Goal: Task Accomplishment & Management: Complete application form

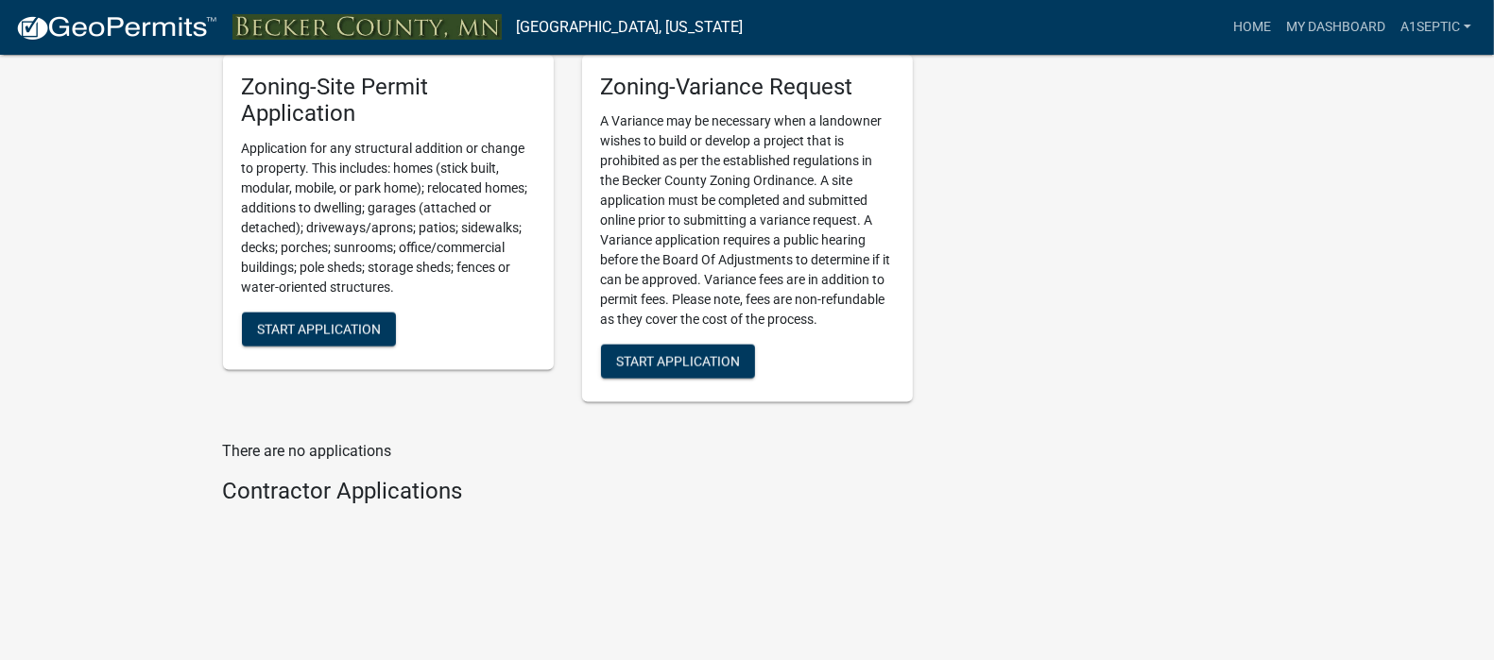
scroll to position [2527, 0]
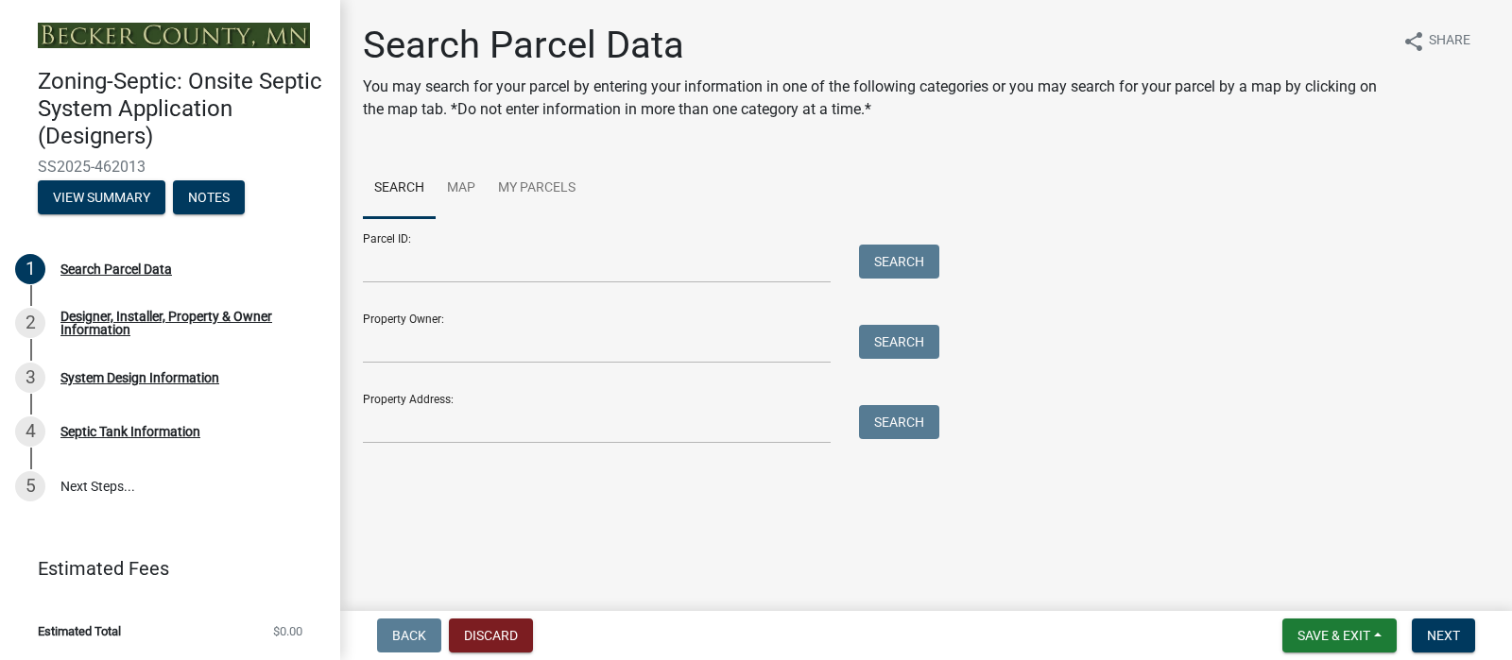
drag, startPoint x: 340, startPoint y: 449, endPoint x: 345, endPoint y: 431, distance: 18.6
click at [345, 431] on div "Search Parcel Data You may search for your parcel by entering your information …" at bounding box center [926, 242] width 1172 height 438
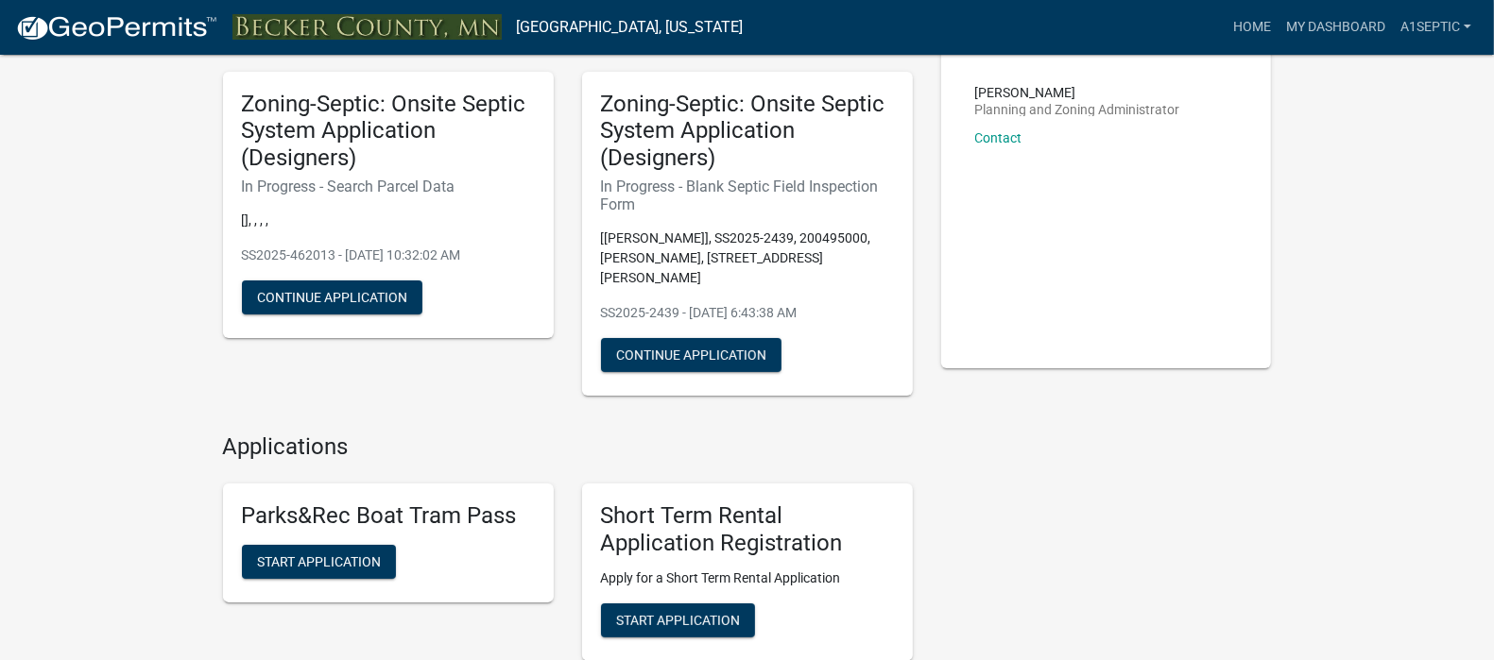
scroll to position [123, 0]
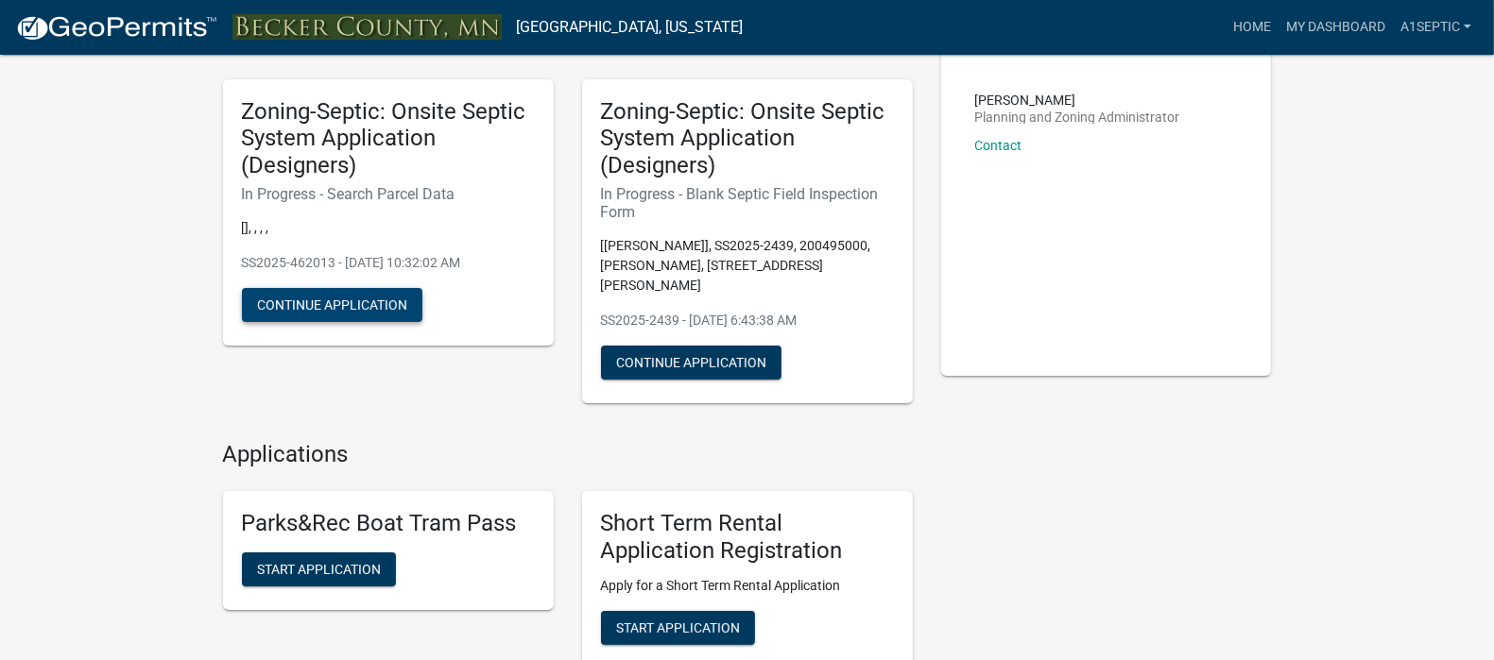
click at [383, 322] on button "Continue Application" at bounding box center [332, 305] width 180 height 34
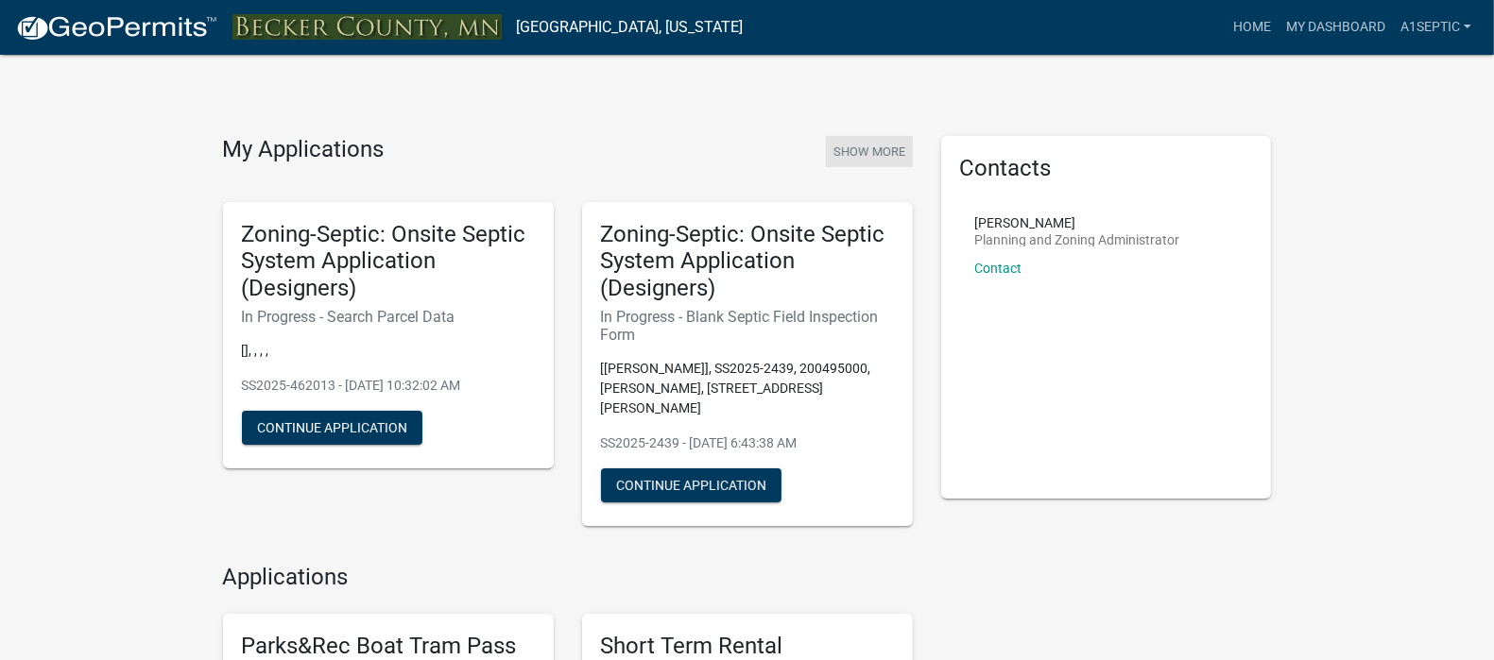
click at [865, 167] on button "Show More" at bounding box center [869, 151] width 87 height 31
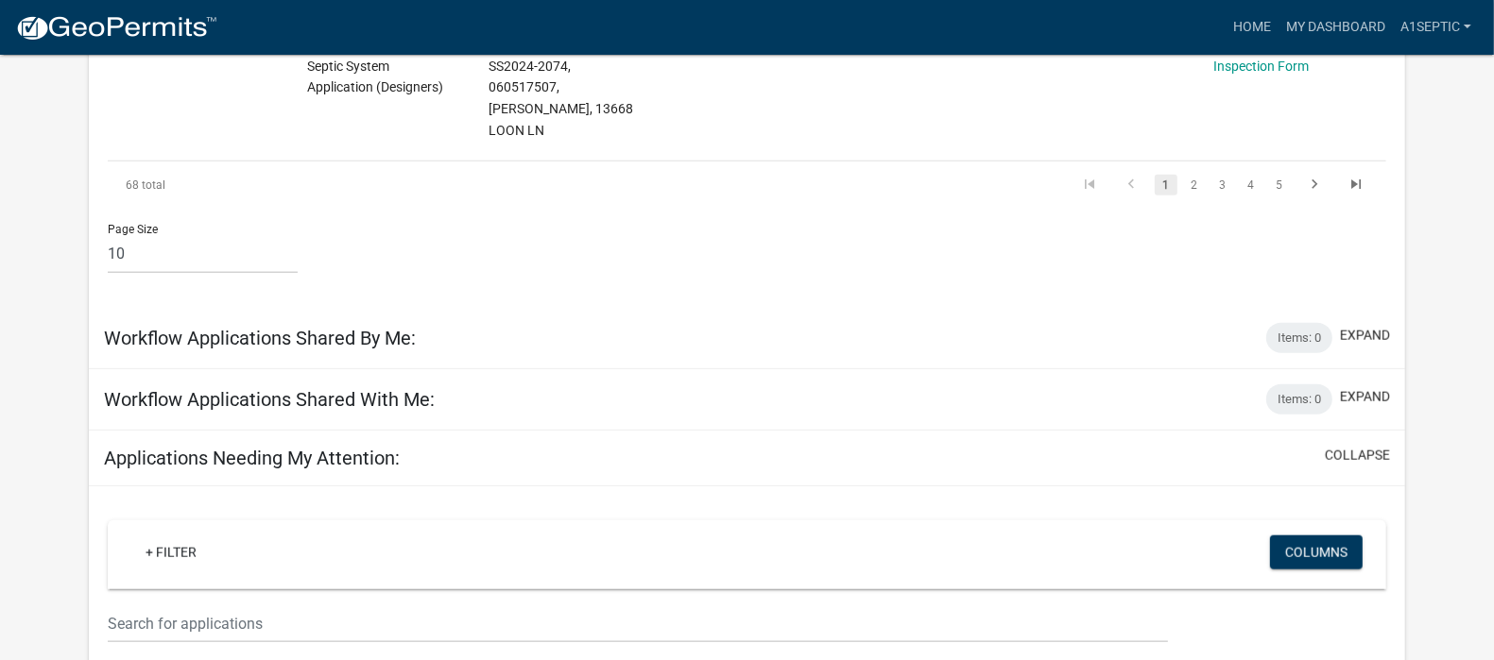
scroll to position [1635, 0]
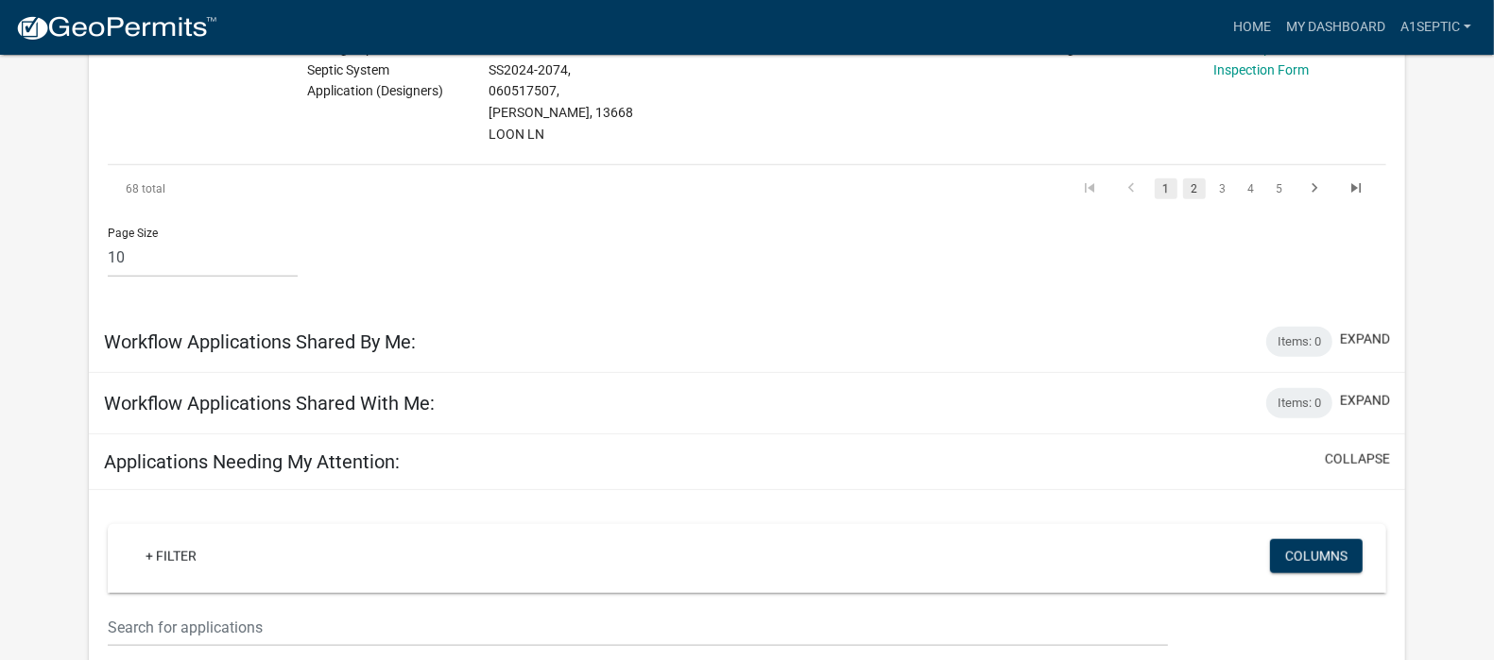
click at [1191, 199] on link "2" at bounding box center [1194, 189] width 23 height 21
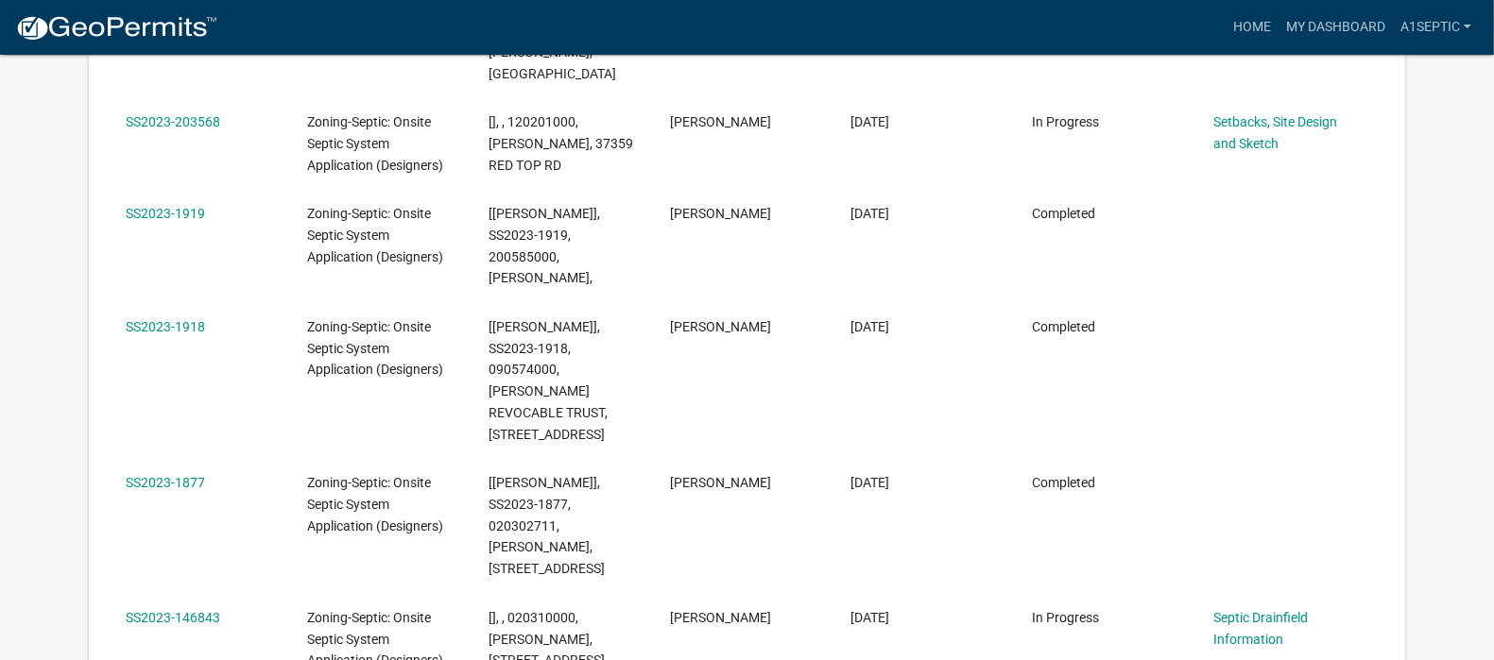
scroll to position [884, 0]
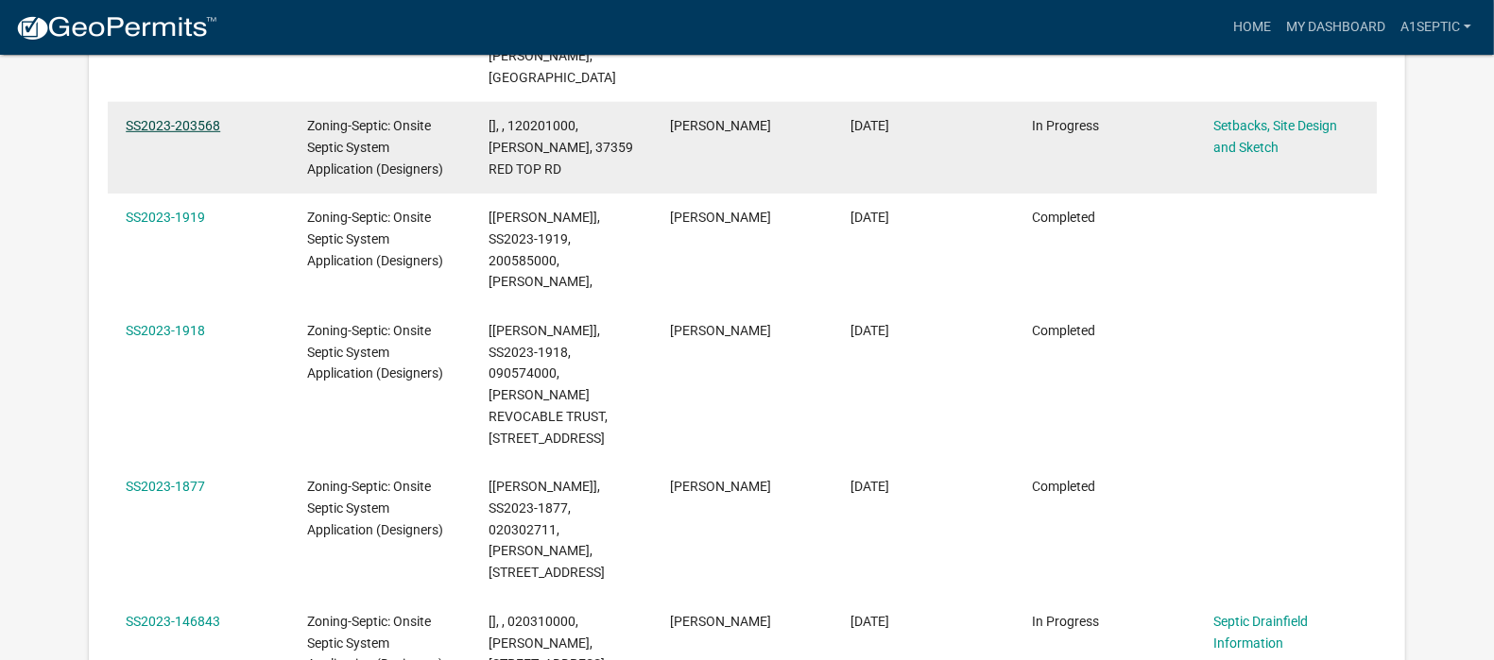
click at [192, 133] on link "SS2023-203568" at bounding box center [173, 125] width 94 height 15
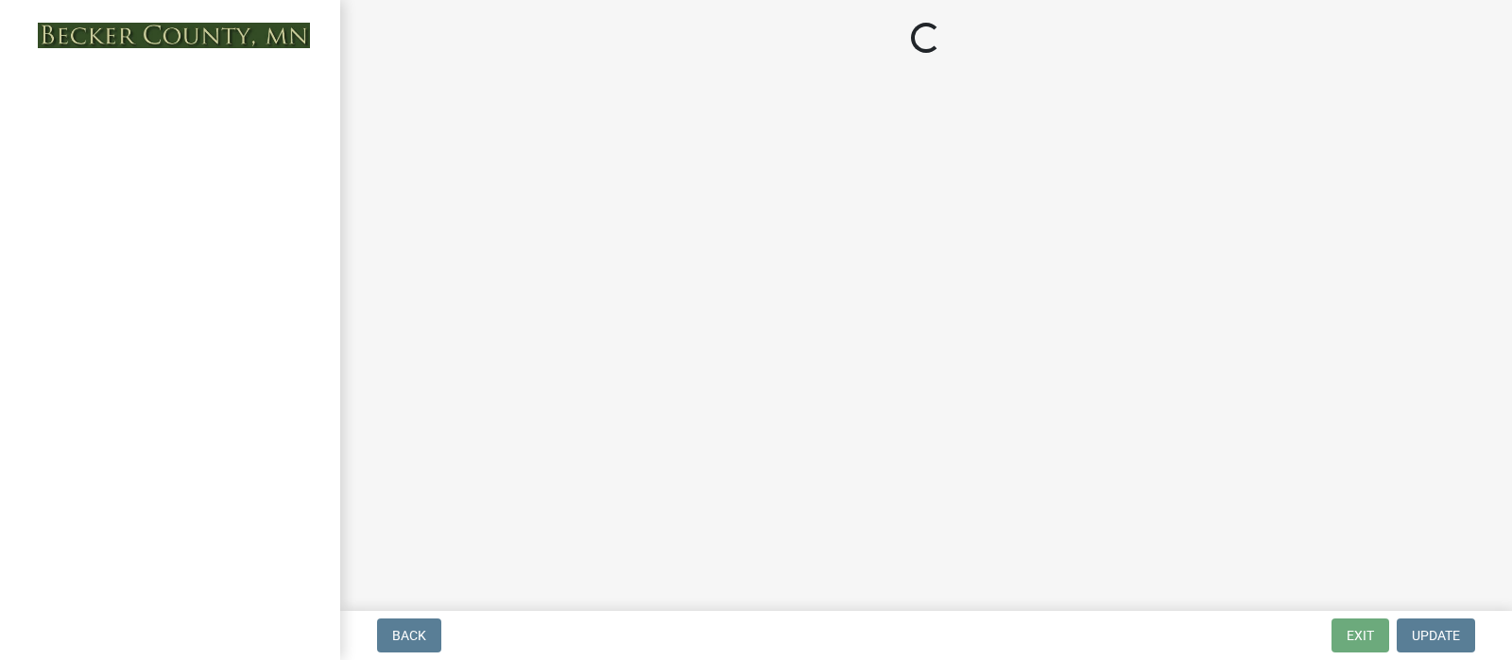
select select "c245ec0d-8d6f-4710-ab2b-b3aa70611708"
select select "51b1edd4-d0b7-434d-a7a3-2d455055524c"
select select "4f16557e-0b2e-47e3-8cf2-f05cc2293782"
select select "21af9b93-f494-48c6-91ae-235d36c6c939"
select select "a3ce498e-f8b1-44e2-889e-c4968ac74b5a"
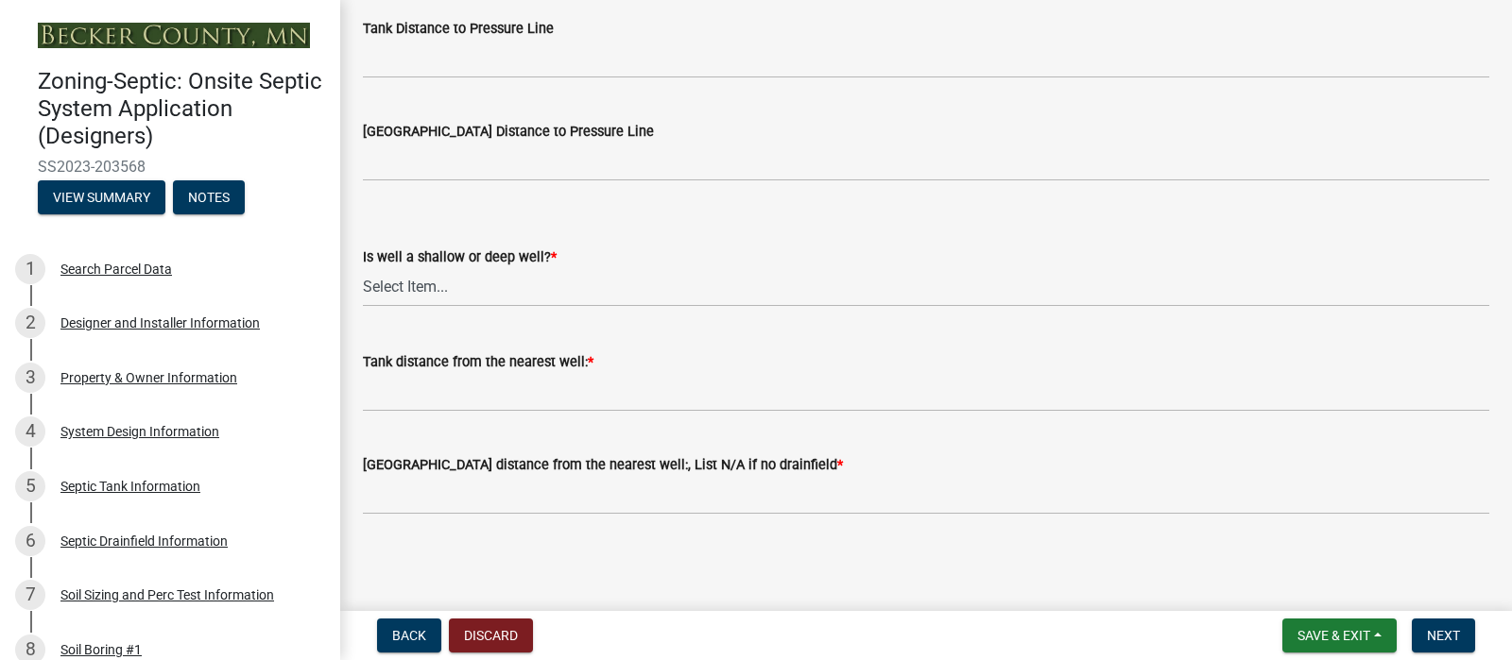
scroll to position [3453, 0]
type input "10'"
type input "20'"
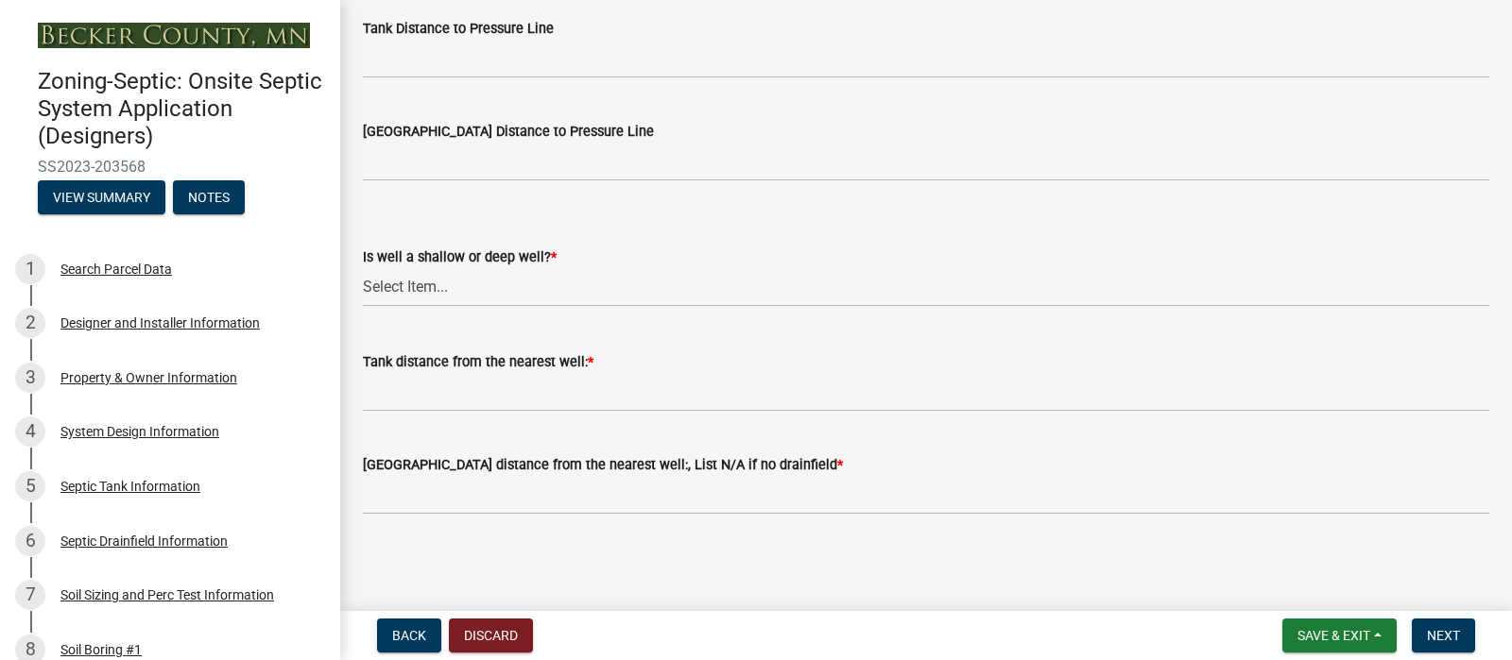
scroll to position [3809, 0]
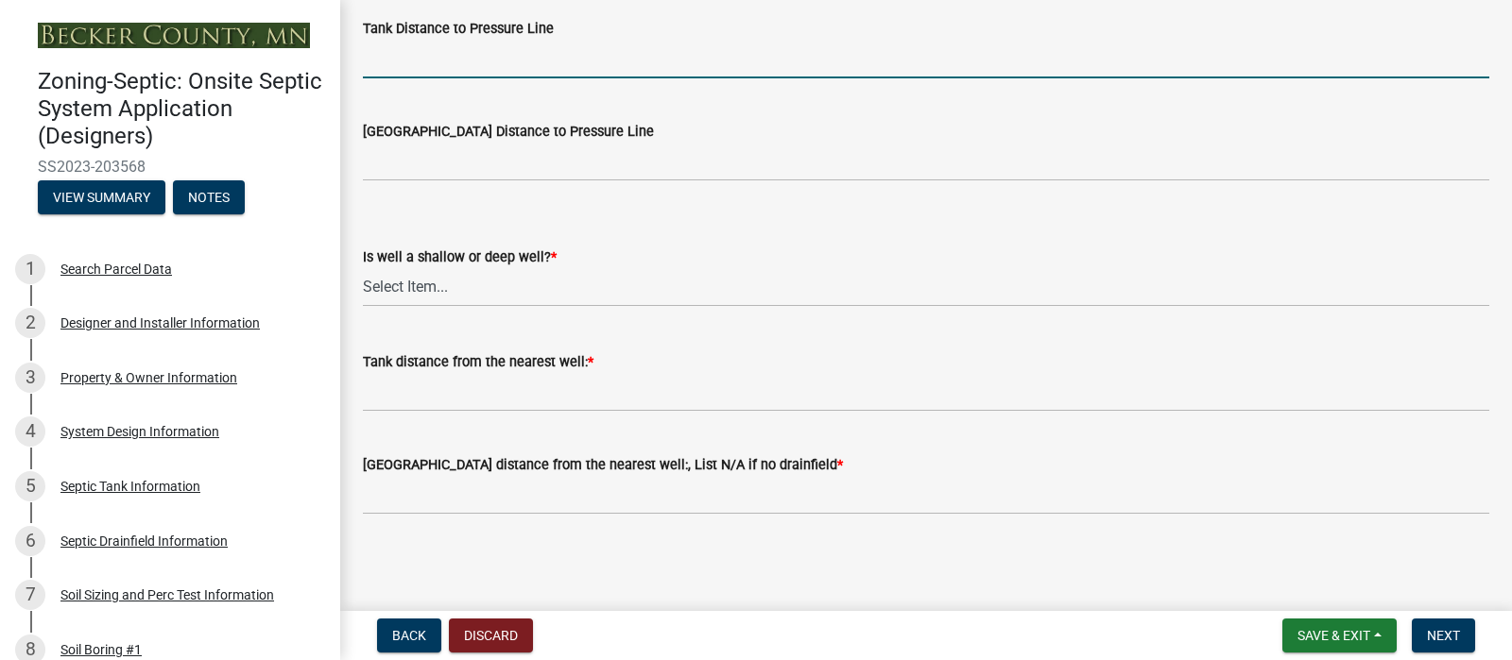
click at [417, 78] on input "Tank Distance to Pressure Line" at bounding box center [926, 59] width 1126 height 39
type input "50'"
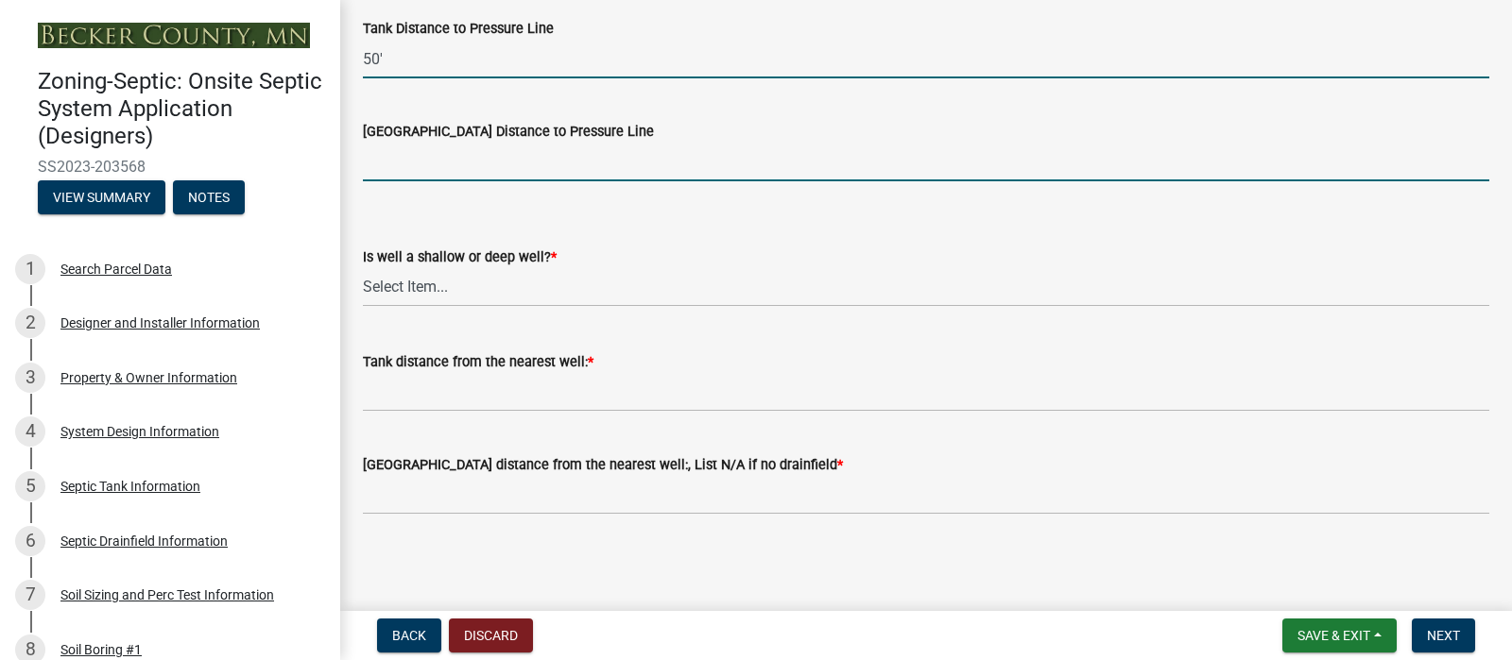
click at [456, 181] on input "[GEOGRAPHIC_DATA] Distance to Pressure Line" at bounding box center [926, 162] width 1126 height 39
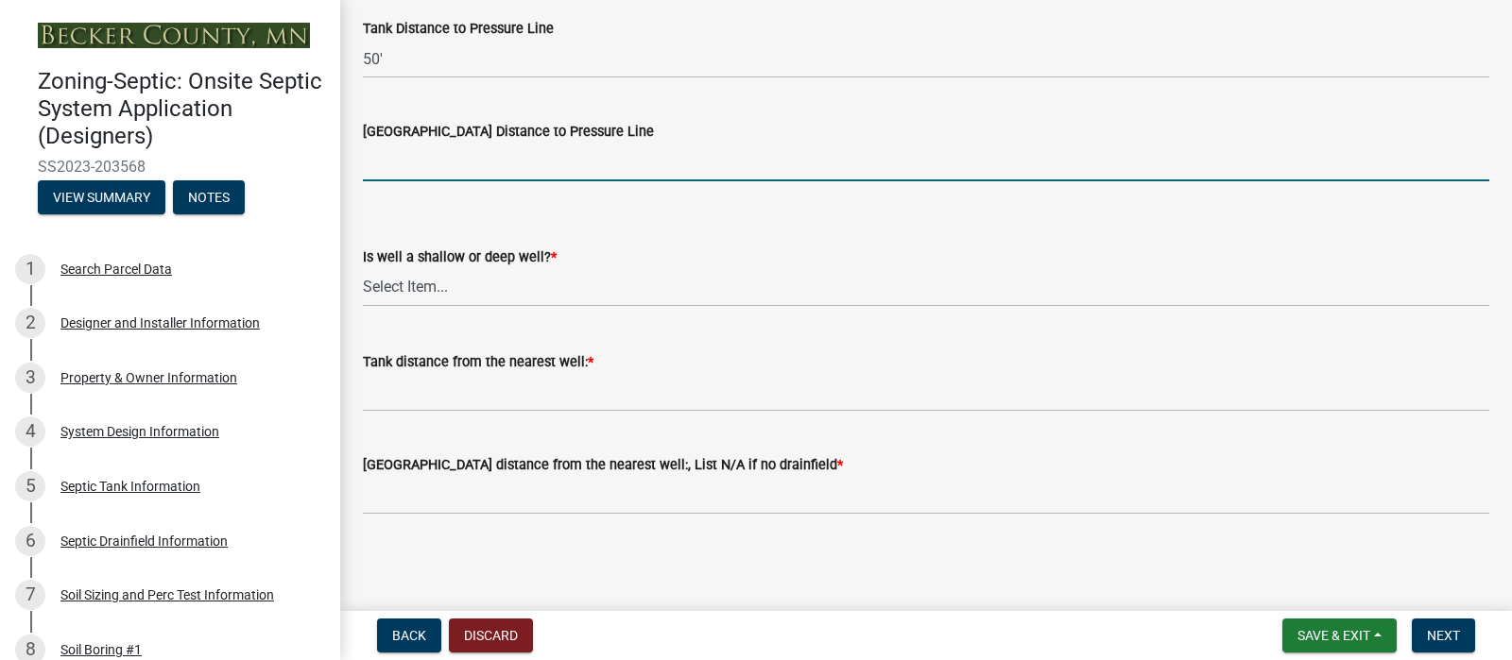
type input "50'"
click at [422, 307] on select "Select Item... Deep Well Shallow Well No Well - Connected or to be connected to…" at bounding box center [926, 287] width 1126 height 39
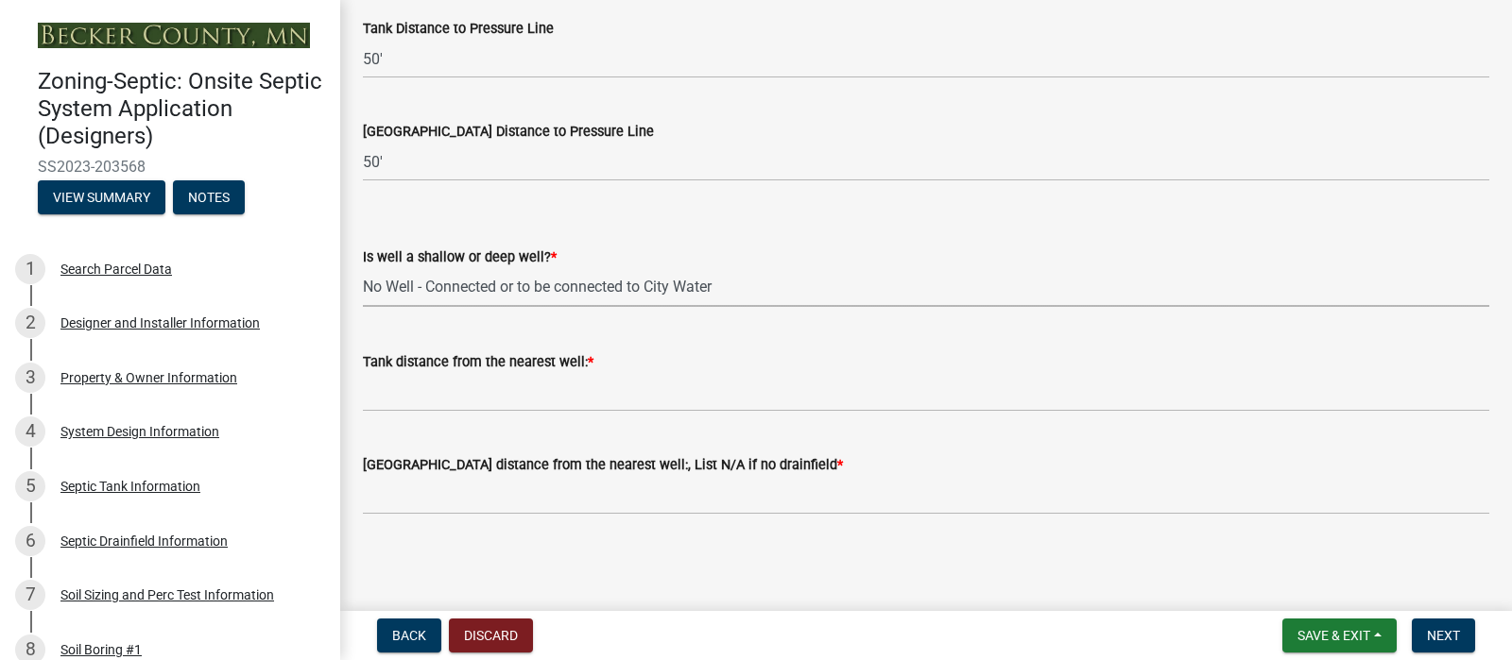
click at [368, 307] on select "Select Item... Deep Well Shallow Well No Well - Connected or to be connected to…" at bounding box center [926, 287] width 1126 height 39
click at [441, 307] on select "Select Item... Deep Well Shallow Well No Well - Connected or to be connected to…" at bounding box center [926, 287] width 1126 height 39
click at [368, 307] on select "Select Item... Deep Well Shallow Well No Well - Connected or to be connected to…" at bounding box center [926, 287] width 1126 height 39
select select "cf78f1da-f066-4305-88a2-864abad1fa52"
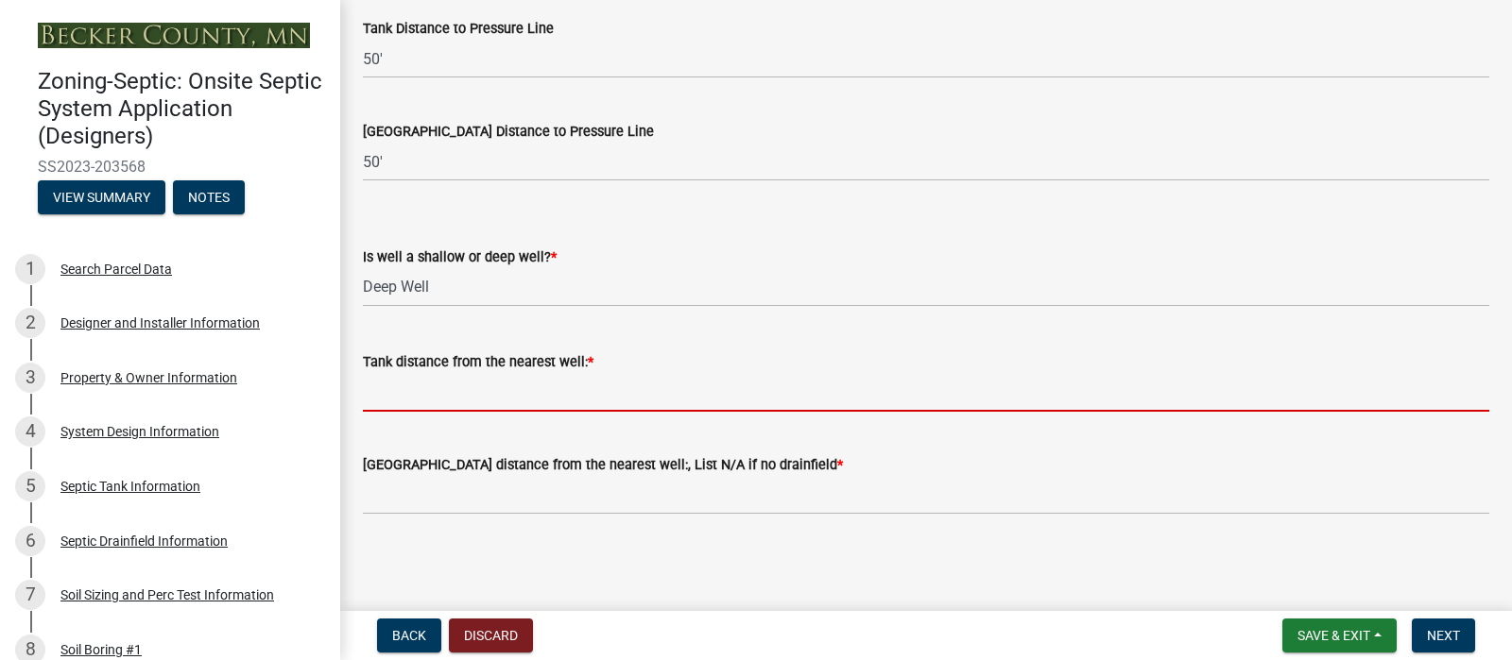
click at [406, 412] on input "Tank distance from the nearest well: *" at bounding box center [926, 392] width 1126 height 39
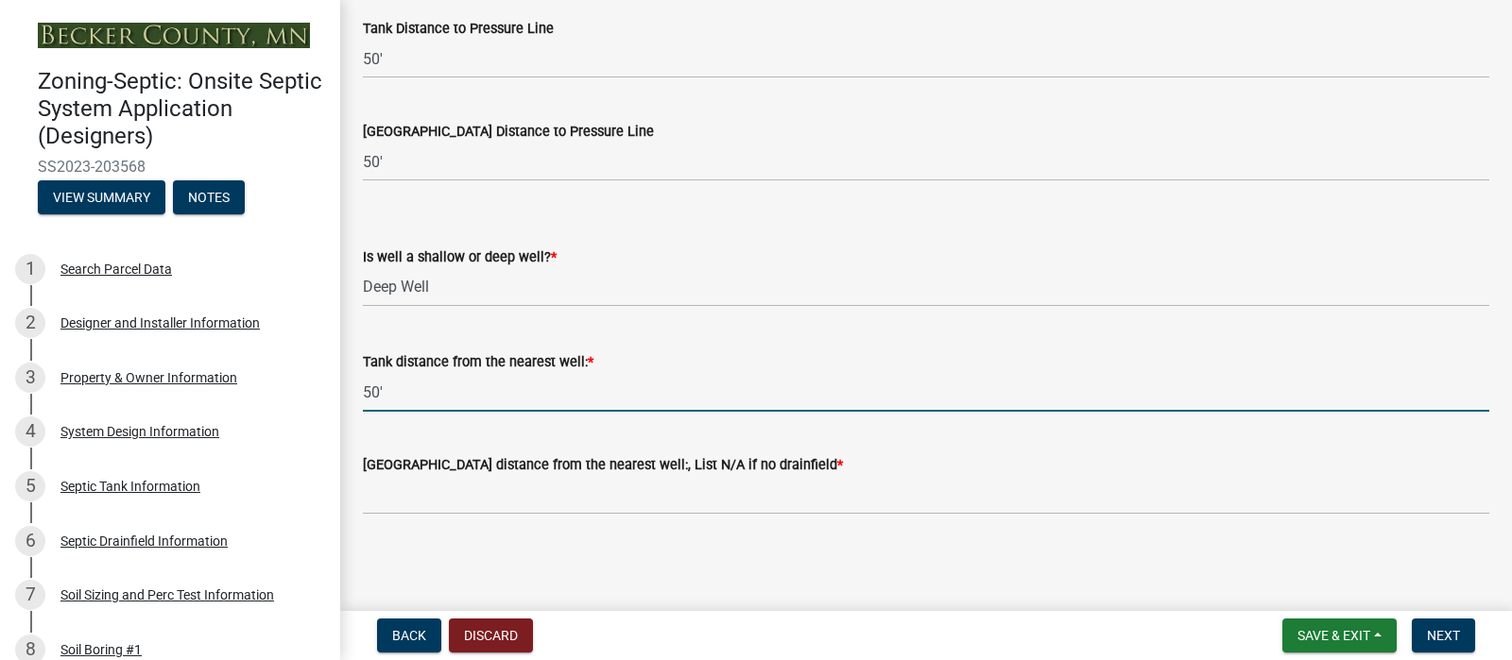
scroll to position [4149, 0]
type input "50'"
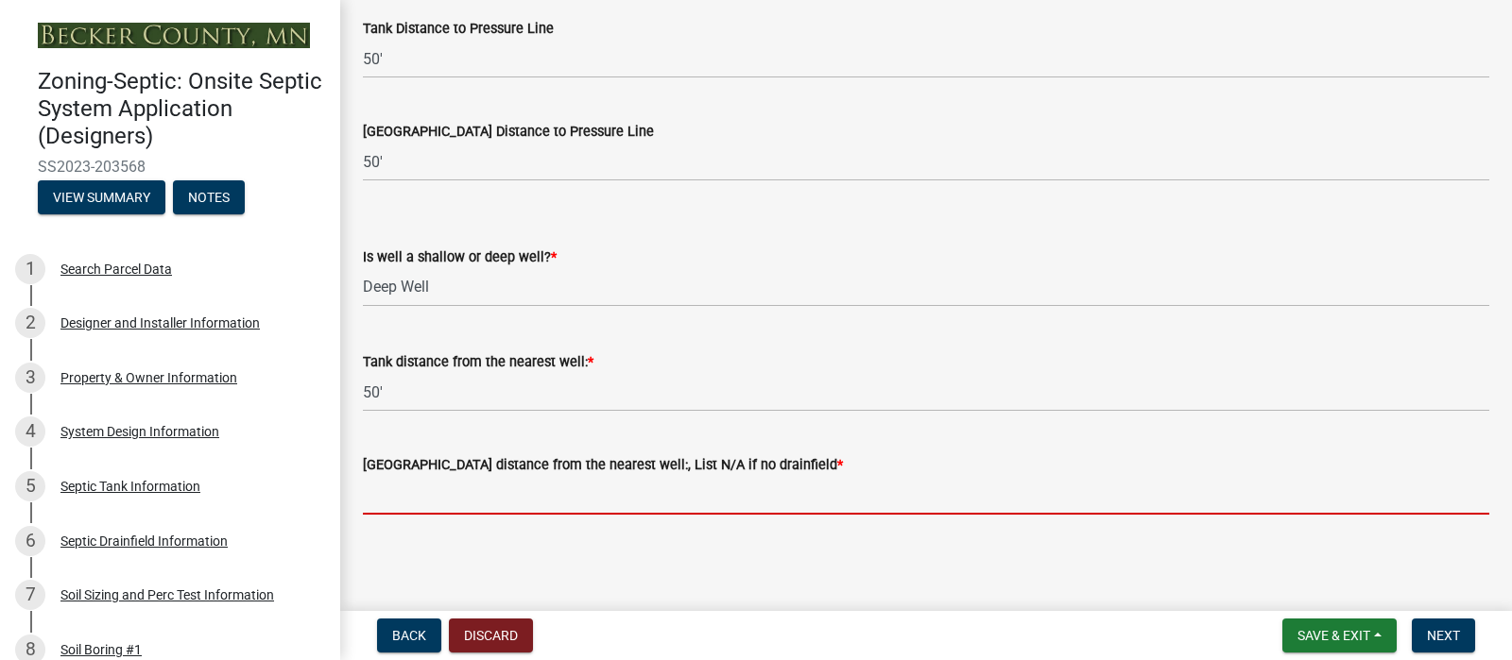
click at [409, 494] on input "[GEOGRAPHIC_DATA] distance from the nearest well:, List N/A if no drainfield *" at bounding box center [926, 495] width 1126 height 39
type input ">50'"
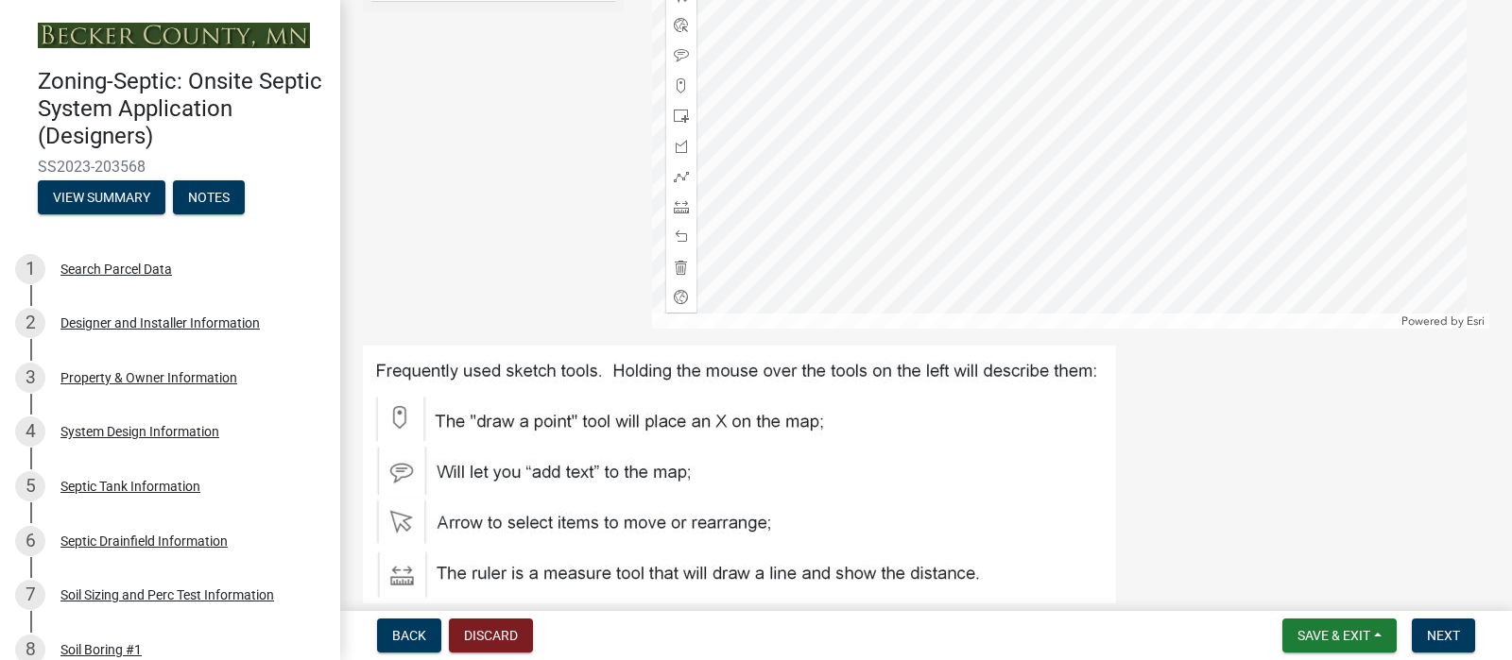
scroll to position [685, 0]
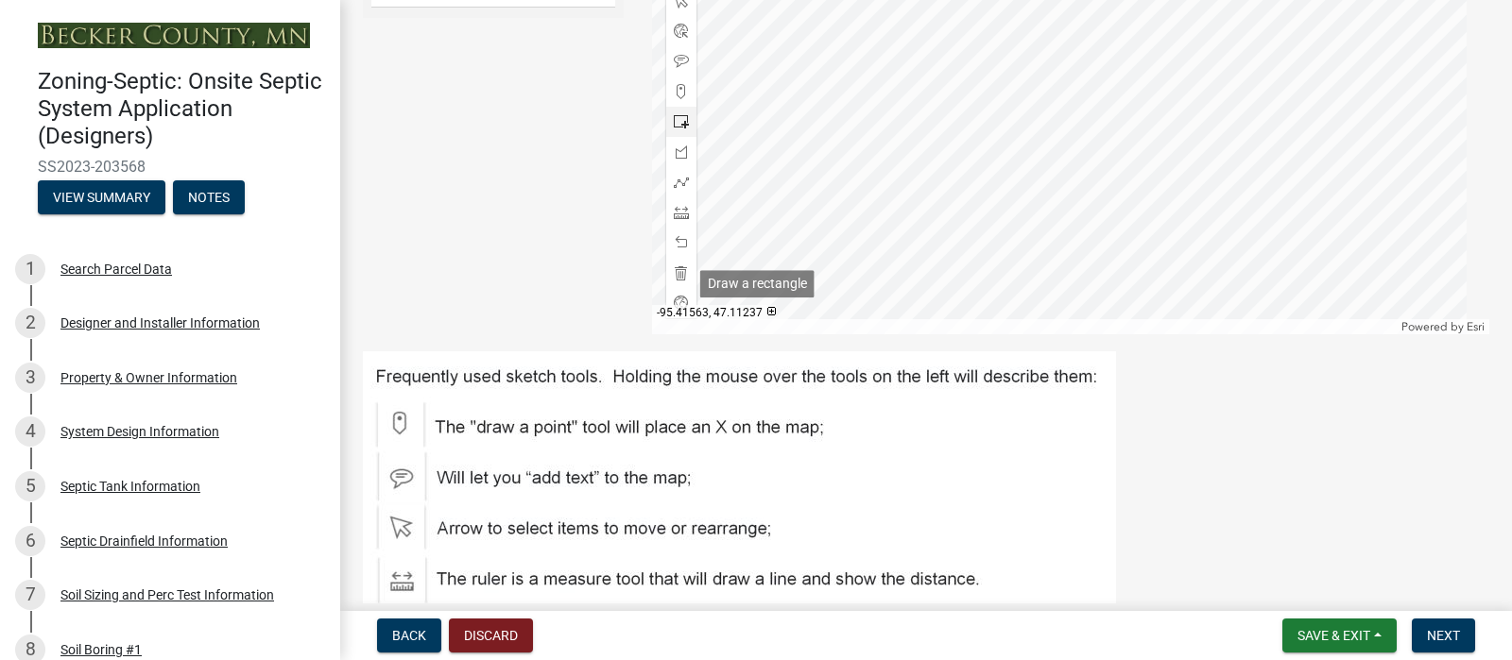
click at [674, 129] on span at bounding box center [681, 121] width 15 height 15
click at [1019, 206] on div at bounding box center [1071, 98] width 838 height 472
click at [674, 9] on span at bounding box center [681, 0] width 15 height 15
click at [681, 9] on span at bounding box center [681, 0] width 15 height 15
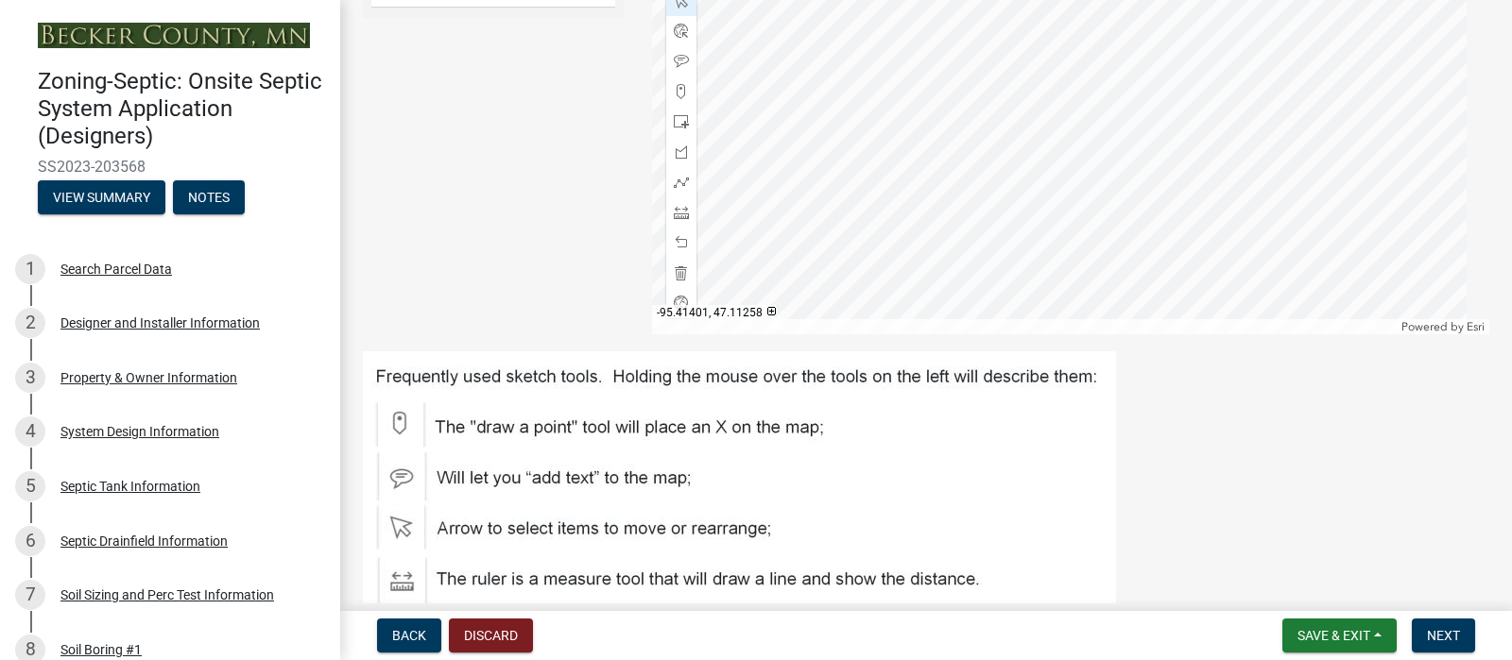
click at [1002, 236] on div at bounding box center [1071, 98] width 838 height 472
click at [959, 217] on div at bounding box center [1071, 98] width 838 height 472
click at [988, 265] on div at bounding box center [1071, 98] width 838 height 472
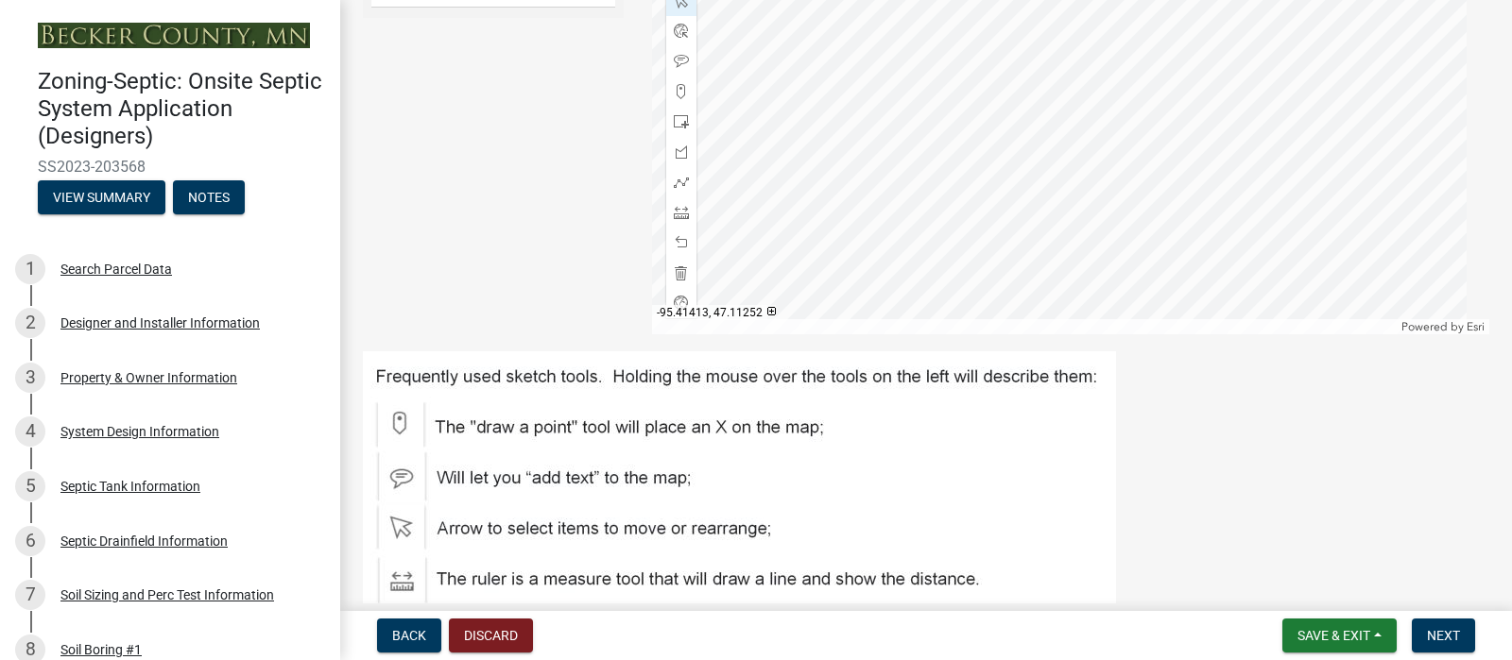
click at [978, 253] on div at bounding box center [1071, 98] width 838 height 472
click at [1004, 291] on div at bounding box center [1071, 98] width 838 height 472
click at [681, 129] on span at bounding box center [681, 121] width 15 height 15
click at [1059, 316] on div at bounding box center [1071, 98] width 838 height 472
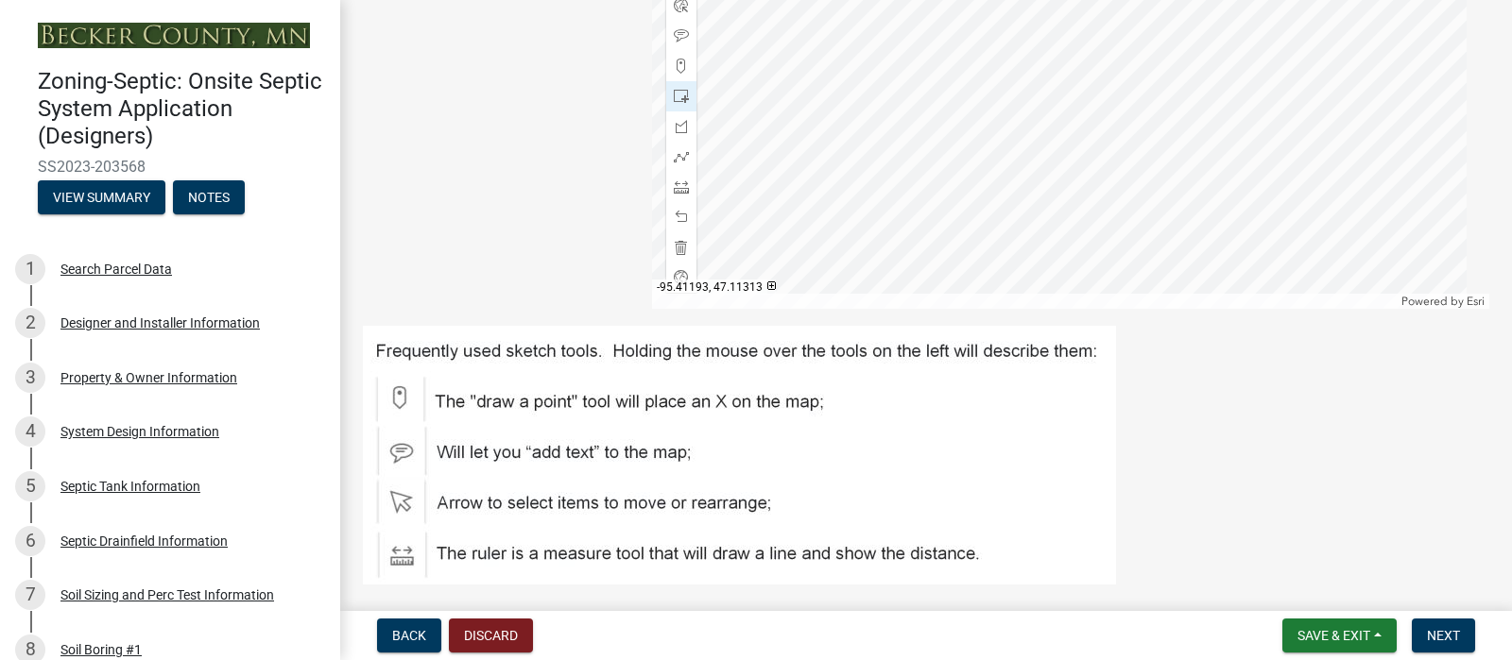
scroll to position [726, 0]
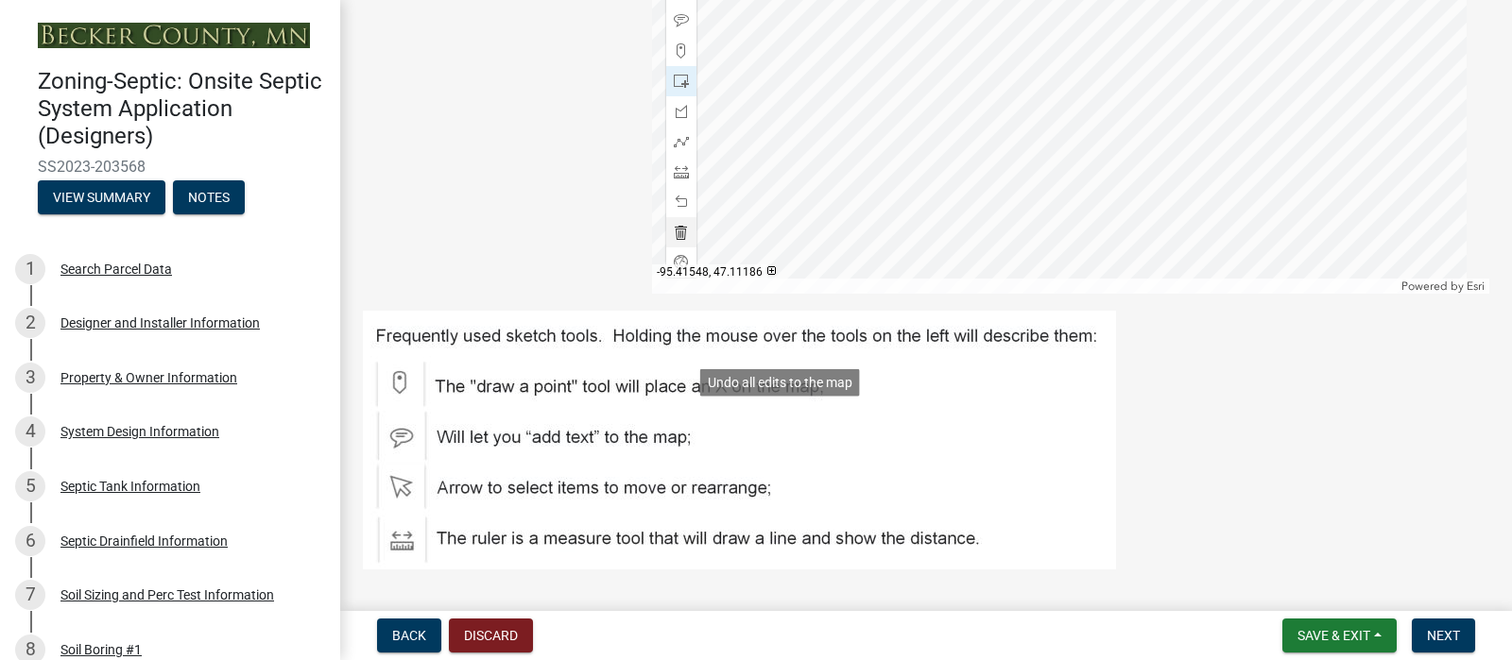
click at [681, 240] on span at bounding box center [681, 232] width 15 height 15
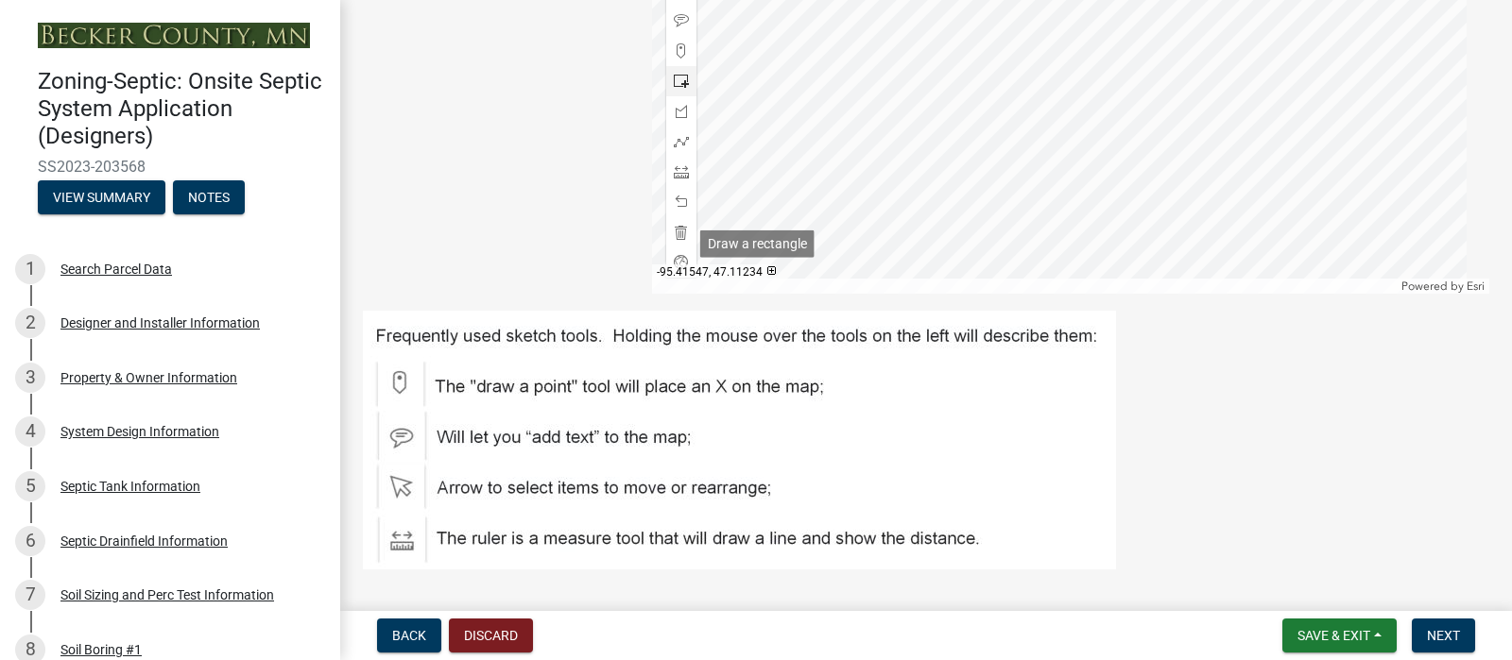
click at [676, 89] on span at bounding box center [681, 81] width 15 height 15
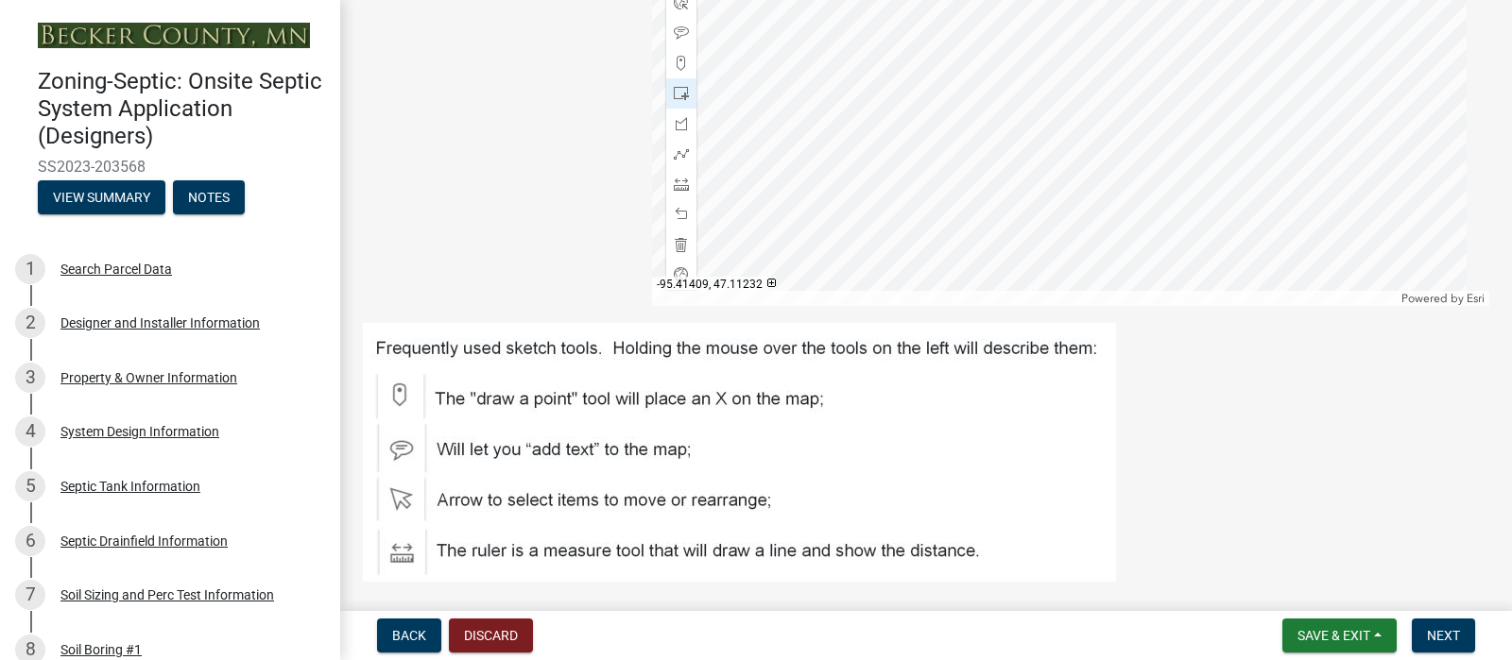
click at [987, 288] on div at bounding box center [1071, 70] width 838 height 472
click at [946, 275] on div at bounding box center [1071, 70] width 838 height 472
click at [951, 244] on div at bounding box center [1071, 70] width 838 height 472
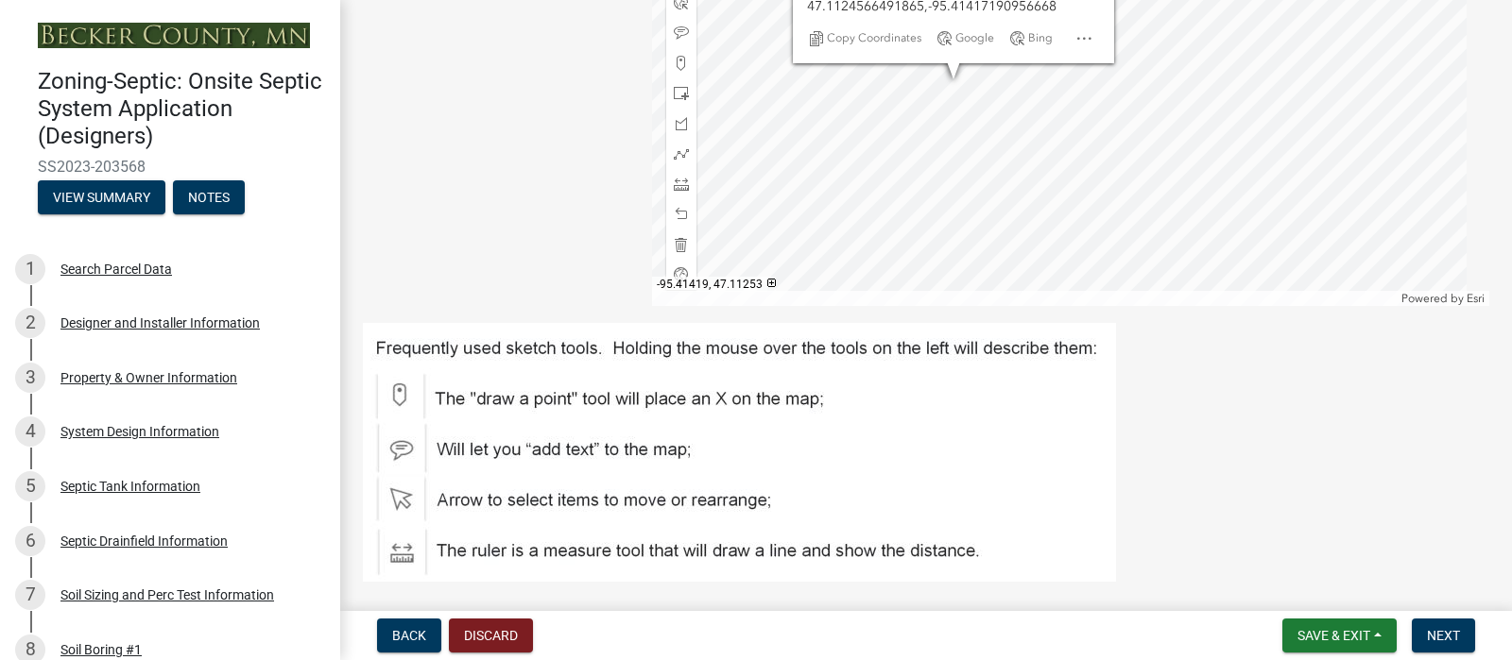
click at [916, 214] on div at bounding box center [1071, 70] width 838 height 472
click at [988, 241] on div at bounding box center [1071, 70] width 838 height 472
click at [968, 231] on div at bounding box center [1071, 70] width 838 height 472
click at [964, 175] on div at bounding box center [1071, 70] width 838 height 472
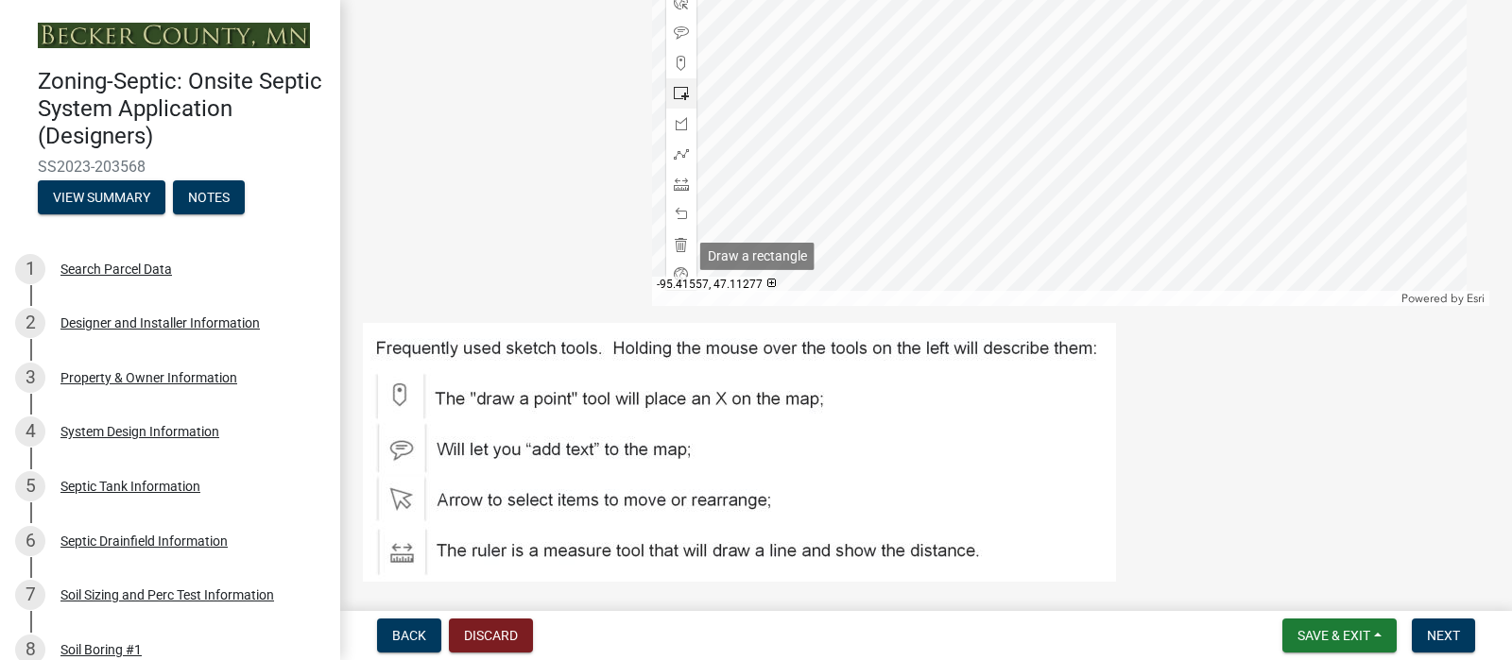
click at [677, 101] on span at bounding box center [681, 93] width 15 height 15
click at [1046, 300] on div at bounding box center [1071, 70] width 838 height 472
click at [1070, 236] on div at bounding box center [1071, 70] width 838 height 472
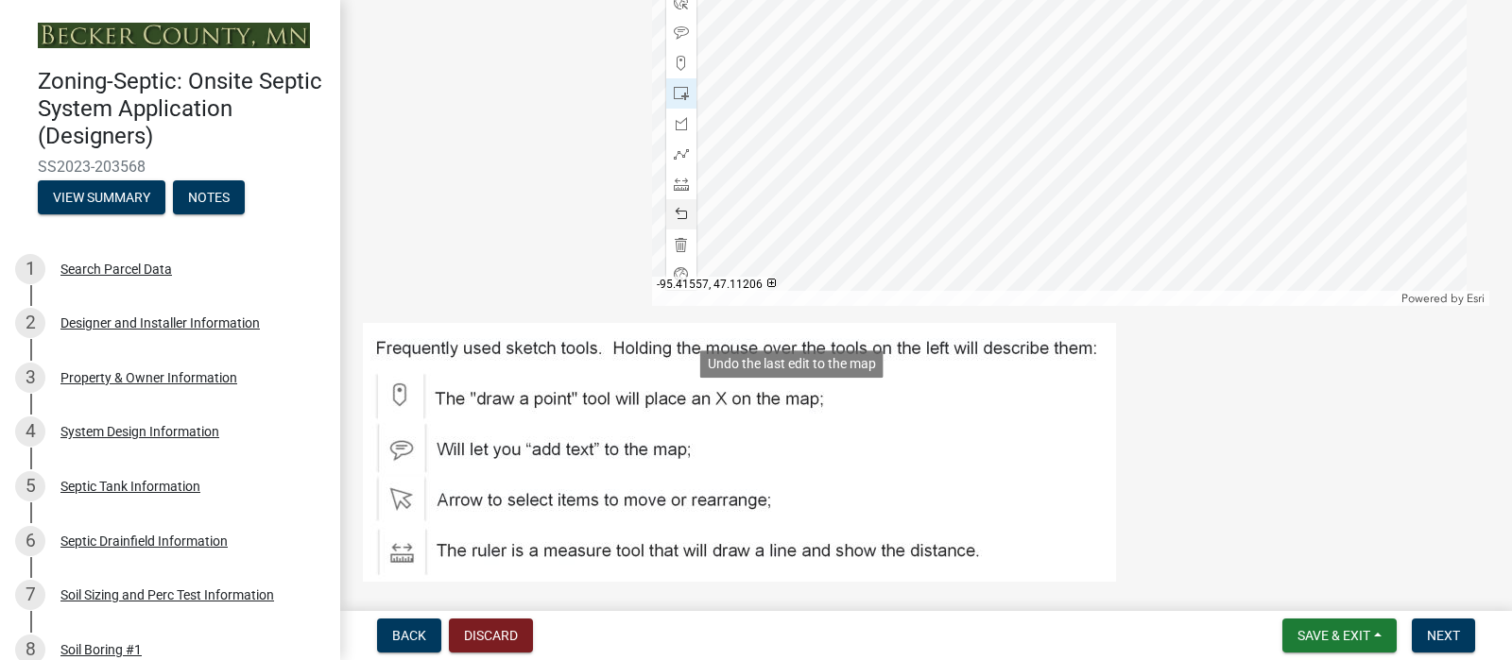
click at [681, 222] on span at bounding box center [681, 214] width 15 height 15
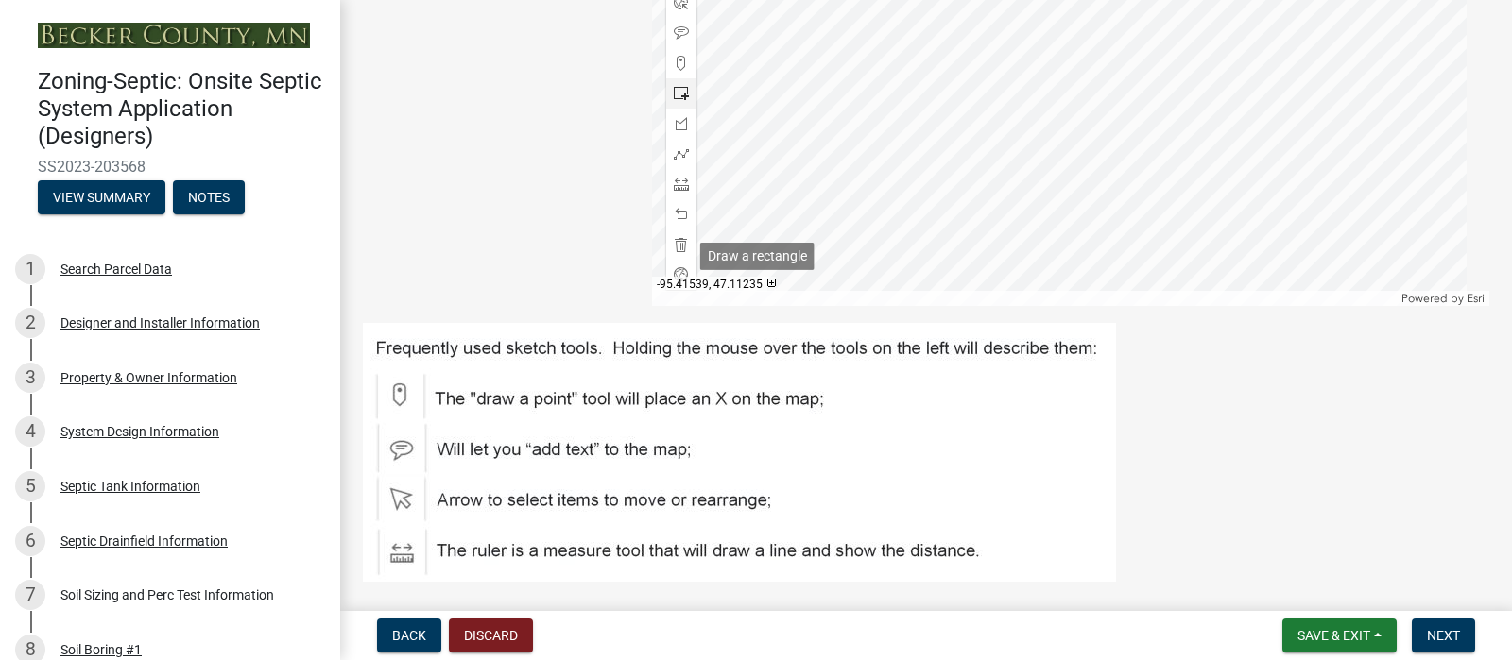
click at [678, 101] on span at bounding box center [681, 93] width 15 height 15
click at [1017, 271] on div at bounding box center [1071, 70] width 838 height 472
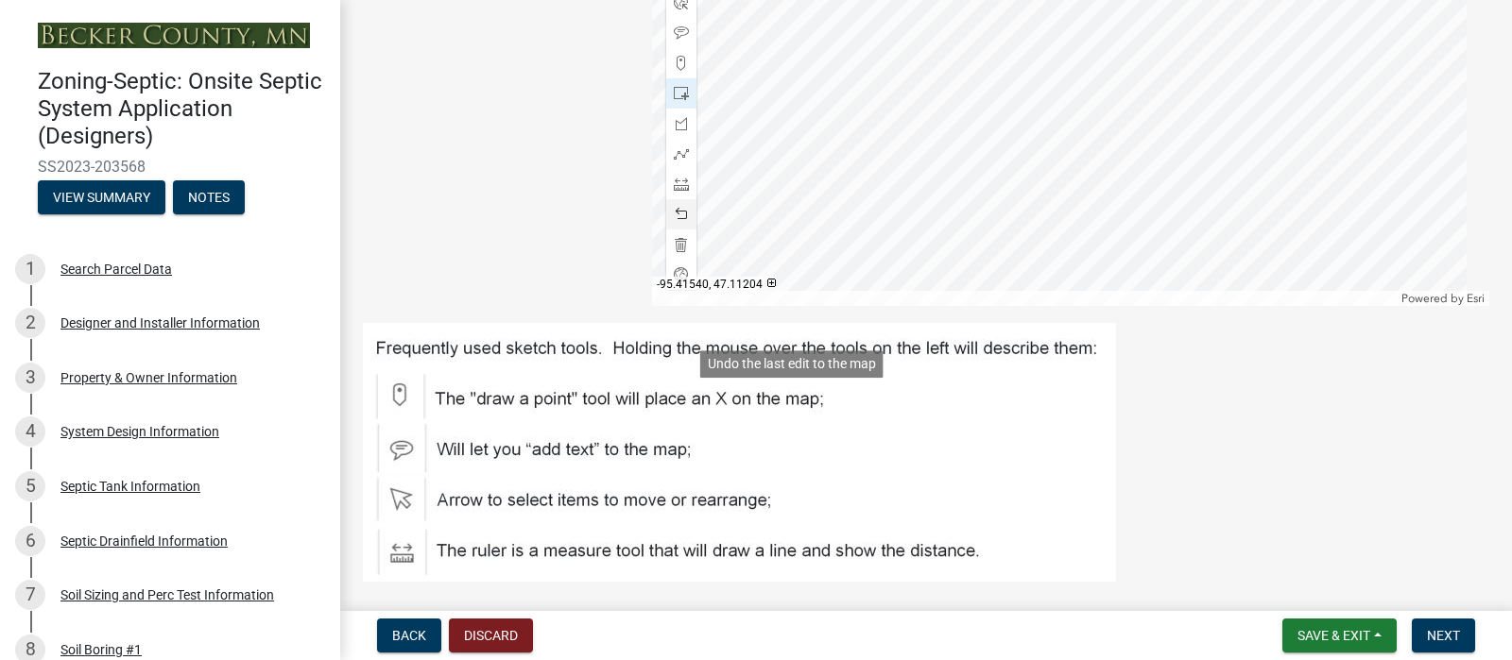
click at [680, 222] on span at bounding box center [681, 214] width 15 height 15
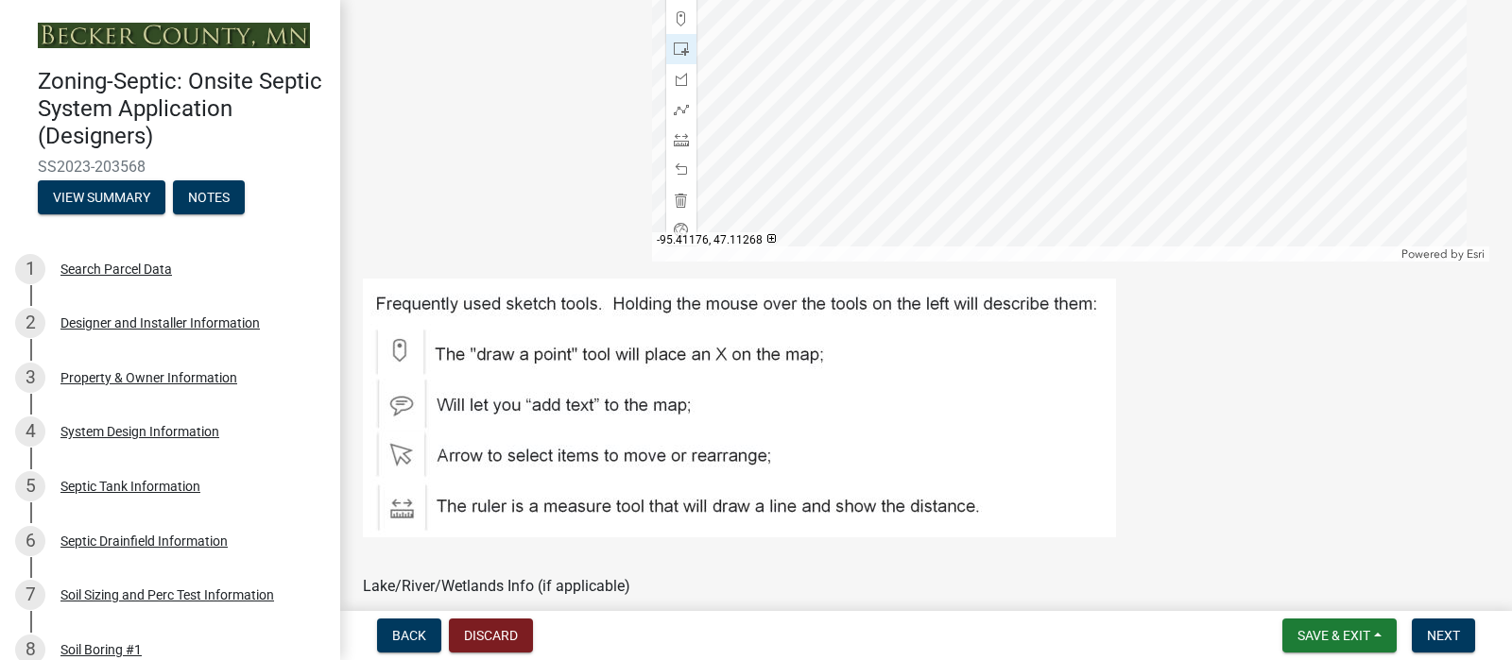
scroll to position [753, 0]
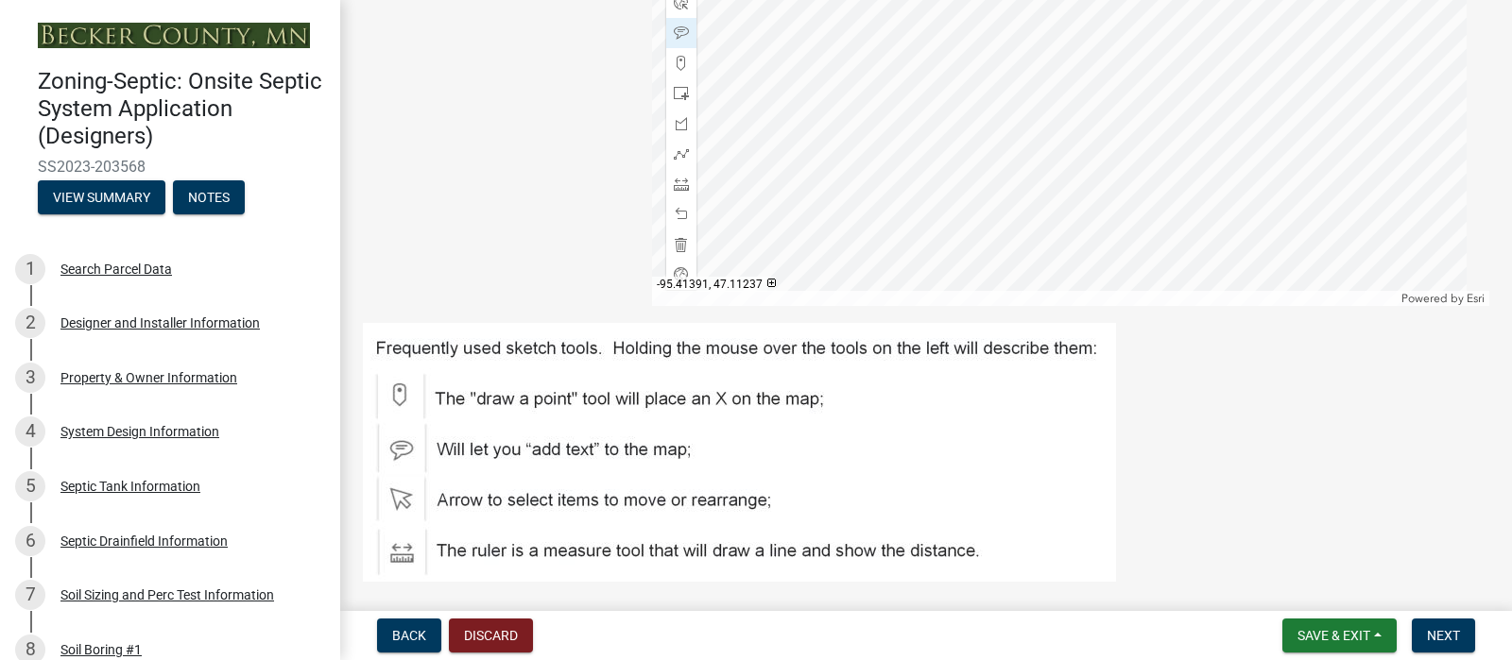
click at [1009, 282] on div at bounding box center [1071, 70] width 838 height 472
click at [1297, 628] on span "Save & Exit" at bounding box center [1333, 635] width 73 height 15
click at [1245, 513] on button "Save" at bounding box center [1320, 532] width 151 height 45
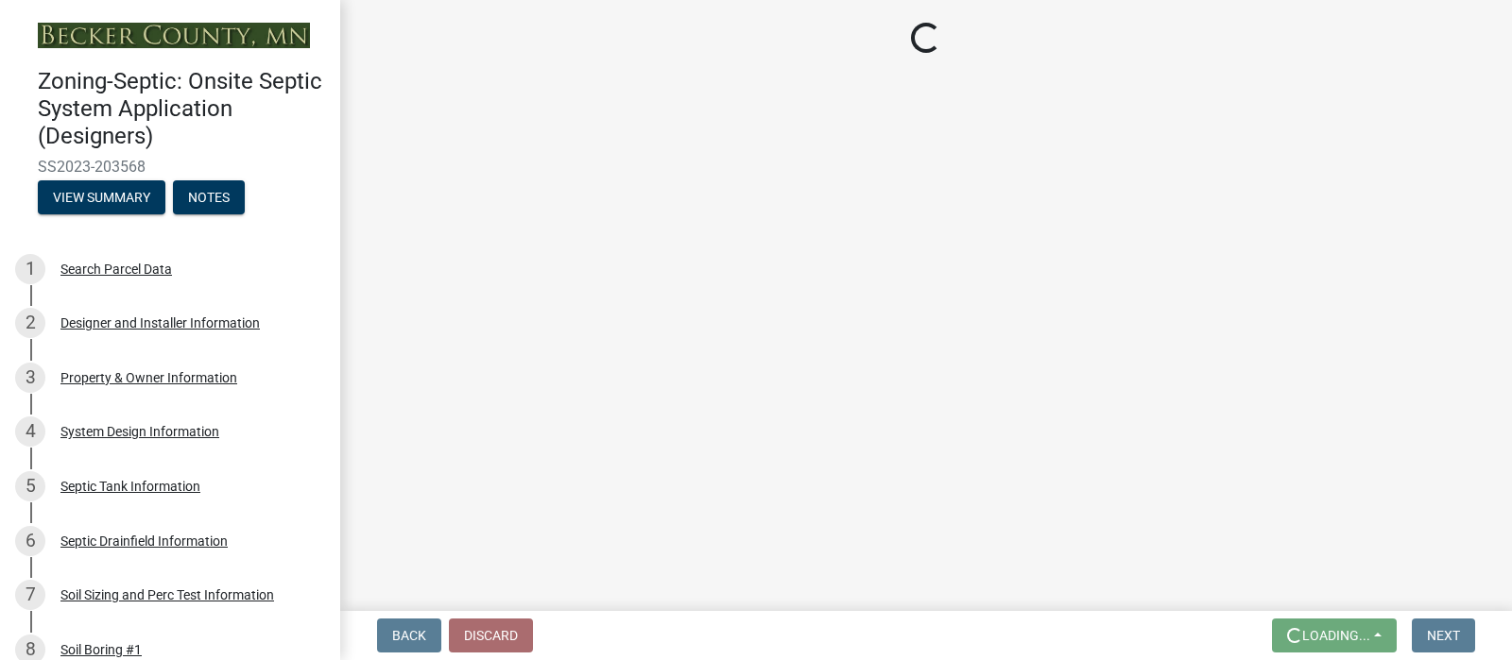
scroll to position [0, 0]
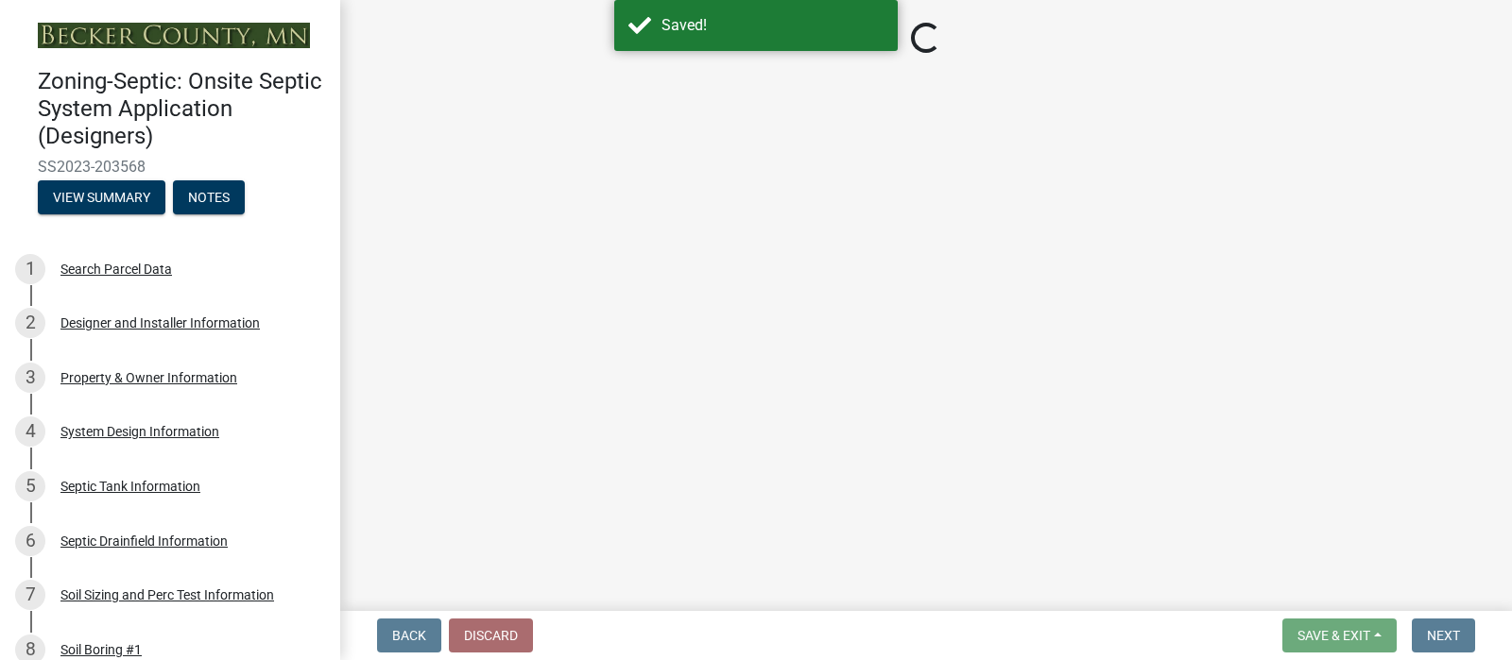
select select "c245ec0d-8d6f-4710-ab2b-b3aa70611708"
select select "51b1edd4-d0b7-434d-a7a3-2d455055524c"
select select "4f16557e-0b2e-47e3-8cf2-f05cc2293782"
select select "21af9b93-f494-48c6-91ae-235d36c6c939"
select select "a3ce498e-f8b1-44e2-889e-c4968ac74b5a"
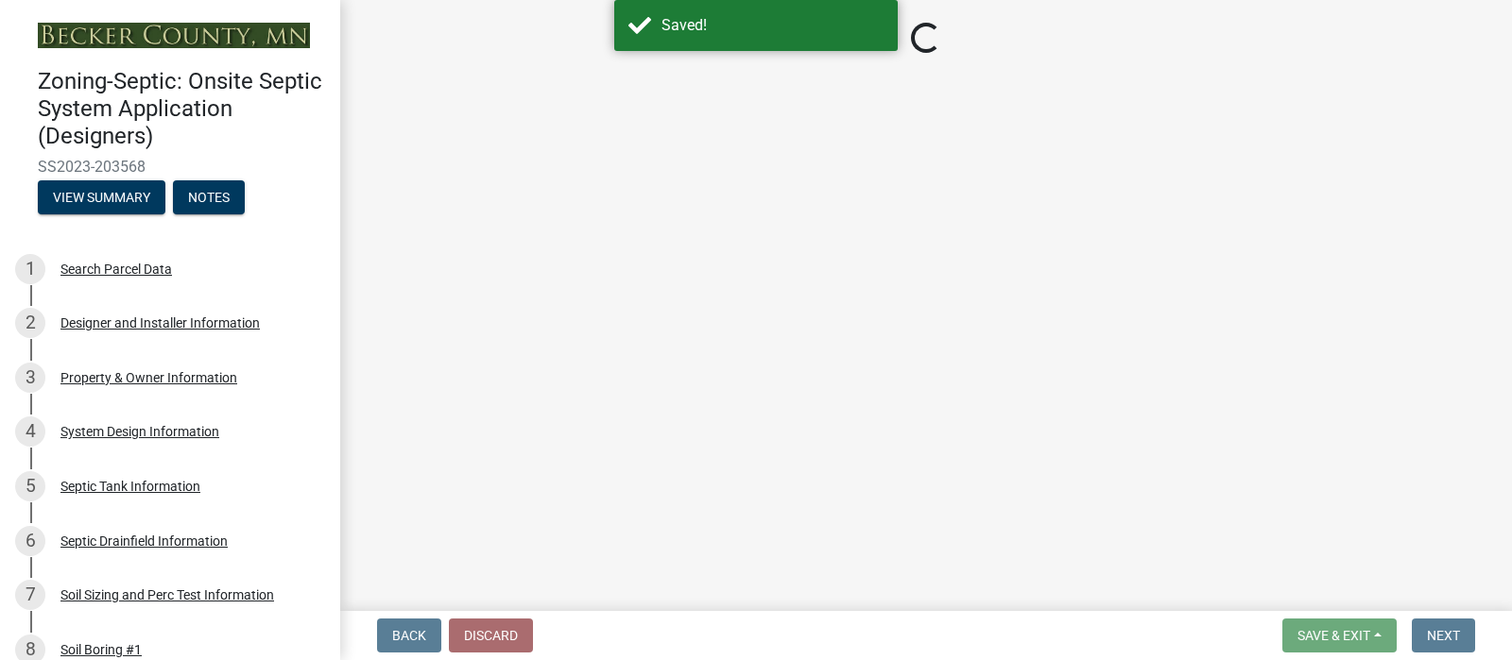
select select "cf78f1da-f066-4305-88a2-864abad1fa52"
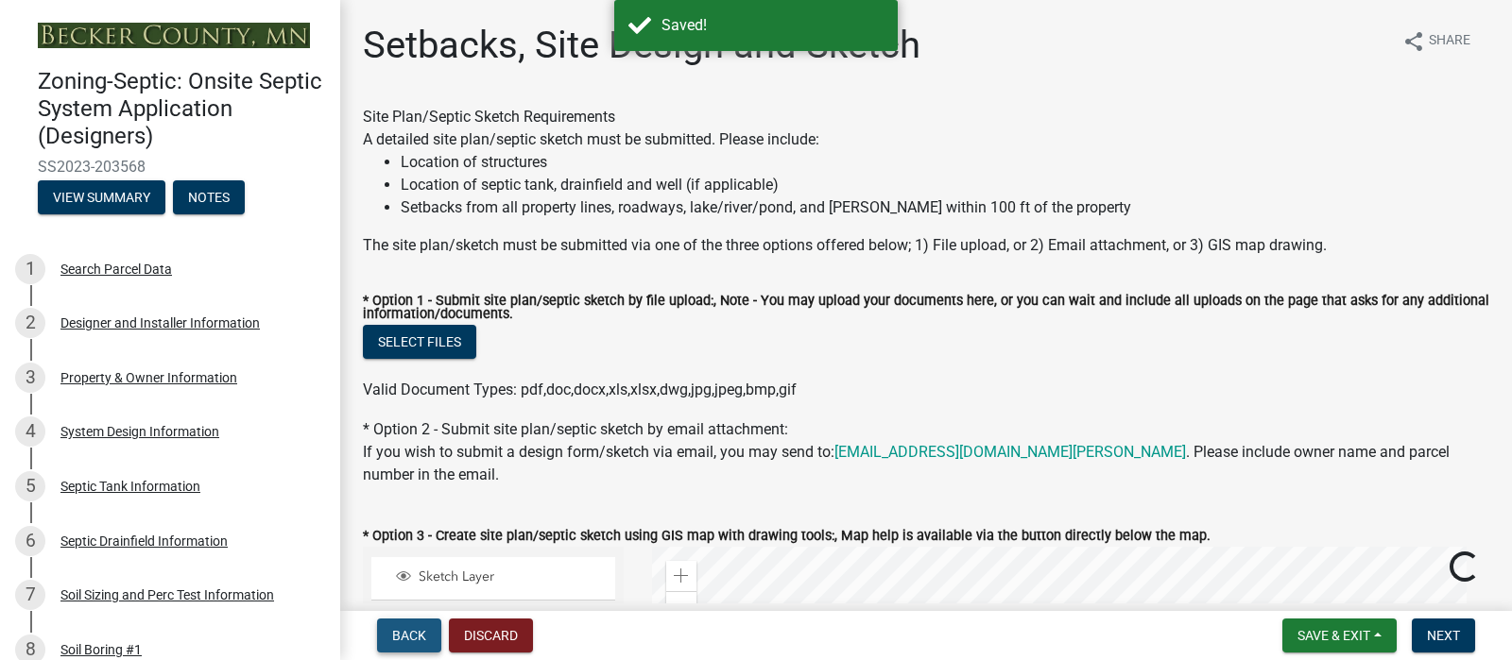
click at [413, 628] on span "Back" at bounding box center [409, 635] width 34 height 15
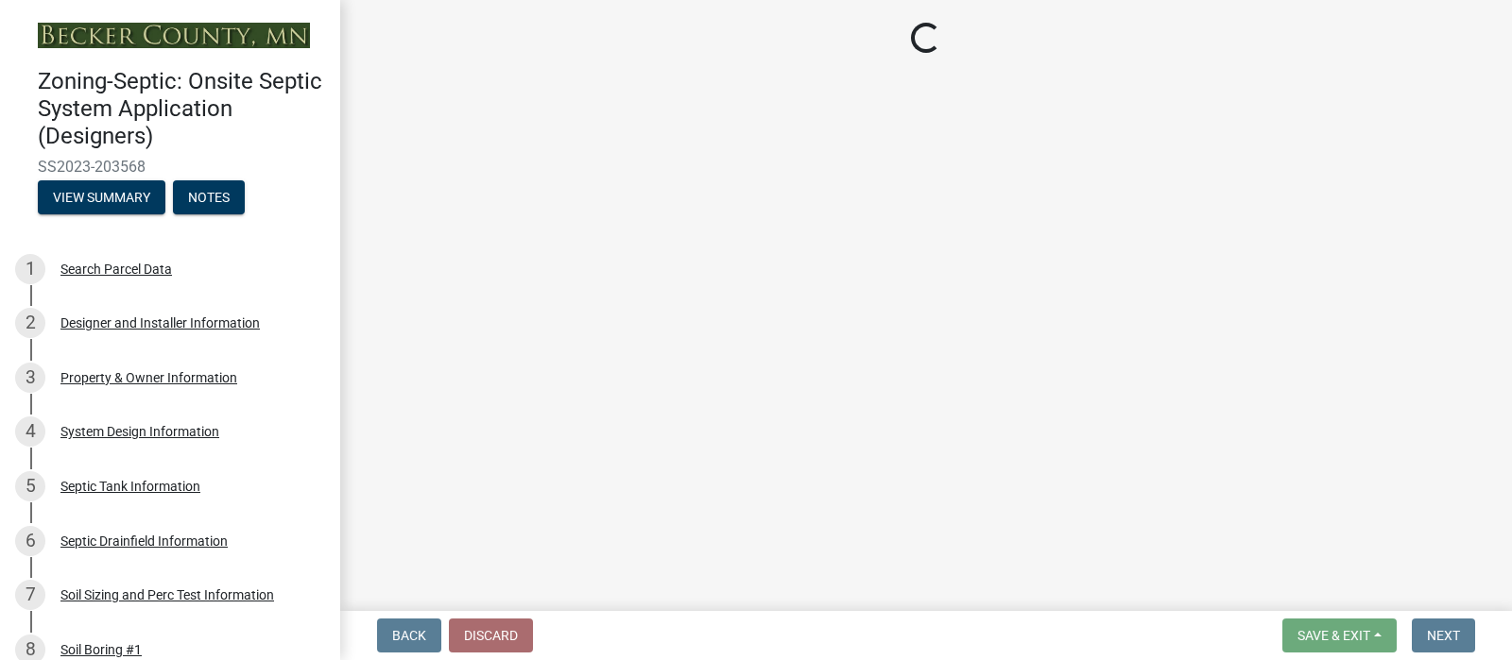
select select "ecede2be-173f-4f92-97a8-9bce912561ec"
select select "5821d51f-b3bf-4f60-a0f2-761d47e11128"
select select "308e0924-28d4-4f1a-bb75-7001bc2531dd"
select select "06e30ce1-4d49-4a8e-8692-db607db53722"
select select "89d04813-6be8-4e97-936d-e13f8ff6e334"
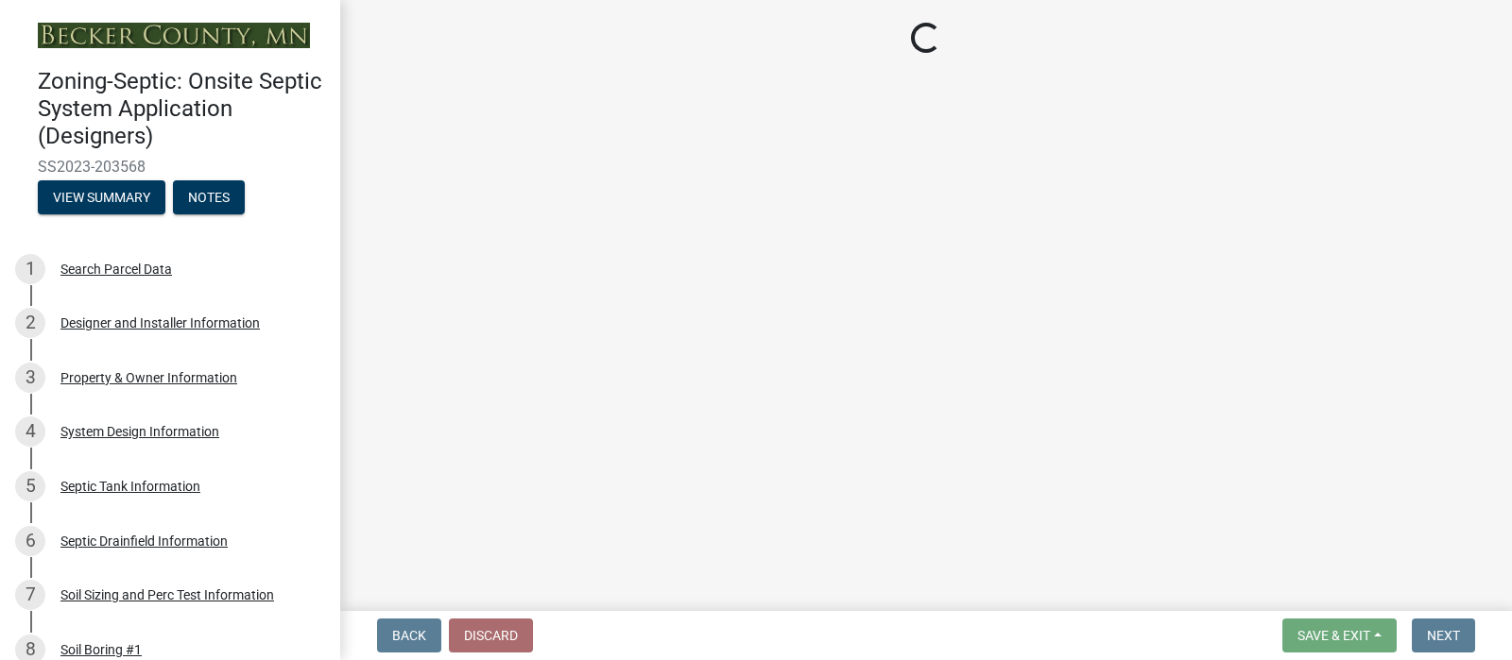
select select "3430d39c-43f4-4ced-bf6b-40baa9a24bb0"
select select "0656956d-5f48-440d-bedb-887b8d10b2fc"
select select "e53857fe-0910-499c-ae72-996dcaf13393"
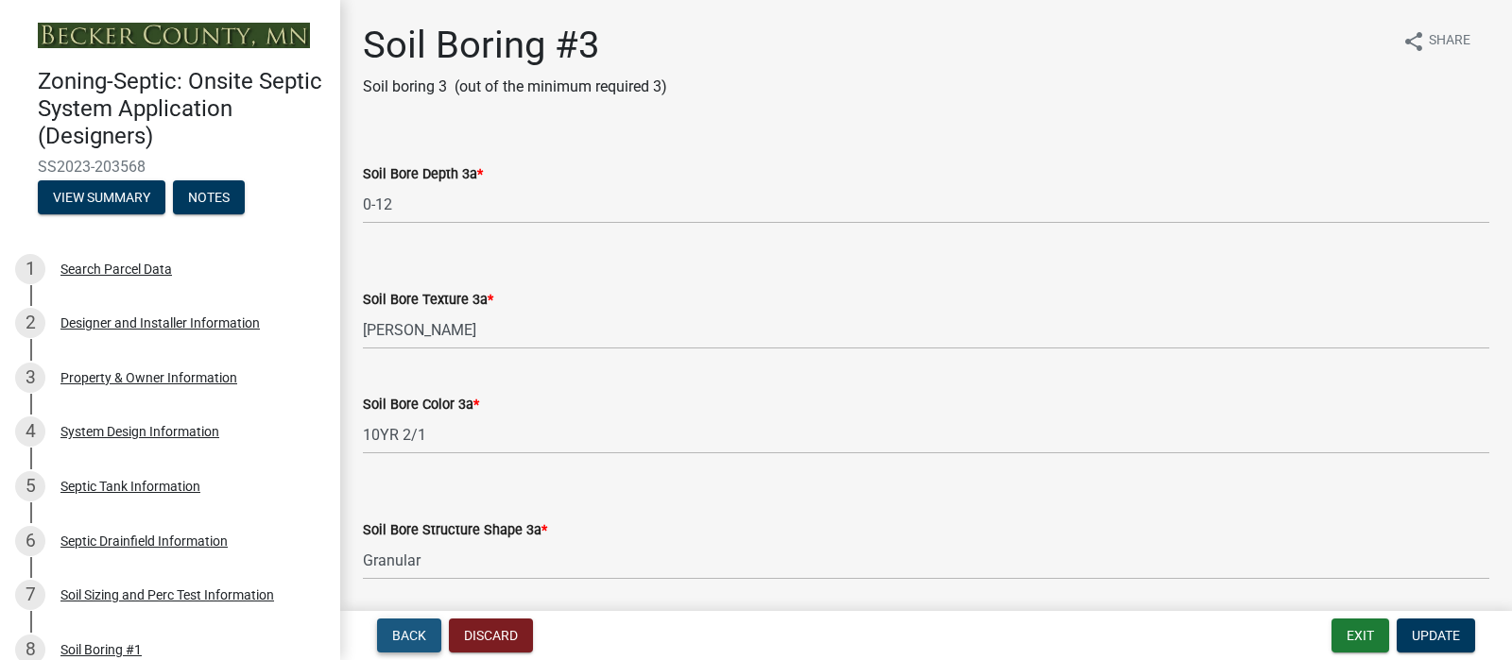
click at [413, 628] on span "Back" at bounding box center [409, 635] width 34 height 15
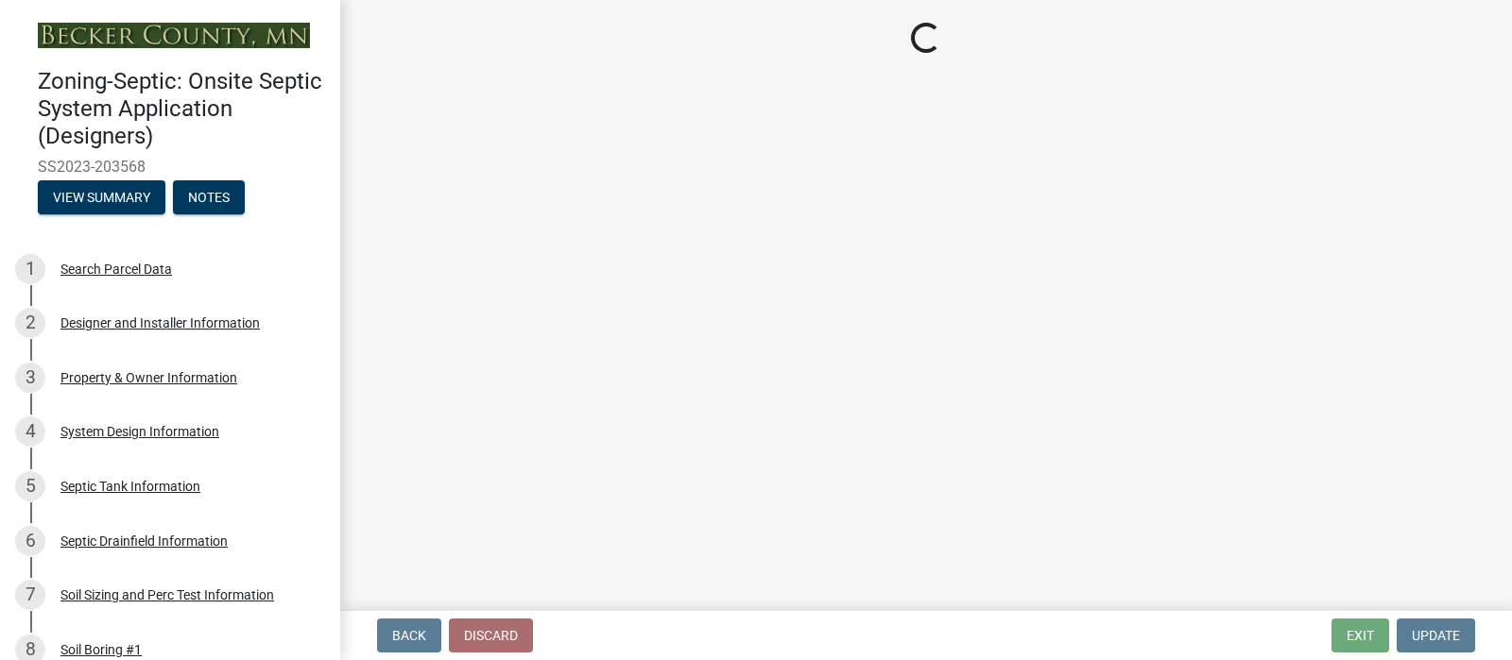
select select "736b8aa2-fca0-4194-a92f-5890805239b2"
select select "ae73f4a7-7c84-4ac4-b300-3733edd196b3"
select select "7cd40534-6951-42eb-9321-da4137d33066"
select select "2725cc21-85b9-45ef-bf1f-6e18bd577485"
select select "3cbf5d71-4276-4b87-870d-399ea47e7574"
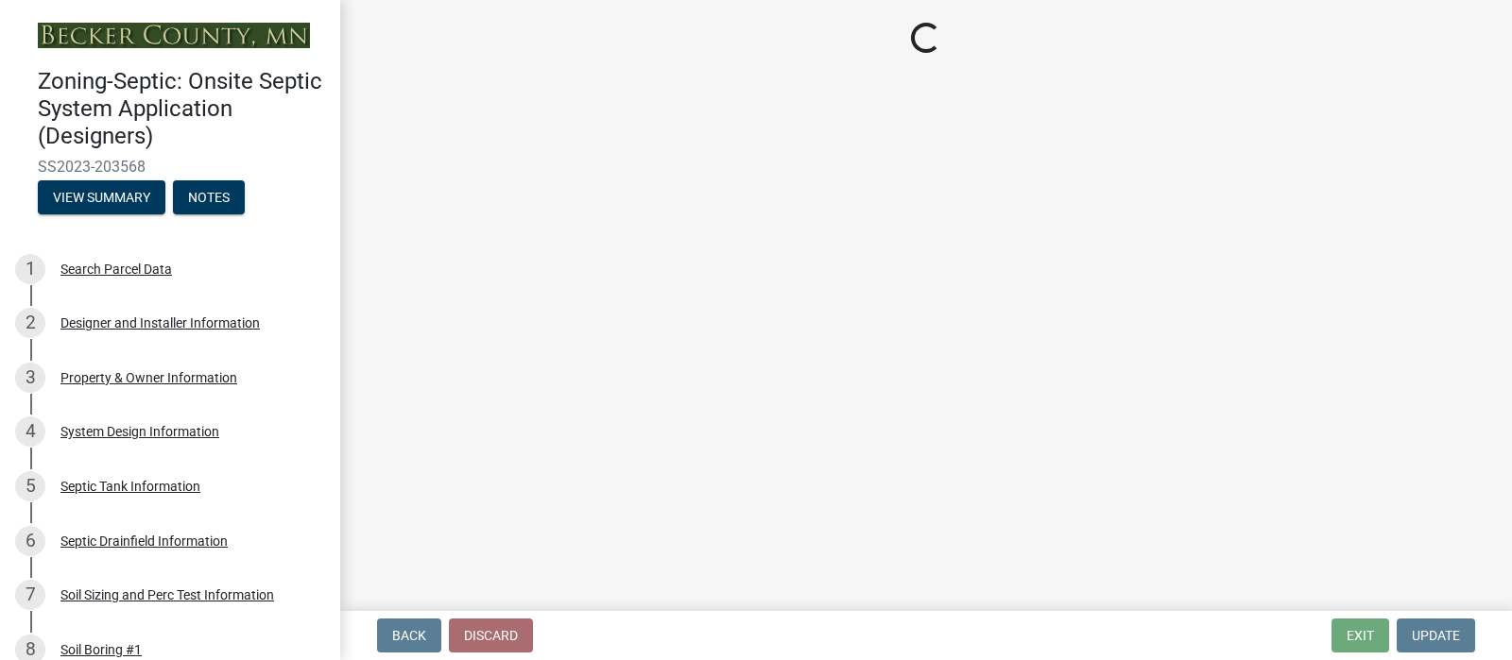
select select "5cb73ff3-0949-4021-8221-d510397c68df"
select select "3116d9aa-f080-431d-93f2-cd890b88835f"
select select "bfe8cb32-89bb-463f-8da6-da56efa65861"
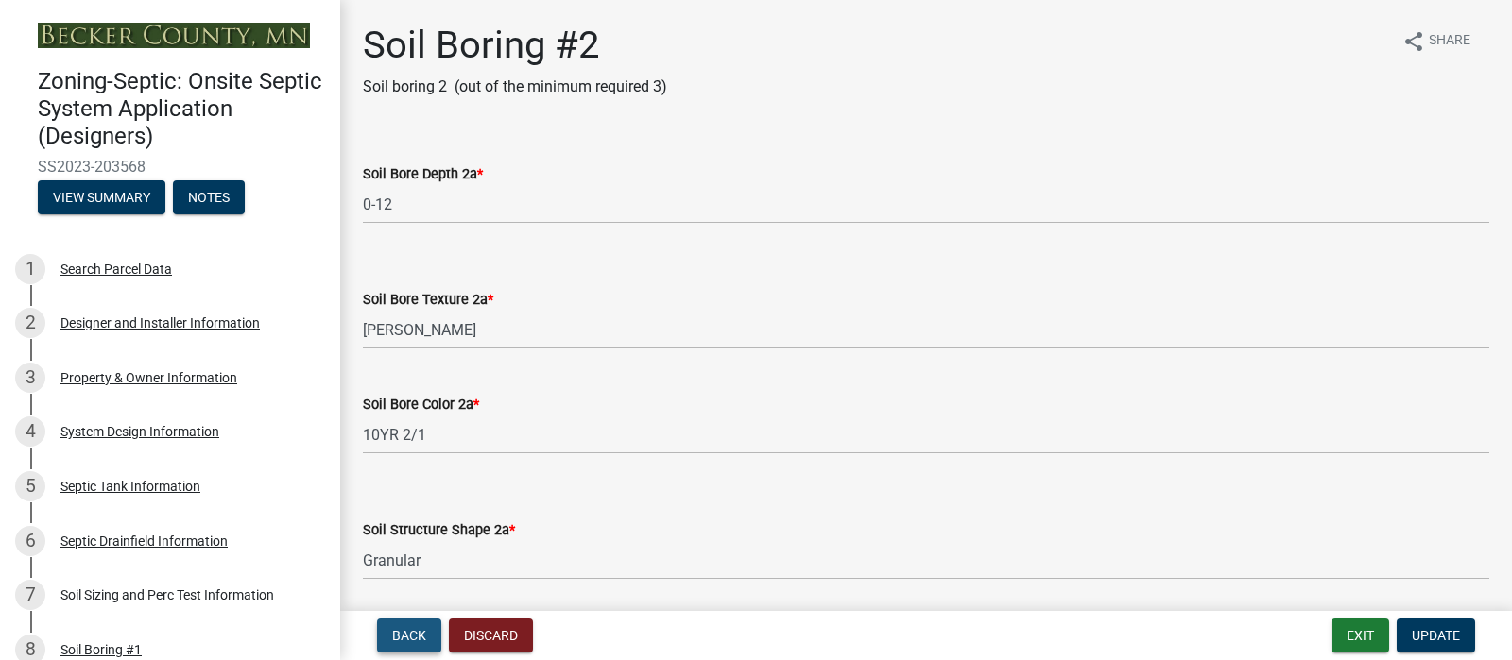
click at [413, 628] on span "Back" at bounding box center [409, 635] width 34 height 15
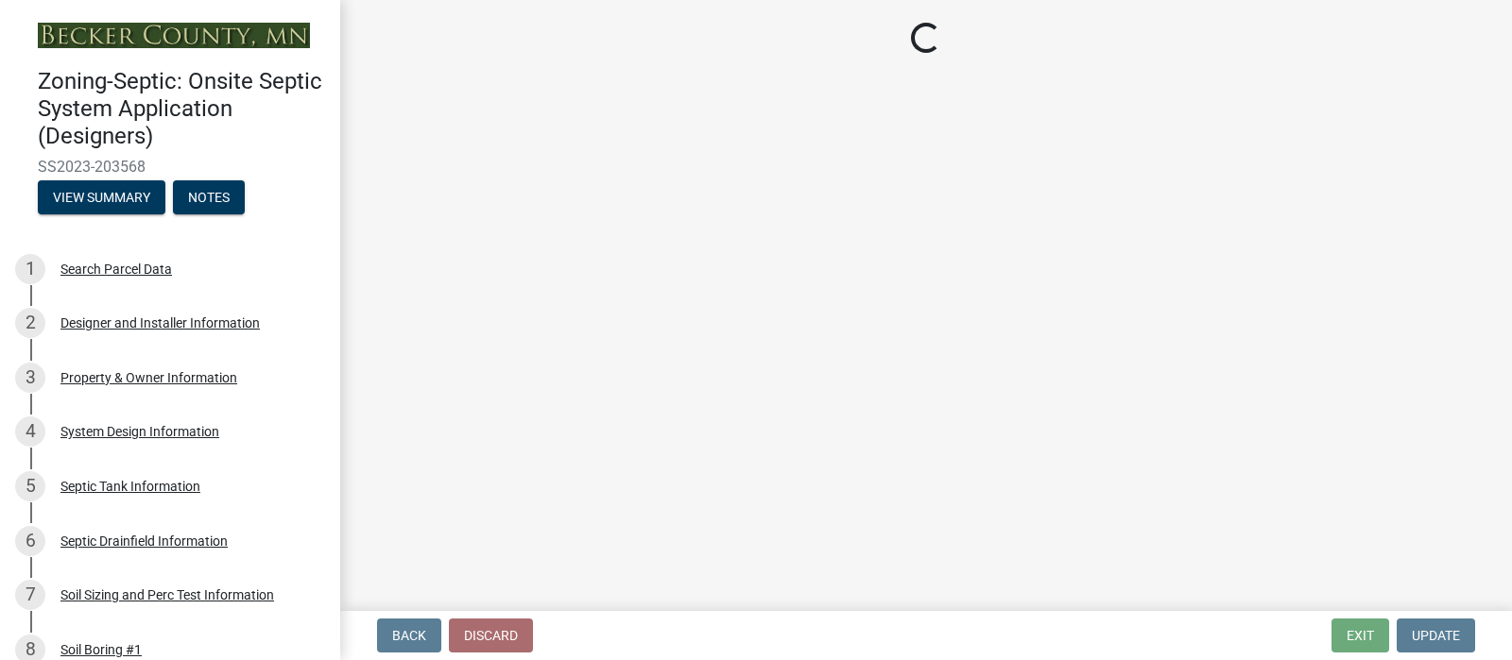
select select "dcc3ac0e-e33b-4a5a-817e-2b82490798c4"
select select "c232e450-21ab-40bb-88b8-28064cba366d"
select select "ae63e0ba-c1a8-4f88-81ef-6773e390816e"
select select "3bee8ba5-681b-416d-8ece-ffa0bcb52022"
select select "5cd6adaf-5142-4709-8861-099eba7a257f"
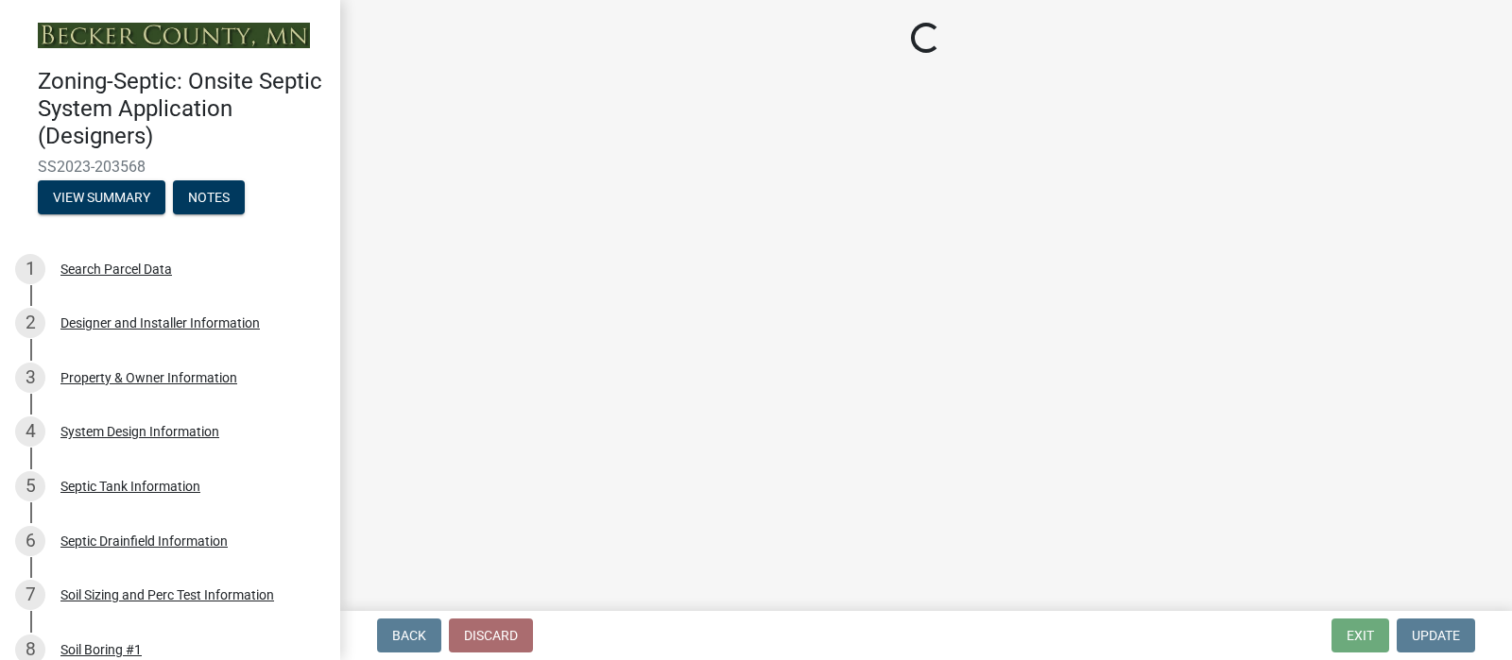
select select "3d07a0e7-7731-42ff-a5a2-4668579d15b1"
select select "6fb065e8-83ea-4a36-8b8e-0120c4def244"
select select "22eb8221-a092-4c3e-804f-6306b479da36"
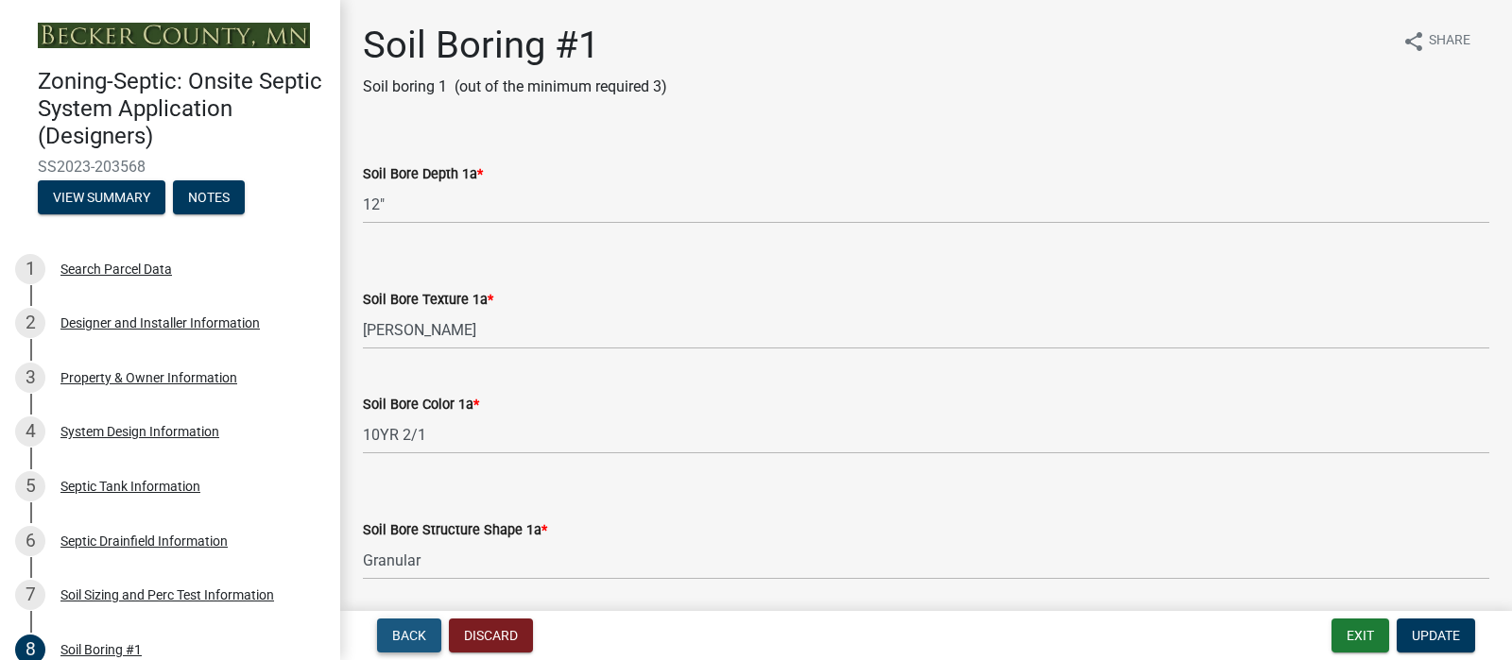
click at [413, 628] on span "Back" at bounding box center [409, 635] width 34 height 15
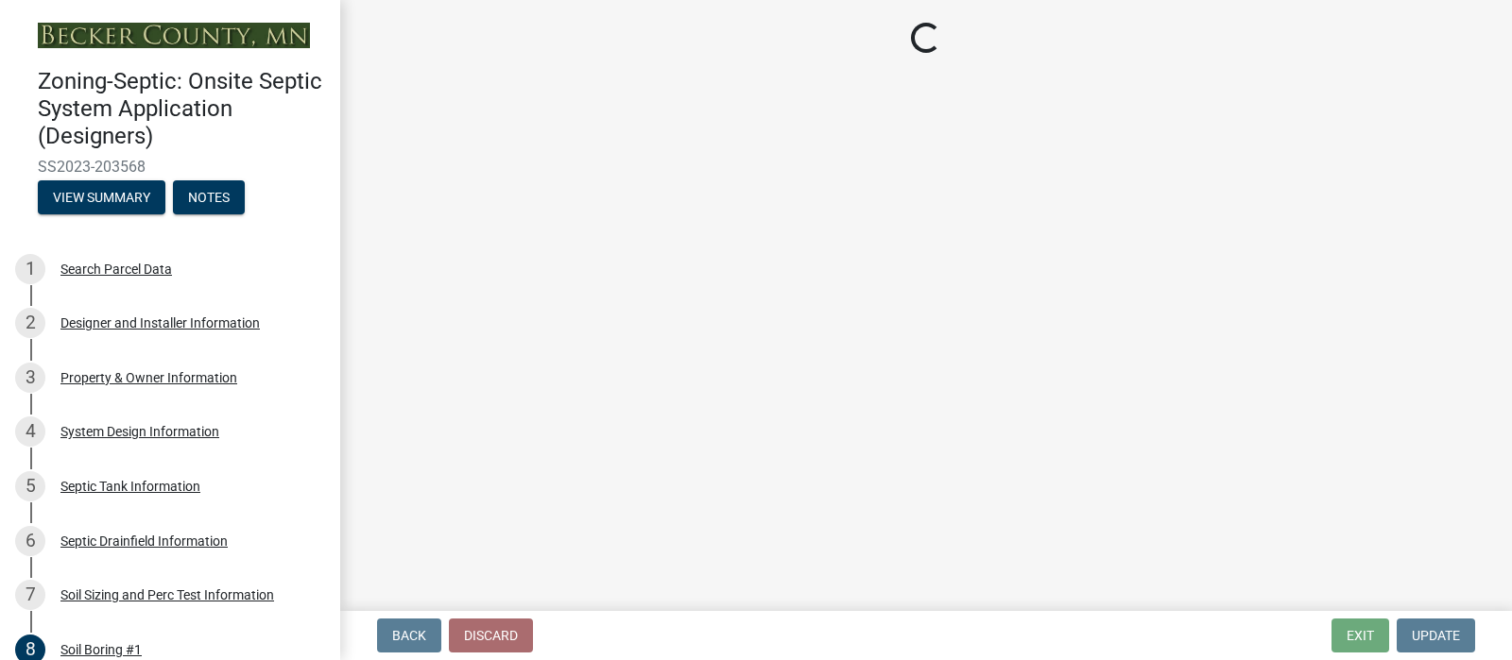
select select "245bd747-17a2-4397-b461-91fbb509aaa8"
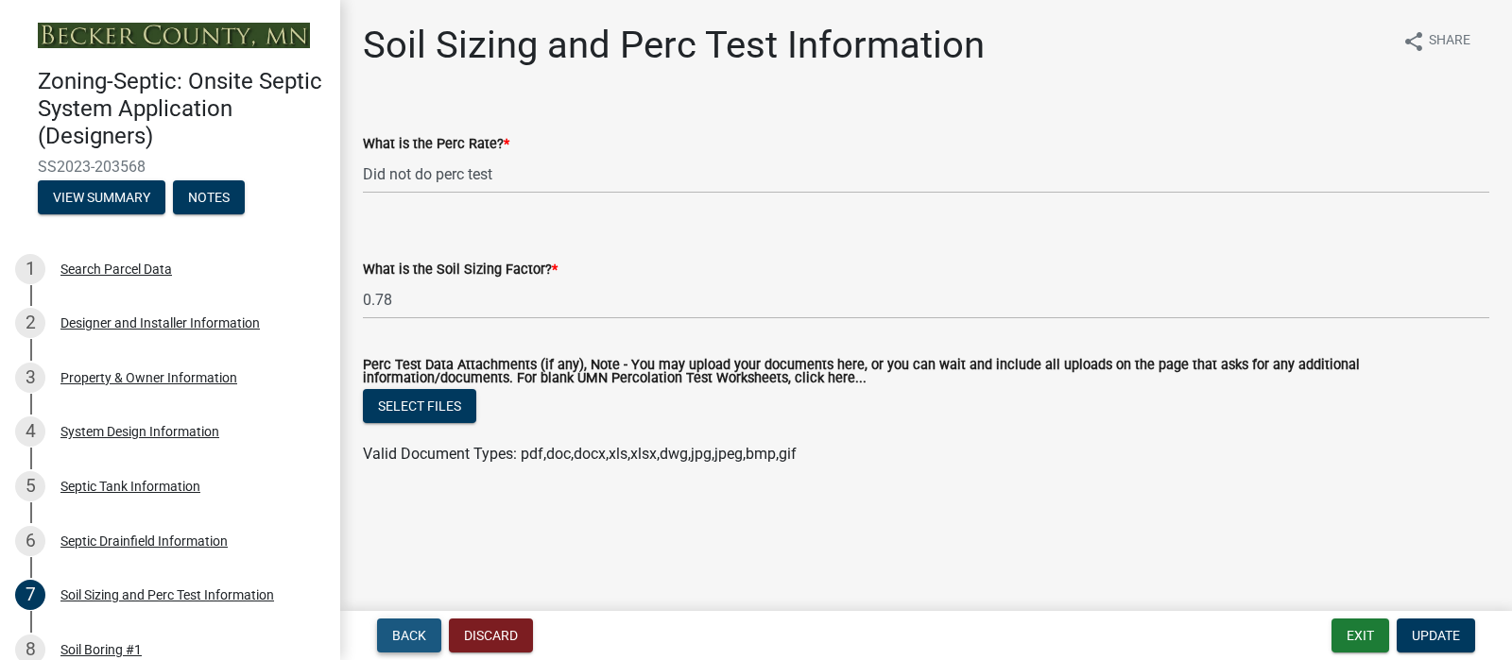
click at [419, 629] on span "Back" at bounding box center [409, 635] width 34 height 15
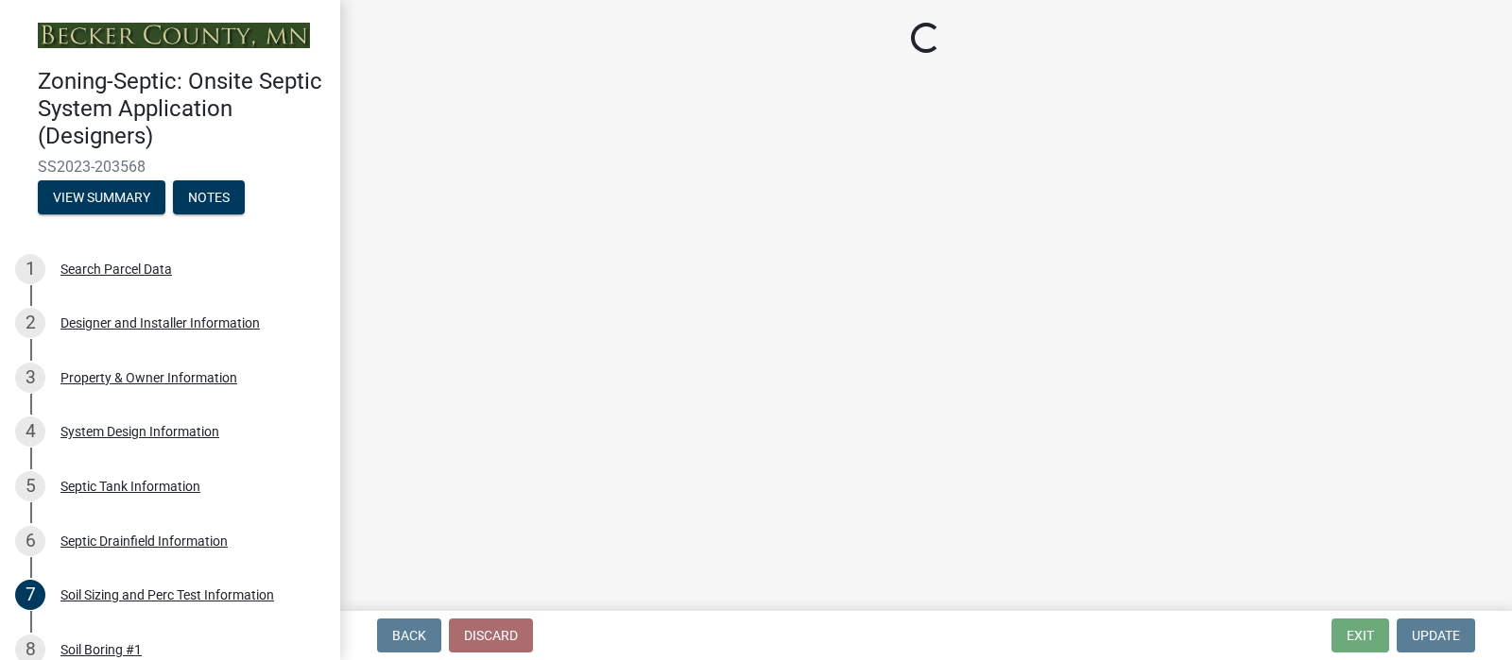
select select "757b77d3-357c-421c-8450-4fc78db4eecb"
select select "366d546d-8bc3-42fb-bca7-8a9455861f61"
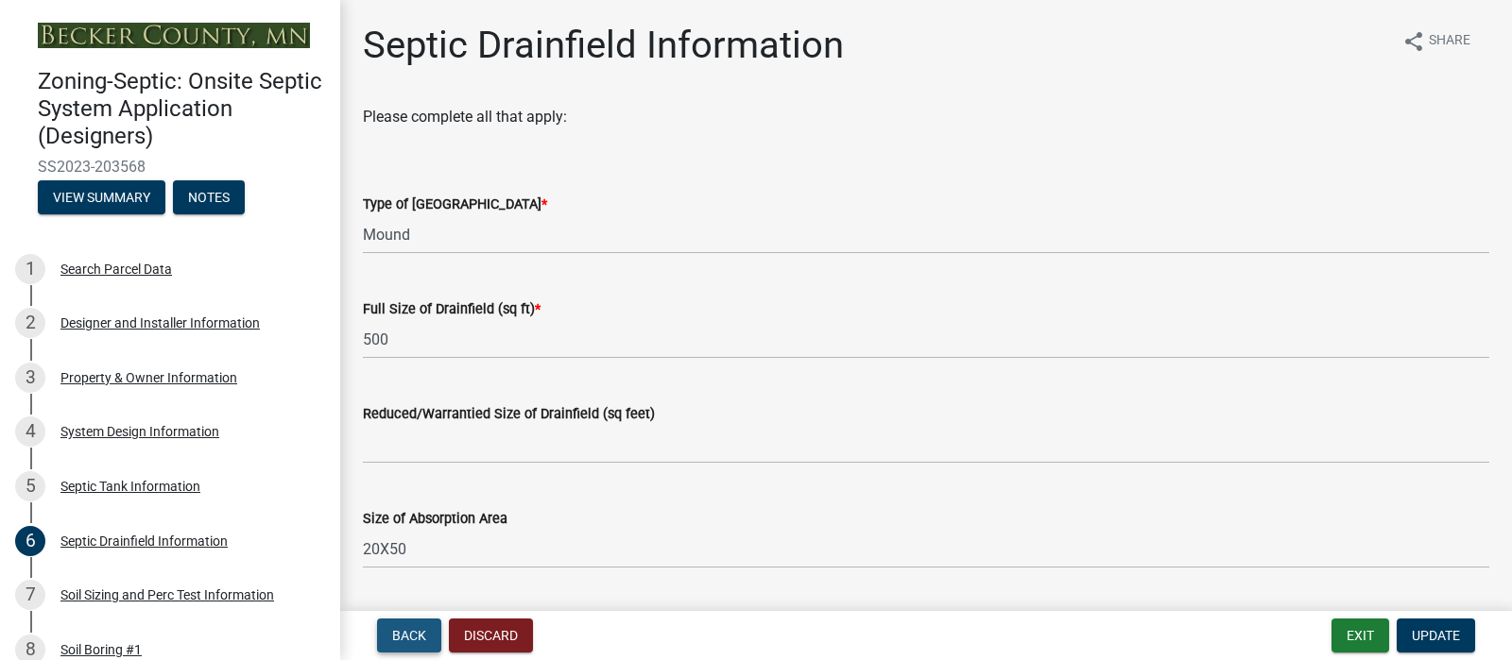
click at [420, 632] on span "Back" at bounding box center [409, 635] width 34 height 15
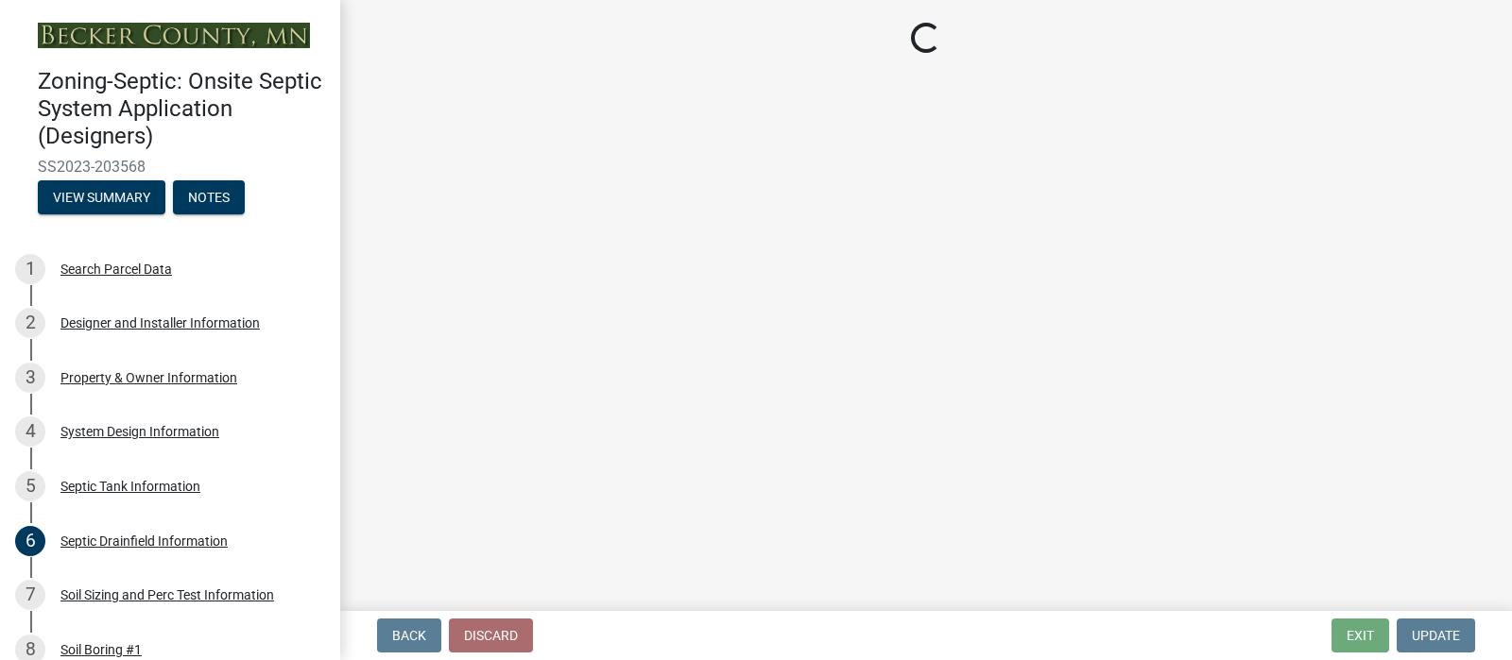
select select "f9fbe67c-c1cf-4a63-8ad4-799ce56b7f21"
select select "755580e7-6a23-4f31-b987-1fba436fc27e"
select select "e0ee17af-48b7-4b92-9885-812dbb1428e7"
select select "c84d9e4c-2287-4d2e-9ef7-9874a7456ee3"
select select "a956bcdf-8f12-4f61-bfc1-a6e229dc0595"
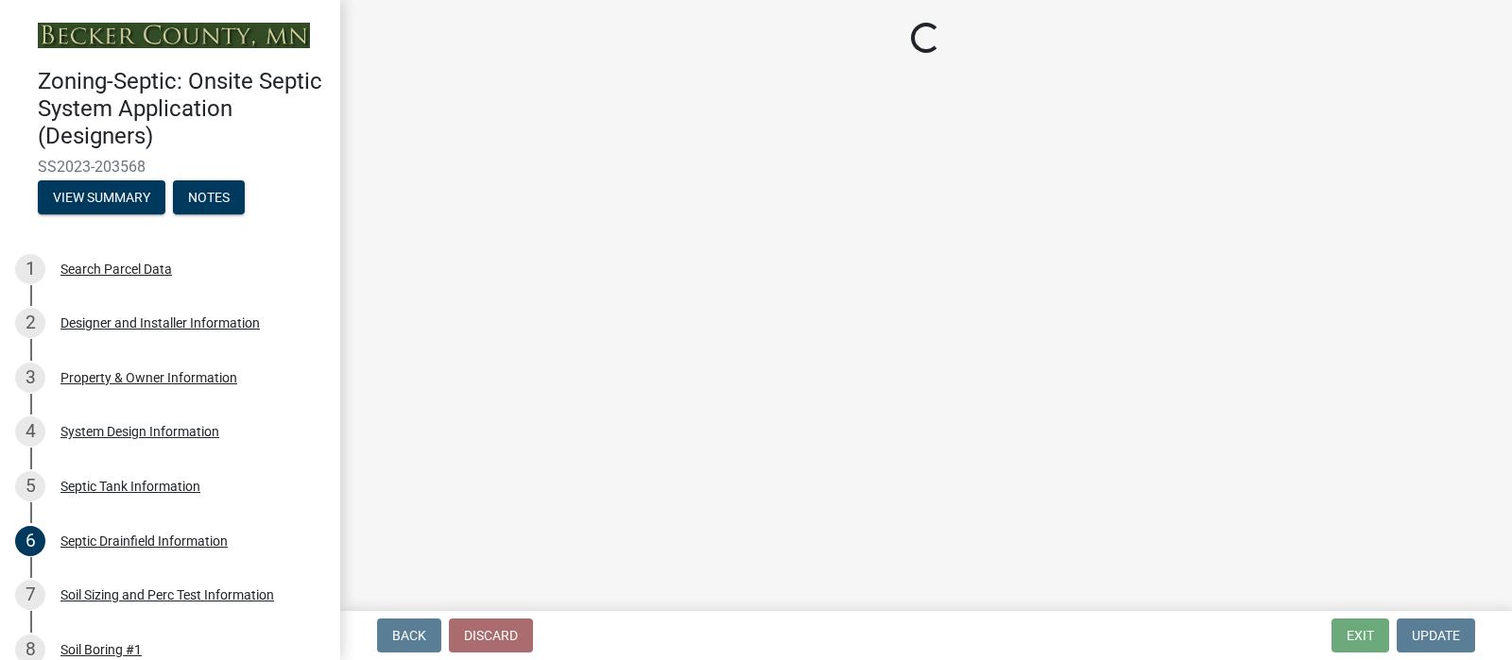
select select "7b57e397-6881-49c8-9b87-e40bdbeb8239"
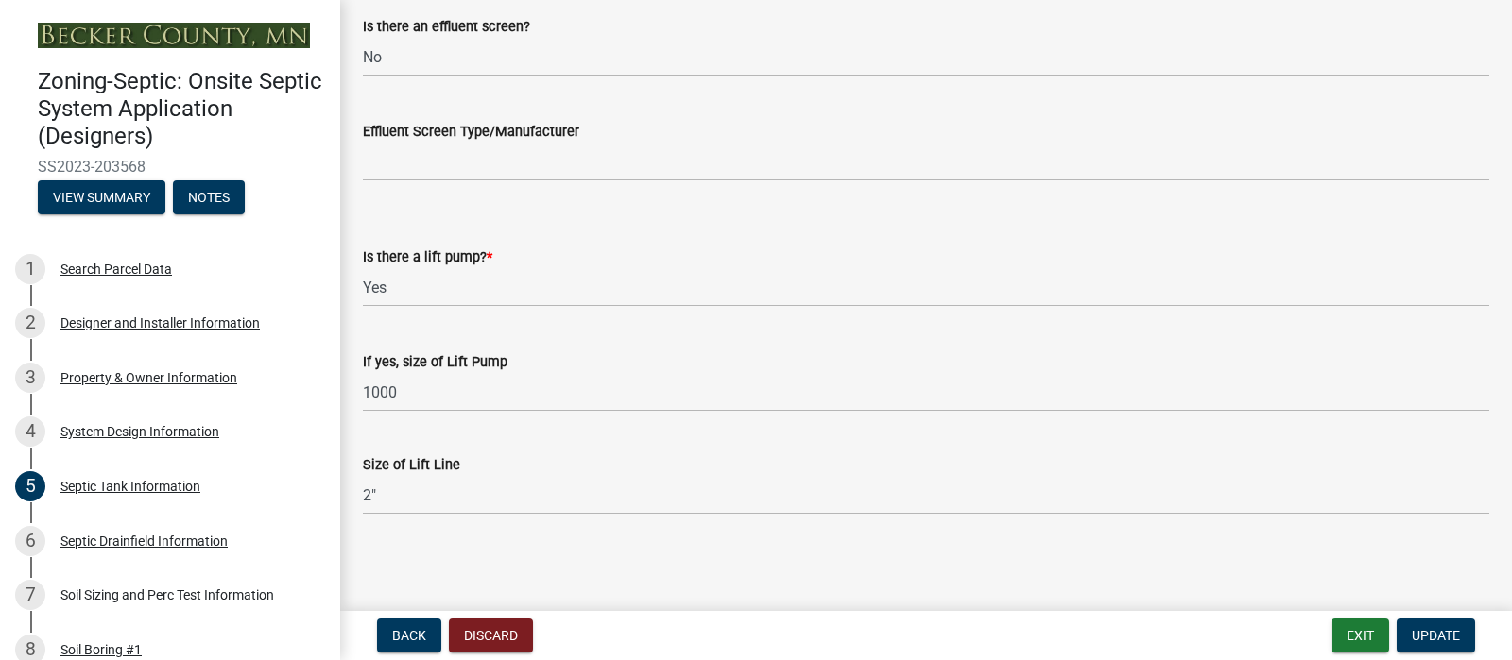
scroll to position [1039, 0]
click at [408, 631] on span "Back" at bounding box center [409, 635] width 34 height 15
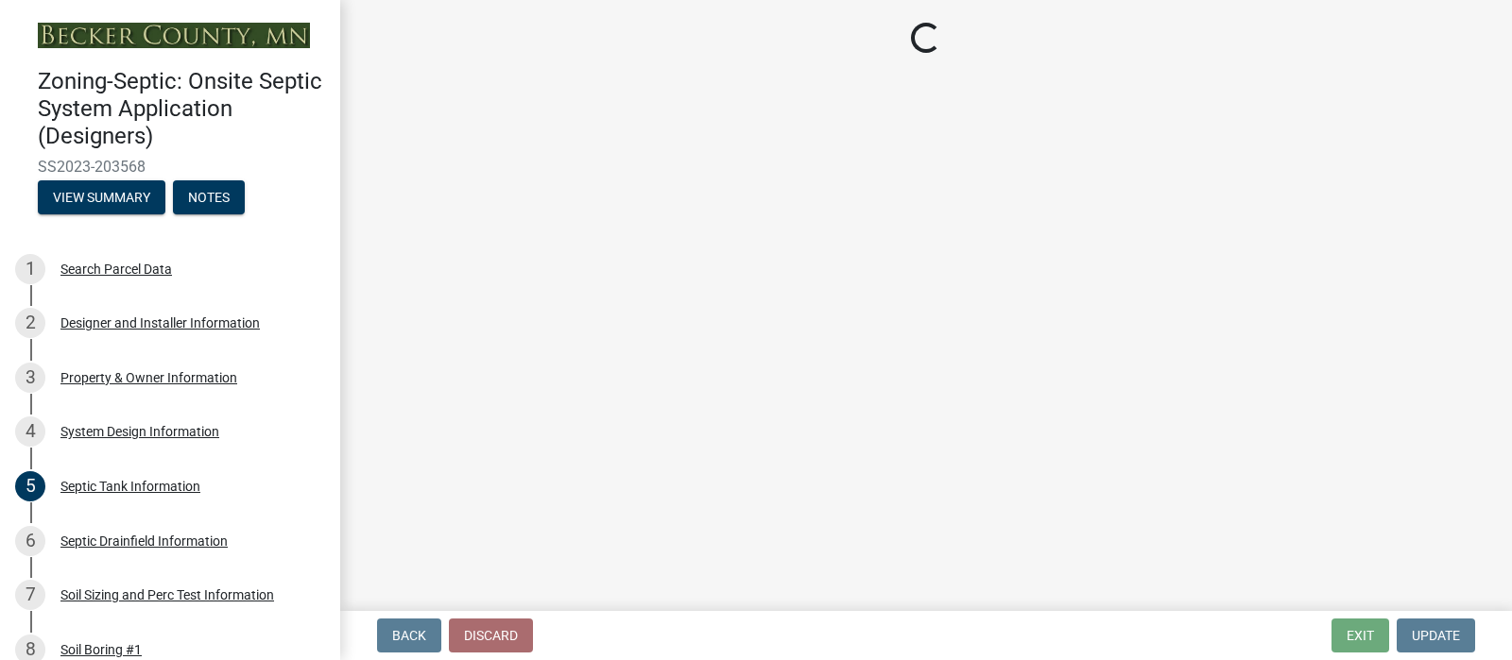
select select "55497d75-c43f-4635-a730-e0737ce05d56"
select select "25258e87-3ef9-4f1c-a5f1-75a1d463abfb"
select select "011fbff4-a41d-4a75-9bd8-71c7e6c69e0d"
select select "85fdfef2-2683-4311-b5d5-5505f6411127"
select select "bbba294c-e7e6-4483-b1a0-88fbc7e04017"
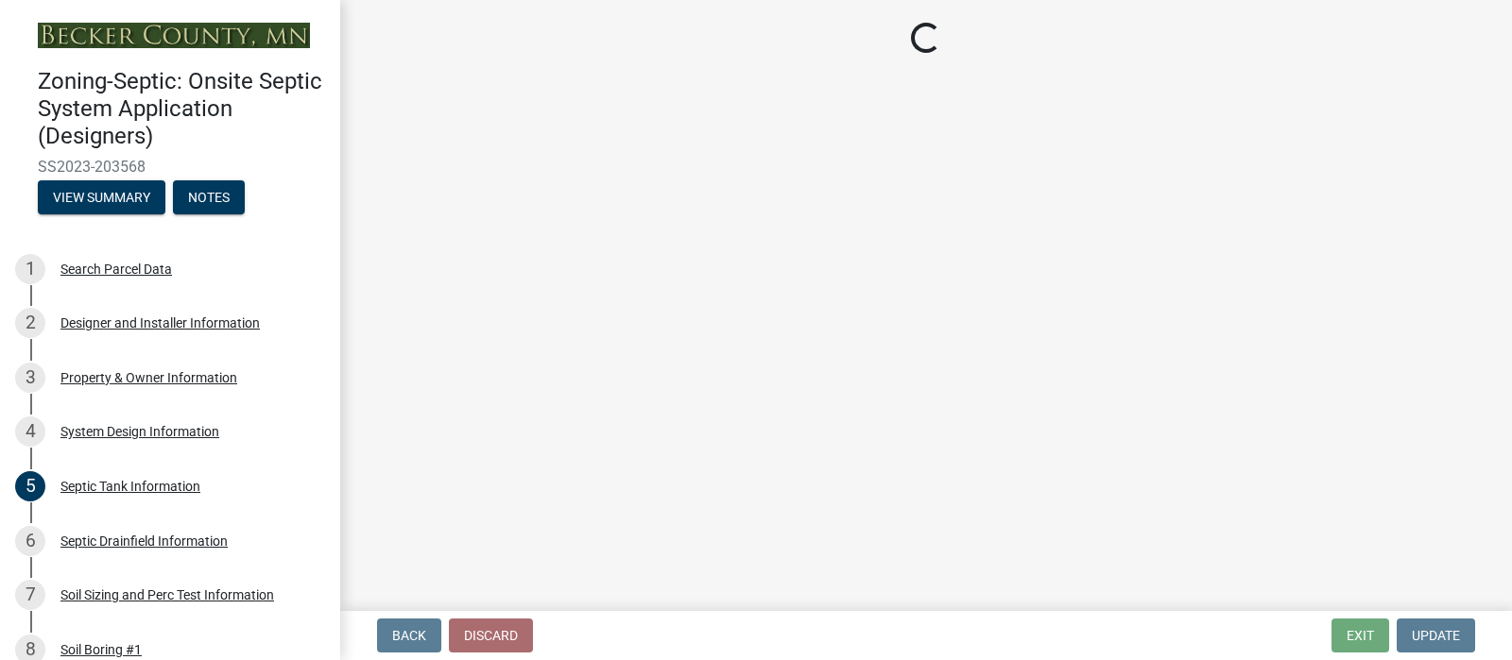
select select "1002d2f5-04ee-41f0-9277-2fadb170a736"
select select "7b30f360-6895-496a-9f34-da1efdcbc234"
select select "a2b5ca25-65b1-425d-82c5-8881ea380237"
select select "e66b30b6-271a-4d63-b1ed-16c2c7c61227"
select select "7687c16a-0422-45e2-abcc-ae4a284dbbfc"
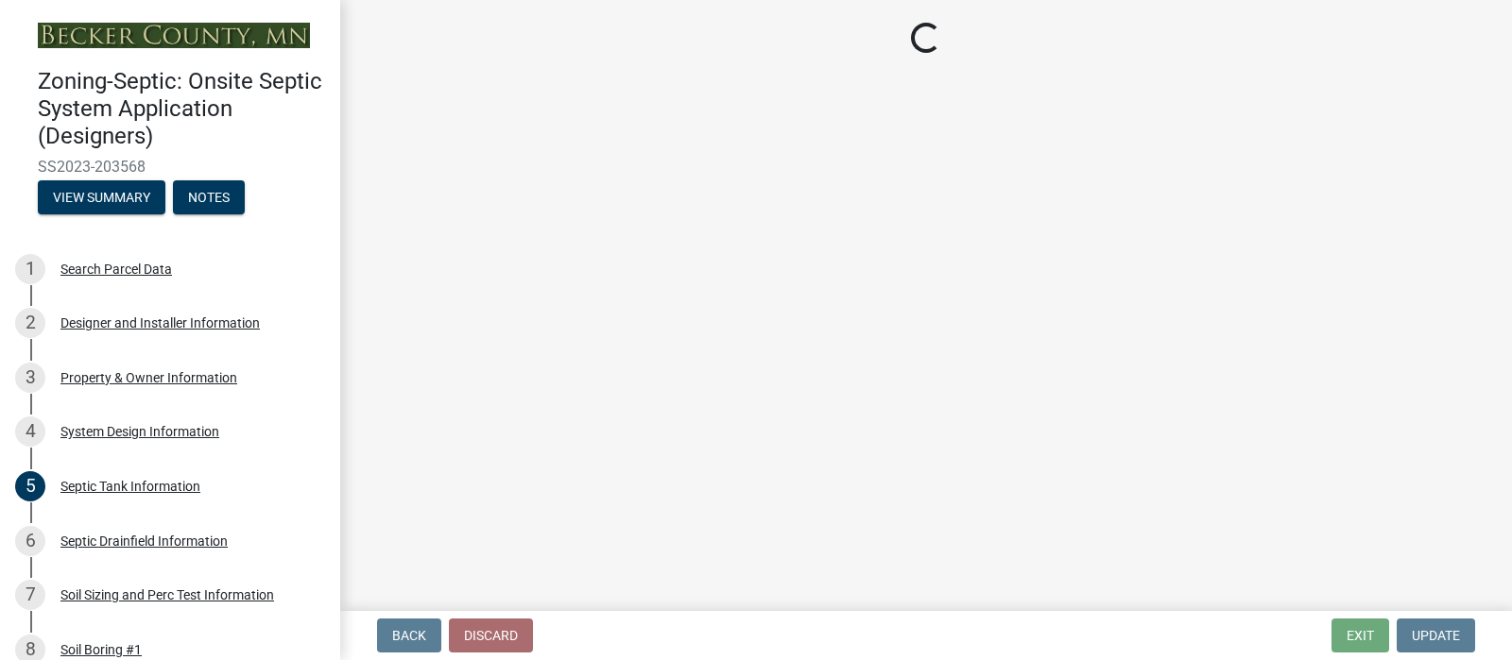
select select "a0c59fcd-b61c-4c3a-90a8-e70849750c47"
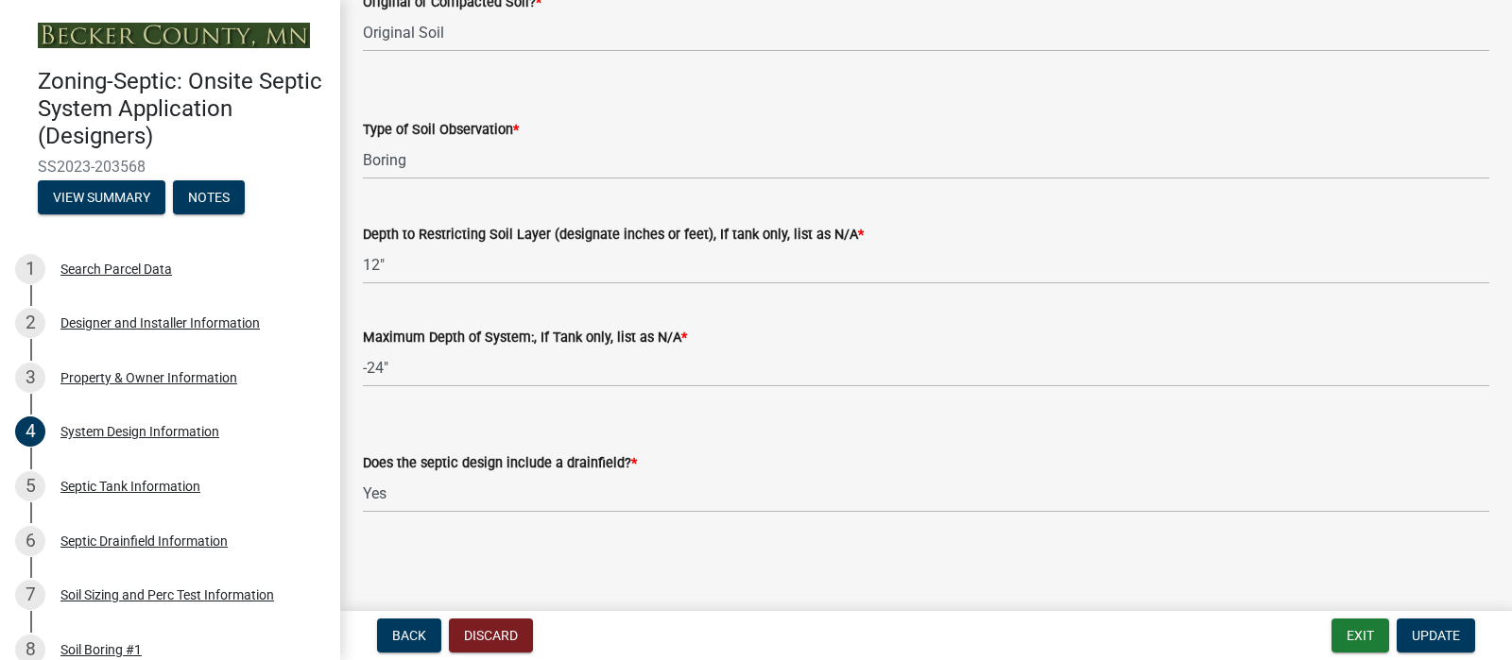
scroll to position [2368, 0]
click at [1417, 629] on span "Update" at bounding box center [1436, 635] width 48 height 15
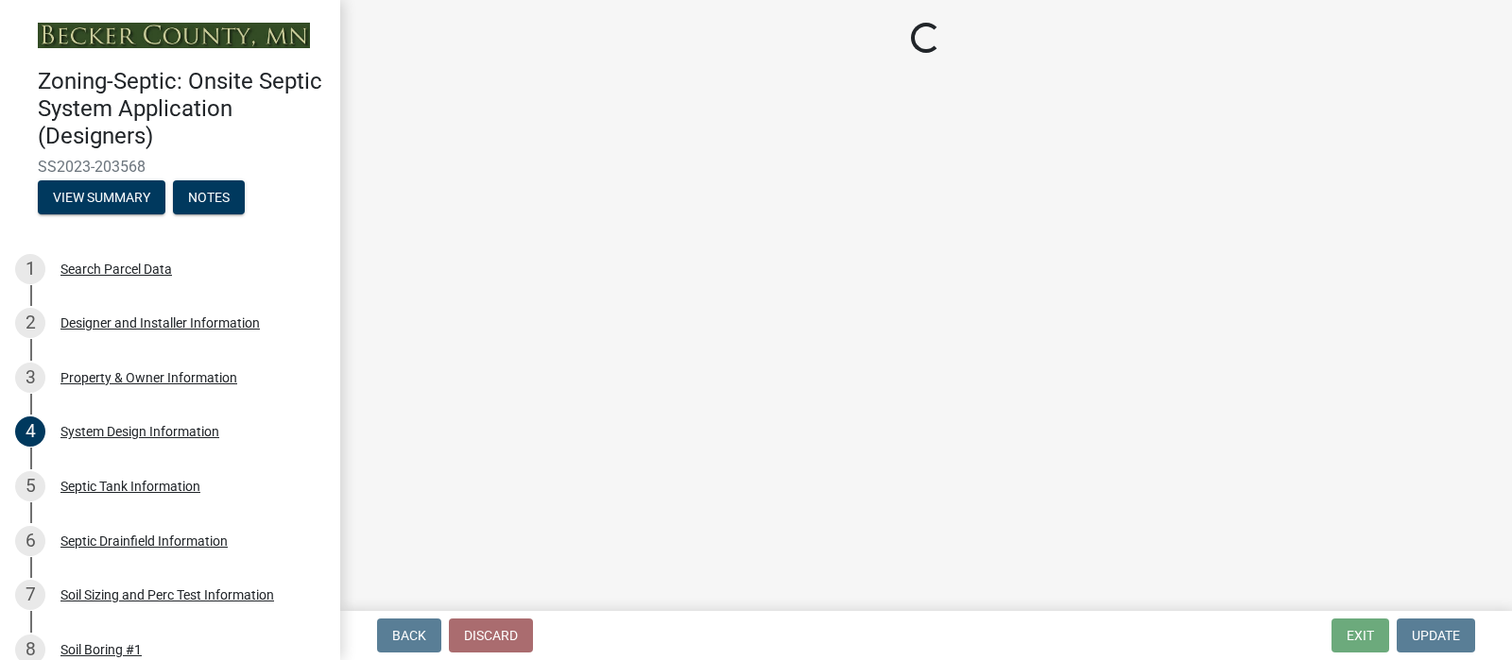
select select "c245ec0d-8d6f-4710-ab2b-b3aa70611708"
select select "51b1edd4-d0b7-434d-a7a3-2d455055524c"
select select "4f16557e-0b2e-47e3-8cf2-f05cc2293782"
select select "21af9b93-f494-48c6-91ae-235d36c6c939"
select select "a3ce498e-f8b1-44e2-889e-c4968ac74b5a"
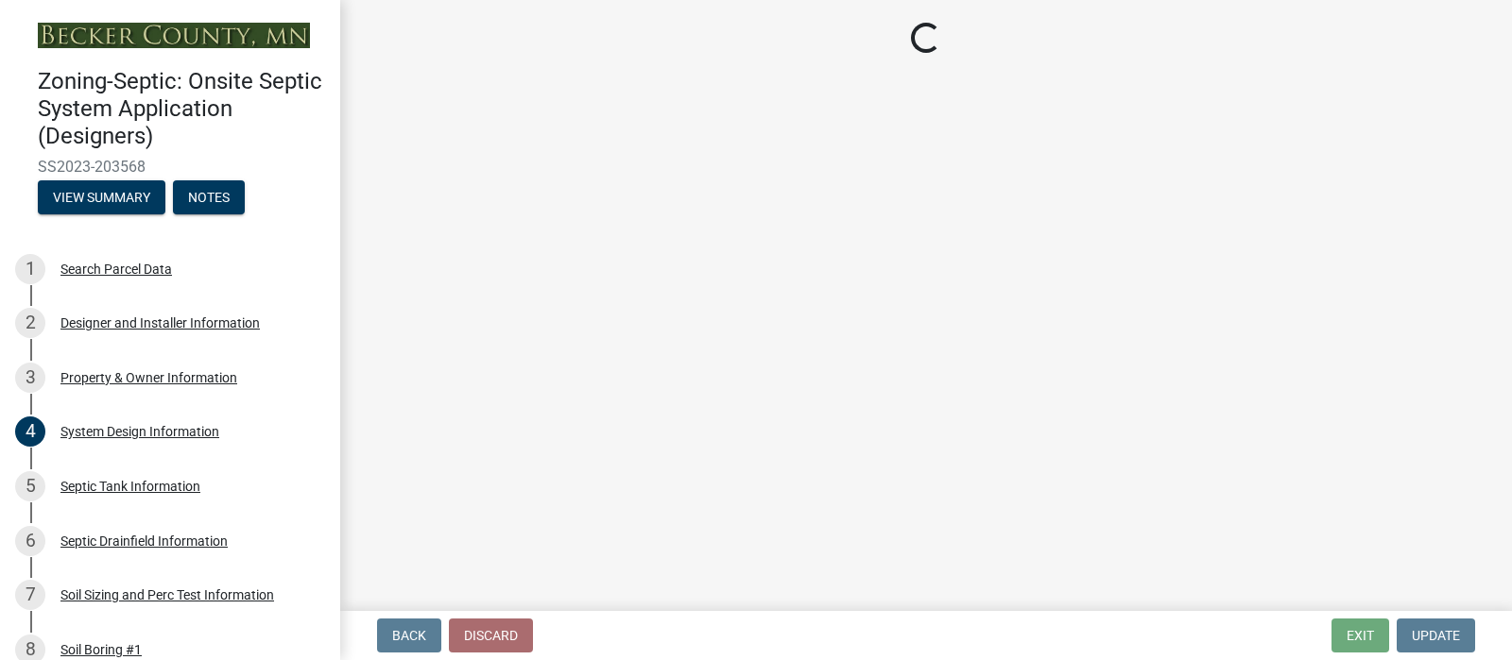
select select "cf78f1da-f066-4305-88a2-864abad1fa52"
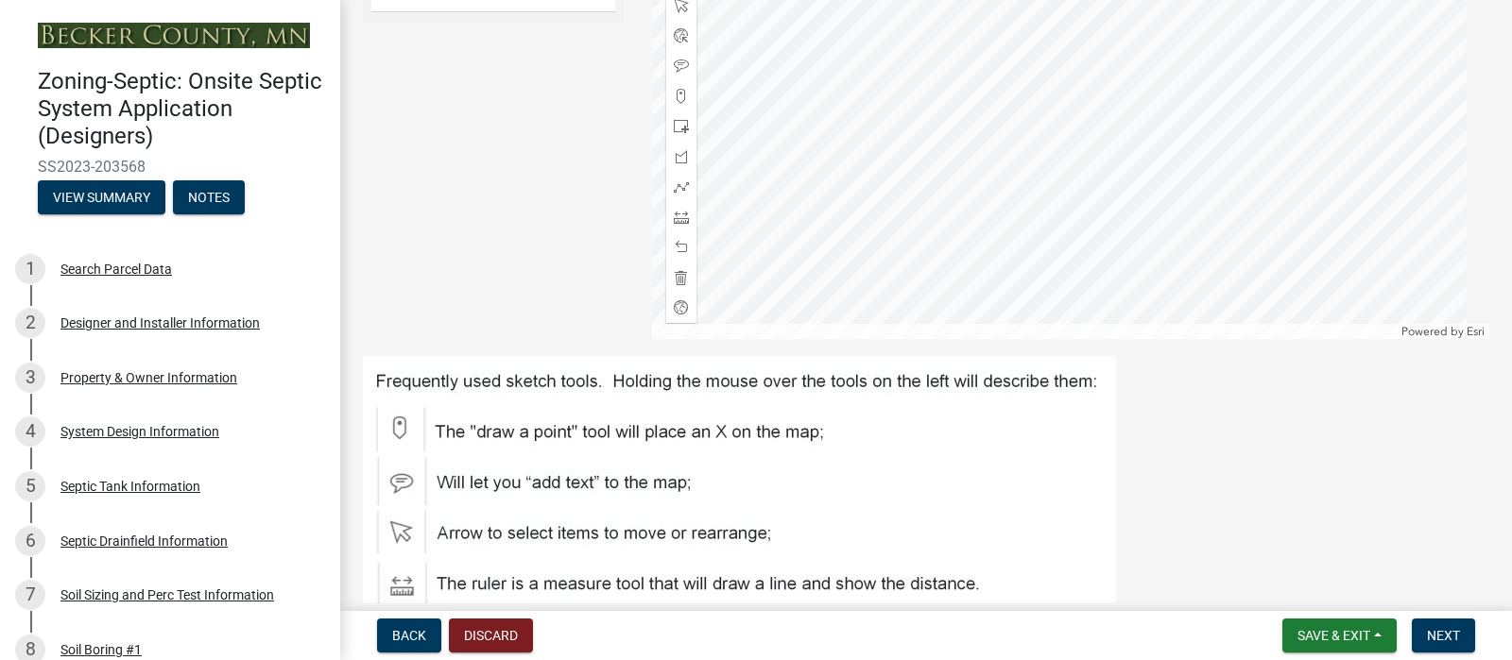
scroll to position [671, 0]
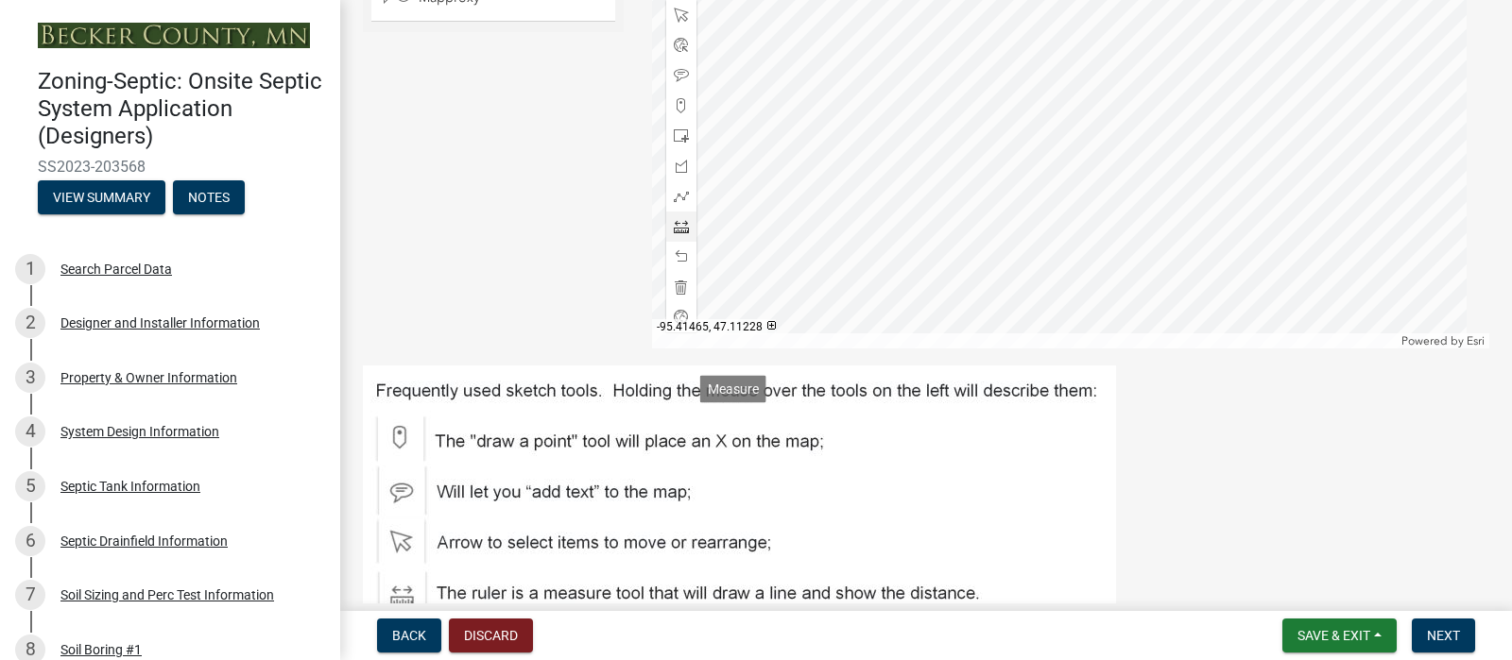
click at [675, 234] on span at bounding box center [681, 226] width 15 height 15
click at [898, 194] on div at bounding box center [1071, 112] width 838 height 472
click at [674, 265] on span at bounding box center [681, 256] width 15 height 15
click at [680, 23] on span at bounding box center [681, 15] width 15 height 15
click at [971, 267] on div at bounding box center [1071, 112] width 838 height 472
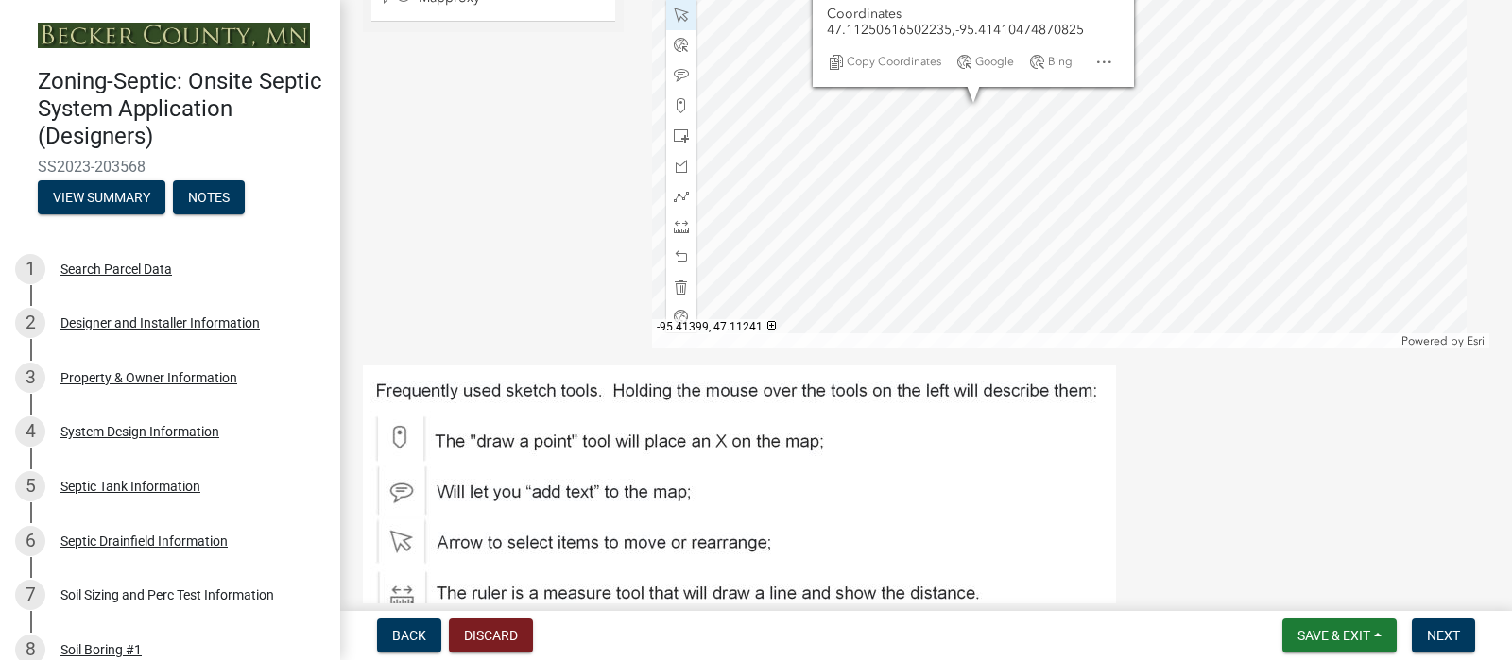
click at [1021, 325] on div at bounding box center [1071, 112] width 838 height 472
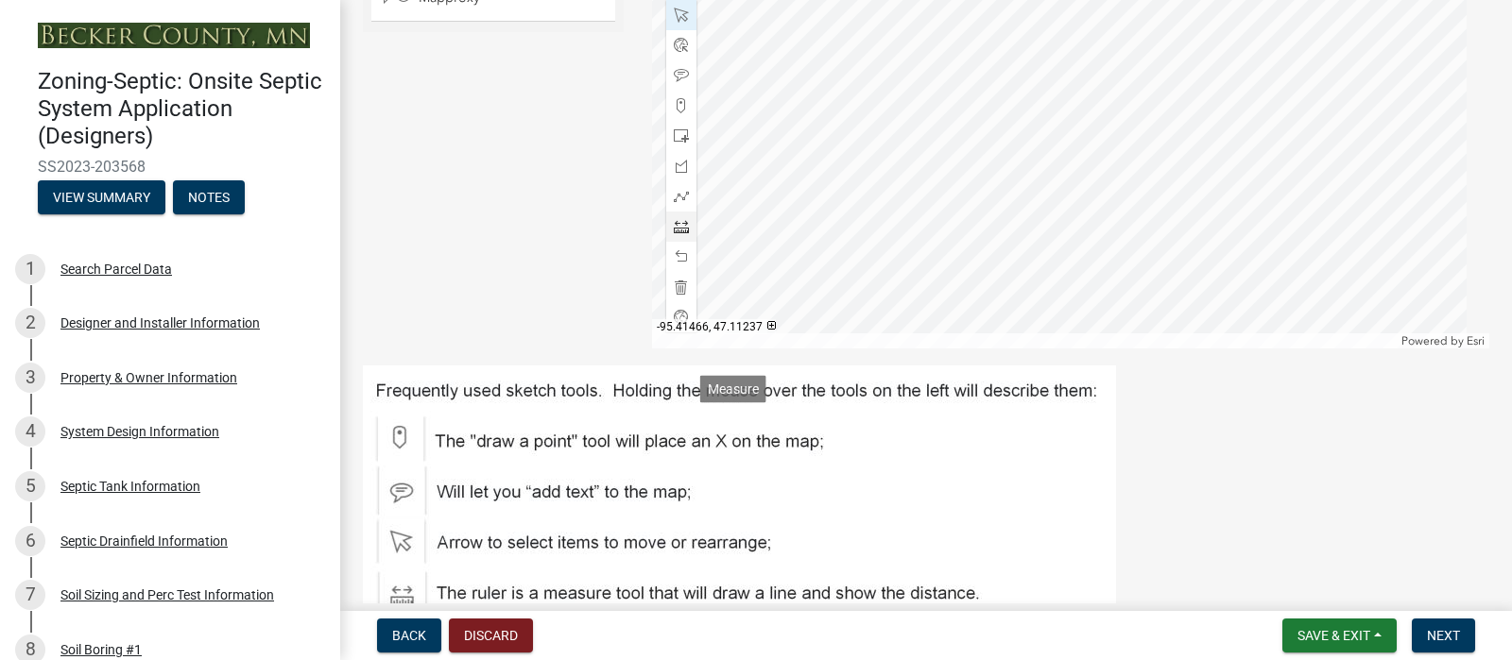
click at [686, 242] on div at bounding box center [681, 227] width 30 height 30
click at [898, 192] on div at bounding box center [1071, 112] width 838 height 472
click at [676, 265] on span at bounding box center [681, 256] width 15 height 15
click at [907, 247] on div at bounding box center [1071, 112] width 838 height 472
click at [952, 193] on div at bounding box center [1071, 112] width 838 height 472
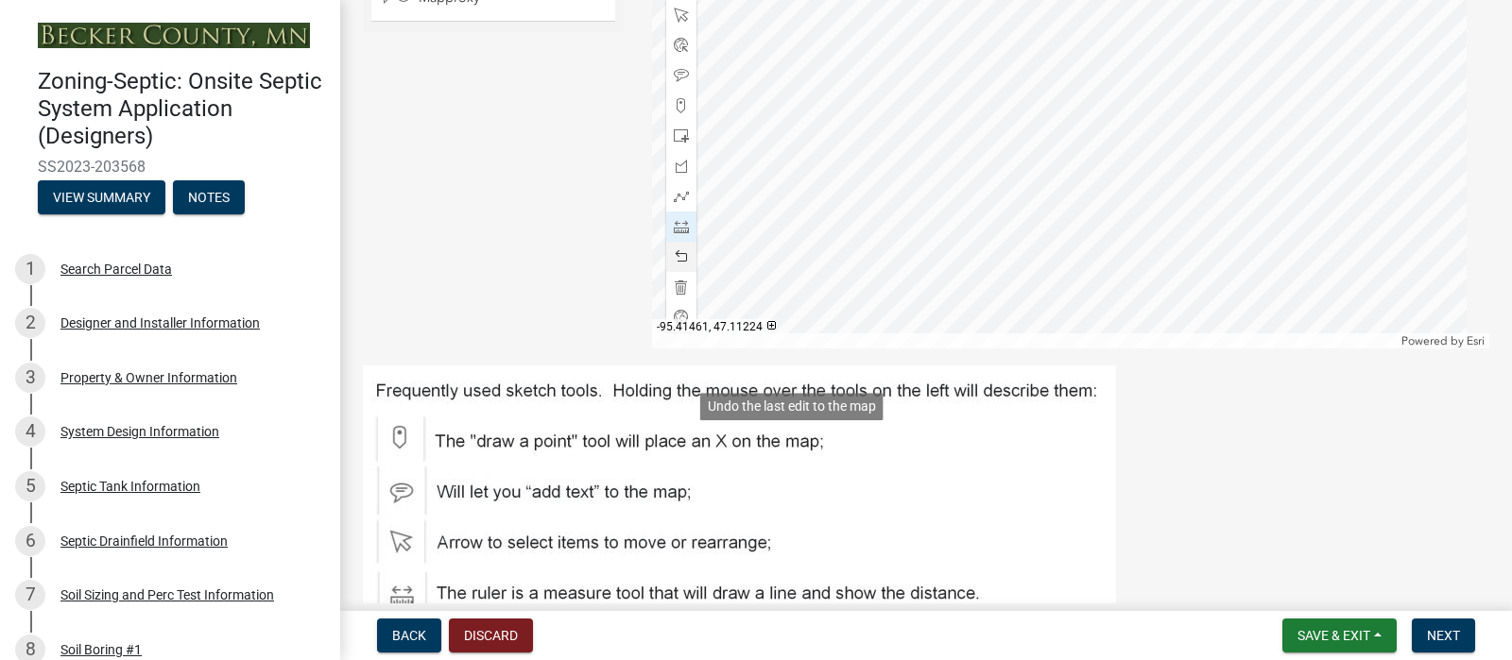
click at [678, 265] on span at bounding box center [681, 256] width 15 height 15
click at [863, 175] on div at bounding box center [1071, 112] width 838 height 472
click at [886, 190] on div at bounding box center [1071, 112] width 838 height 472
click at [884, 189] on div at bounding box center [1071, 112] width 838 height 472
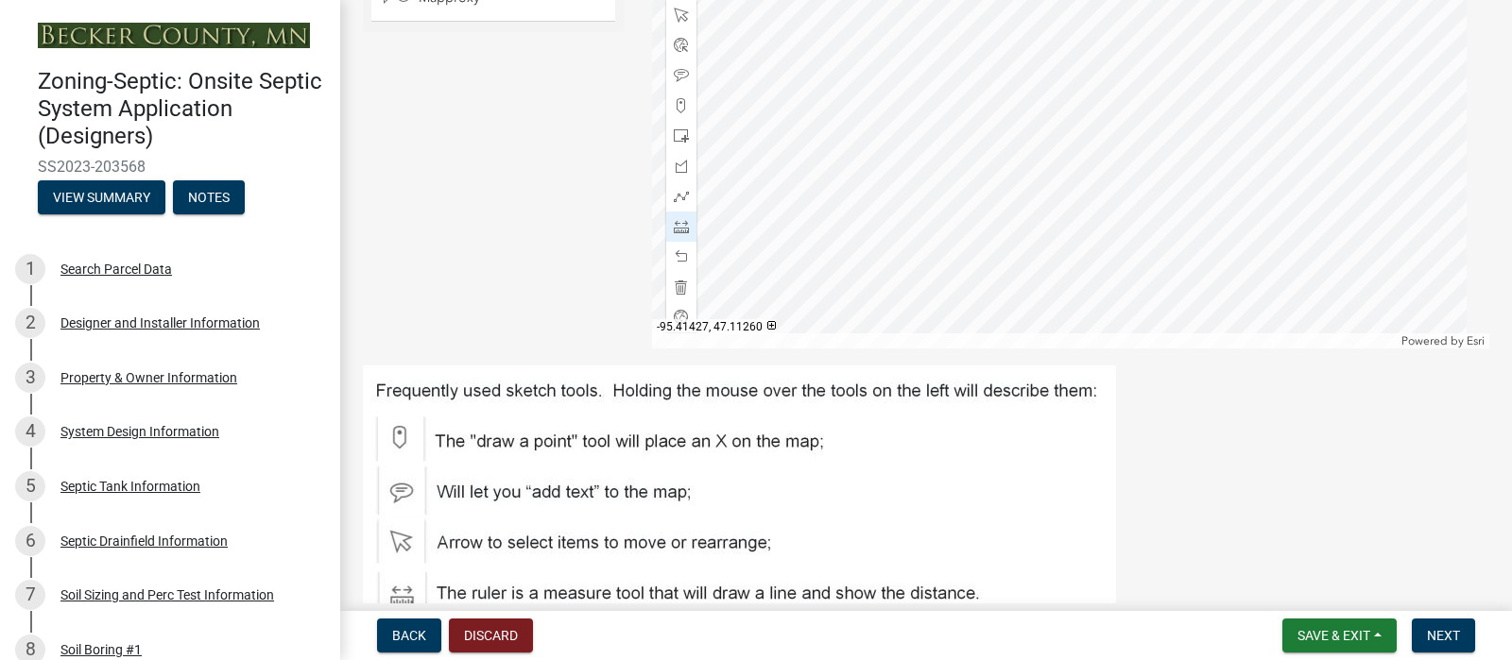
click at [884, 189] on div at bounding box center [1071, 112] width 838 height 472
click at [901, 241] on div at bounding box center [1071, 112] width 838 height 472
click at [889, 260] on div at bounding box center [1071, 112] width 838 height 472
click at [887, 258] on div at bounding box center [1071, 112] width 838 height 472
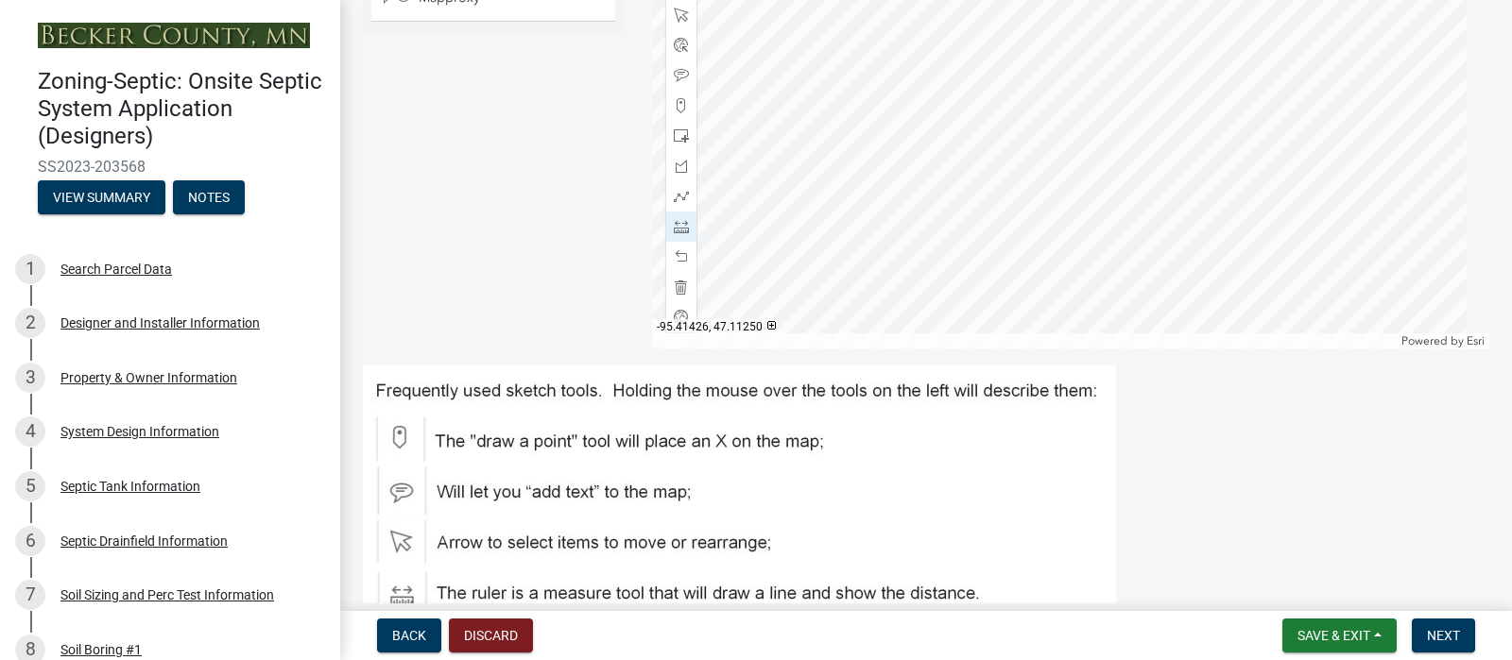
click at [887, 258] on div at bounding box center [1071, 112] width 838 height 472
click at [674, 144] on span at bounding box center [681, 135] width 15 height 15
click at [1039, 332] on div at bounding box center [1071, 112] width 838 height 472
click at [674, 265] on span at bounding box center [681, 256] width 15 height 15
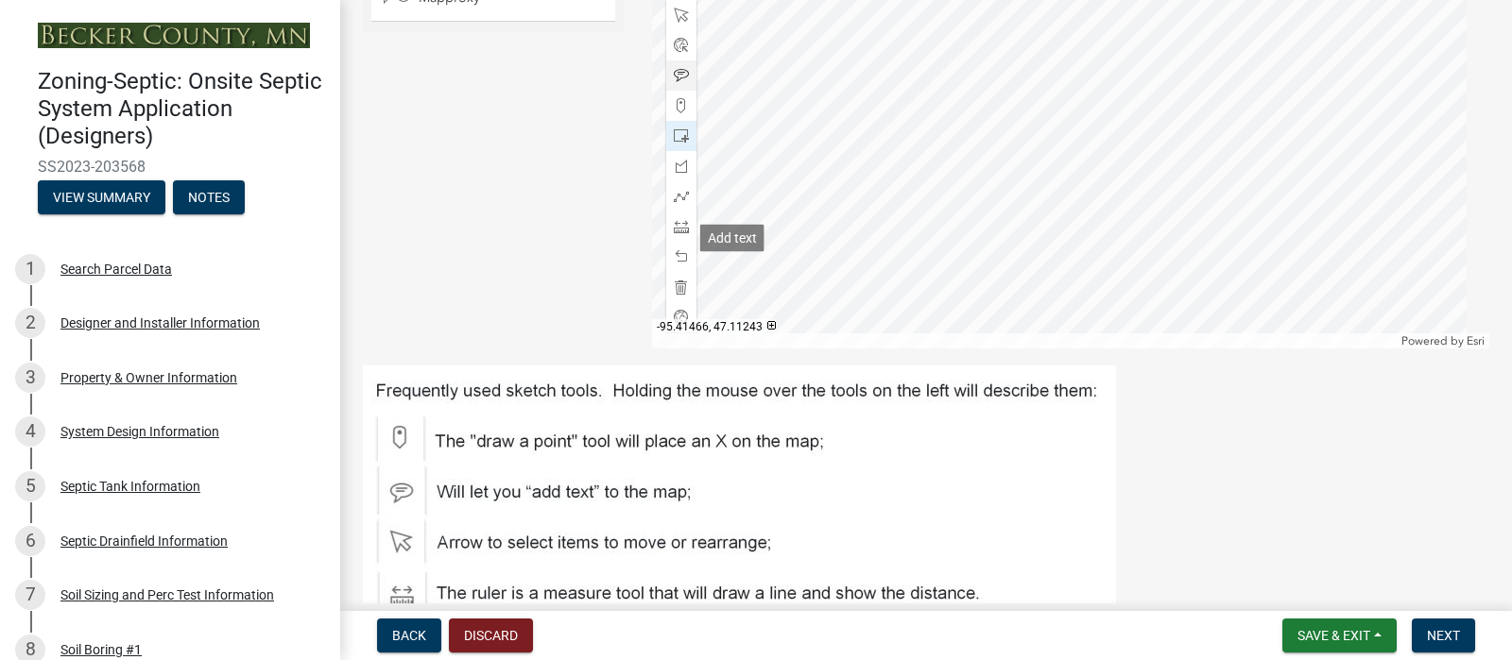
click at [674, 83] on span at bounding box center [681, 75] width 15 height 15
click at [1172, 296] on div at bounding box center [1071, 112] width 838 height 472
click at [1047, 298] on div at bounding box center [1071, 112] width 838 height 472
click at [945, 147] on div at bounding box center [1071, 112] width 838 height 472
click at [902, 156] on div at bounding box center [1071, 112] width 838 height 472
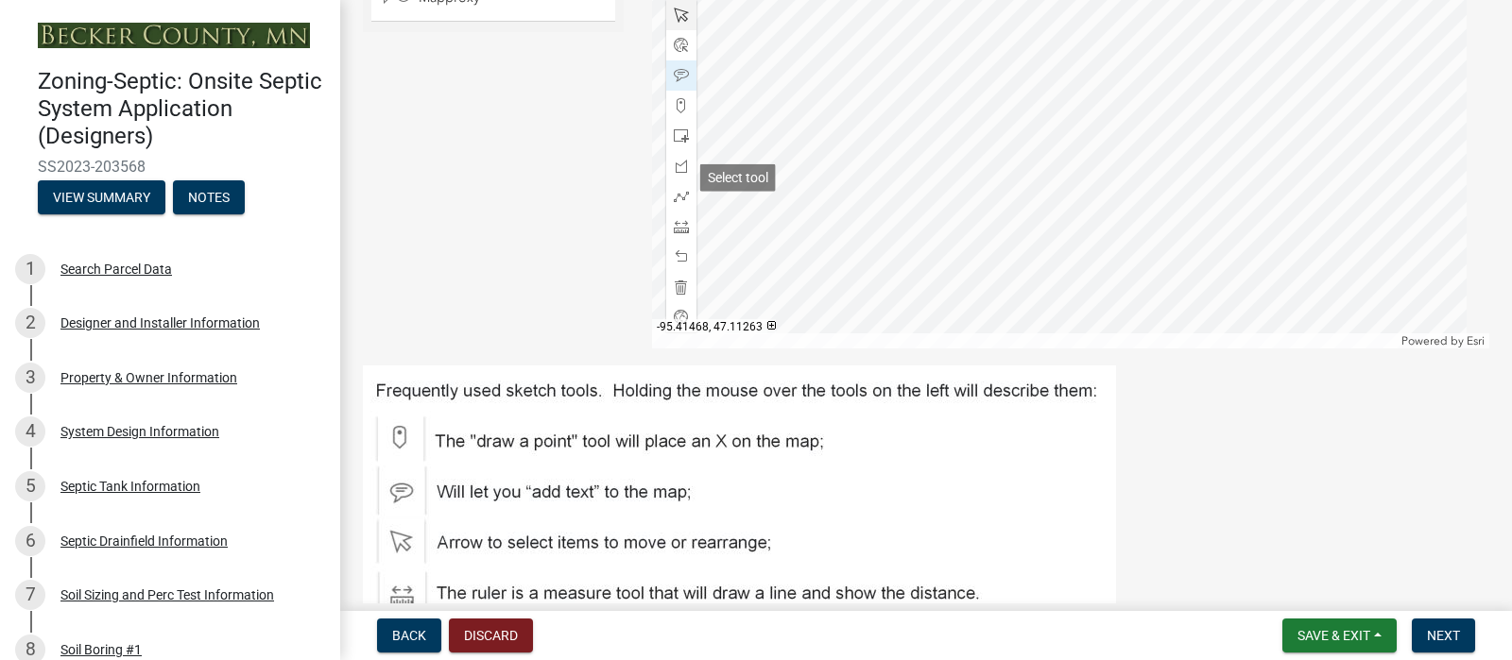
click at [682, 23] on span at bounding box center [681, 15] width 15 height 15
click at [869, 154] on div at bounding box center [1071, 112] width 838 height 472
click at [869, 147] on div at bounding box center [1071, 112] width 838 height 472
click at [865, 152] on div at bounding box center [1071, 112] width 838 height 472
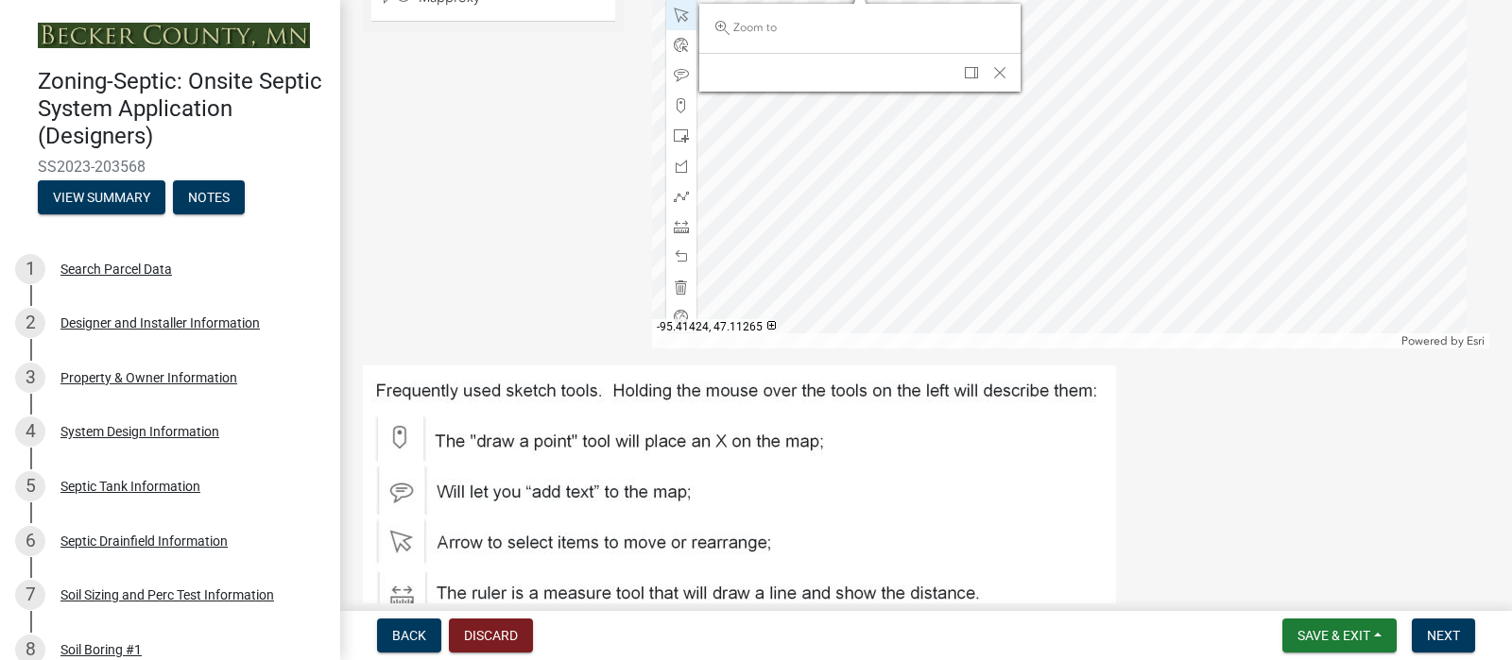
click at [884, 156] on div at bounding box center [1071, 112] width 838 height 472
click at [960, 162] on div at bounding box center [1071, 112] width 838 height 472
click at [832, 149] on div at bounding box center [1071, 112] width 838 height 472
click at [860, 154] on div at bounding box center [1071, 112] width 838 height 472
click at [1002, 80] on span "Close" at bounding box center [1001, 72] width 15 height 15
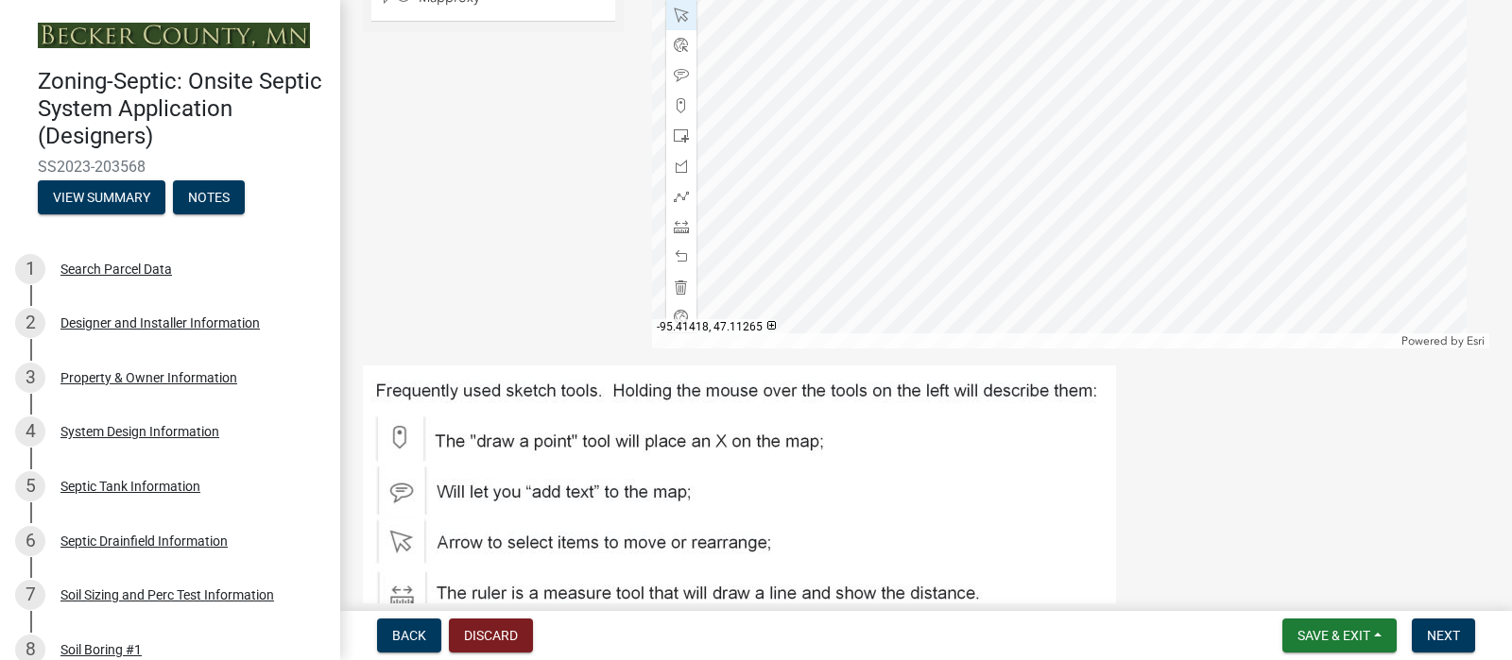
click at [910, 161] on div at bounding box center [1071, 112] width 838 height 472
click at [902, 163] on div at bounding box center [1071, 112] width 838 height 472
click at [1010, 88] on span "Dock" at bounding box center [1017, 80] width 15 height 15
click at [813, 160] on div at bounding box center [1071, 112] width 838 height 472
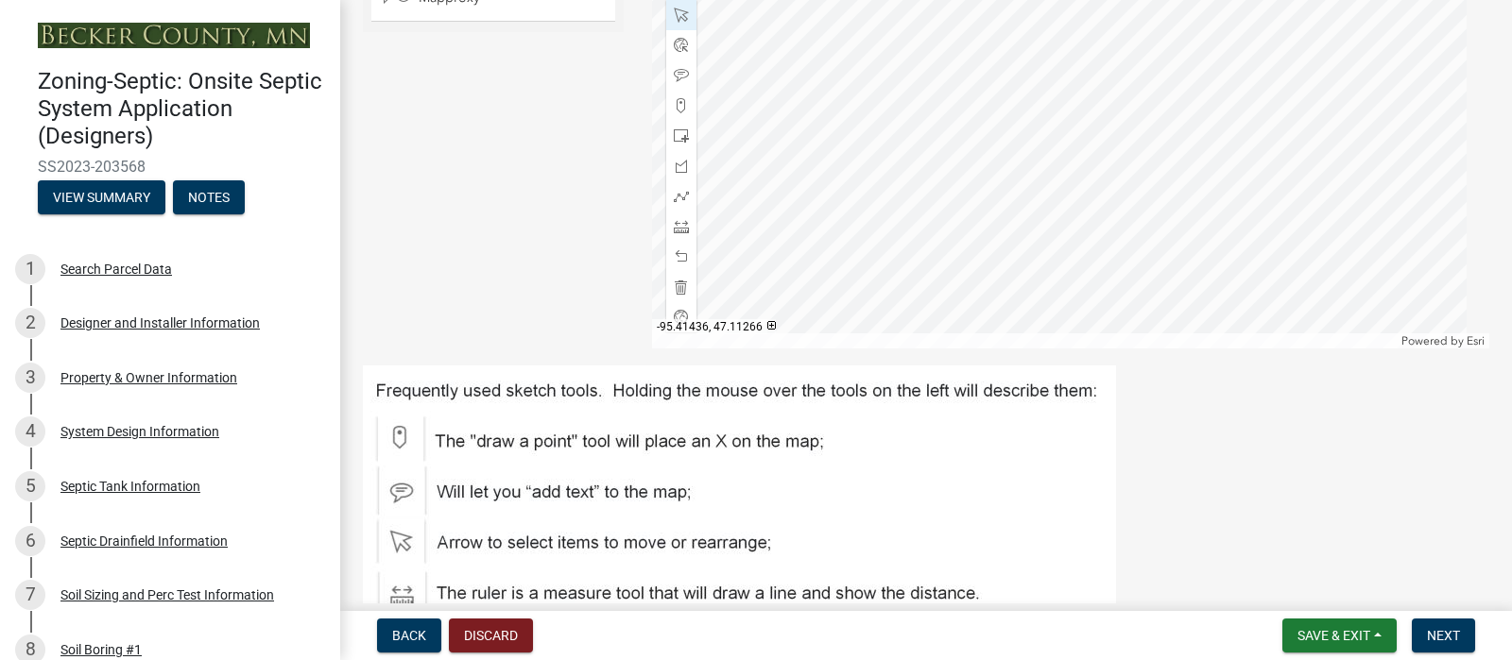
click at [813, 154] on div at bounding box center [1071, 112] width 838 height 472
click at [914, 166] on div at bounding box center [1071, 112] width 838 height 472
click at [681, 83] on span at bounding box center [681, 75] width 15 height 15
click at [927, 182] on div at bounding box center [1071, 112] width 838 height 472
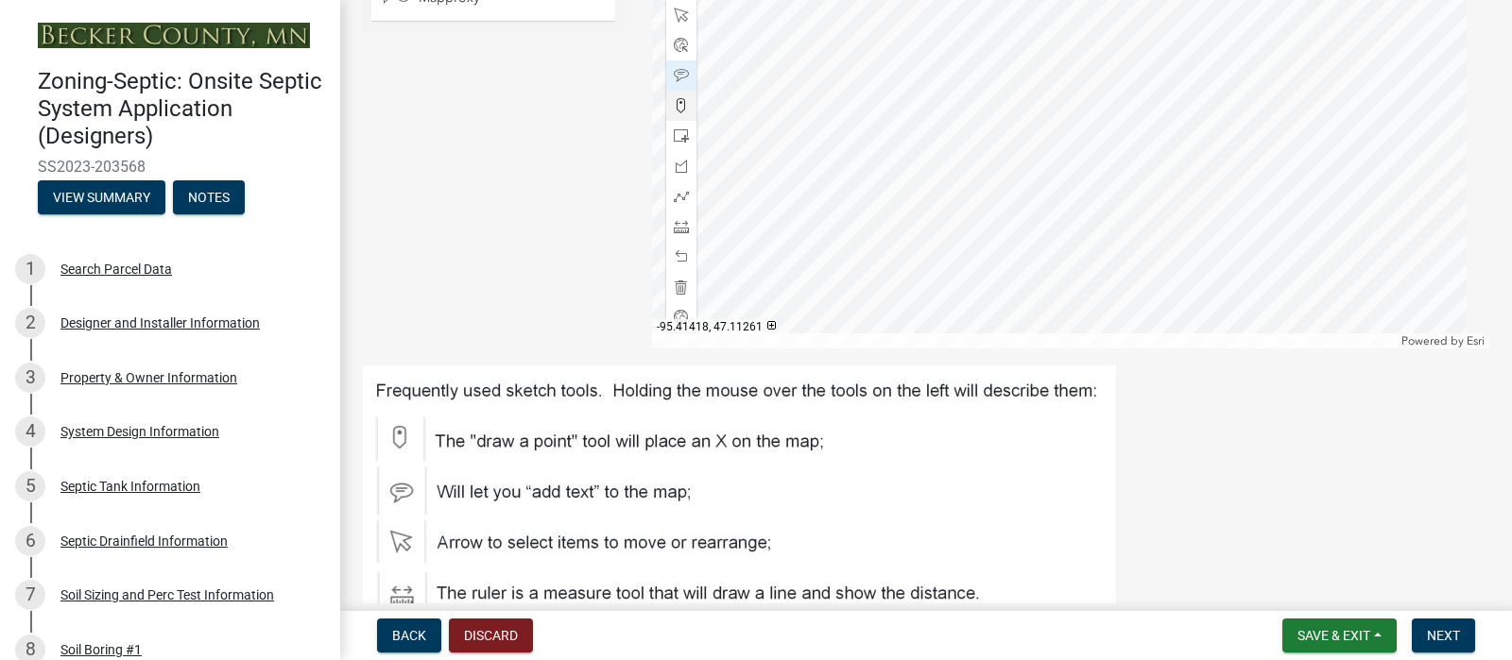
click at [888, 204] on div at bounding box center [1071, 112] width 838 height 472
click at [852, 218] on div at bounding box center [1071, 112] width 838 height 472
click at [853, 237] on div at bounding box center [1071, 112] width 838 height 472
click at [819, 258] on div at bounding box center [1071, 112] width 838 height 472
click at [815, 275] on div at bounding box center [1071, 112] width 838 height 472
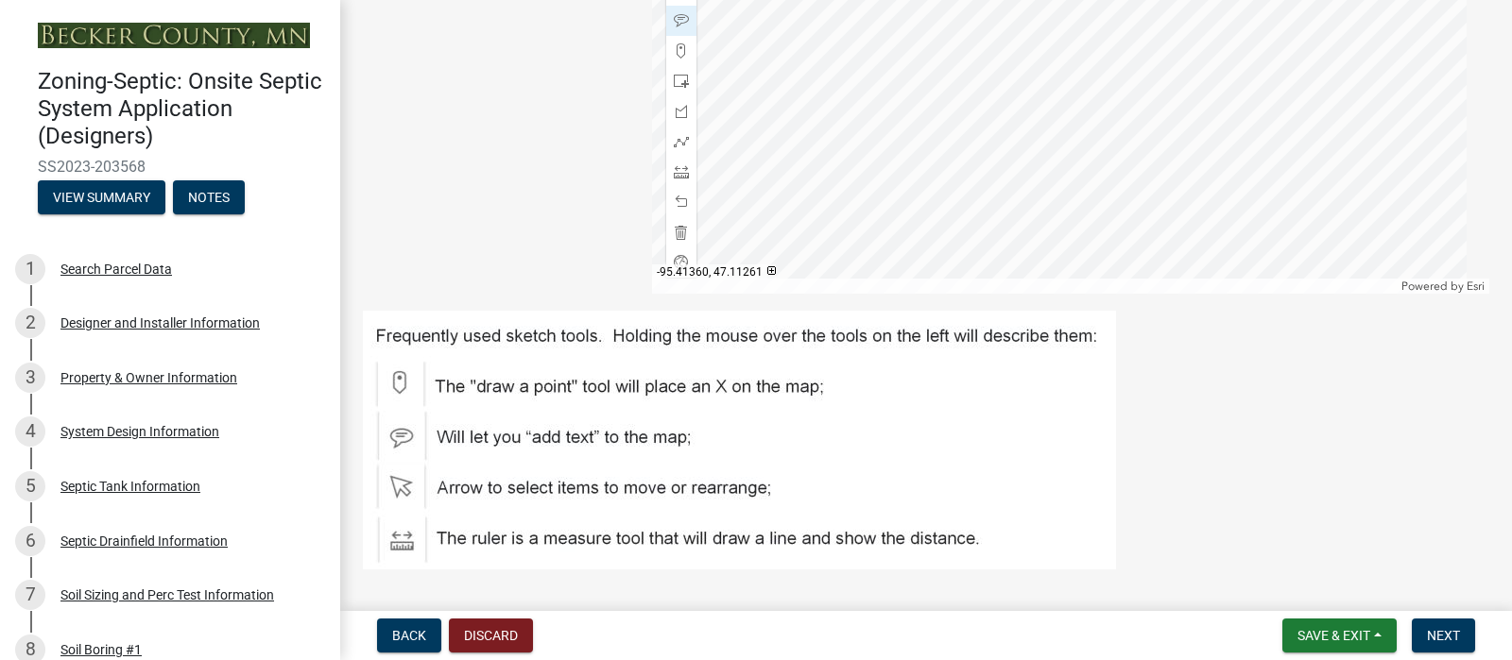
scroll to position [721, 0]
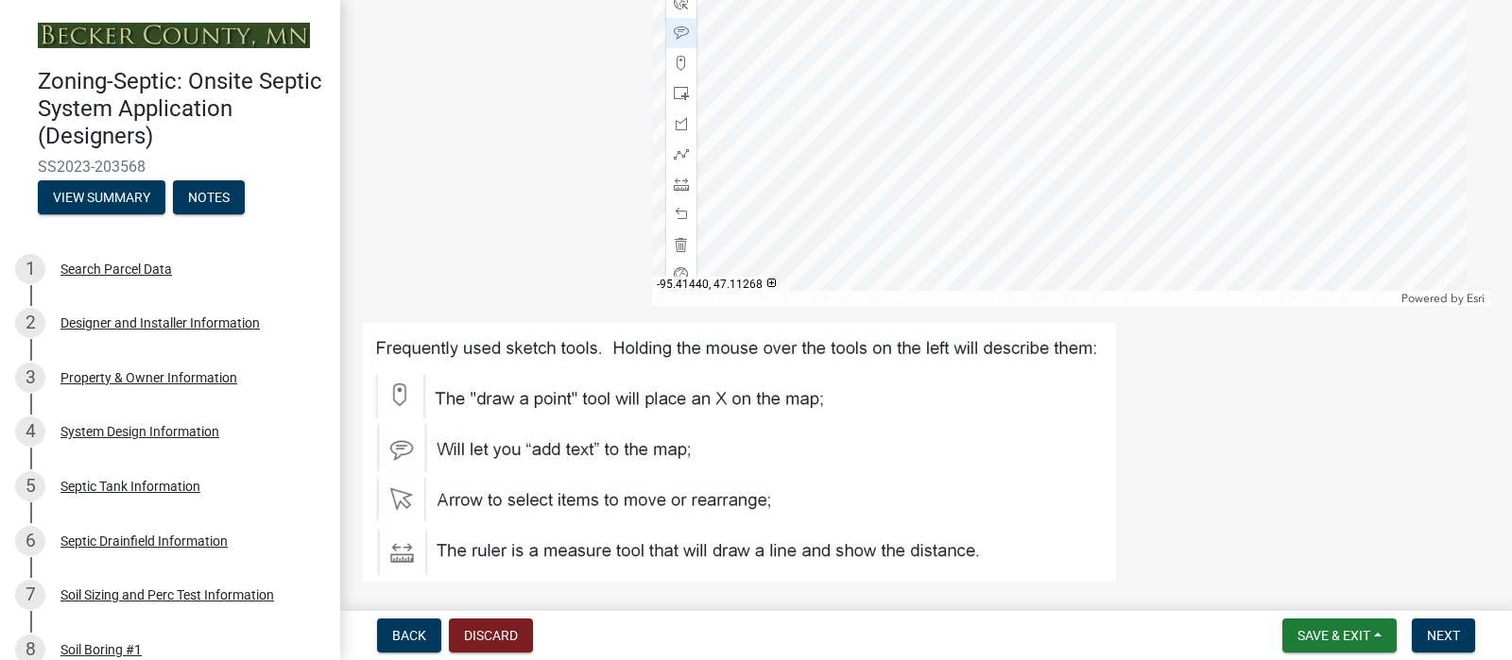
click at [674, 162] on span at bounding box center [681, 153] width 15 height 15
click at [1187, 306] on div at bounding box center [1071, 70] width 838 height 472
click at [1167, 306] on div at bounding box center [1071, 70] width 838 height 472
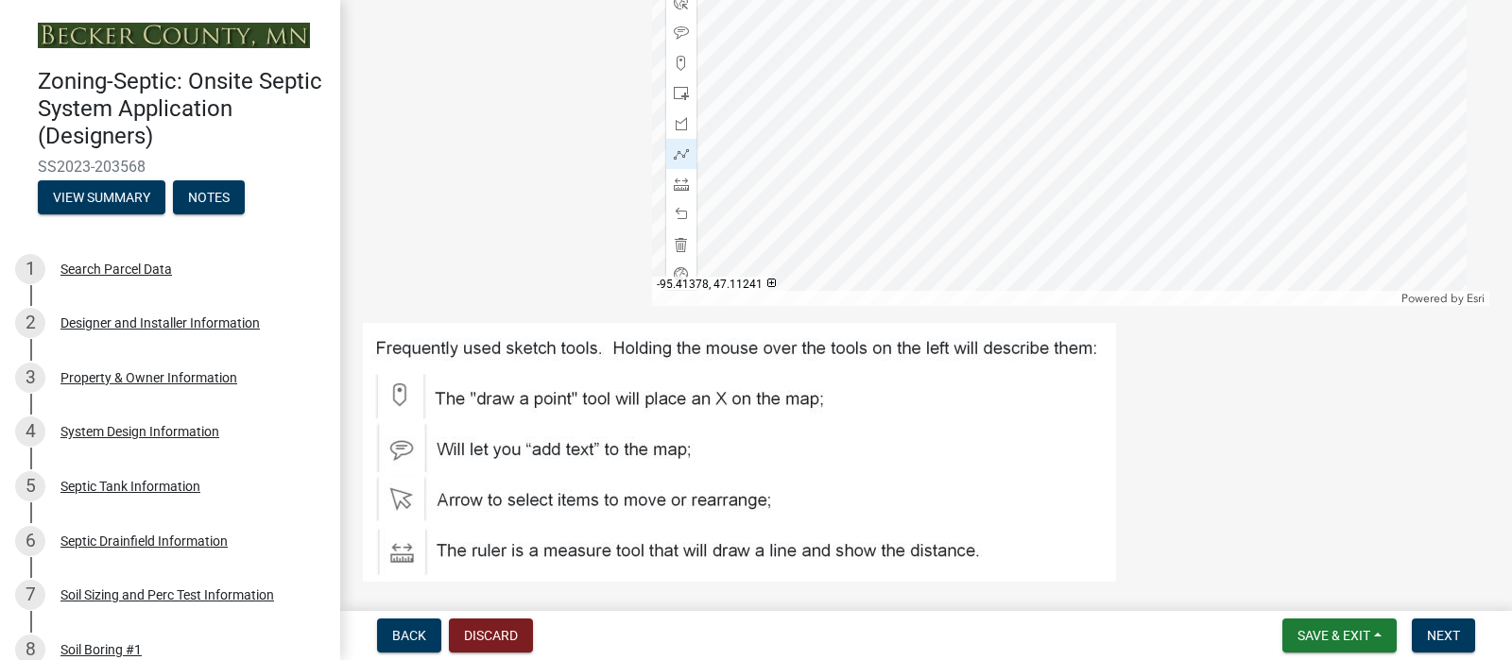
click at [1167, 306] on div at bounding box center [1071, 70] width 838 height 472
click at [1168, 306] on div at bounding box center [1071, 70] width 838 height 472
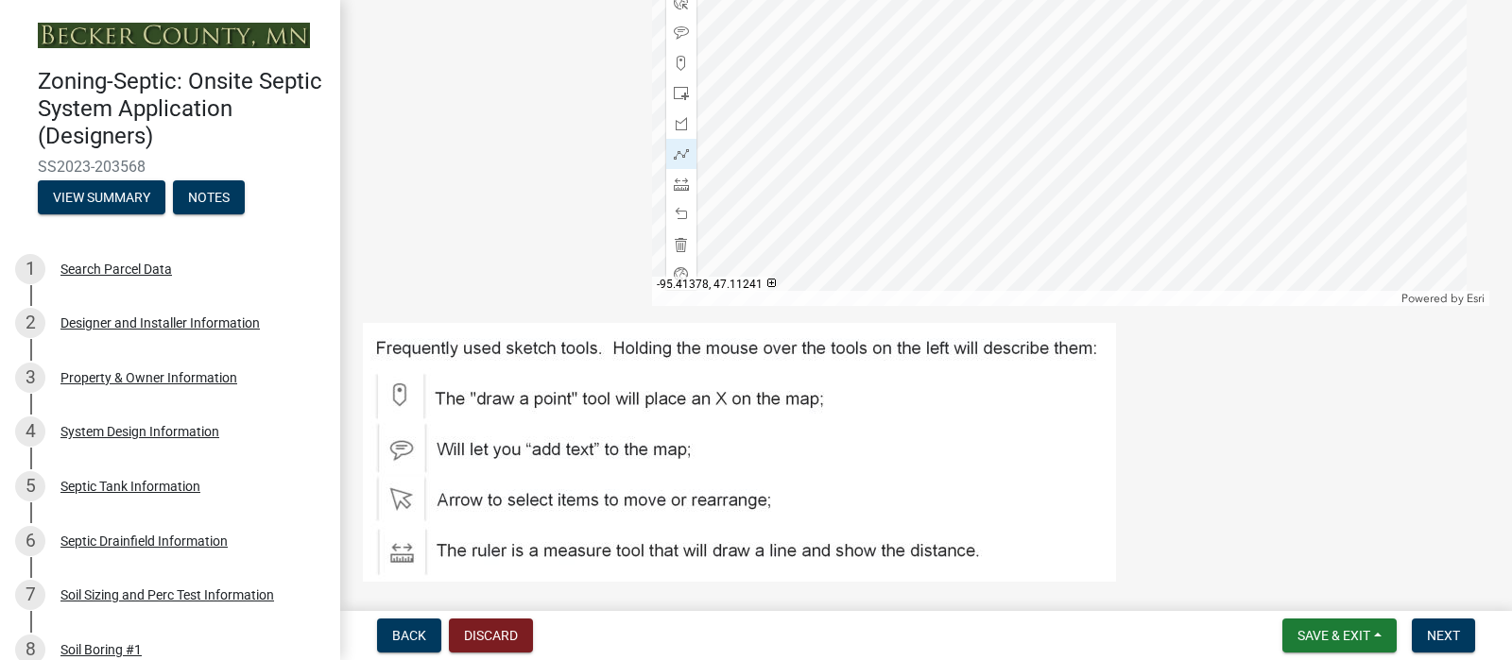
click at [1168, 306] on div at bounding box center [1071, 70] width 838 height 472
click at [1119, 306] on div at bounding box center [1071, 70] width 838 height 472
click at [1109, 306] on div at bounding box center [1071, 70] width 838 height 472
click at [1083, 306] on div at bounding box center [1071, 70] width 838 height 472
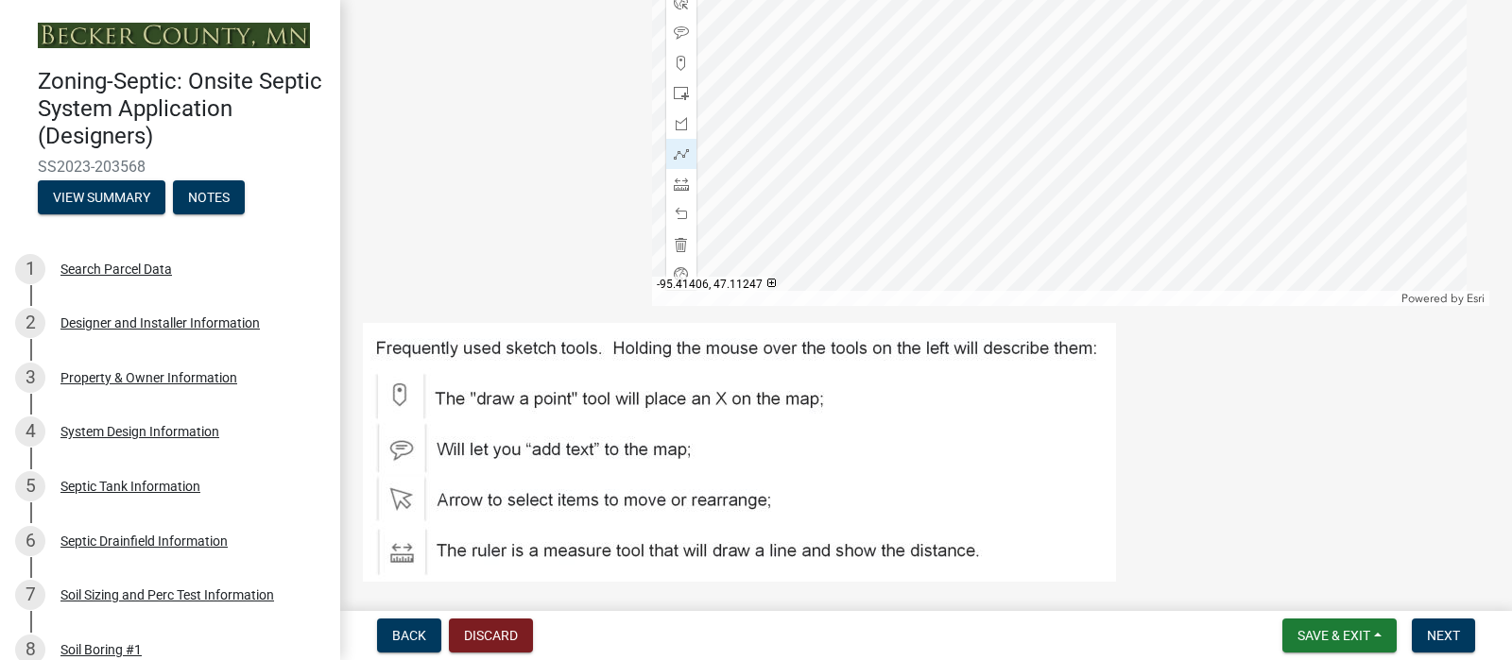
click at [1031, 300] on div at bounding box center [1071, 70] width 838 height 472
click at [1019, 306] on div at bounding box center [1071, 70] width 838 height 472
click at [1033, 300] on div at bounding box center [1071, 70] width 838 height 472
click at [1039, 291] on div at bounding box center [1071, 70] width 838 height 472
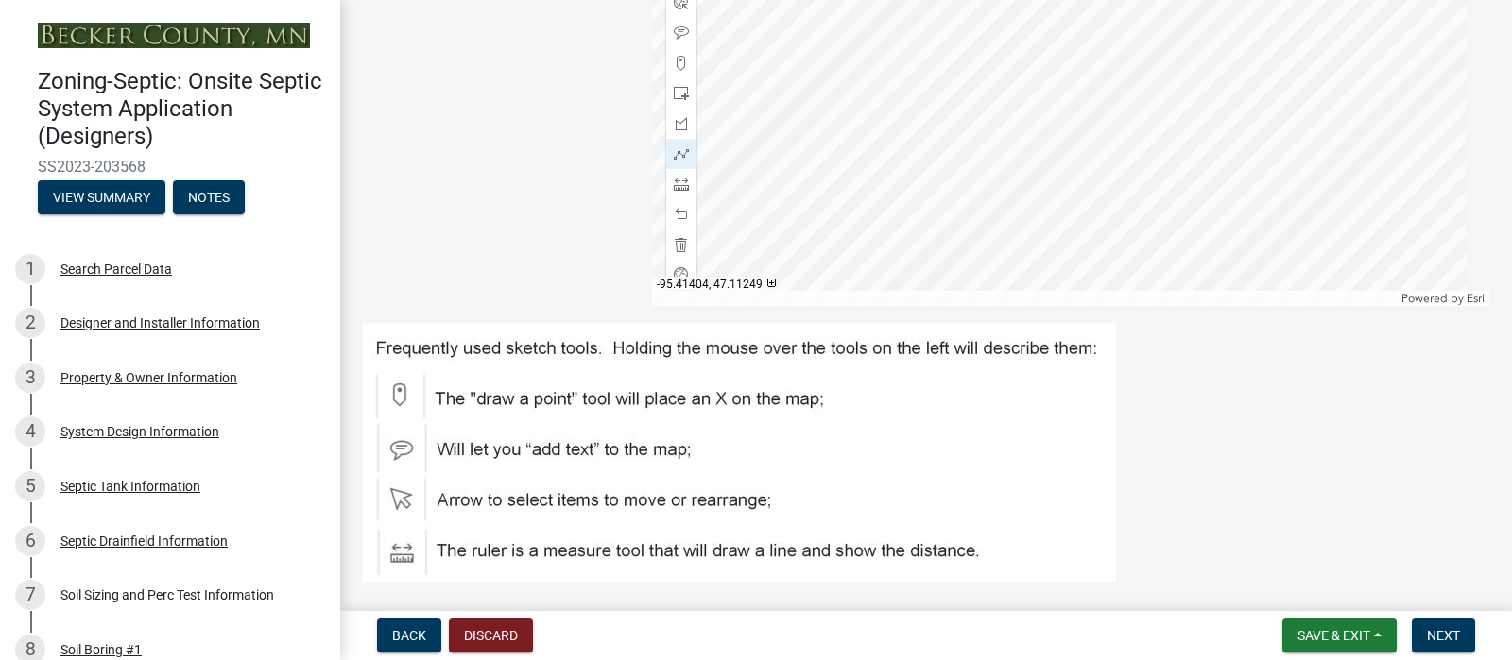
click at [1039, 291] on div at bounding box center [1071, 70] width 838 height 472
click at [1040, 292] on div at bounding box center [1071, 70] width 838 height 472
click at [983, 234] on div at bounding box center [1071, 70] width 838 height 472
click at [1031, 301] on div at bounding box center [1071, 70] width 838 height 472
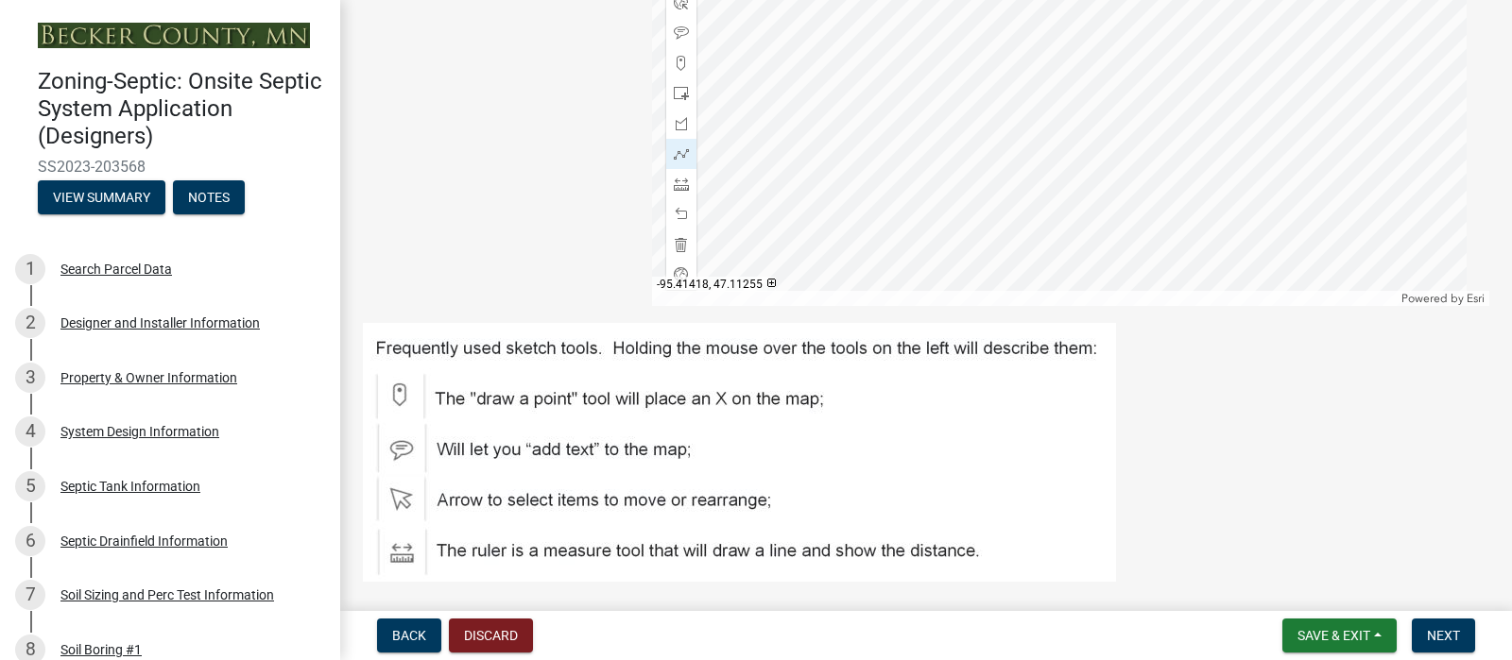
click at [970, 242] on div at bounding box center [1071, 70] width 838 height 472
click at [971, 242] on div at bounding box center [1071, 70] width 838 height 472
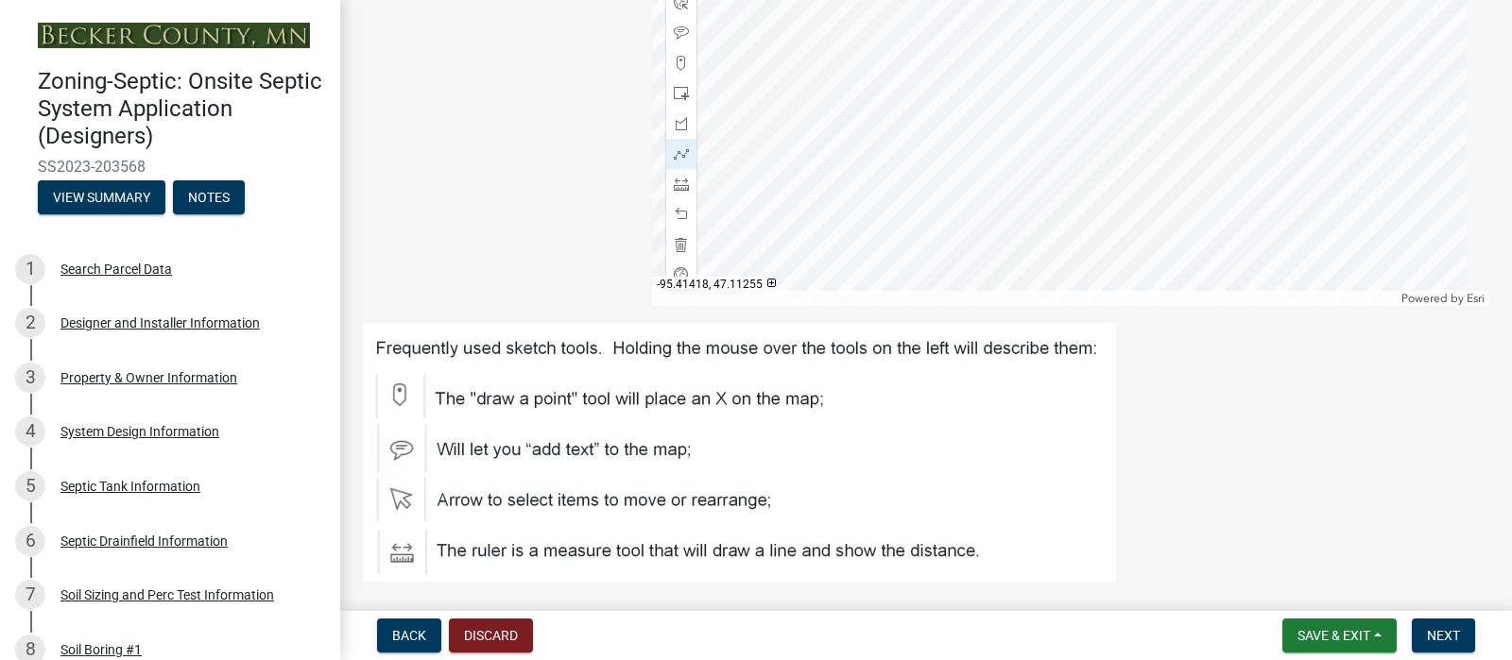
click at [971, 242] on div at bounding box center [1071, 70] width 838 height 472
click at [1017, 306] on div at bounding box center [1071, 70] width 838 height 472
click at [959, 255] on div at bounding box center [1071, 70] width 838 height 472
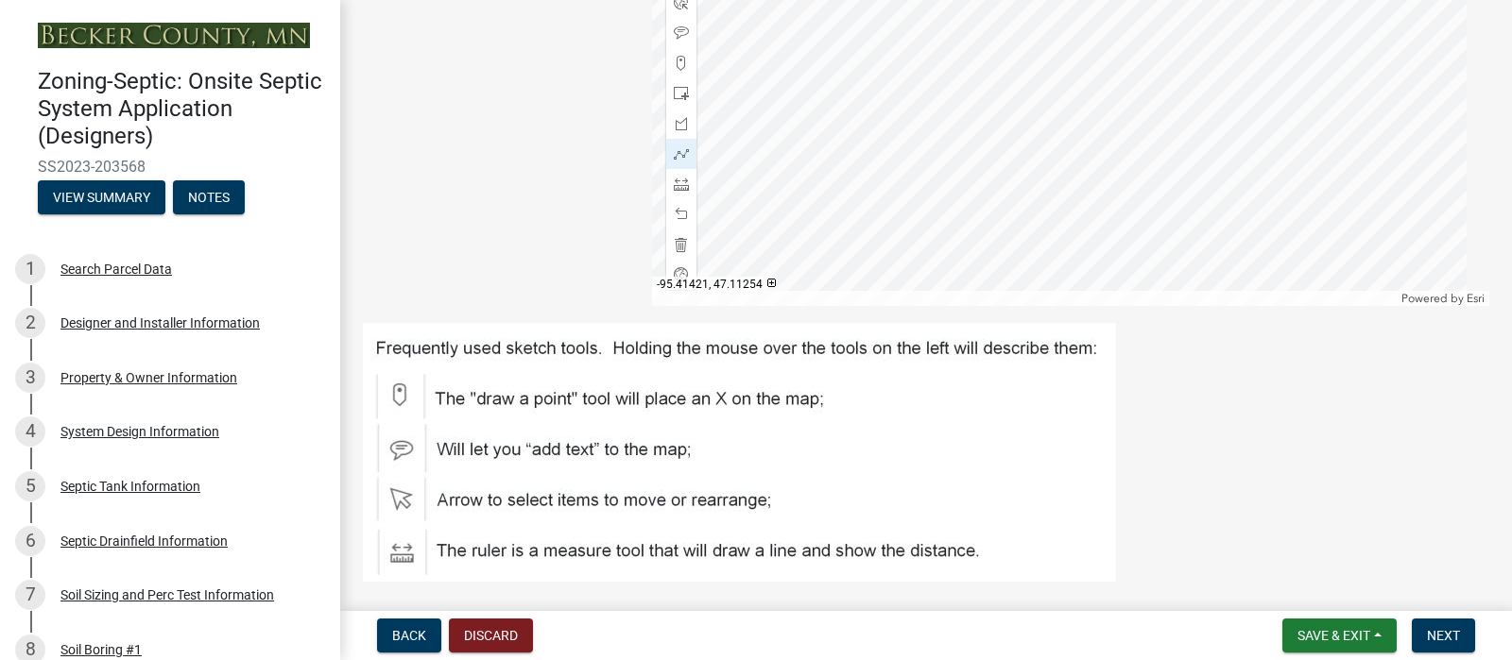
click at [959, 255] on div at bounding box center [1071, 70] width 838 height 472
click at [1297, 634] on span "Save & Exit" at bounding box center [1333, 635] width 73 height 15
click at [1245, 510] on button "Save" at bounding box center [1320, 532] width 151 height 45
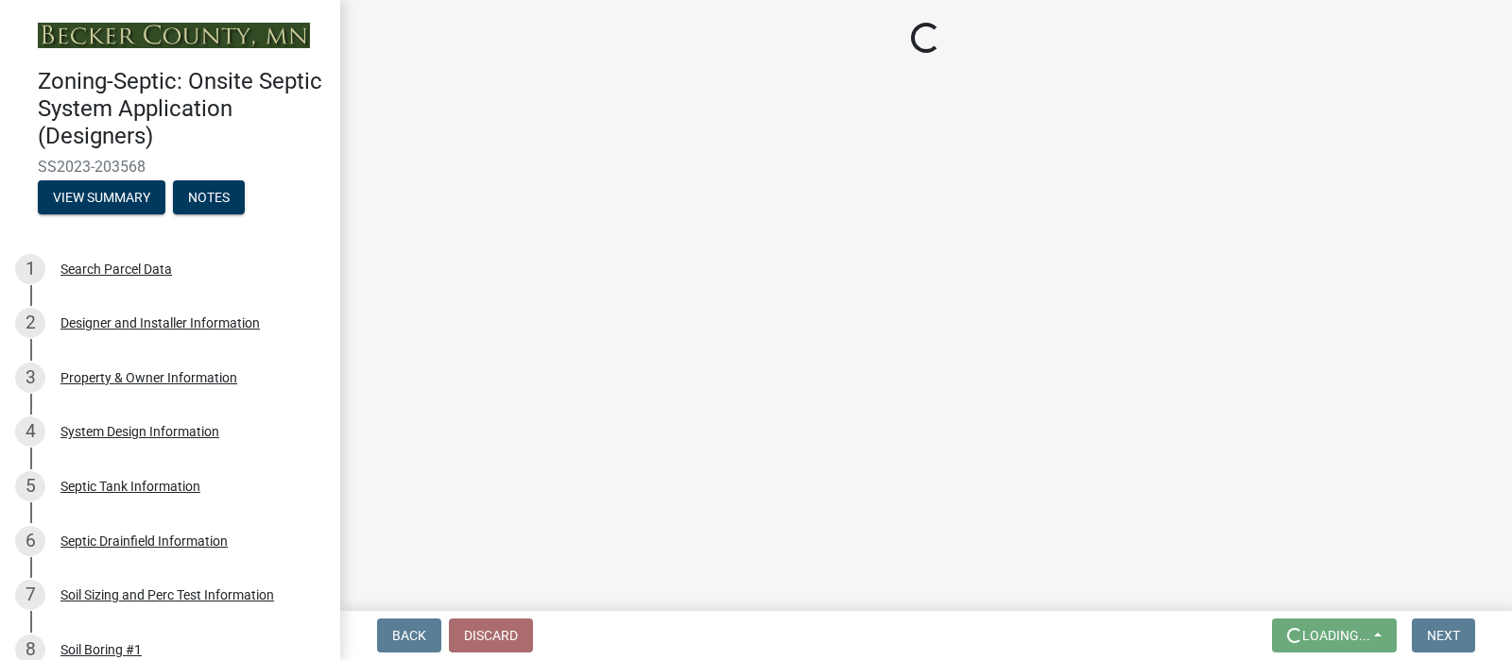
scroll to position [0, 0]
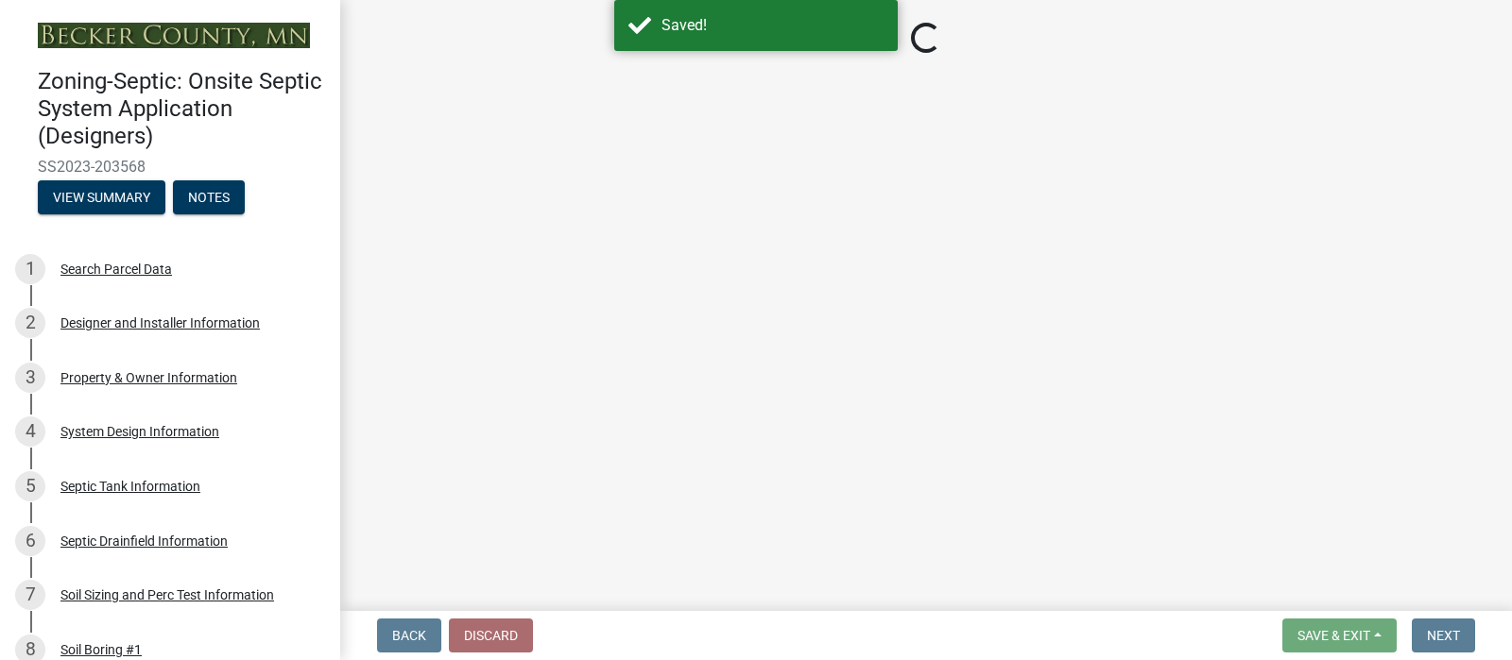
select select "c245ec0d-8d6f-4710-ab2b-b3aa70611708"
select select "51b1edd4-d0b7-434d-a7a3-2d455055524c"
select select "4f16557e-0b2e-47e3-8cf2-f05cc2293782"
select select "21af9b93-f494-48c6-91ae-235d36c6c939"
select select "a3ce498e-f8b1-44e2-889e-c4968ac74b5a"
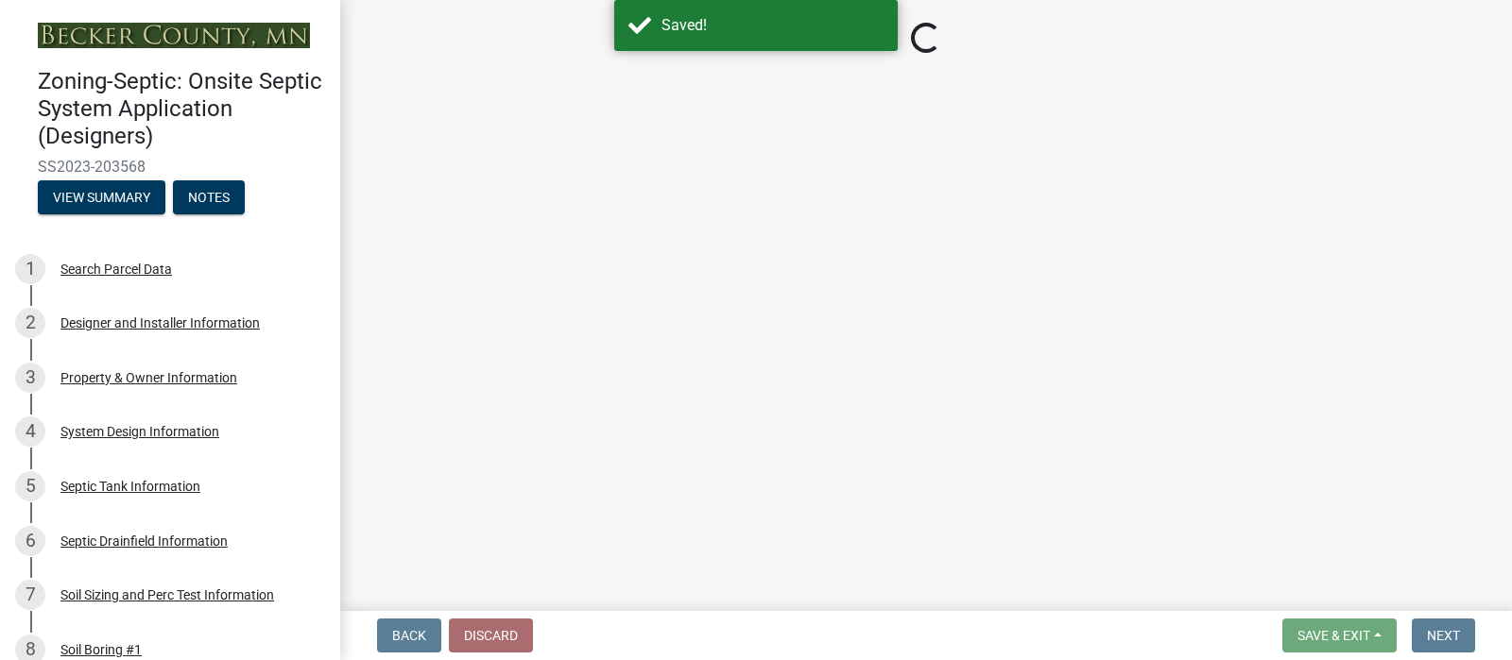
select select "cf78f1da-f066-4305-88a2-864abad1fa52"
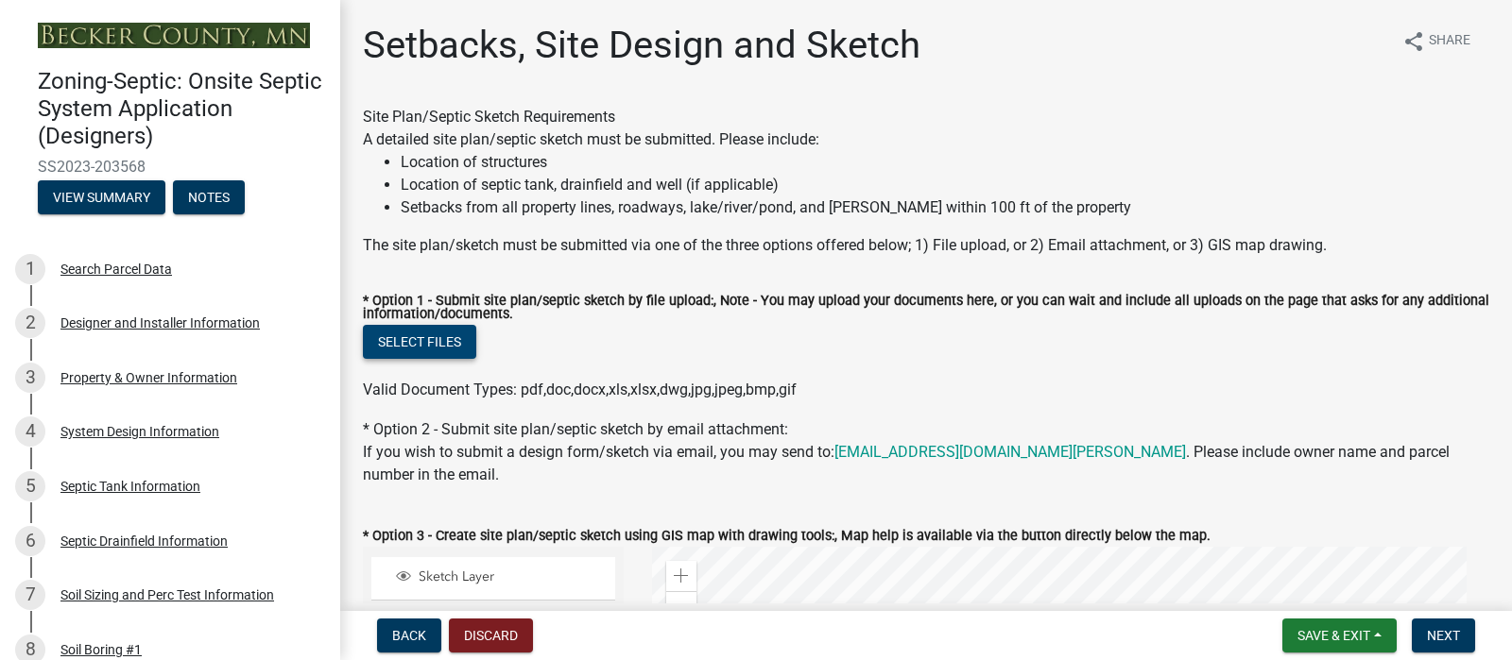
click at [430, 359] on button "Select files" at bounding box center [419, 342] width 113 height 34
click at [406, 631] on span "Back" at bounding box center [409, 635] width 34 height 15
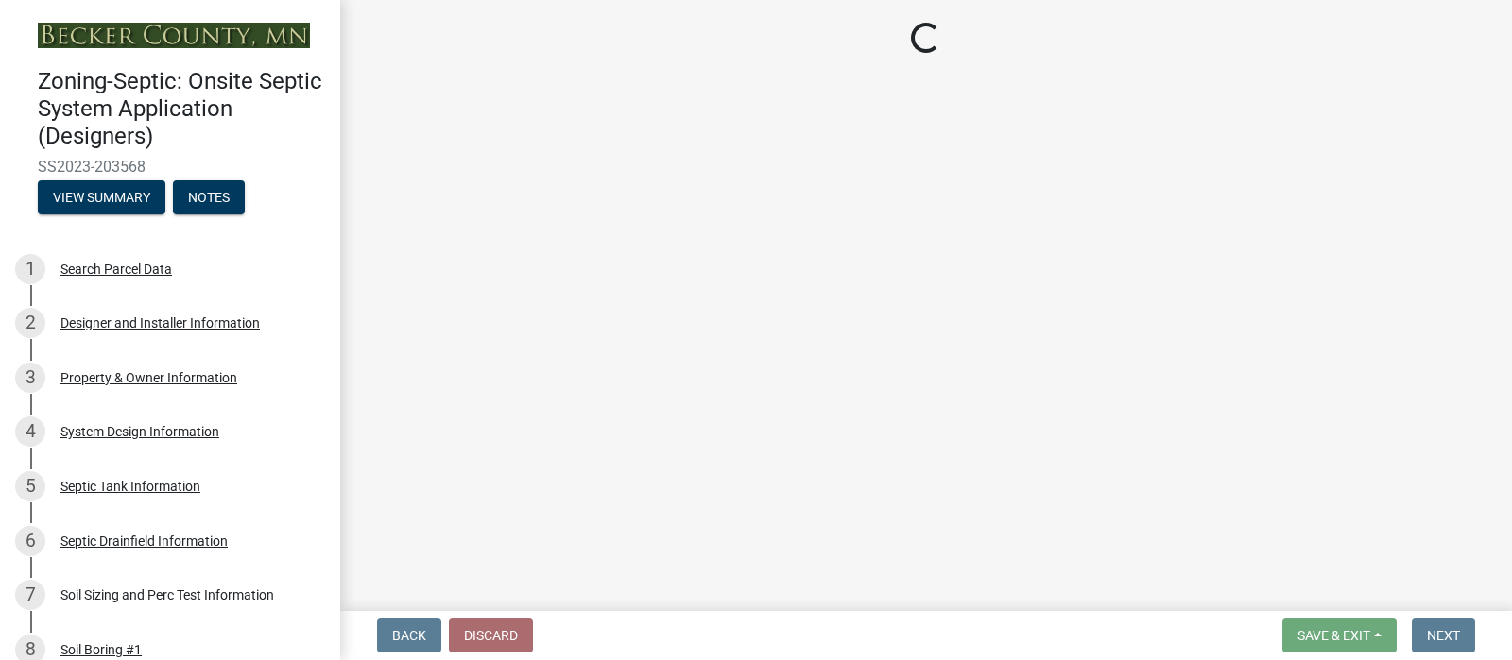
select select "ecede2be-173f-4f92-97a8-9bce912561ec"
select select "5821d51f-b3bf-4f60-a0f2-761d47e11128"
select select "308e0924-28d4-4f1a-bb75-7001bc2531dd"
select select "06e30ce1-4d49-4a8e-8692-db607db53722"
select select "89d04813-6be8-4e97-936d-e13f8ff6e334"
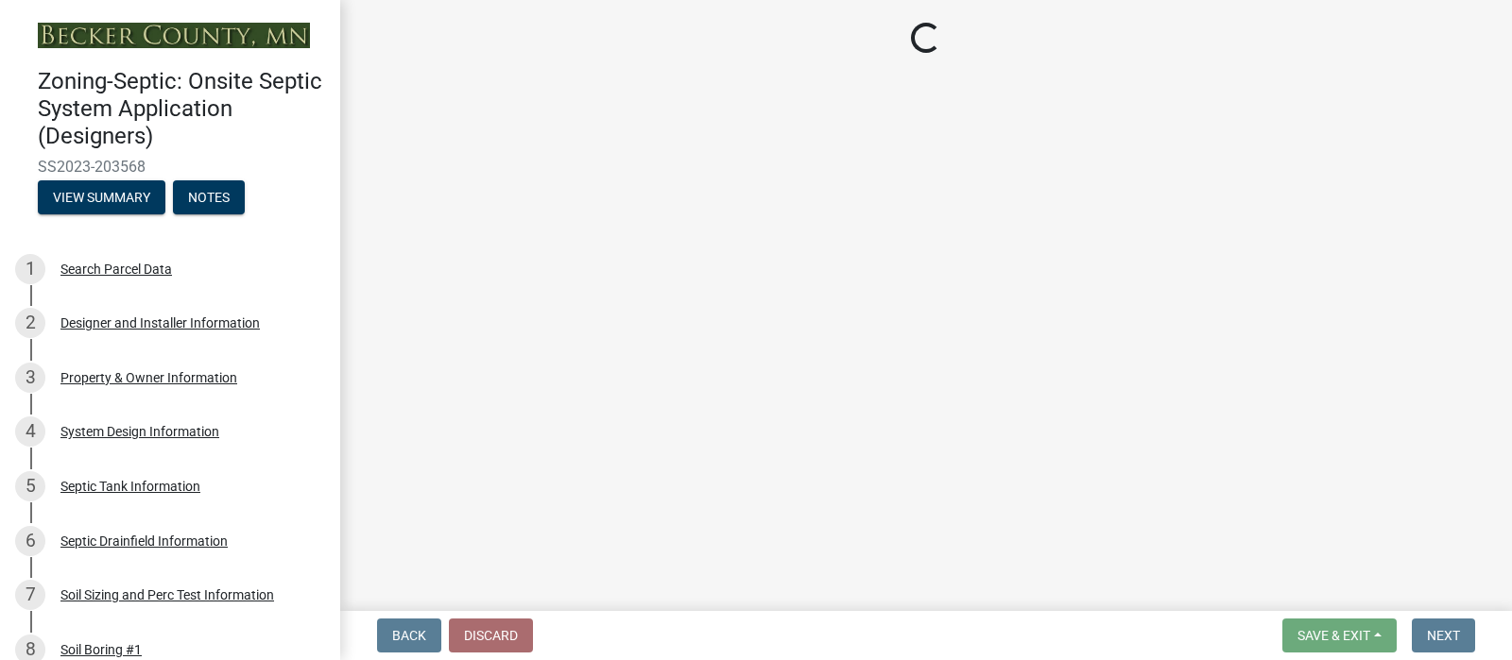
select select "3430d39c-43f4-4ced-bf6b-40baa9a24bb0"
select select "0656956d-5f48-440d-bedb-887b8d10b2fc"
select select "e53857fe-0910-499c-ae72-996dcaf13393"
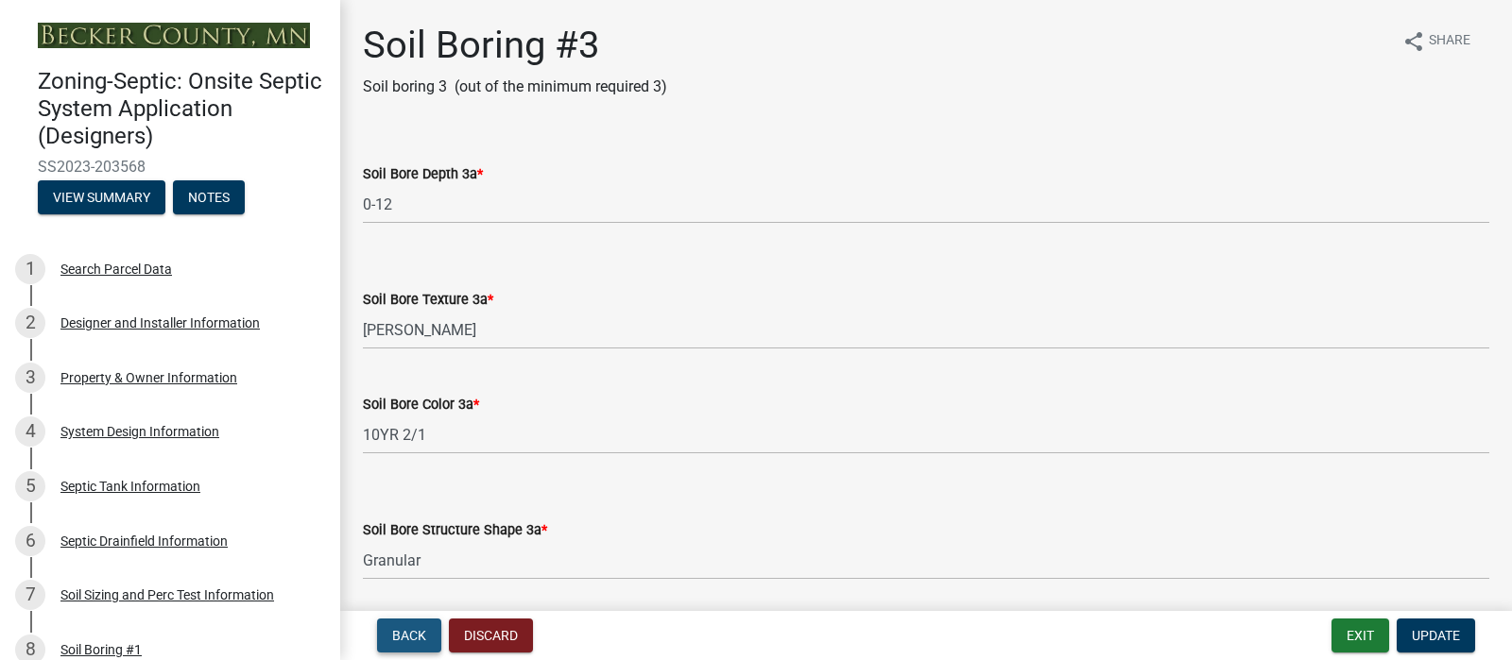
click at [406, 631] on span "Back" at bounding box center [409, 635] width 34 height 15
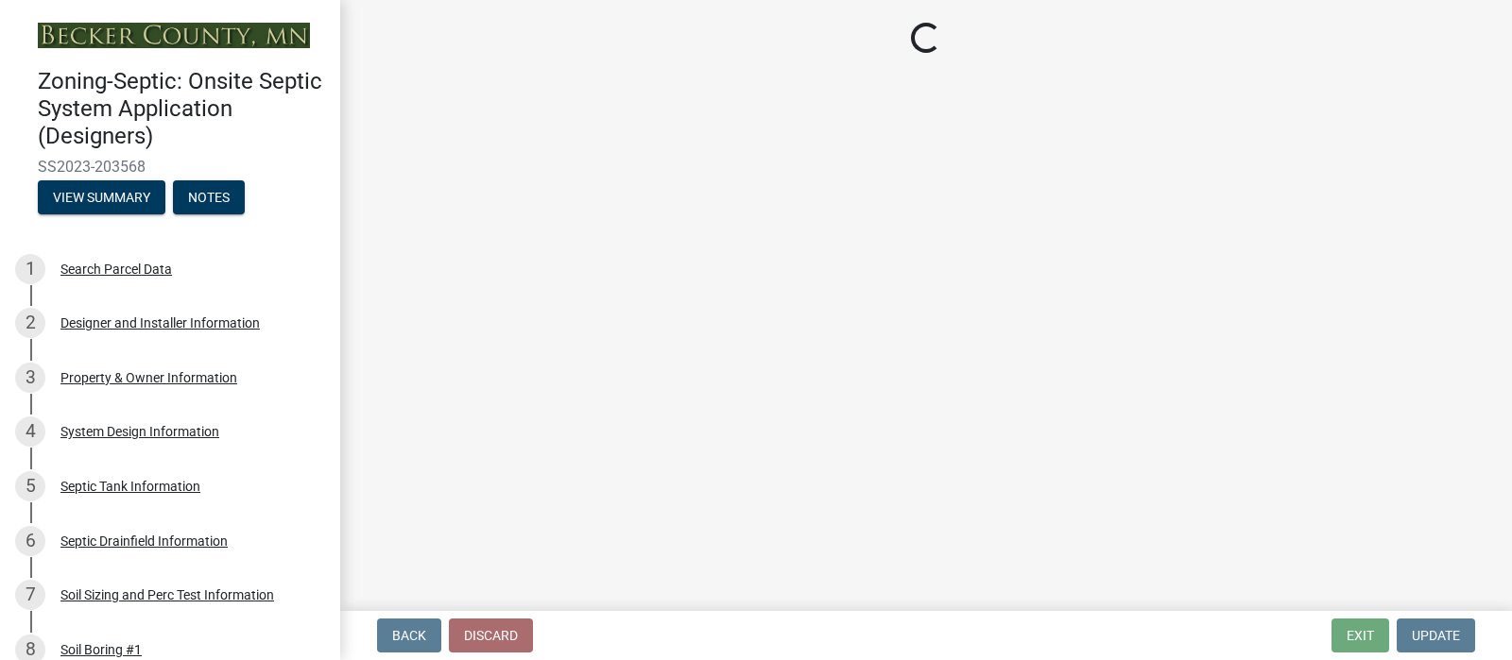
select select "736b8aa2-fca0-4194-a92f-5890805239b2"
select select "ae73f4a7-7c84-4ac4-b300-3733edd196b3"
select select "7cd40534-6951-42eb-9321-da4137d33066"
select select "2725cc21-85b9-45ef-bf1f-6e18bd577485"
select select "3cbf5d71-4276-4b87-870d-399ea47e7574"
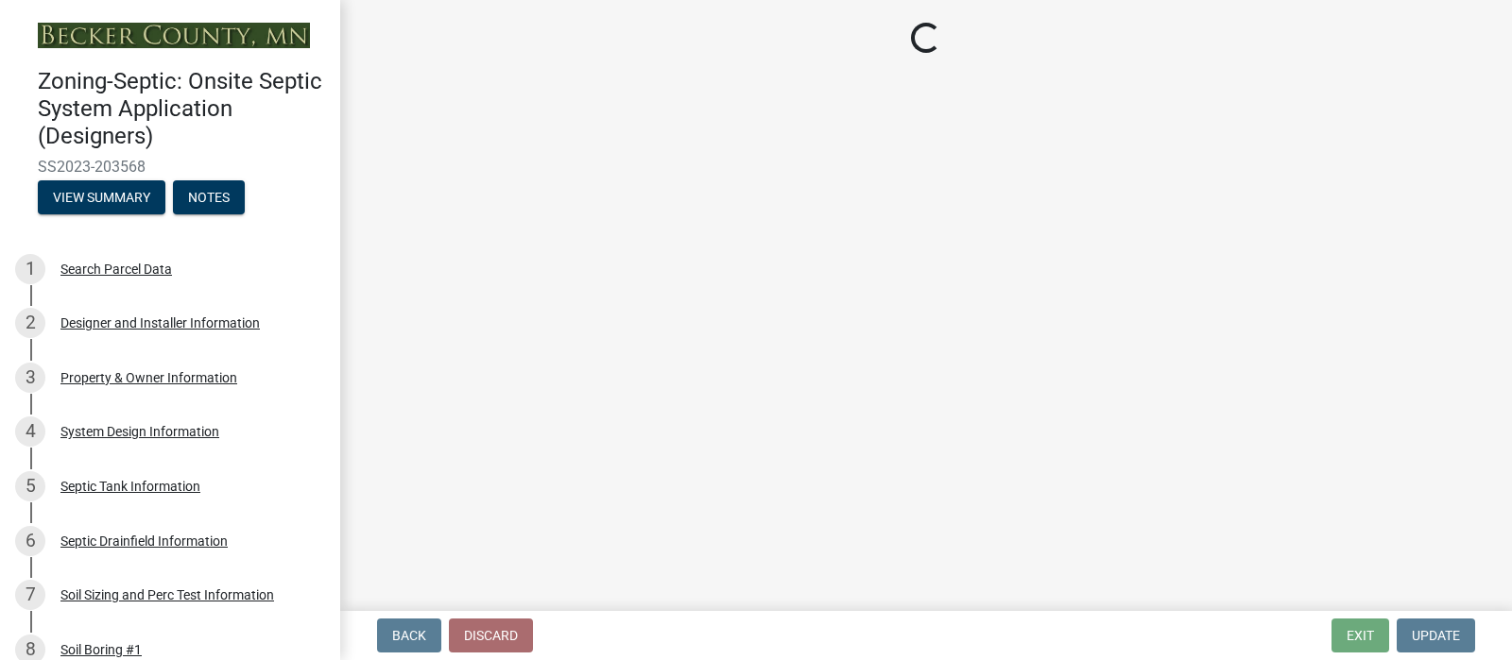
select select "5cb73ff3-0949-4021-8221-d510397c68df"
select select "3116d9aa-f080-431d-93f2-cd890b88835f"
select select "bfe8cb32-89bb-463f-8da6-da56efa65861"
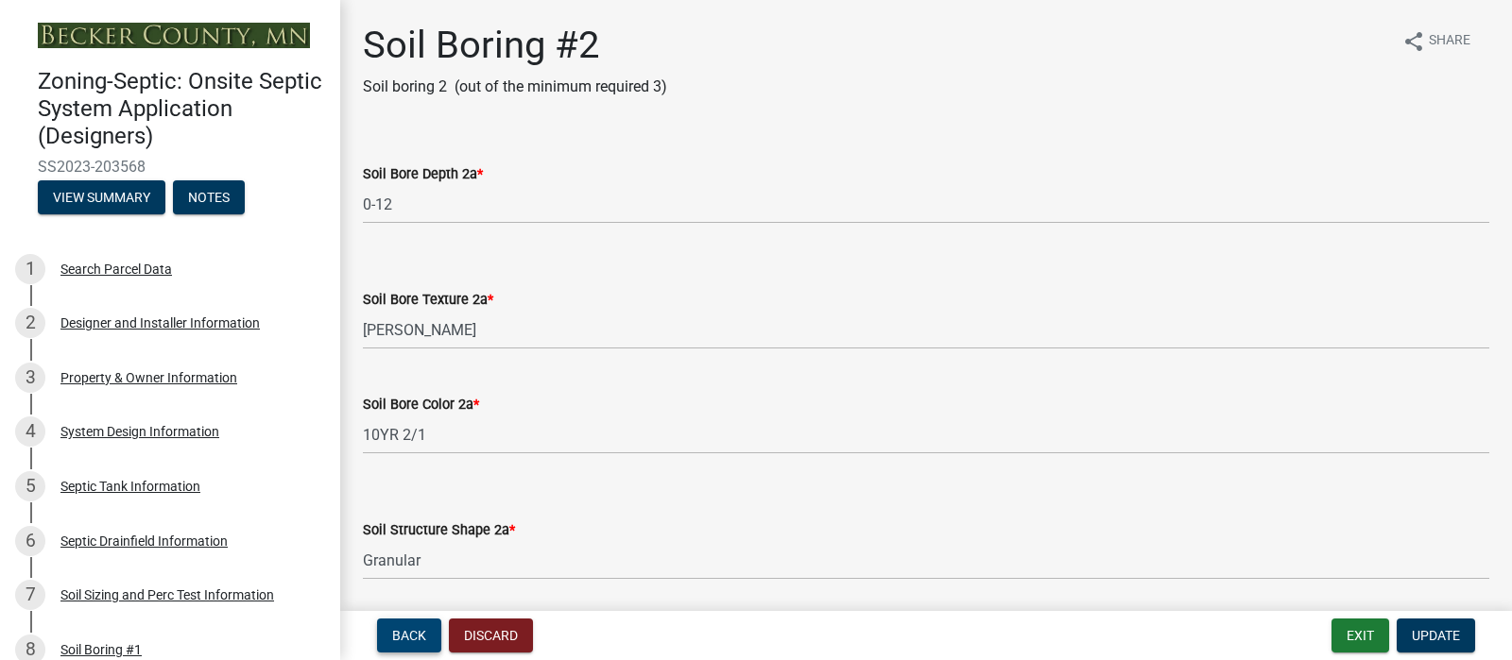
click at [406, 631] on span "Back" at bounding box center [409, 635] width 34 height 15
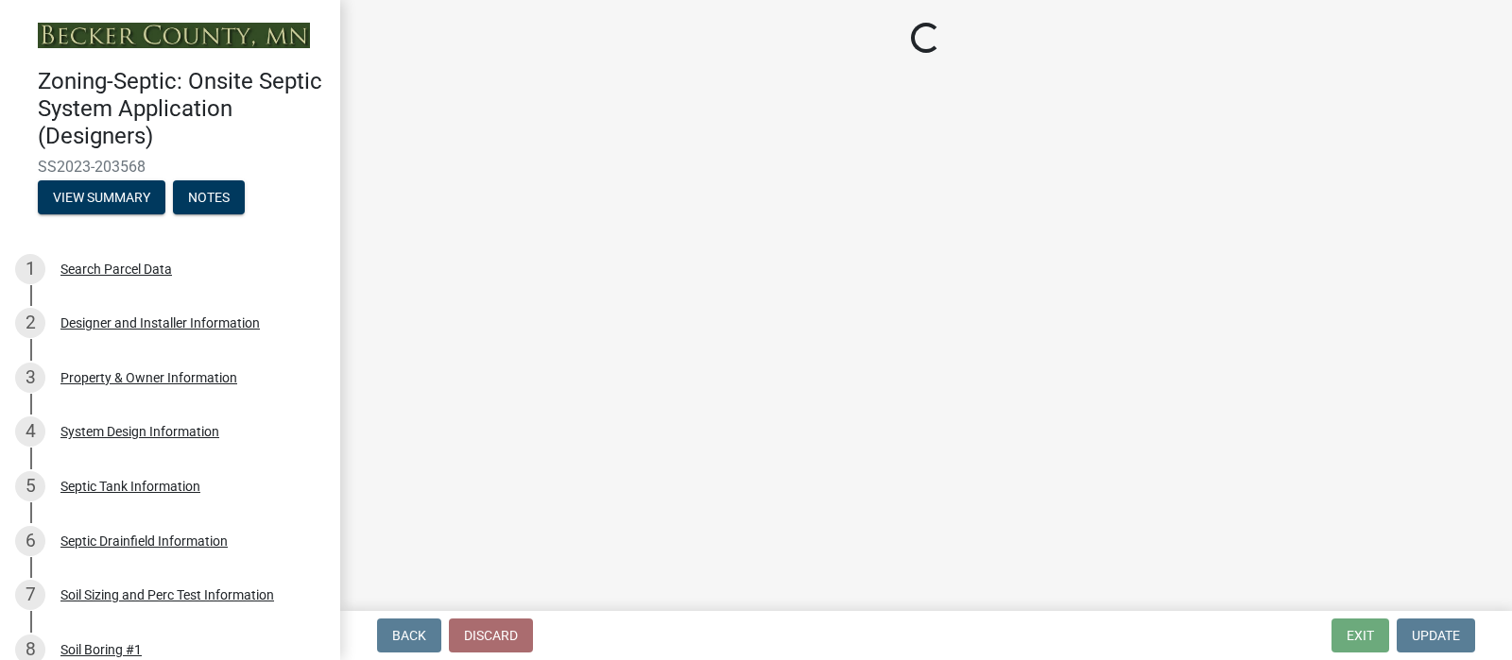
select select "dcc3ac0e-e33b-4a5a-817e-2b82490798c4"
select select "c232e450-21ab-40bb-88b8-28064cba366d"
select select "ae63e0ba-c1a8-4f88-81ef-6773e390816e"
select select "3bee8ba5-681b-416d-8ece-ffa0bcb52022"
select select "5cd6adaf-5142-4709-8861-099eba7a257f"
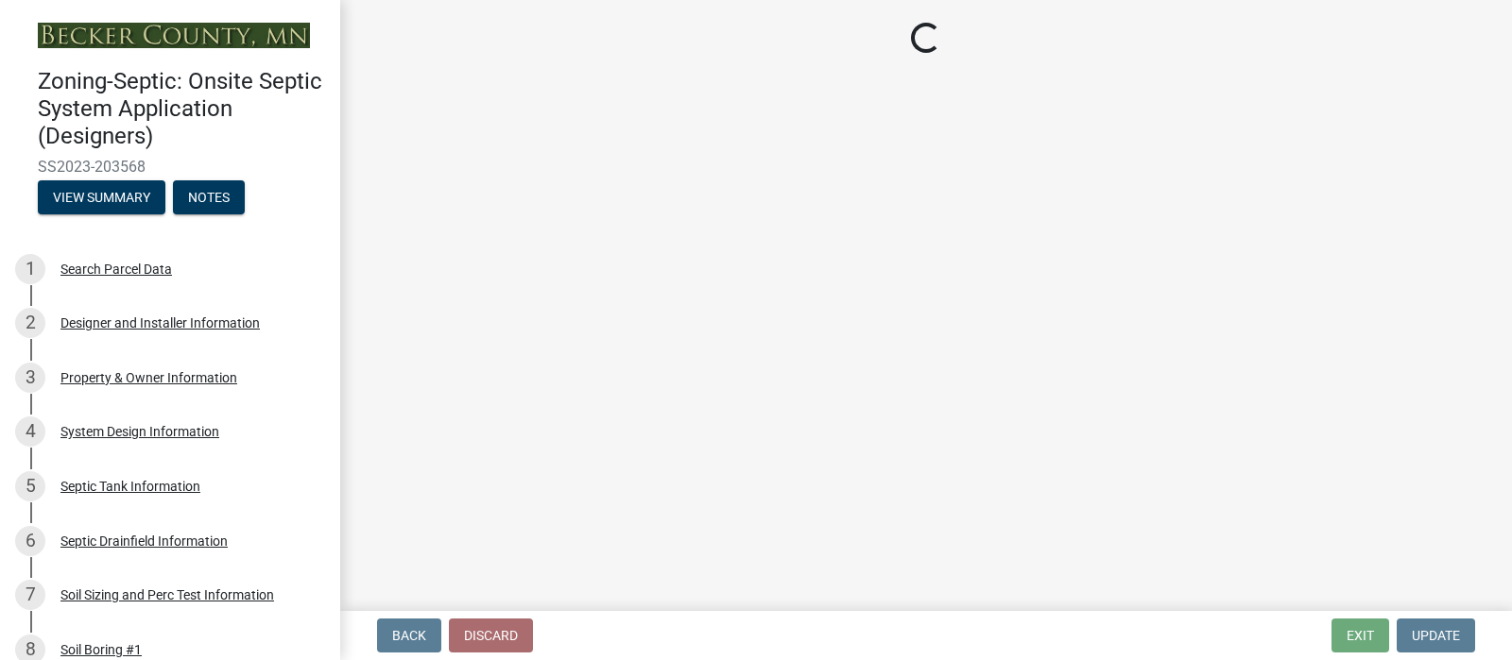
select select "3d07a0e7-7731-42ff-a5a2-4668579d15b1"
select select "6fb065e8-83ea-4a36-8b8e-0120c4def244"
select select "22eb8221-a092-4c3e-804f-6306b479da36"
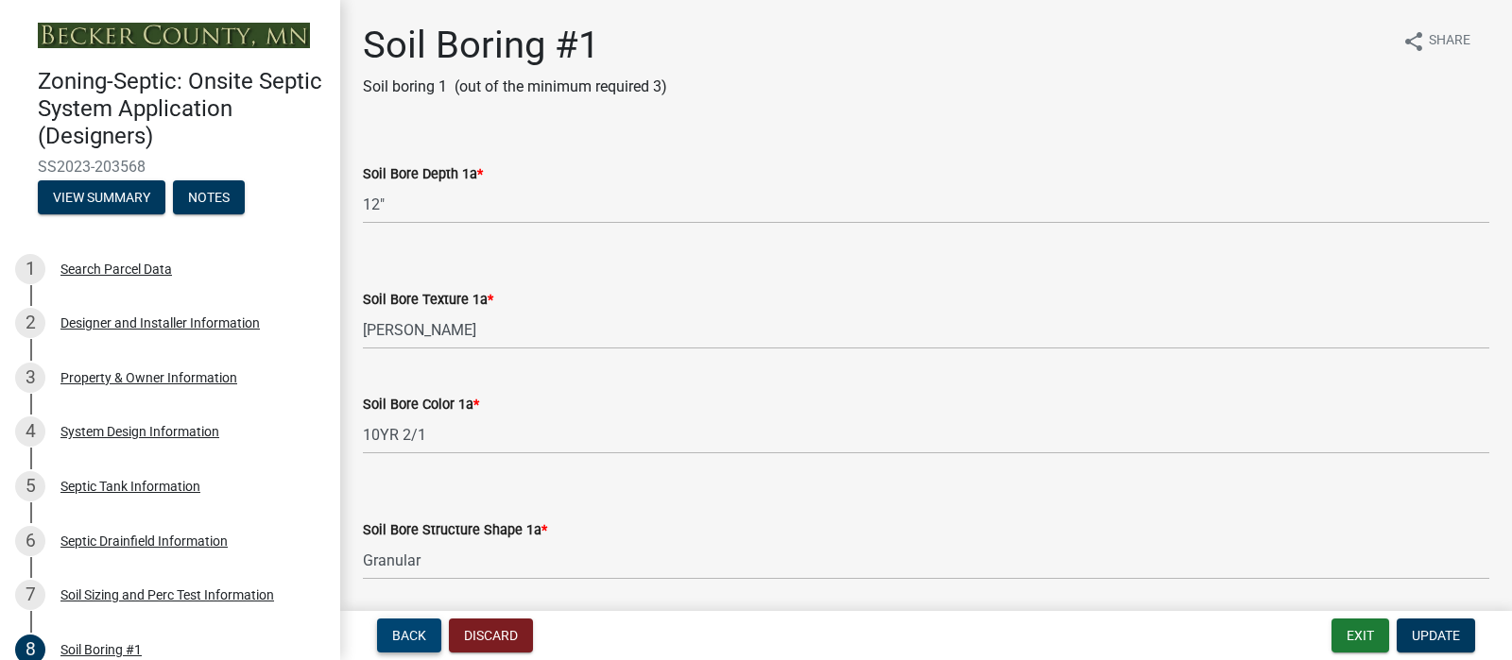
click at [406, 631] on span "Back" at bounding box center [409, 635] width 34 height 15
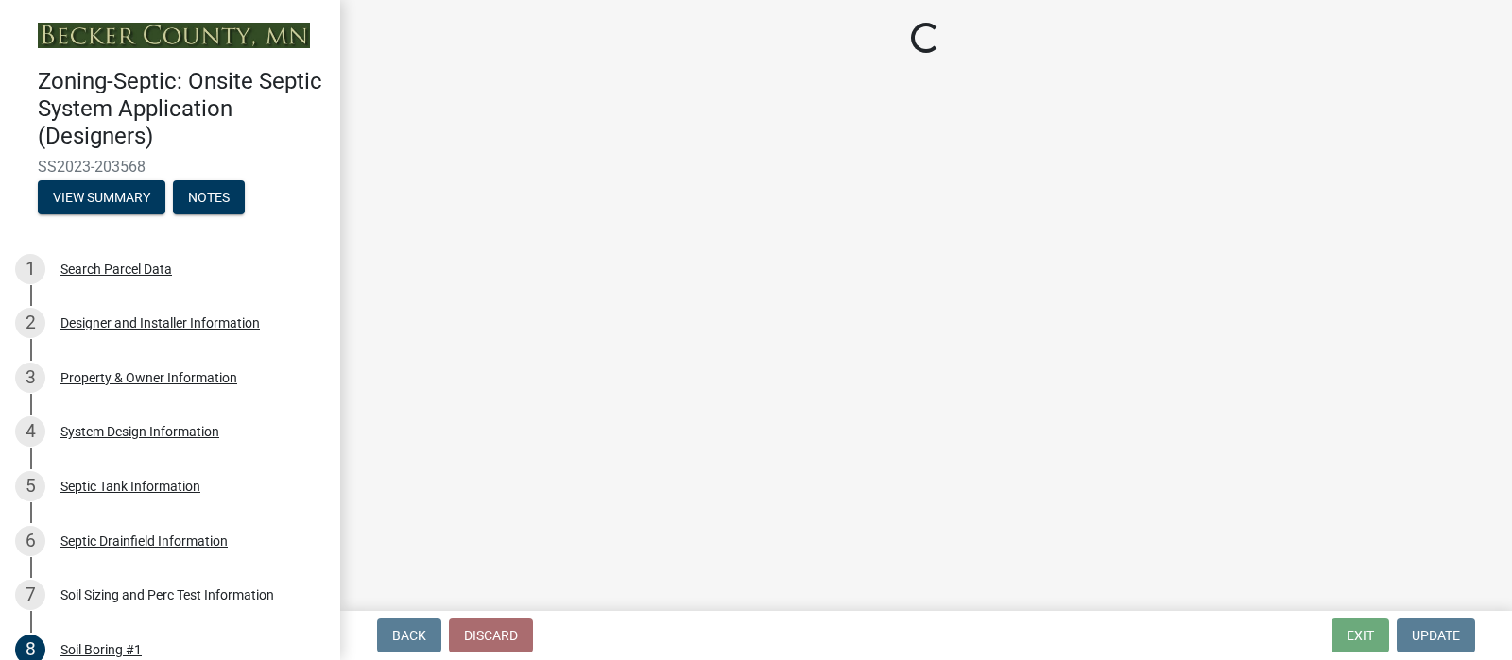
select select "245bd747-17a2-4397-b461-91fbb509aaa8"
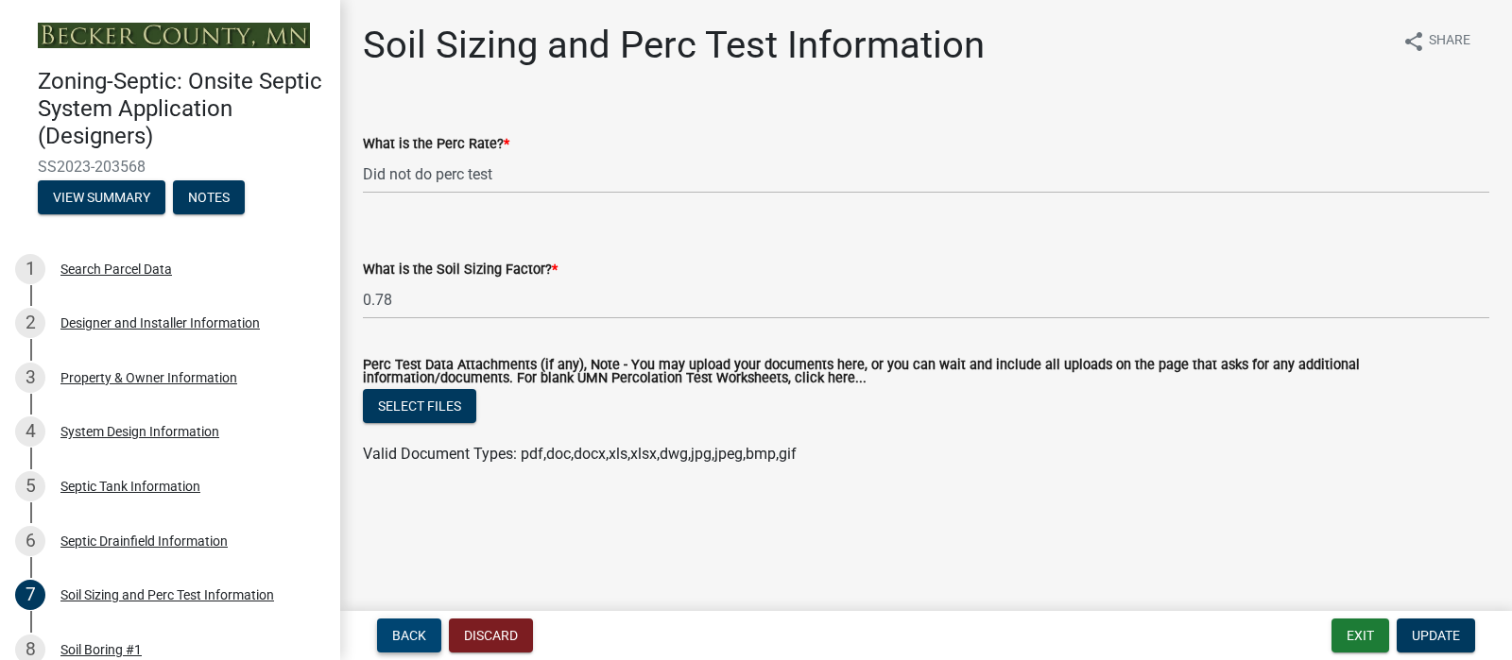
click at [406, 631] on span "Back" at bounding box center [409, 635] width 34 height 15
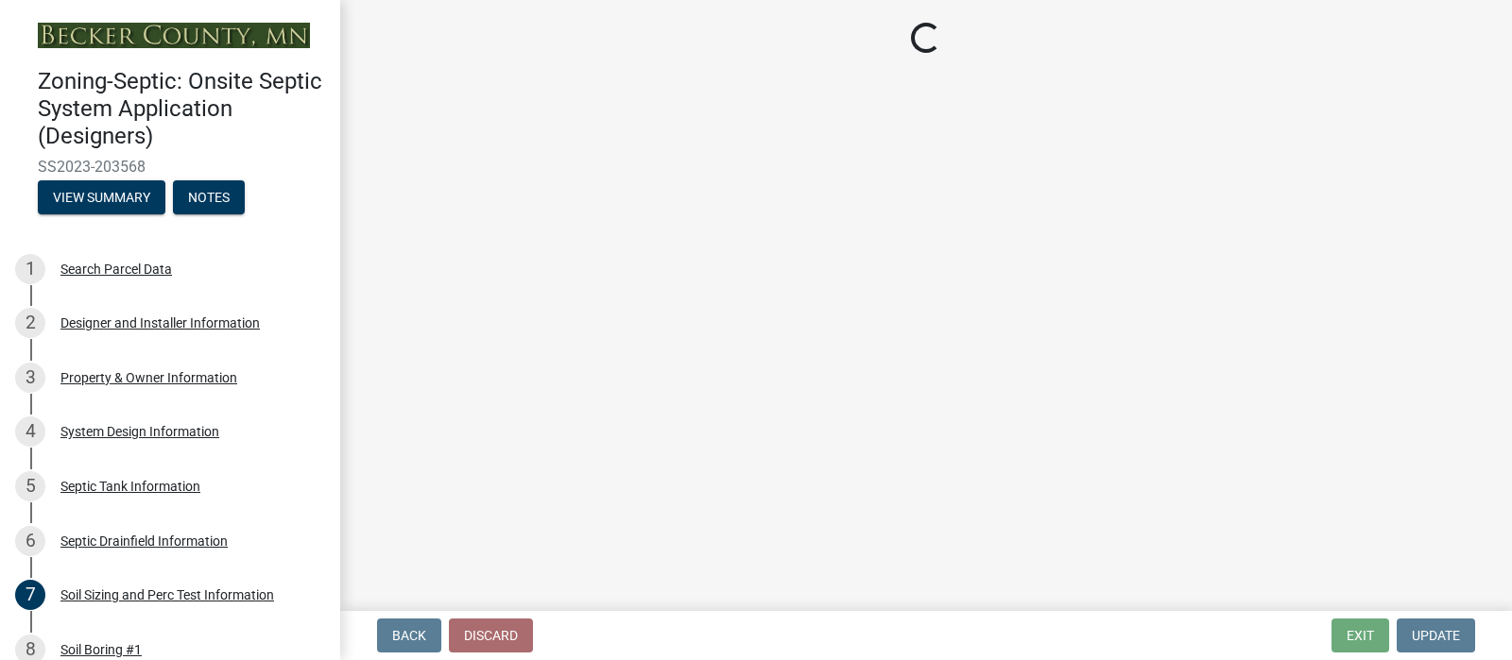
select select "757b77d3-357c-421c-8450-4fc78db4eecb"
select select "366d546d-8bc3-42fb-bca7-8a9455861f61"
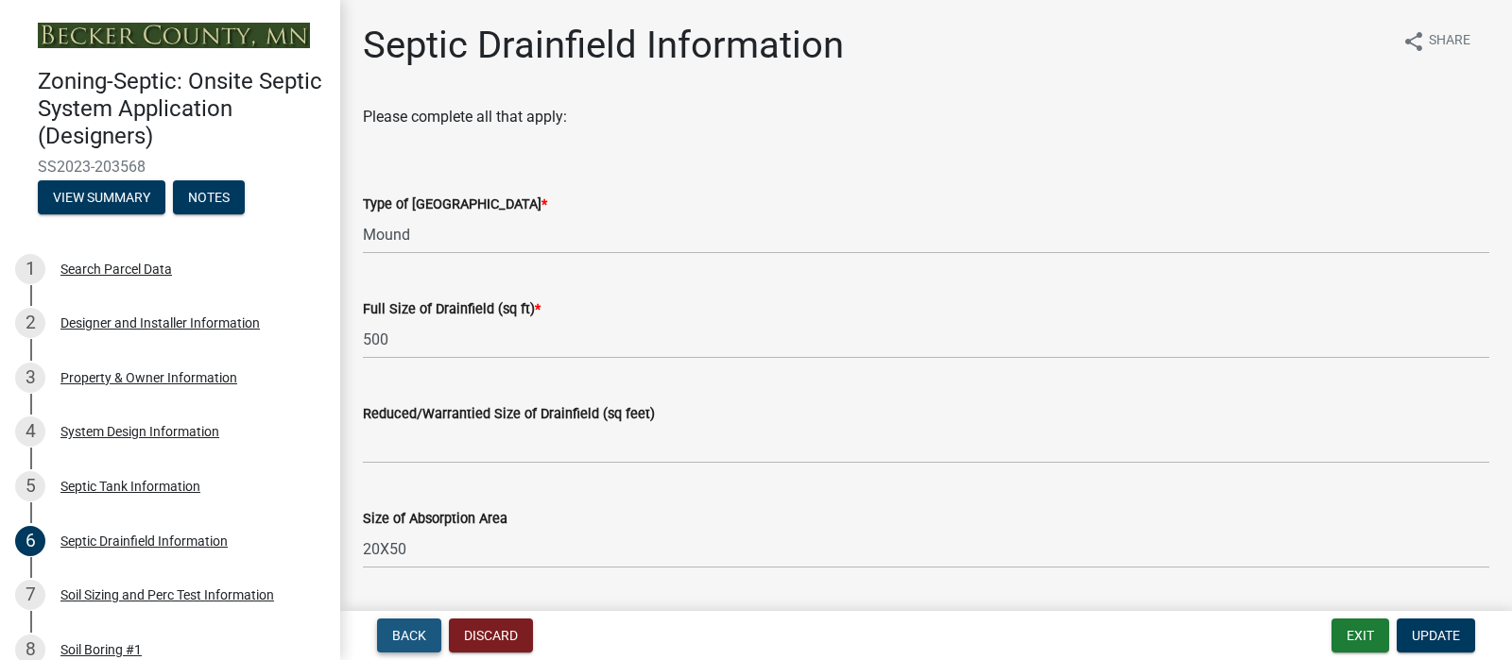
click at [406, 631] on span "Back" at bounding box center [409, 635] width 34 height 15
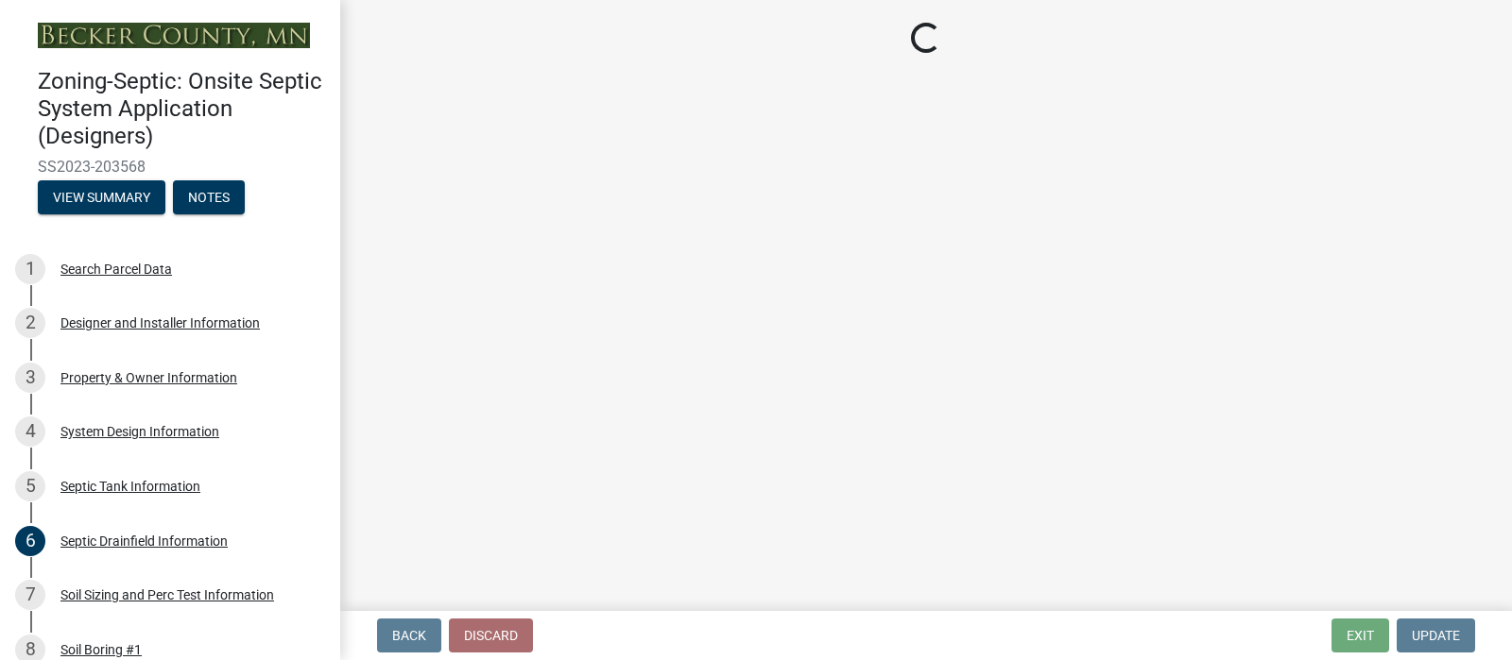
select select "f9fbe67c-c1cf-4a63-8ad4-799ce56b7f21"
select select "755580e7-6a23-4f31-b987-1fba436fc27e"
select select "e0ee17af-48b7-4b92-9885-812dbb1428e7"
select select "c84d9e4c-2287-4d2e-9ef7-9874a7456ee3"
select select "a956bcdf-8f12-4f61-bfc1-a6e229dc0595"
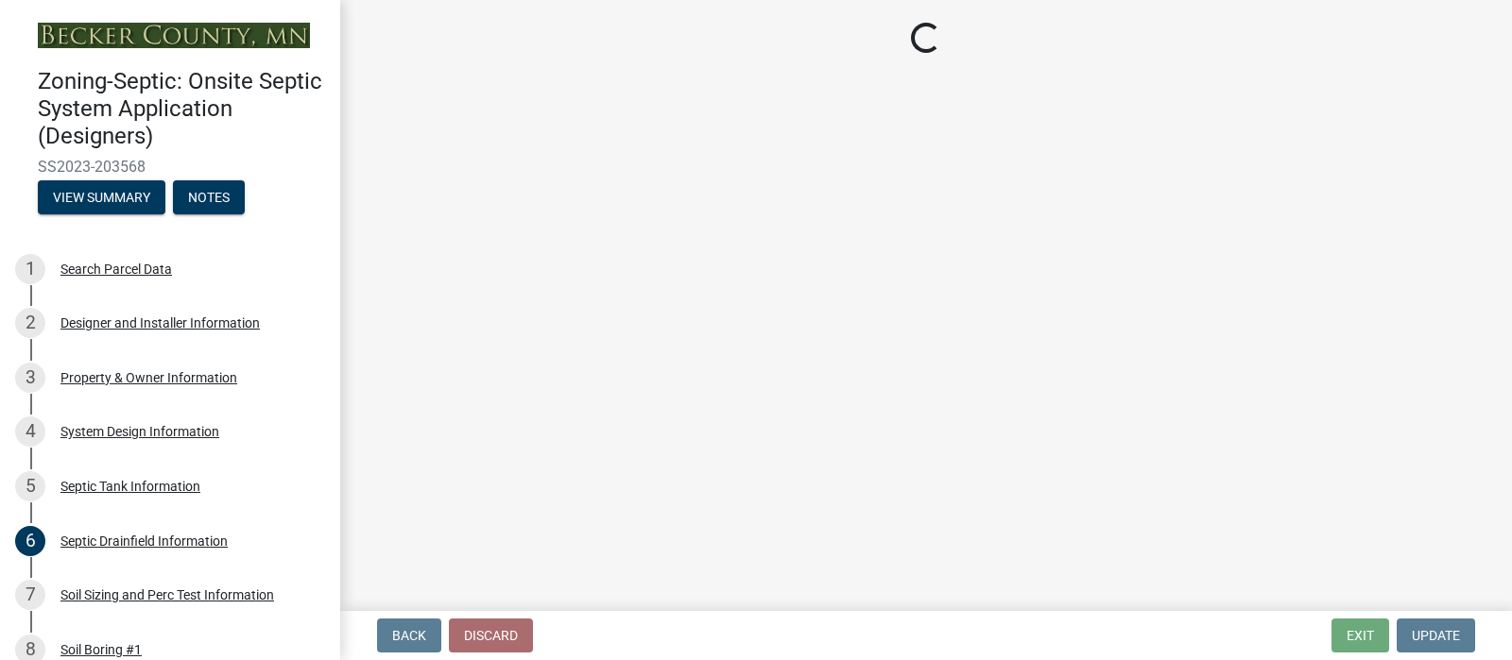
select select "7b57e397-6881-49c8-9b87-e40bdbeb8239"
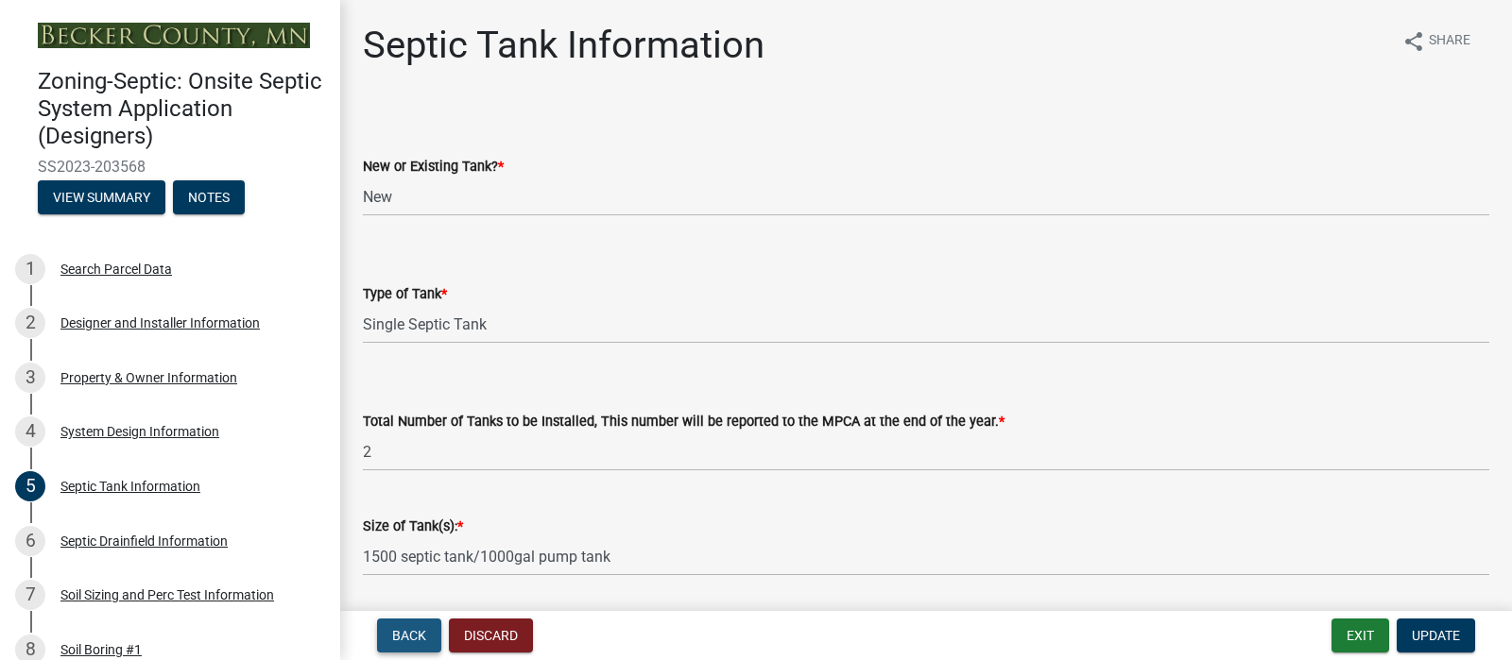
click at [416, 630] on span "Back" at bounding box center [409, 635] width 34 height 15
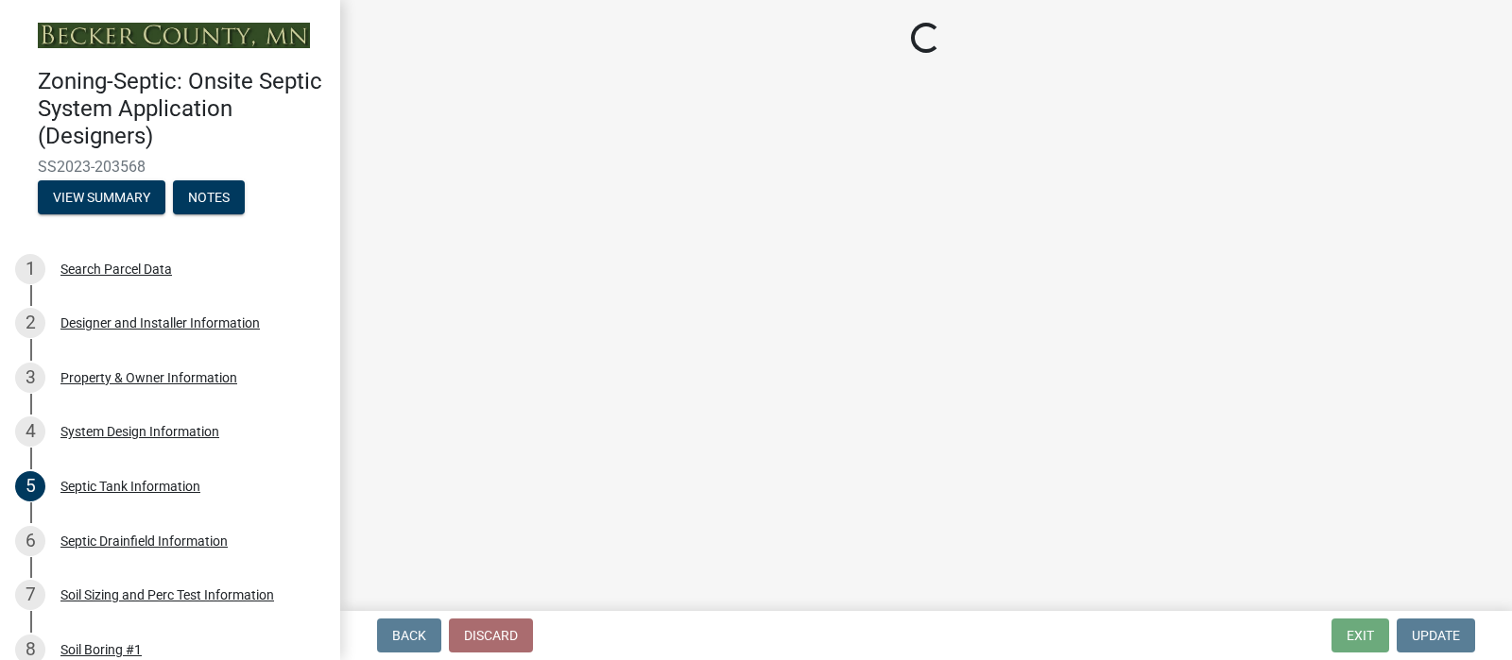
select select "55497d75-c43f-4635-a730-e0737ce05d56"
select select "25258e87-3ef9-4f1c-a5f1-75a1d463abfb"
select select "011fbff4-a41d-4a75-9bd8-71c7e6c69e0d"
select select "85fdfef2-2683-4311-b5d5-5505f6411127"
select select "bbba294c-e7e6-4483-b1a0-88fbc7e04017"
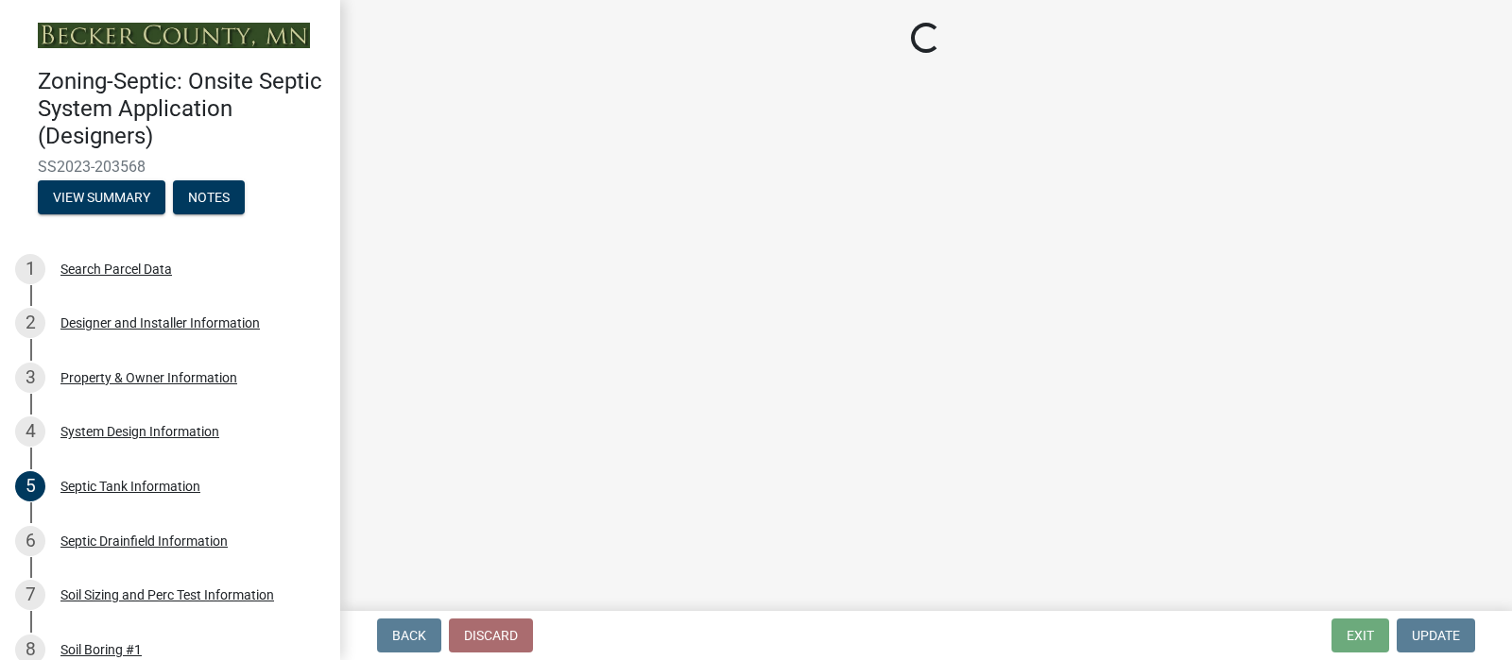
select select "1002d2f5-04ee-41f0-9277-2fadb170a736"
select select "7b30f360-6895-496a-9f34-da1efdcbc234"
select select "a2b5ca25-65b1-425d-82c5-8881ea380237"
select select "e66b30b6-271a-4d63-b1ed-16c2c7c61227"
select select "7687c16a-0422-45e2-abcc-ae4a284dbbfc"
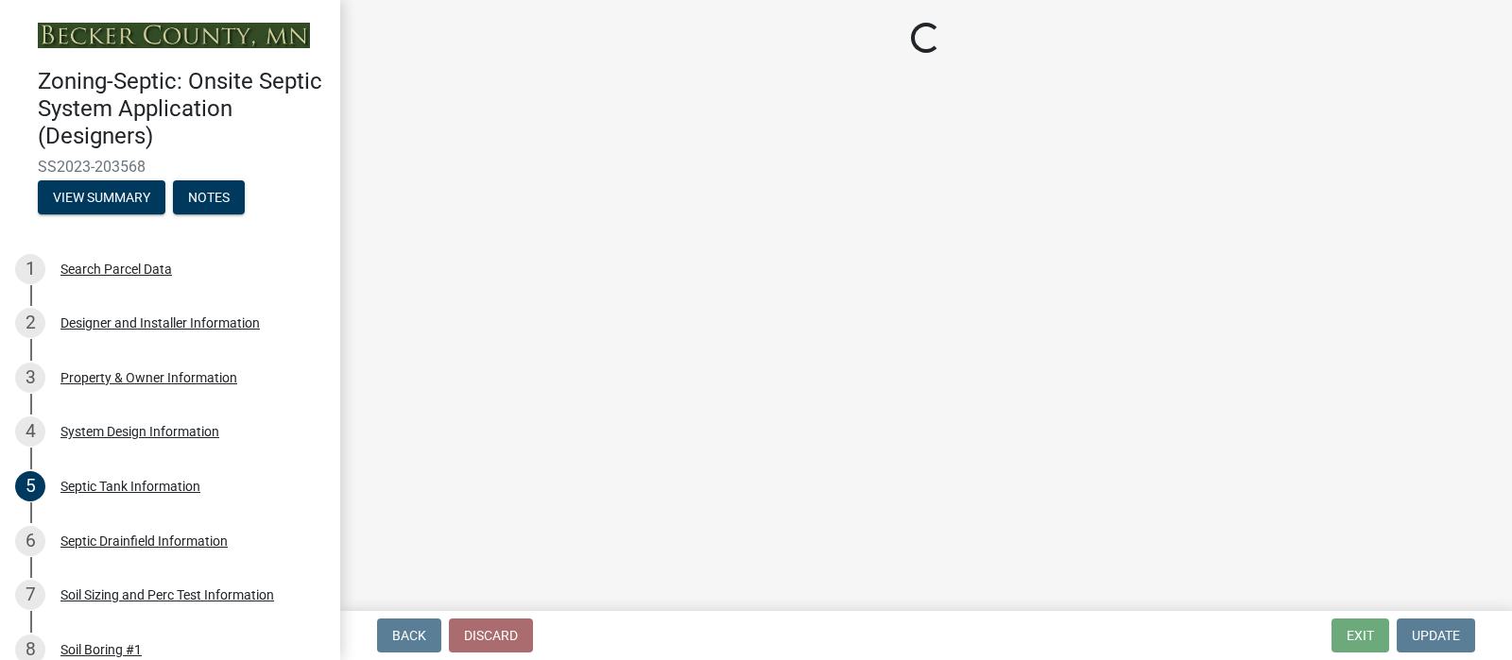
select select "a0c59fcd-b61c-4c3a-90a8-e70849750c47"
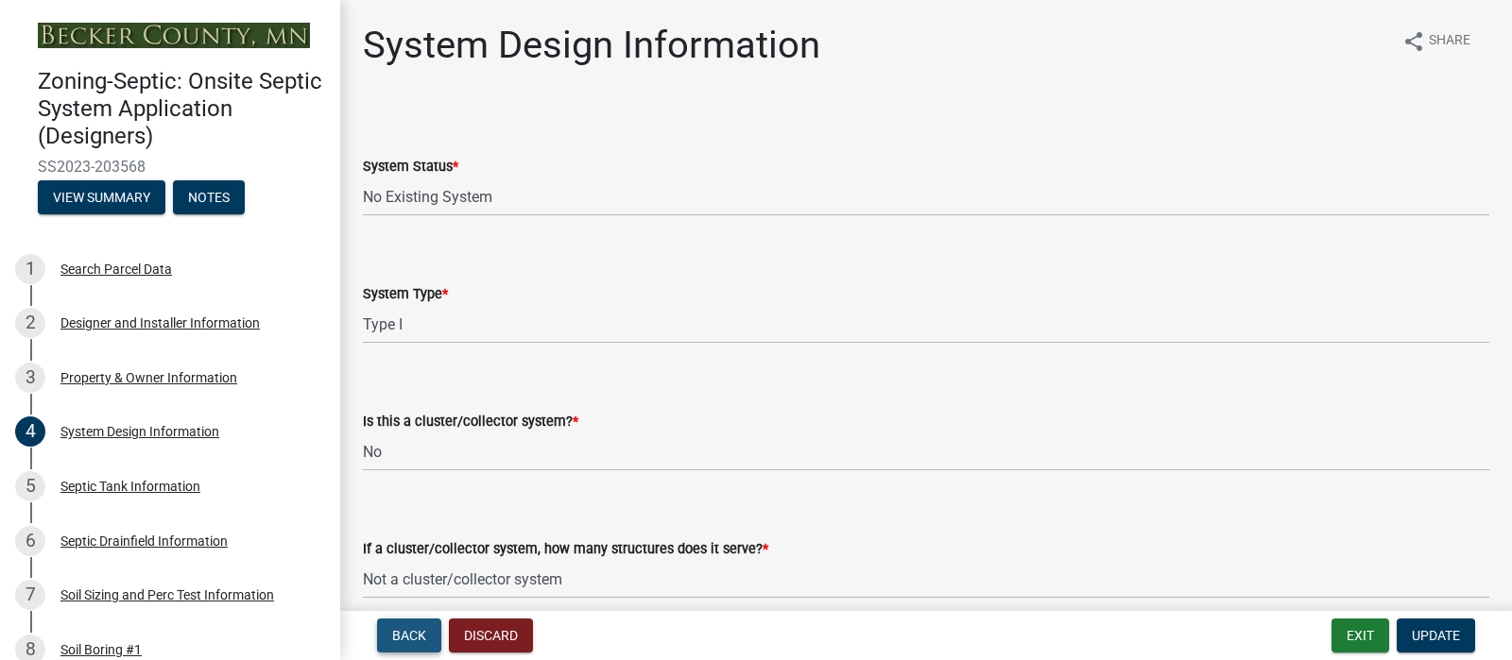
click at [416, 630] on span "Back" at bounding box center [409, 635] width 34 height 15
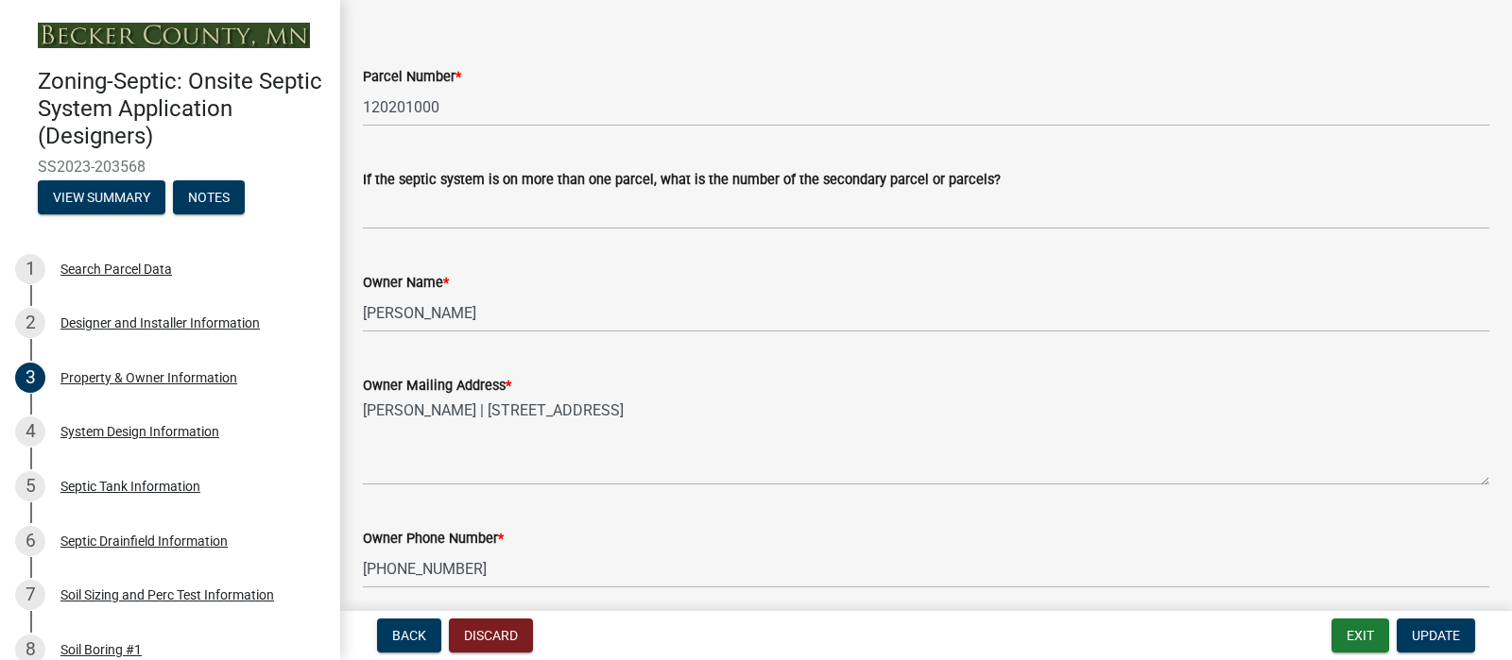
scroll to position [178, 0]
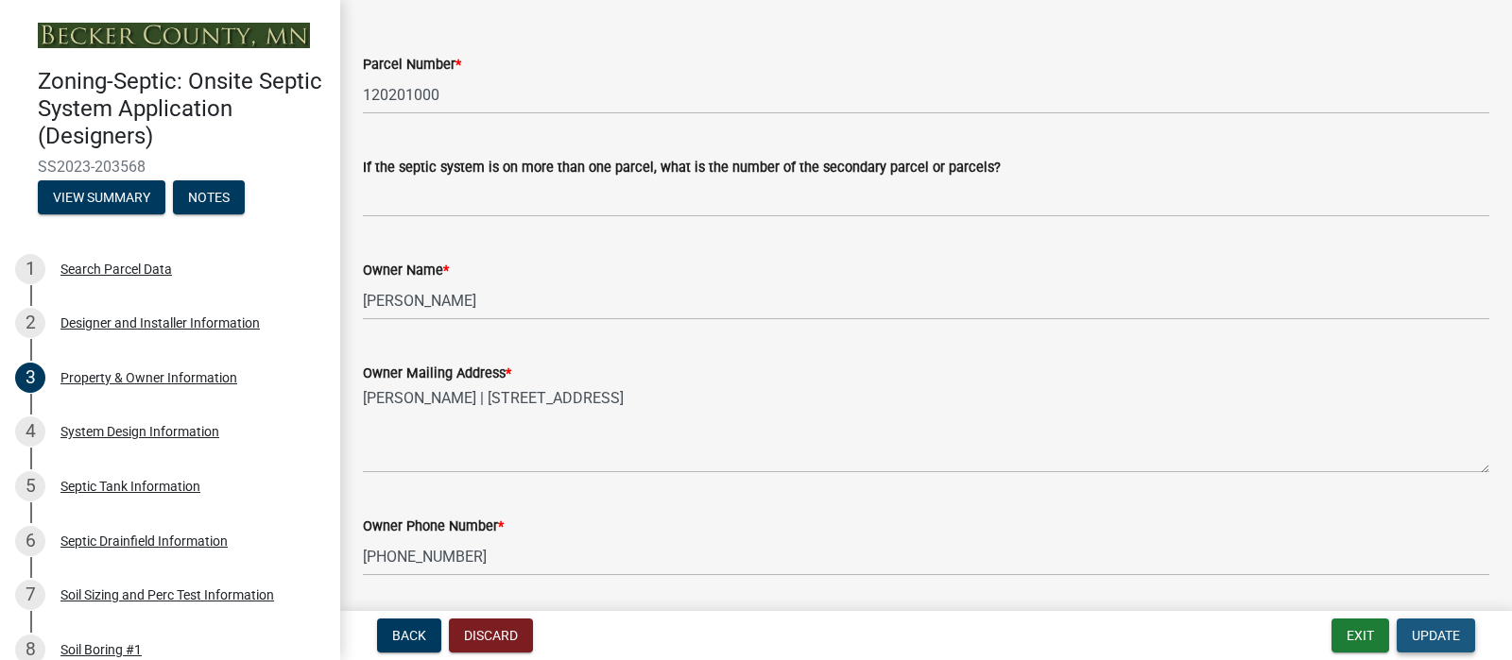
click at [1432, 628] on span "Update" at bounding box center [1436, 635] width 48 height 15
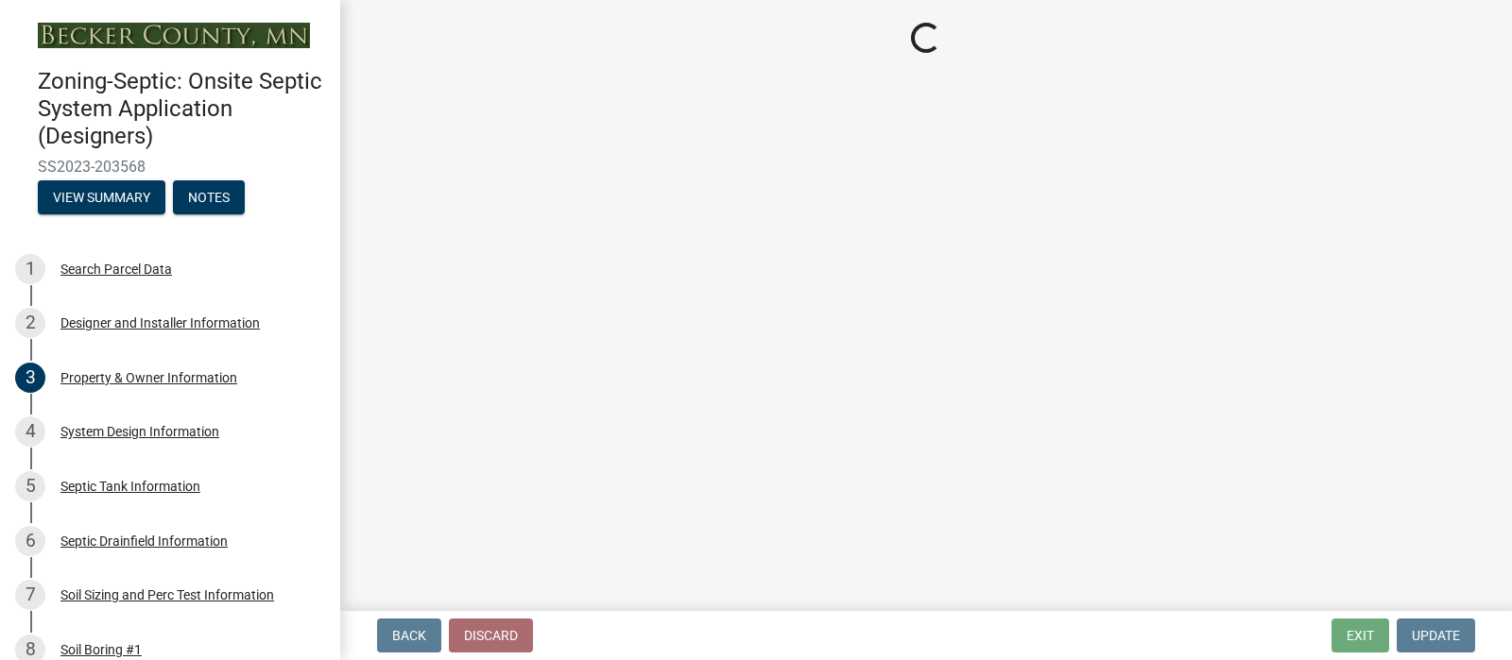
select select "c245ec0d-8d6f-4710-ab2b-b3aa70611708"
select select "51b1edd4-d0b7-434d-a7a3-2d455055524c"
select select "4f16557e-0b2e-47e3-8cf2-f05cc2293782"
select select "21af9b93-f494-48c6-91ae-235d36c6c939"
select select "a3ce498e-f8b1-44e2-889e-c4968ac74b5a"
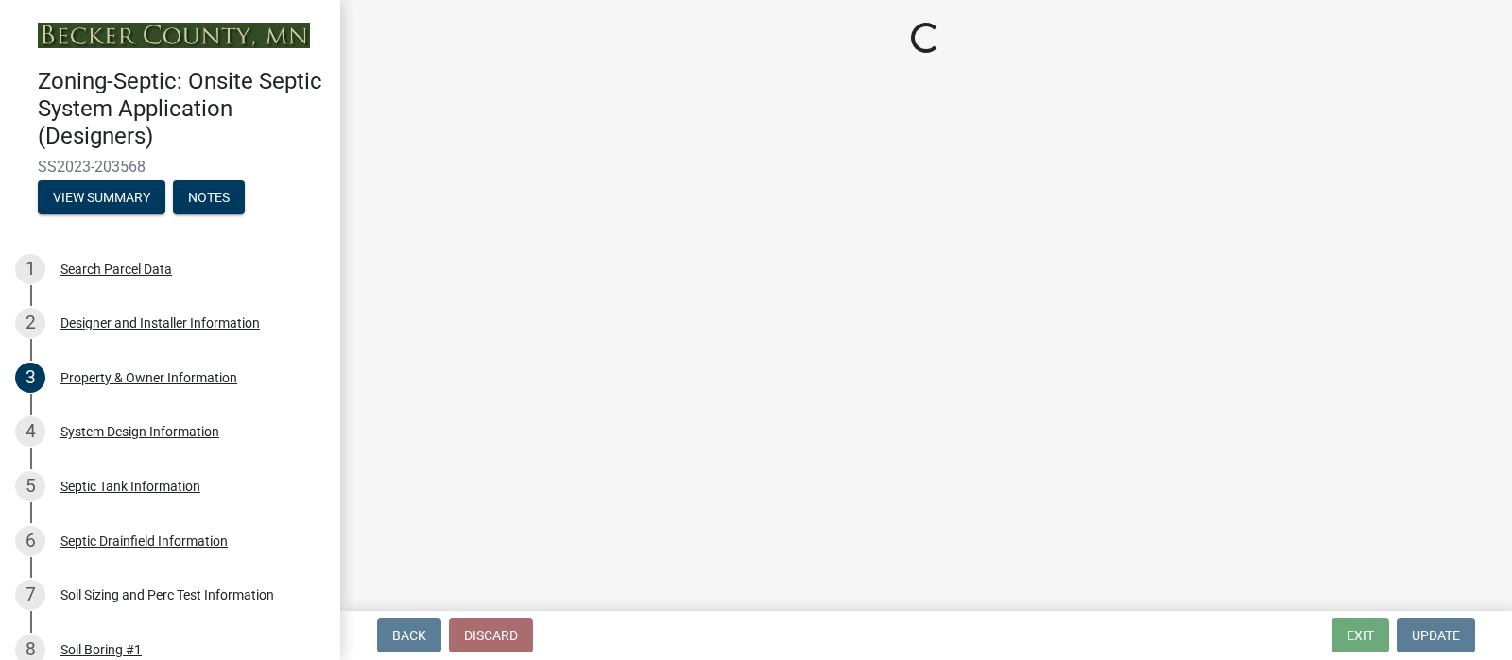
select select "cf78f1da-f066-4305-88a2-864abad1fa52"
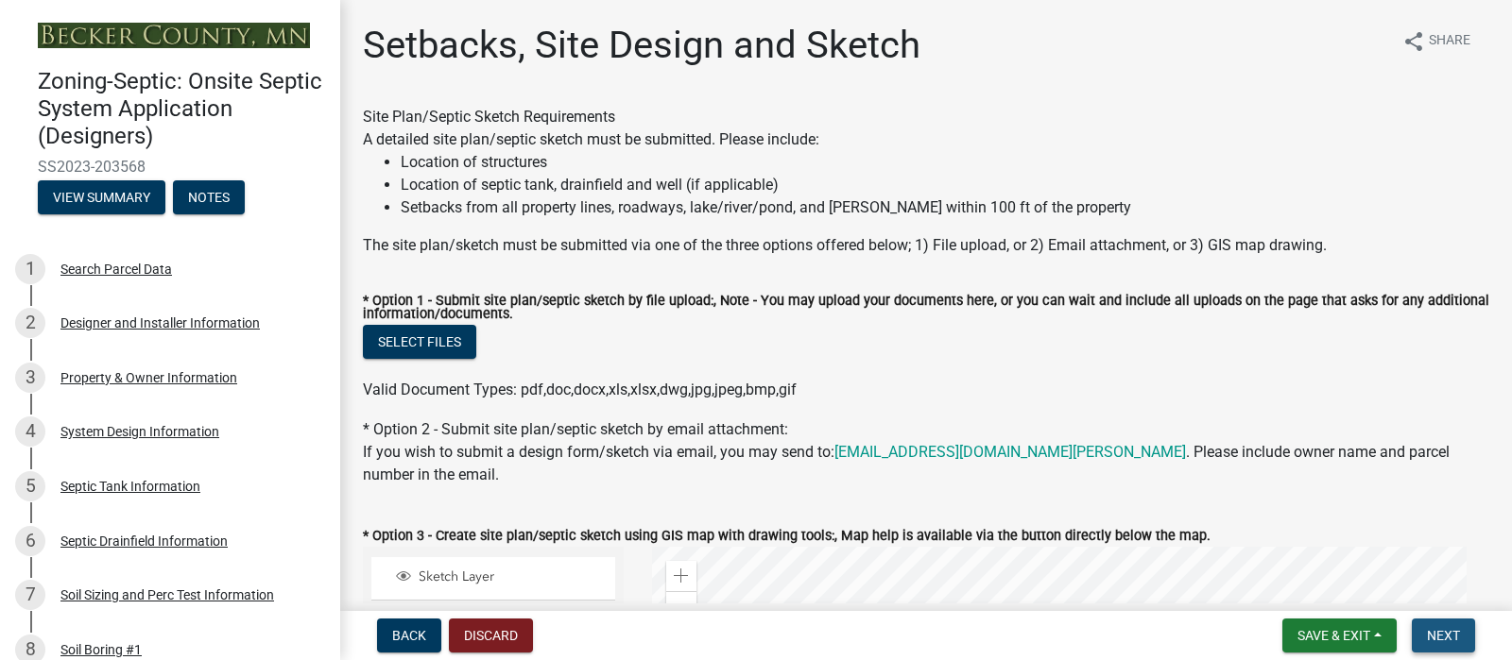
click at [1427, 629] on span "Next" at bounding box center [1443, 635] width 33 height 15
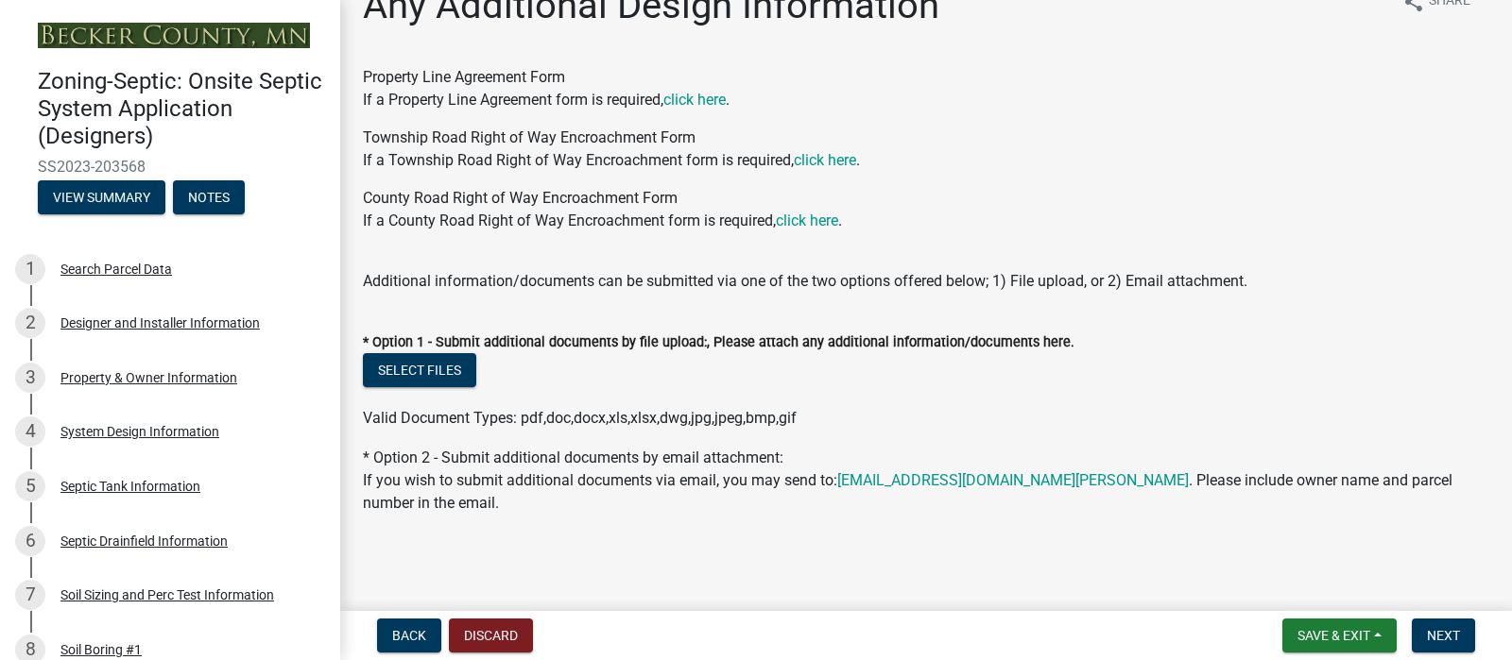
scroll to position [214, 0]
click at [1427, 628] on span "Next" at bounding box center [1443, 635] width 33 height 15
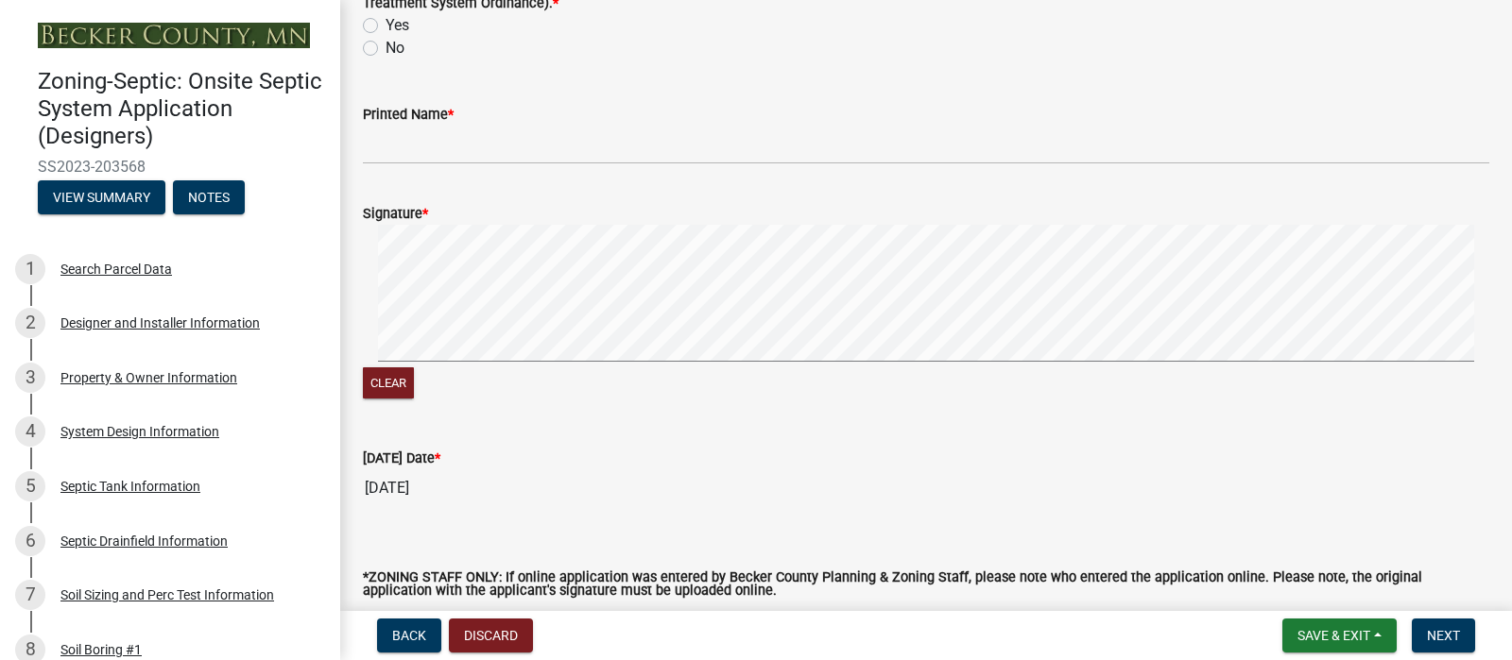
scroll to position [157, 0]
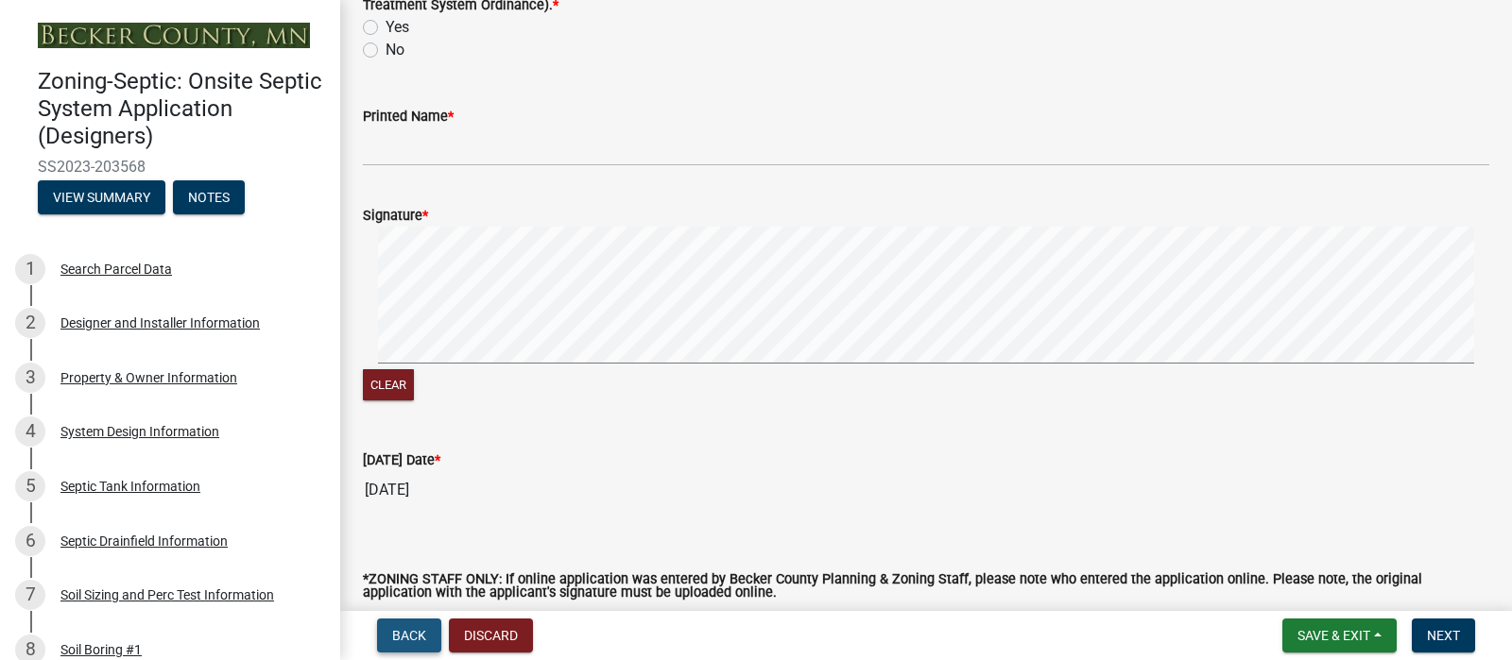
click at [411, 628] on span "Back" at bounding box center [409, 635] width 34 height 15
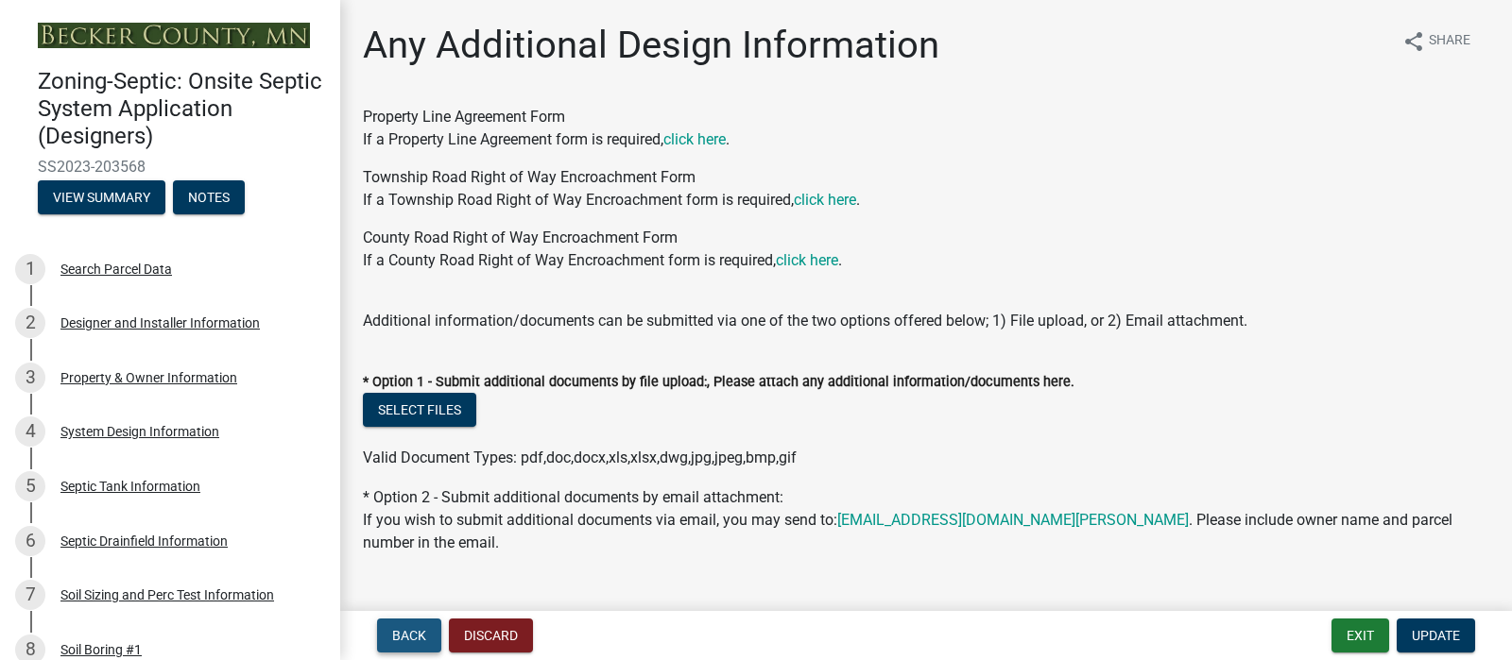
click at [411, 628] on span "Back" at bounding box center [409, 635] width 34 height 15
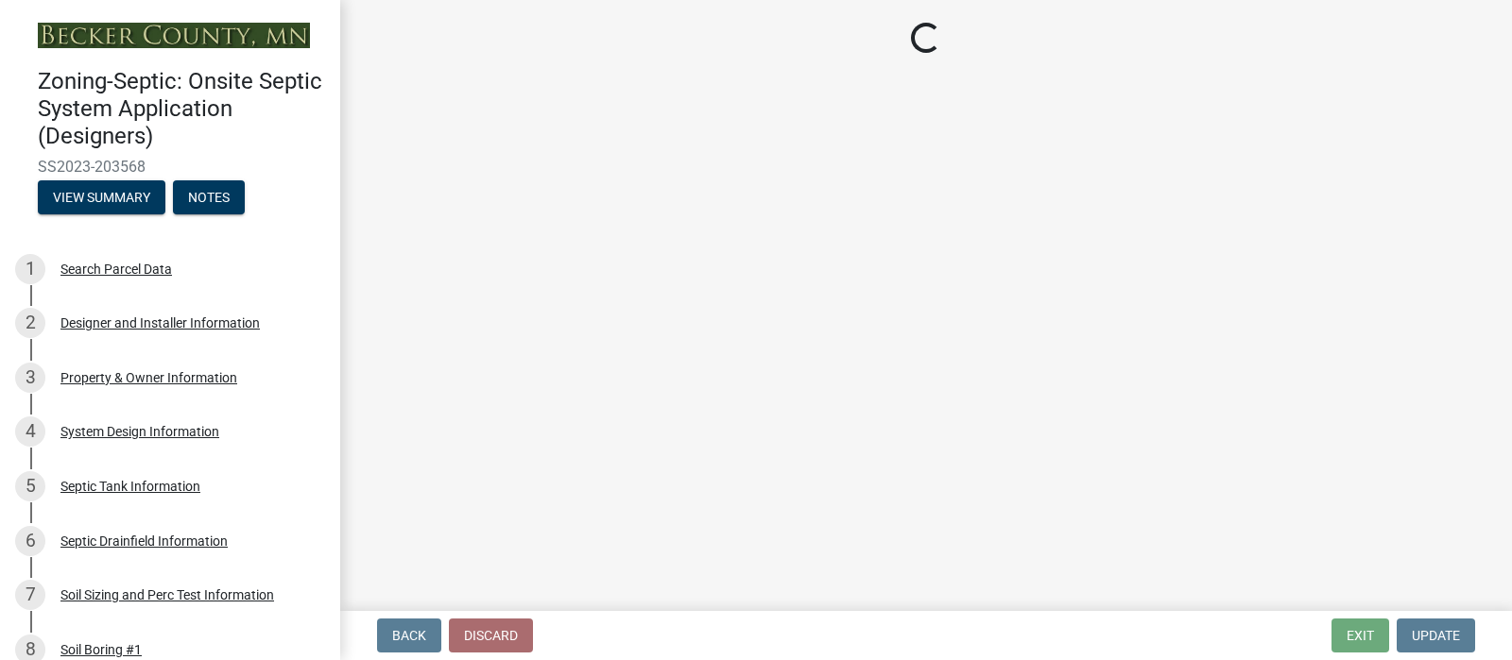
select select "c245ec0d-8d6f-4710-ab2b-b3aa70611708"
select select "51b1edd4-d0b7-434d-a7a3-2d455055524c"
select select "4f16557e-0b2e-47e3-8cf2-f05cc2293782"
select select "21af9b93-f494-48c6-91ae-235d36c6c939"
select select "a3ce498e-f8b1-44e2-889e-c4968ac74b5a"
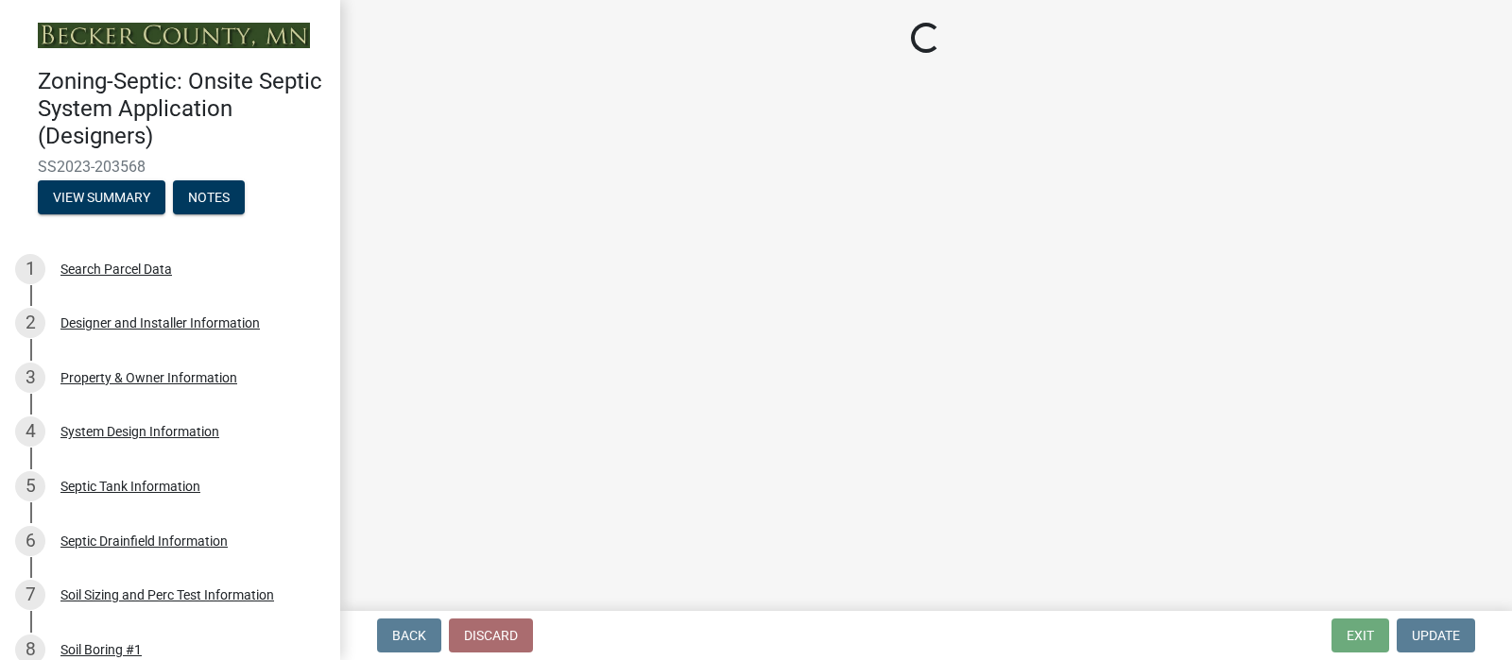
select select "cf78f1da-f066-4305-88a2-864abad1fa52"
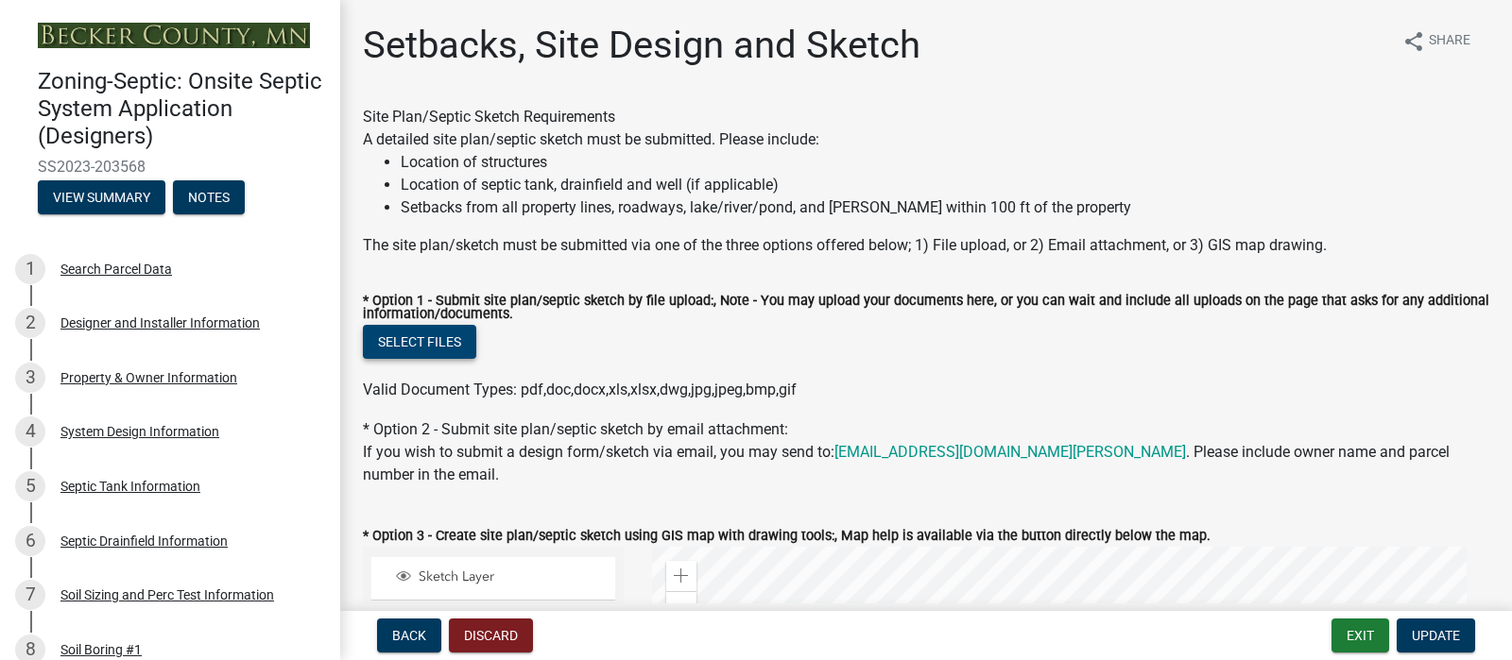
click at [437, 359] on button "Select files" at bounding box center [419, 342] width 113 height 34
click at [454, 359] on button "Select files" at bounding box center [419, 342] width 113 height 34
click at [521, 322] on label "* Option 1 - Submit site plan/septic sketch by file upload:, Note - You may upl…" at bounding box center [926, 308] width 1126 height 27
click at [449, 359] on button "Select files" at bounding box center [419, 342] width 113 height 34
click at [1412, 628] on span "Update" at bounding box center [1436, 635] width 48 height 15
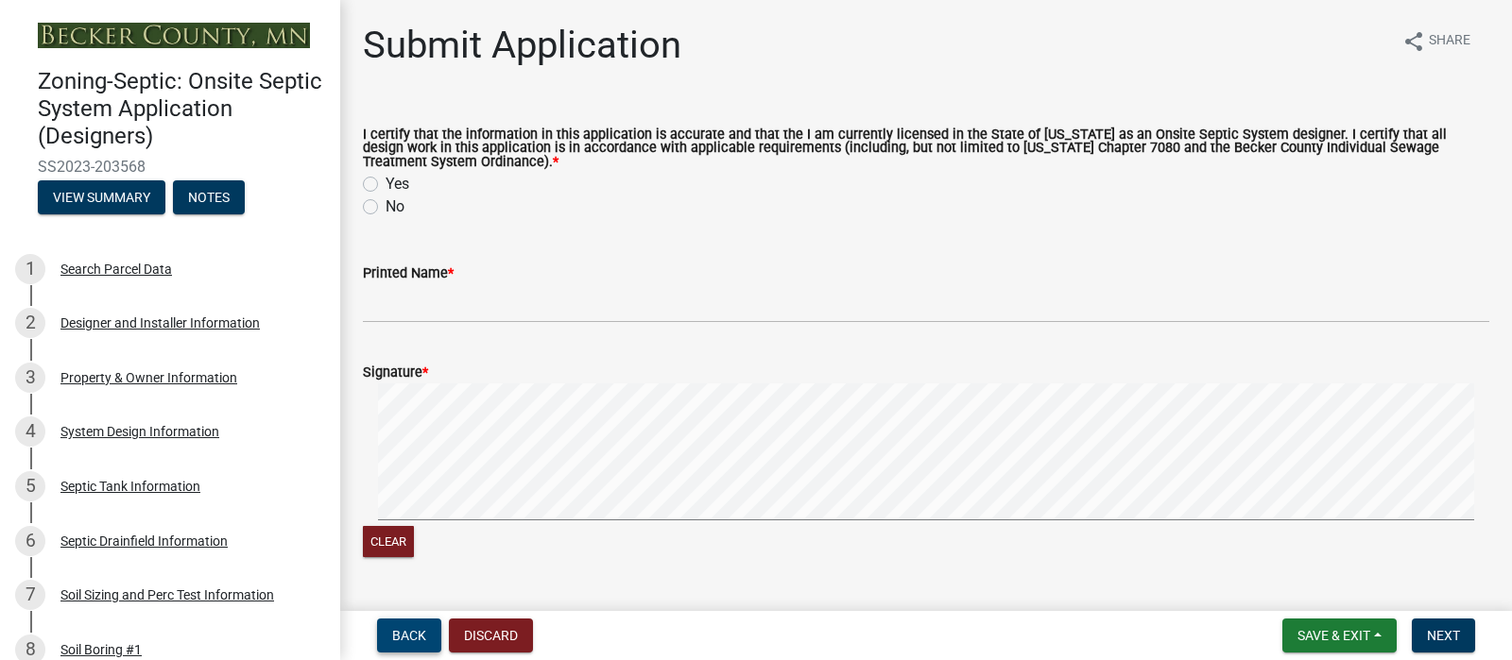
click at [426, 628] on span "Back" at bounding box center [409, 635] width 34 height 15
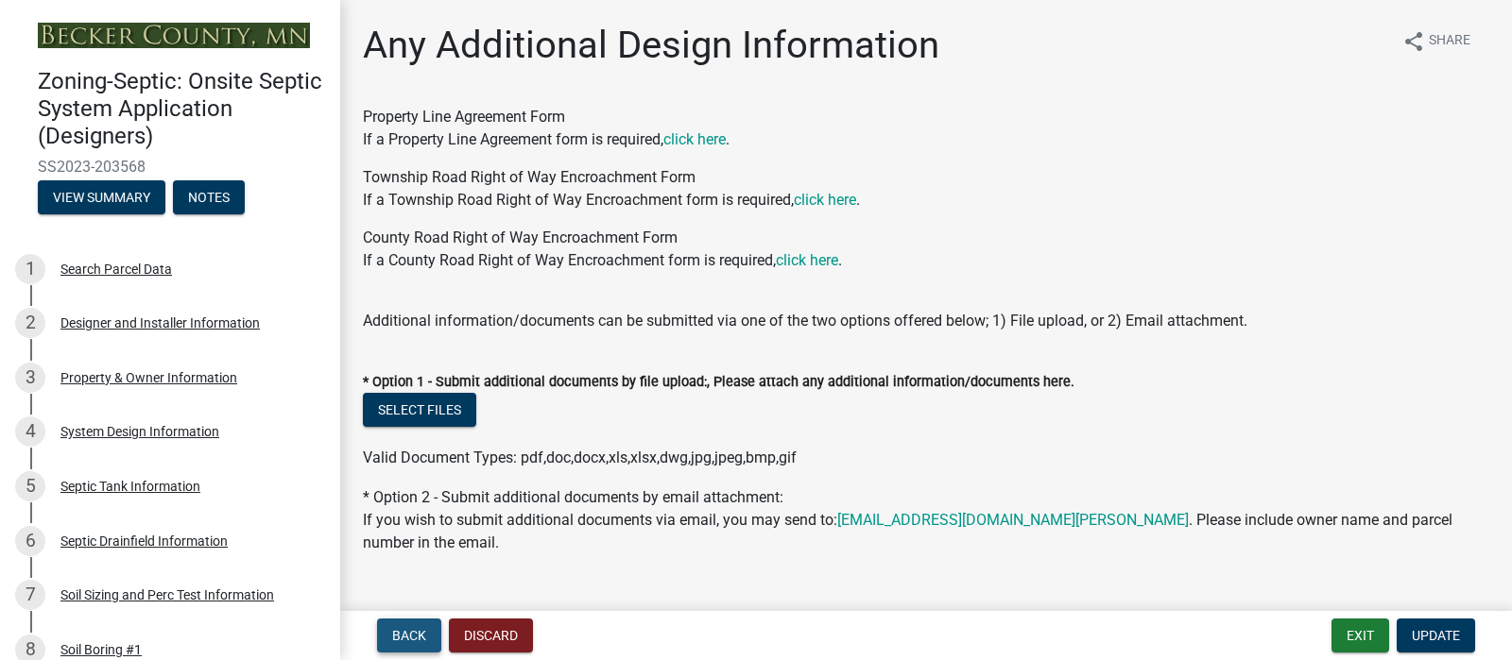
click at [426, 628] on span "Back" at bounding box center [409, 635] width 34 height 15
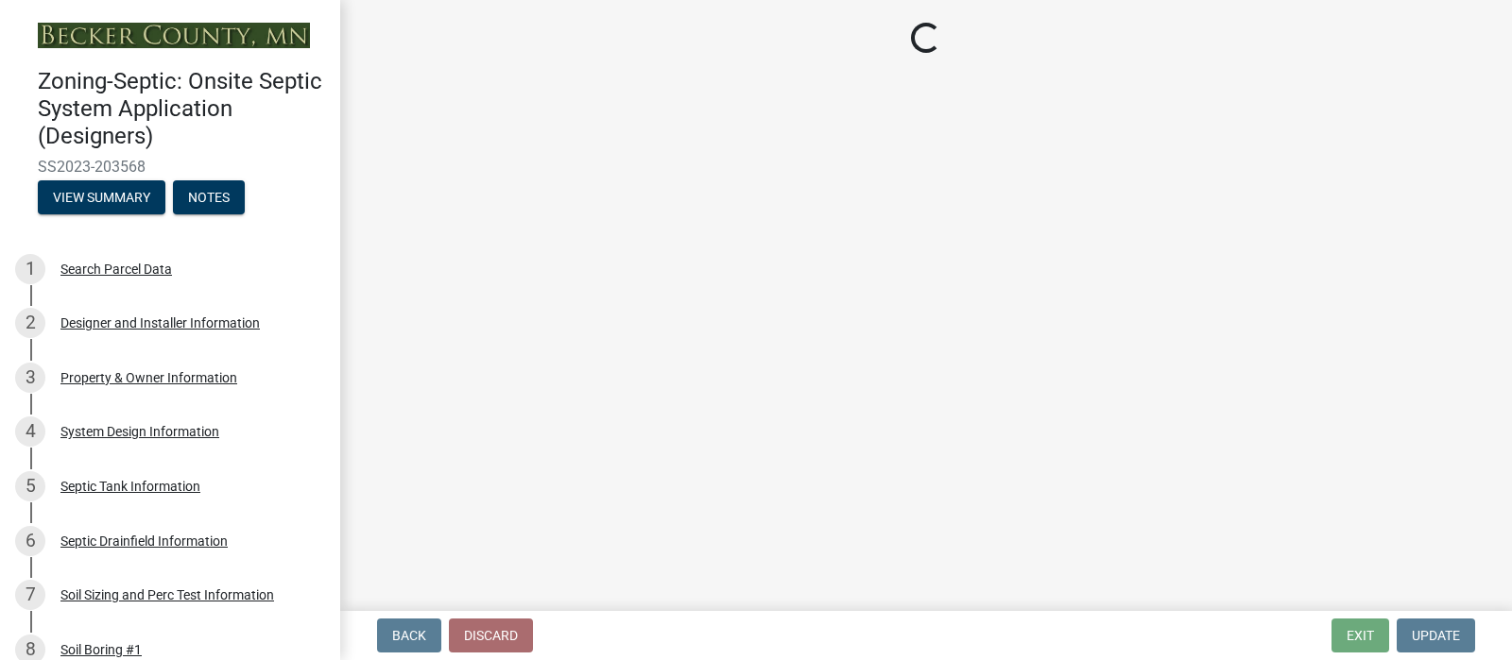
select select "c245ec0d-8d6f-4710-ab2b-b3aa70611708"
select select "51b1edd4-d0b7-434d-a7a3-2d455055524c"
select select "4f16557e-0b2e-47e3-8cf2-f05cc2293782"
select select "21af9b93-f494-48c6-91ae-235d36c6c939"
select select "a3ce498e-f8b1-44e2-889e-c4968ac74b5a"
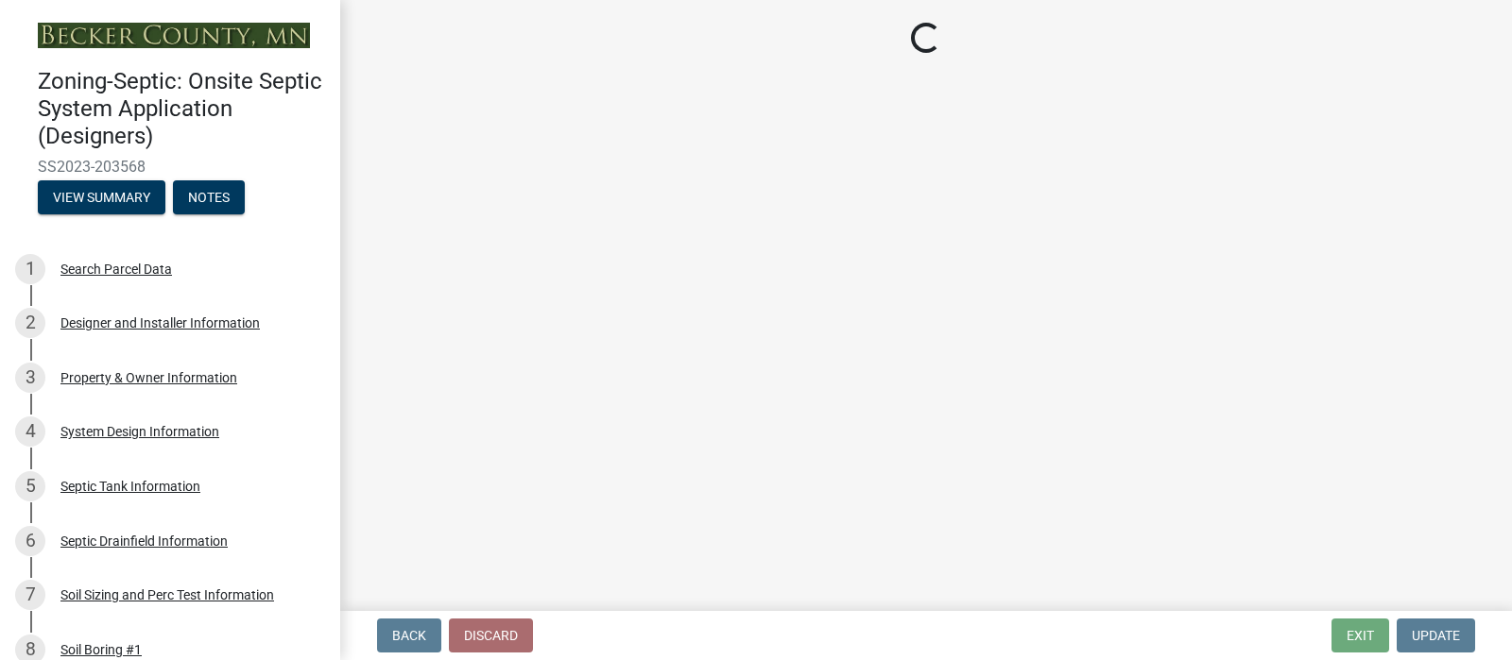
select select "cf78f1da-f066-4305-88a2-864abad1fa52"
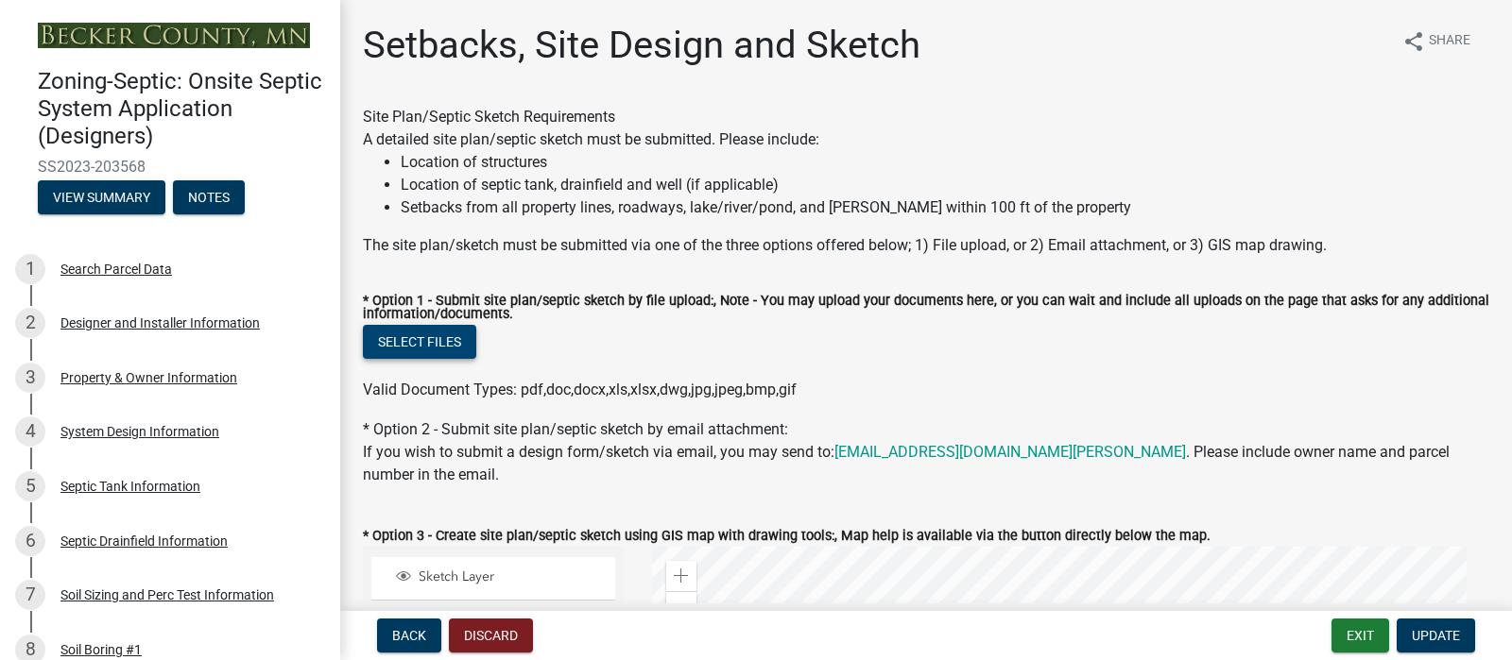
click at [432, 359] on button "Select files" at bounding box center [419, 342] width 113 height 34
click at [1300, 162] on div "A detailed site plan/septic sketch must be submitted. Please include: Location …" at bounding box center [926, 173] width 1126 height 91
click at [409, 359] on button "Select files" at bounding box center [419, 342] width 113 height 34
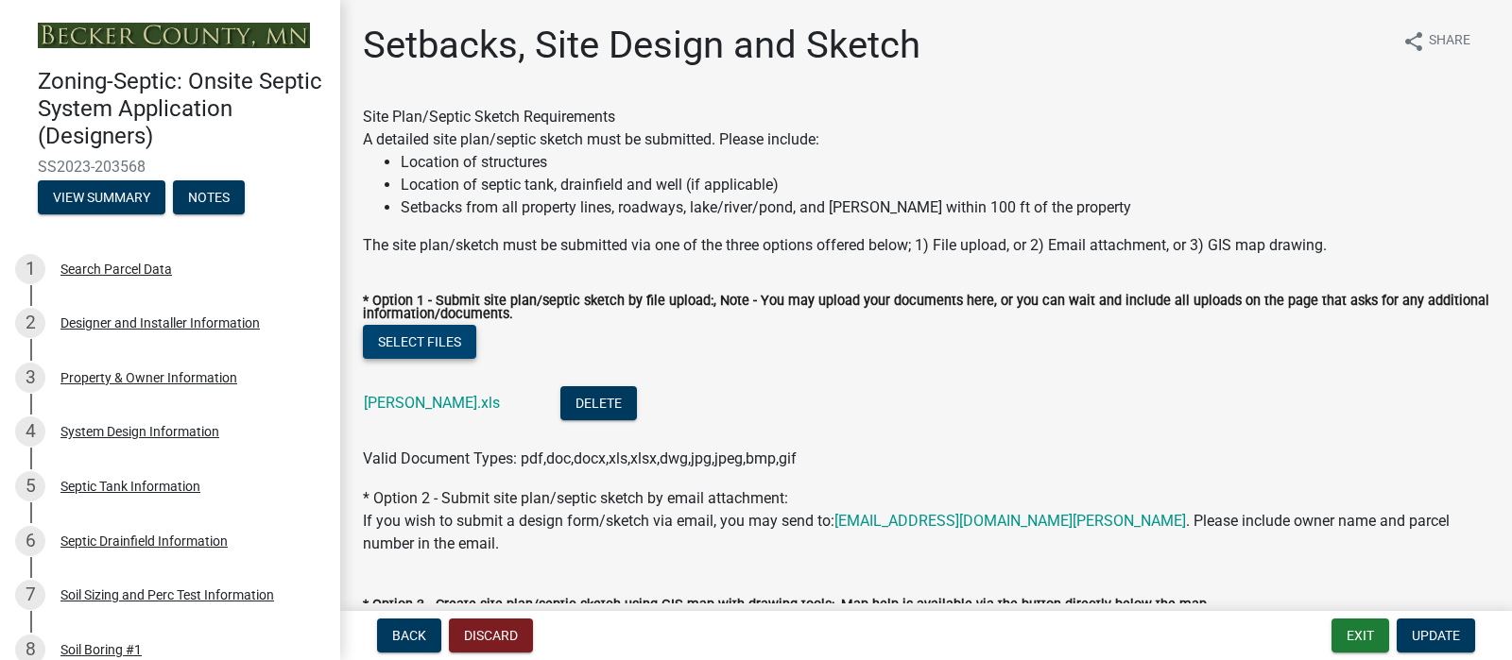
click at [423, 359] on button "Select files" at bounding box center [419, 342] width 113 height 34
click at [454, 359] on button "Select files" at bounding box center [419, 342] width 113 height 34
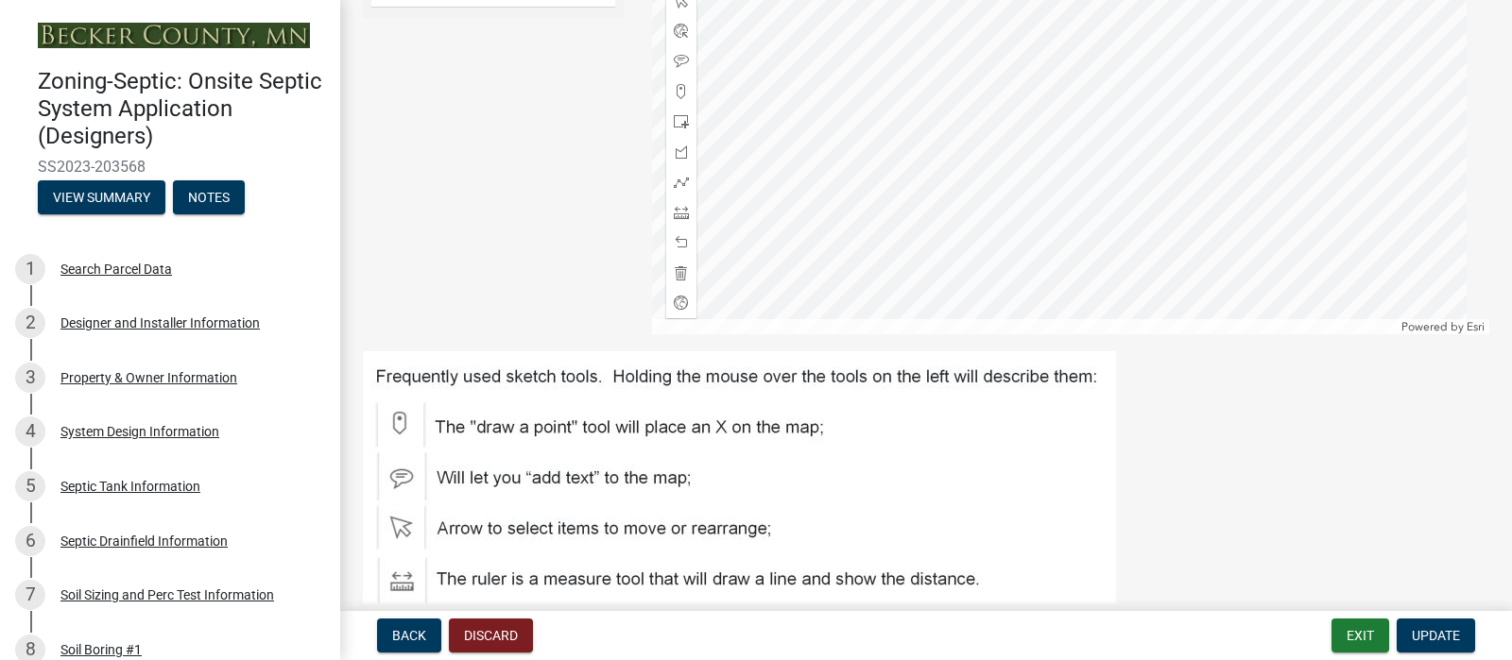
scroll to position [818, 0]
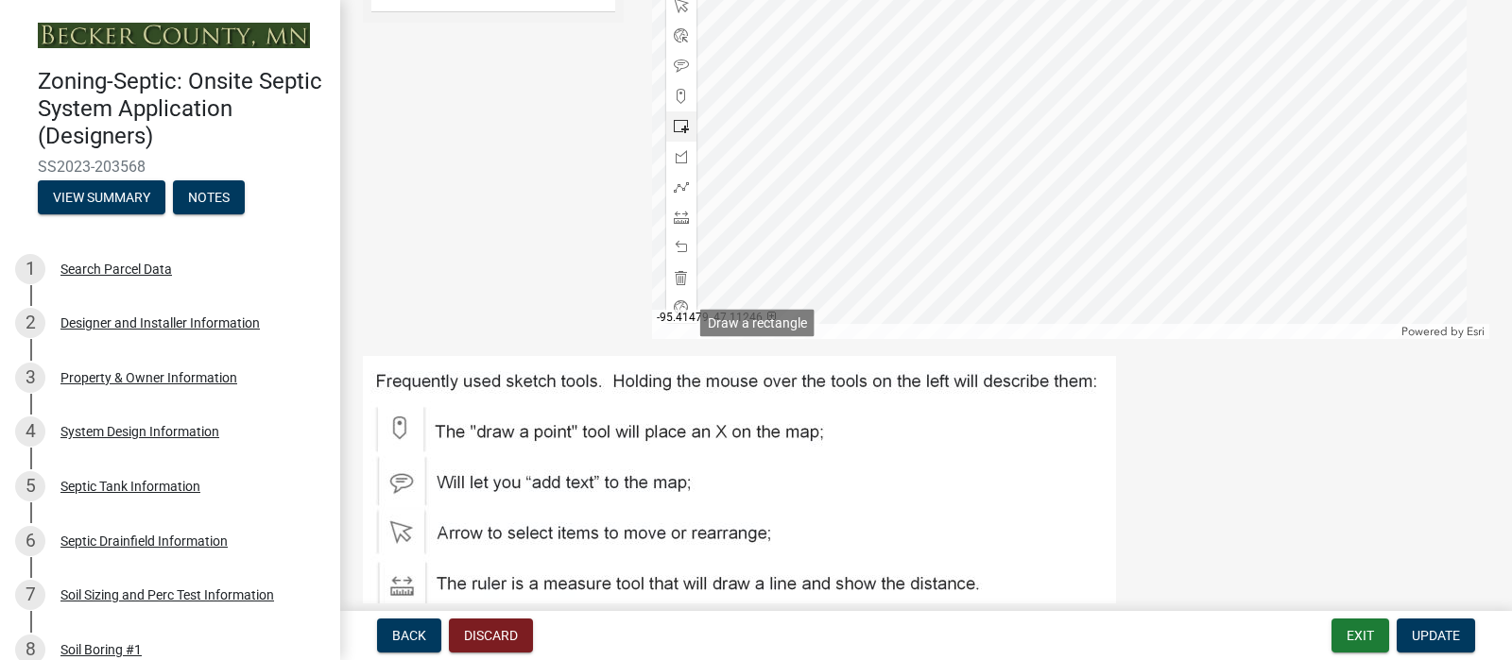
click at [676, 134] on span at bounding box center [681, 126] width 15 height 15
click at [684, 134] on span at bounding box center [681, 126] width 15 height 15
click at [674, 134] on span at bounding box center [681, 126] width 15 height 15
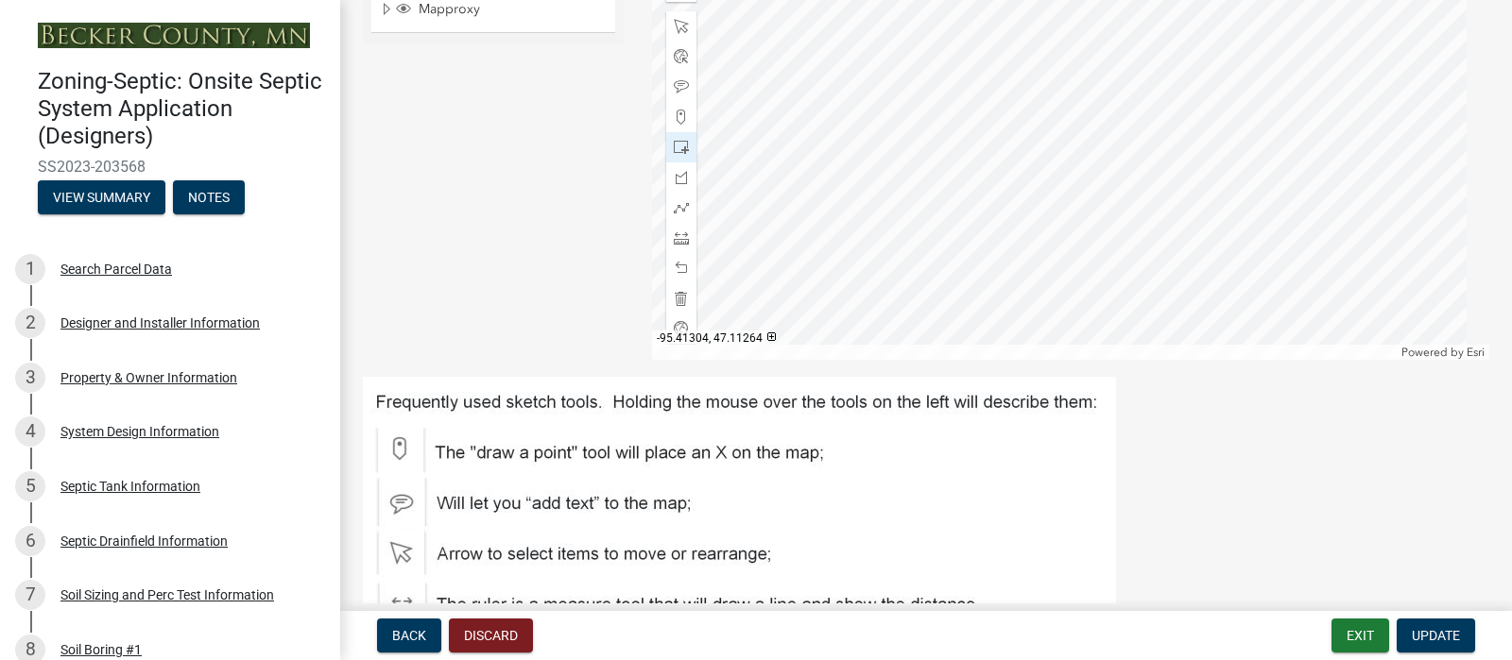
scroll to position [793, 0]
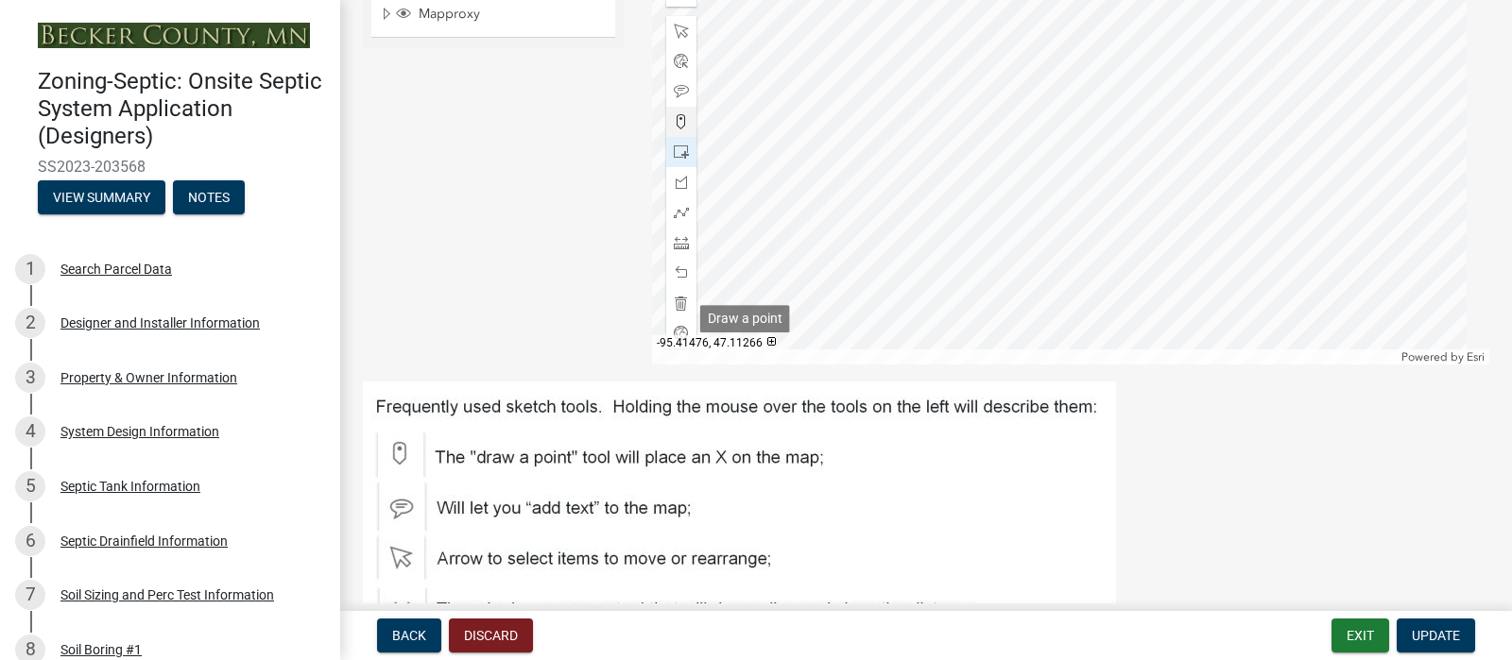
click at [679, 129] on span at bounding box center [681, 121] width 15 height 15
click at [1095, 144] on div at bounding box center [1071, 128] width 838 height 472
click at [676, 99] on span at bounding box center [681, 91] width 15 height 15
click at [1121, 152] on div at bounding box center [1071, 128] width 838 height 472
click at [682, 250] on span at bounding box center [681, 242] width 15 height 15
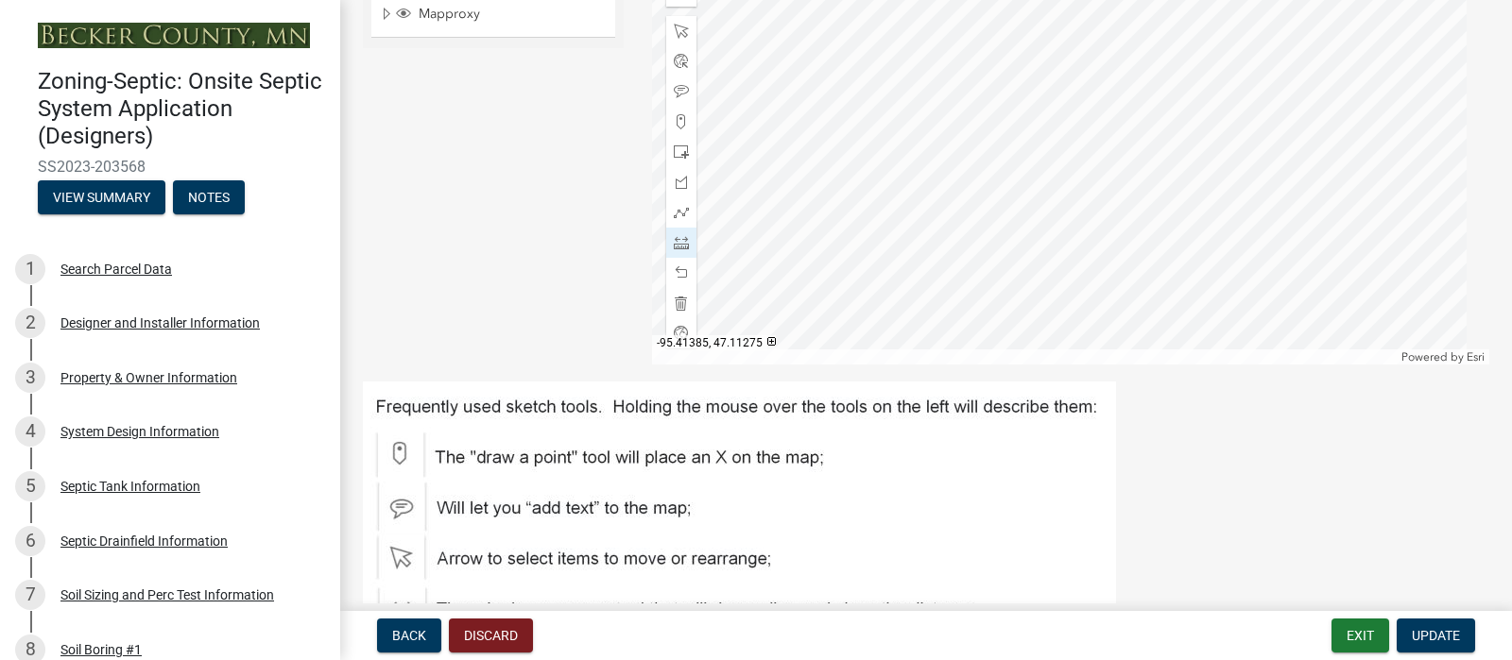
click at [1091, 153] on div at bounding box center [1071, 128] width 838 height 472
click at [1001, 284] on div at bounding box center [1071, 128] width 838 height 472
click at [1002, 285] on div at bounding box center [1071, 128] width 838 height 472
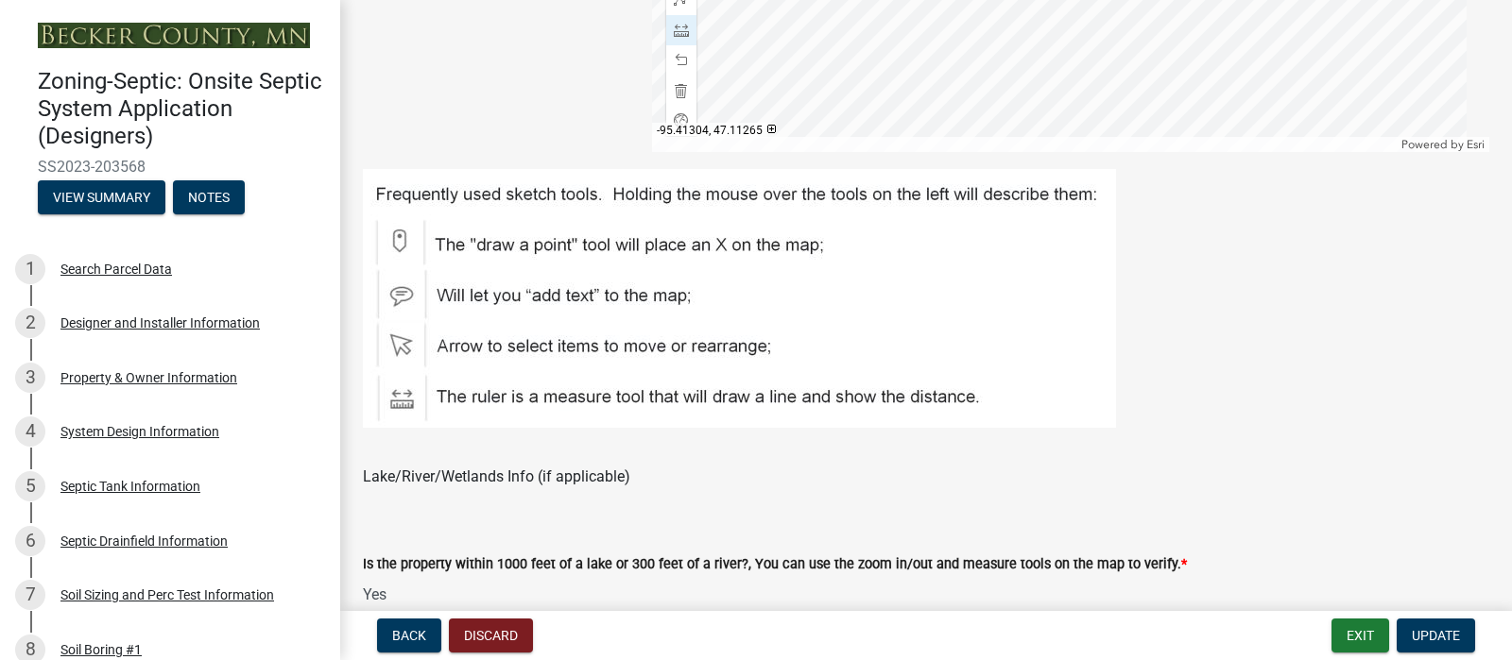
scroll to position [968, 0]
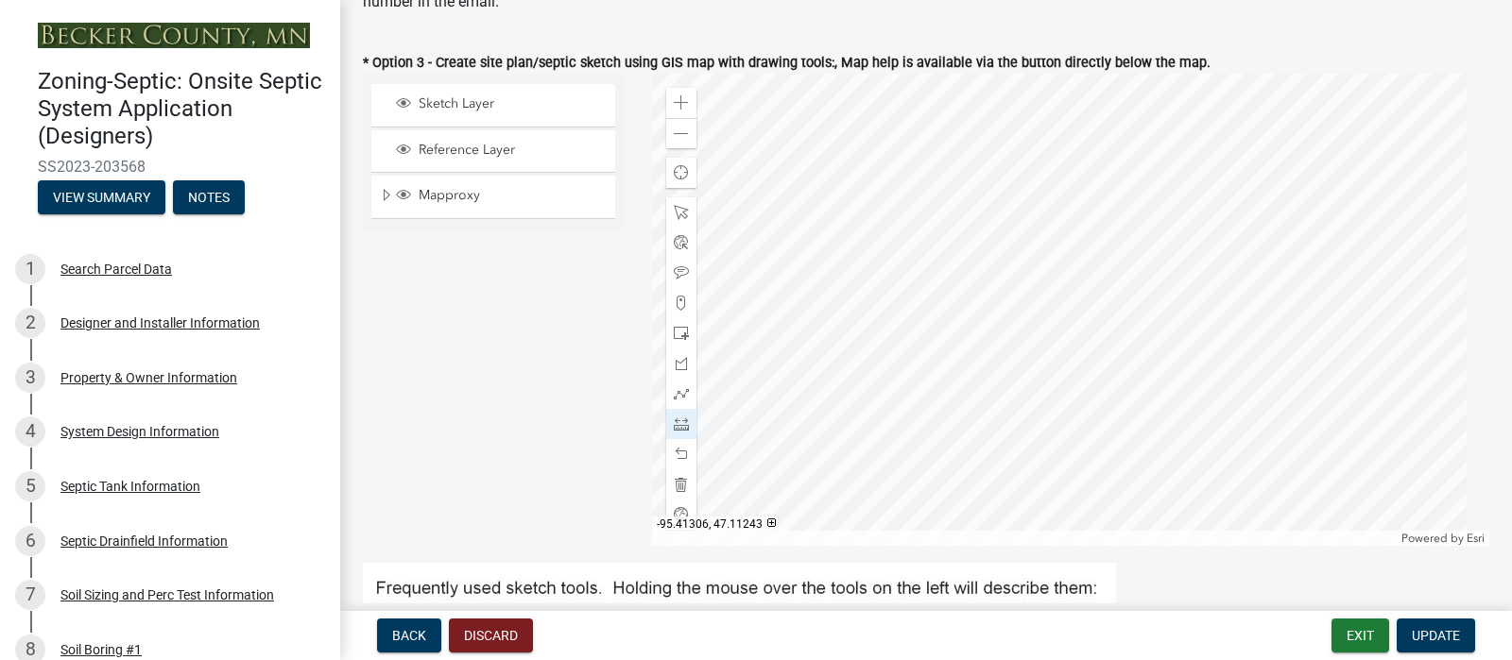
scroll to position [574, 0]
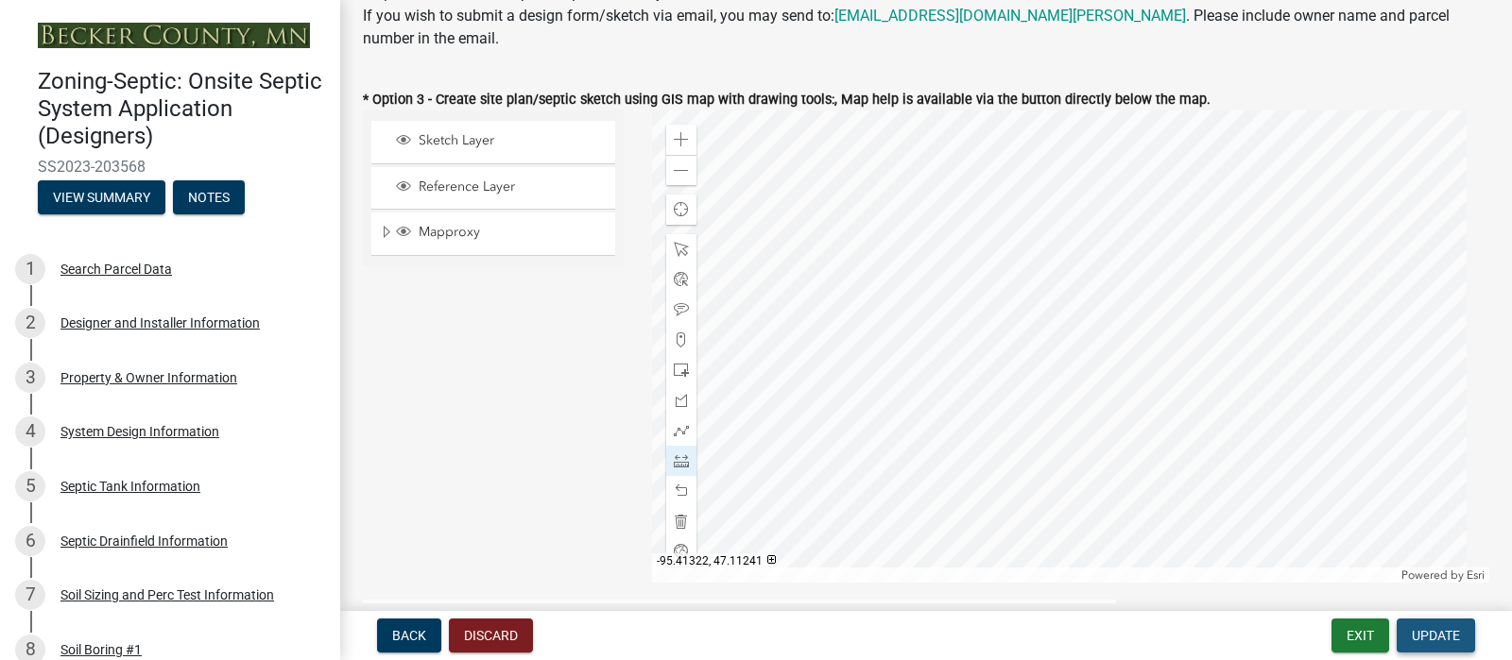
click at [1412, 633] on span "Update" at bounding box center [1436, 635] width 48 height 15
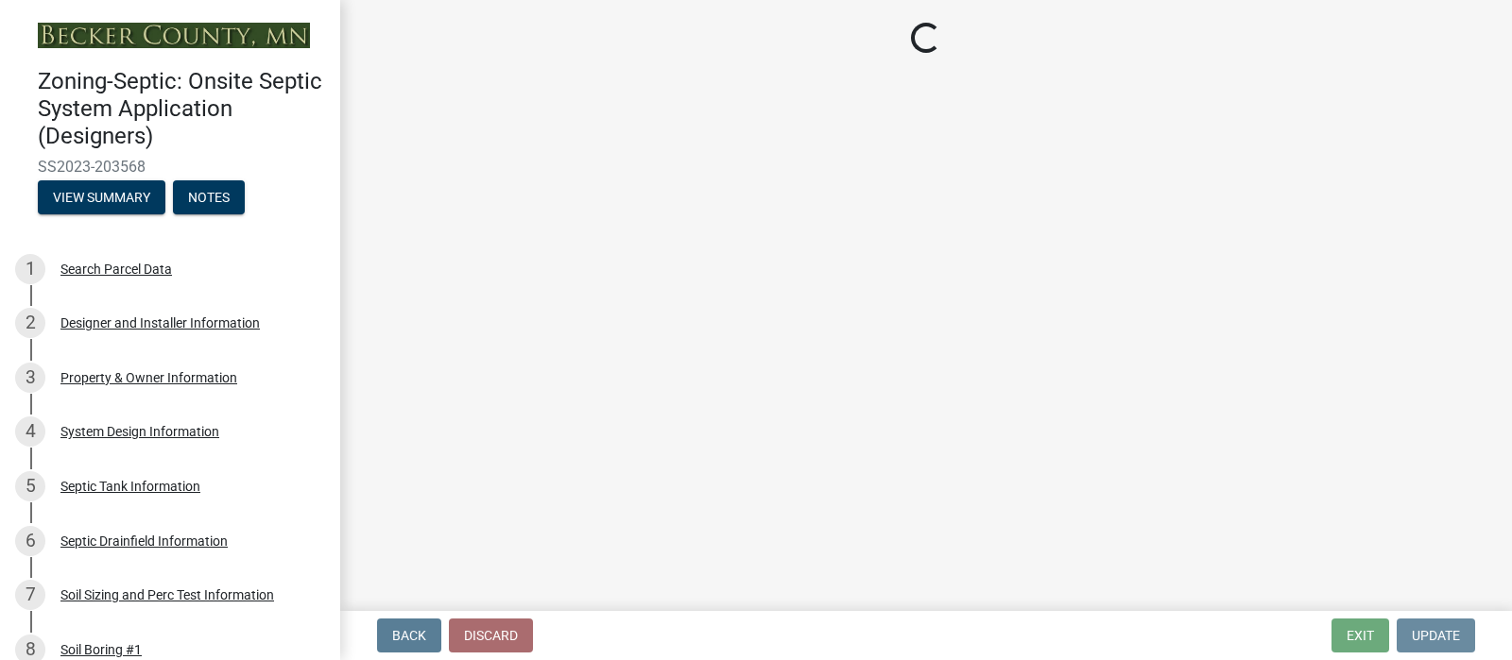
scroll to position [0, 0]
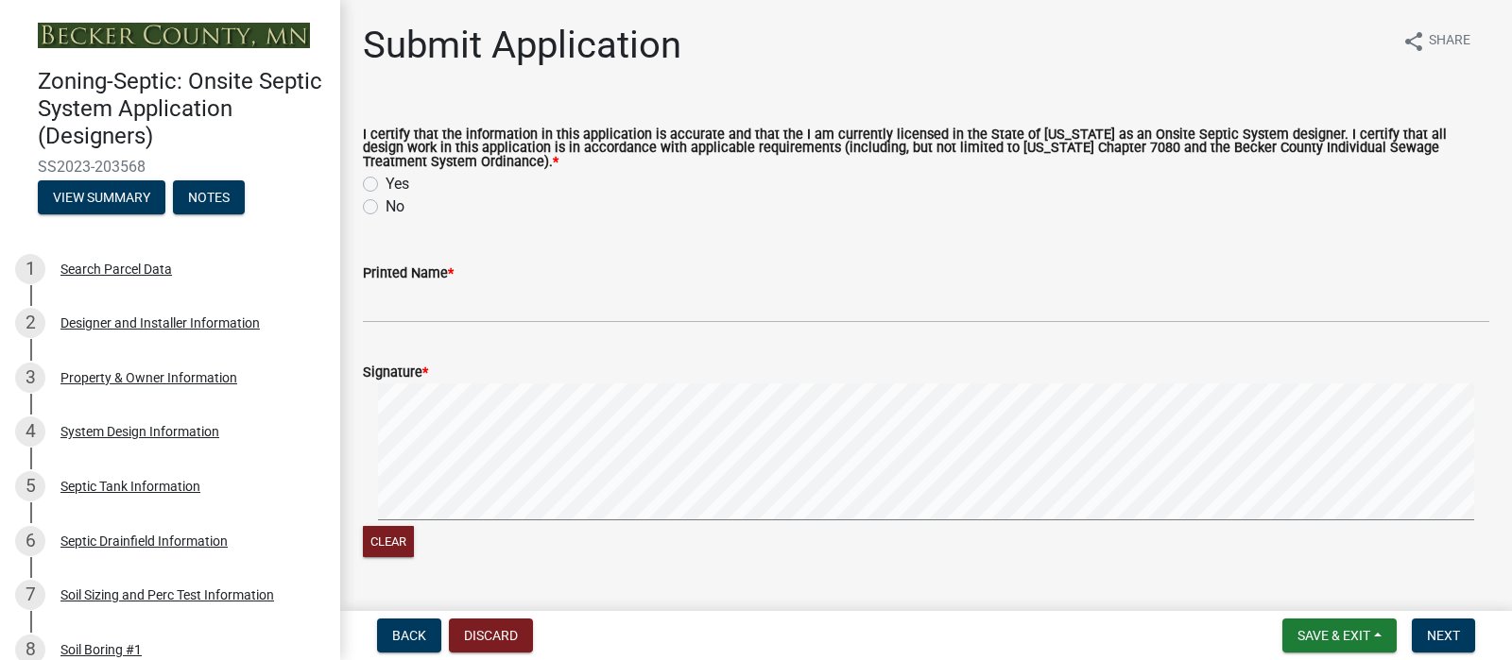
click at [385, 196] on label "Yes" at bounding box center [397, 184] width 24 height 23
click at [385, 185] on input "Yes" at bounding box center [391, 179] width 12 height 12
radio input "true"
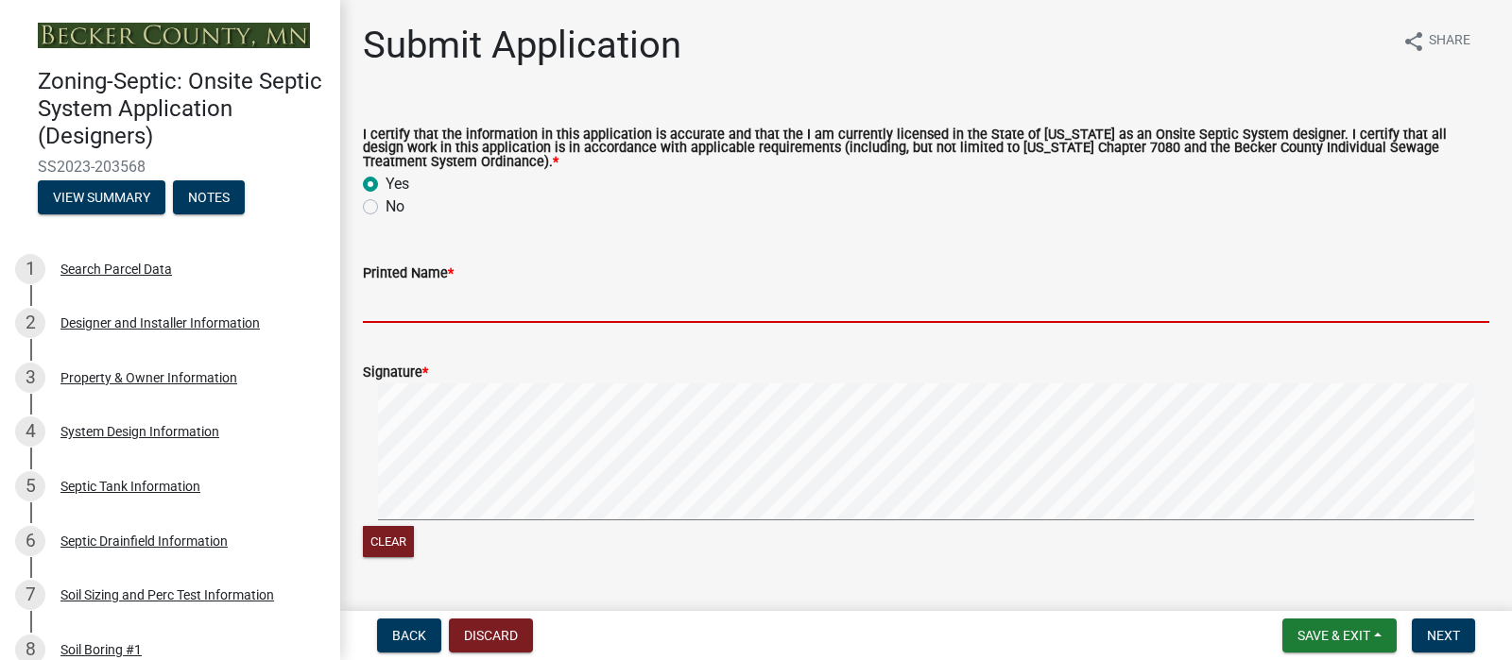
click at [407, 323] on input "Printed Name *" at bounding box center [926, 303] width 1126 height 39
type input "[PERSON_NAME]"
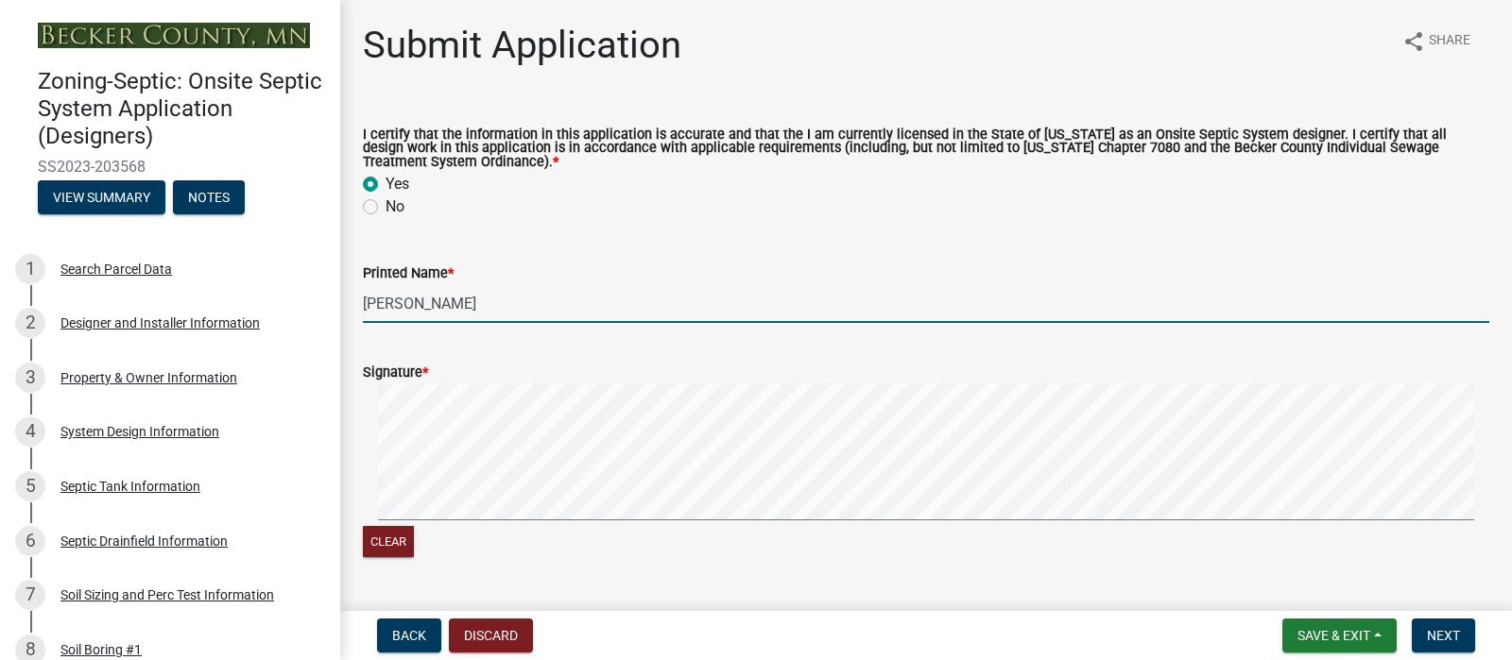
click at [516, 384] on div "Signature *" at bounding box center [926, 372] width 1126 height 23
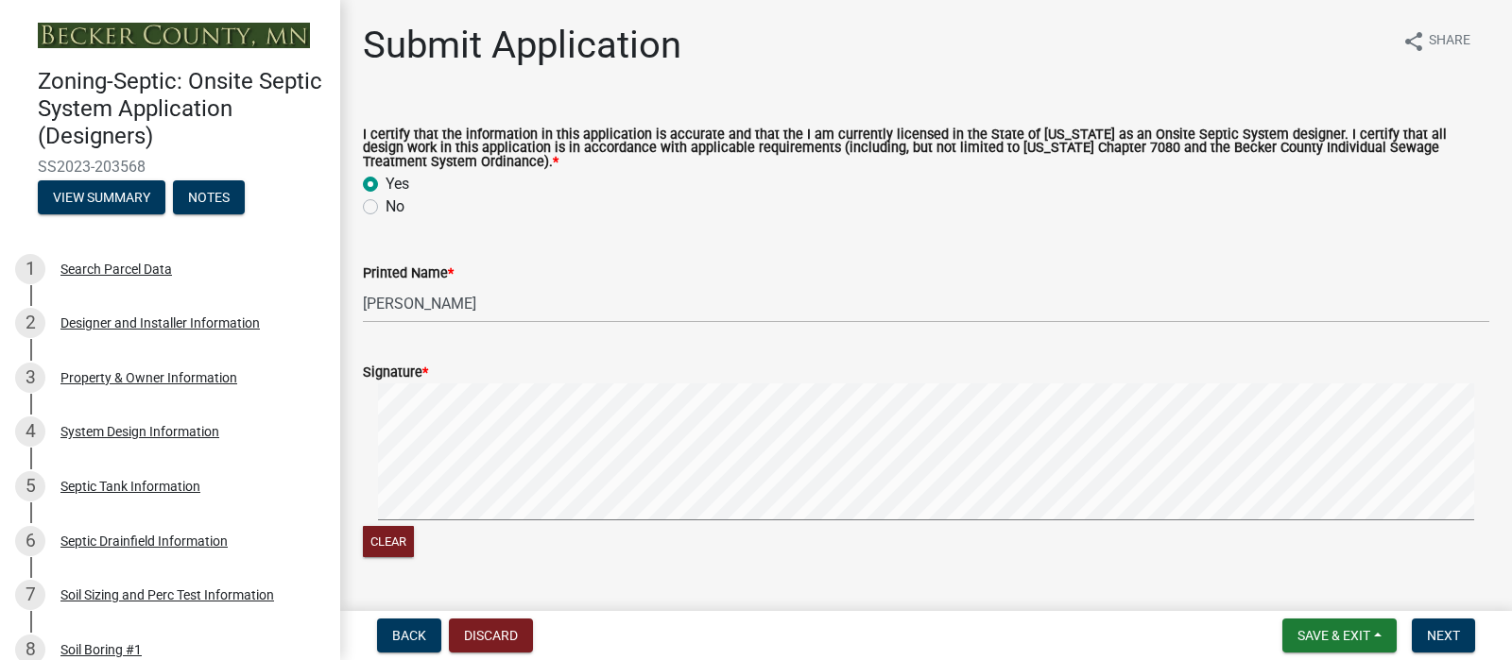
click at [641, 480] on form "Signature * Clear" at bounding box center [926, 450] width 1126 height 224
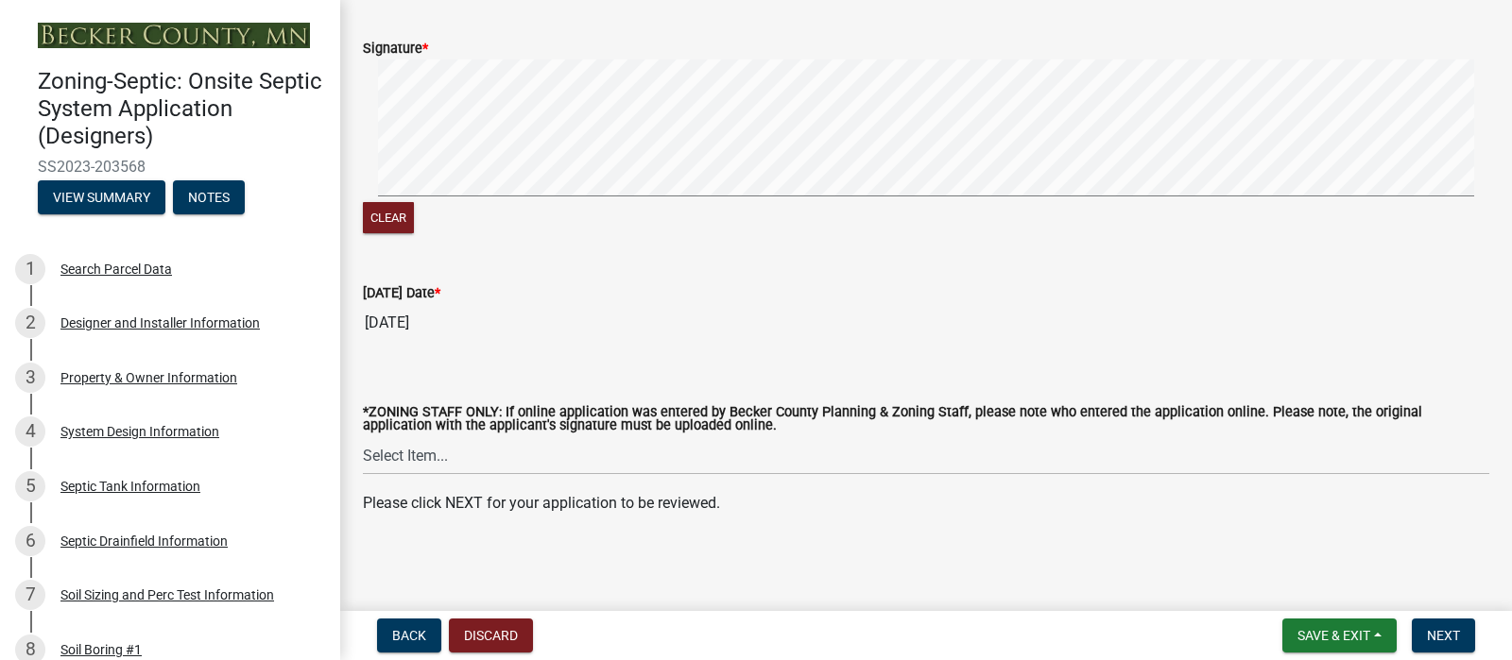
scroll to position [493, 0]
click at [1427, 628] on span "Next" at bounding box center [1443, 635] width 33 height 15
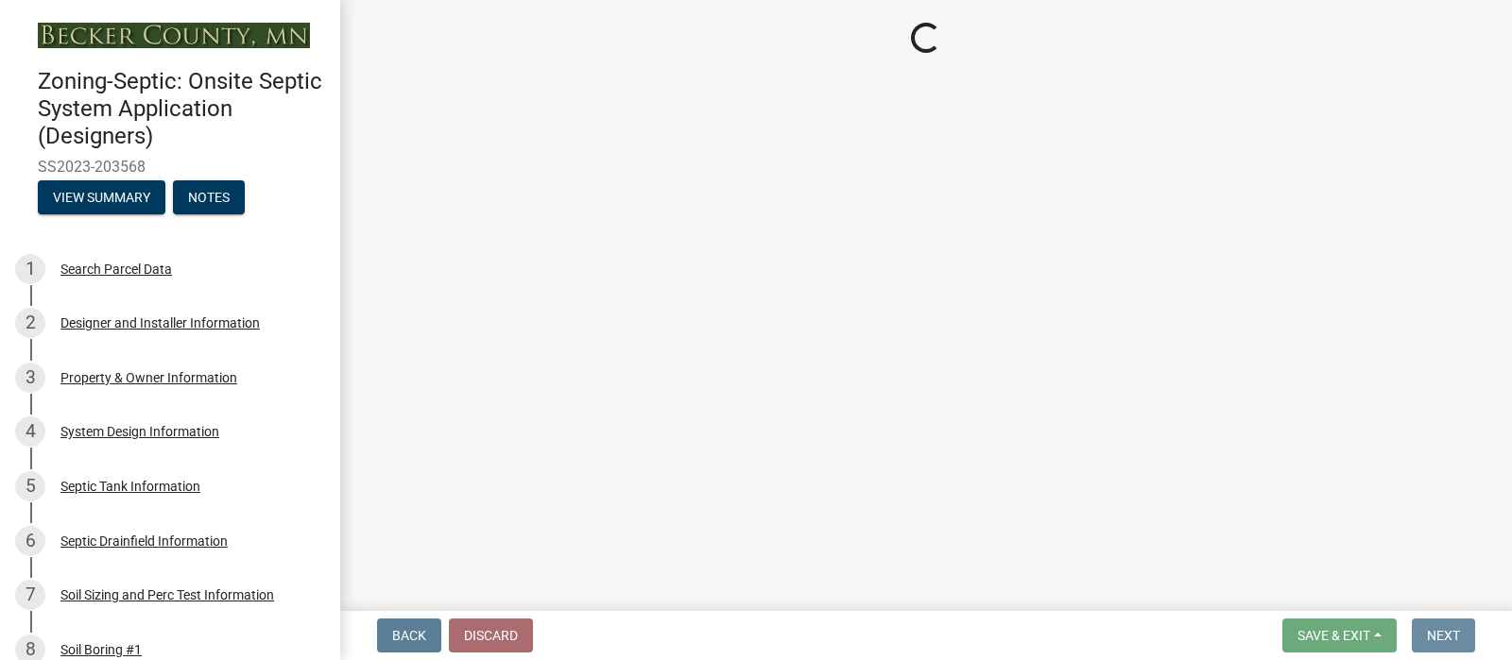
scroll to position [0, 0]
